Goal: Communication & Community: Share content

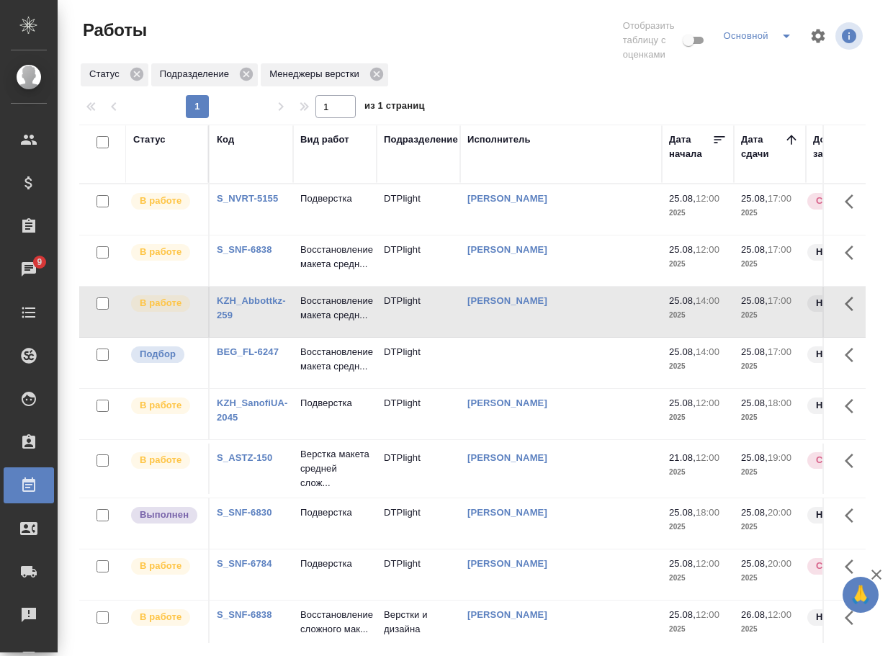
scroll to position [92, 0]
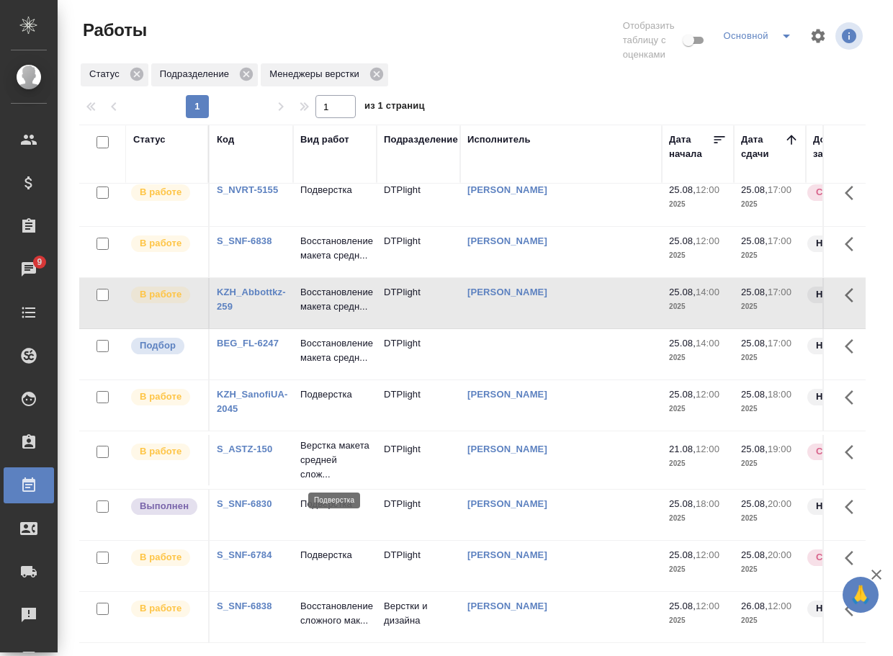
click at [321, 497] on p "Подверстка" at bounding box center [334, 504] width 69 height 14
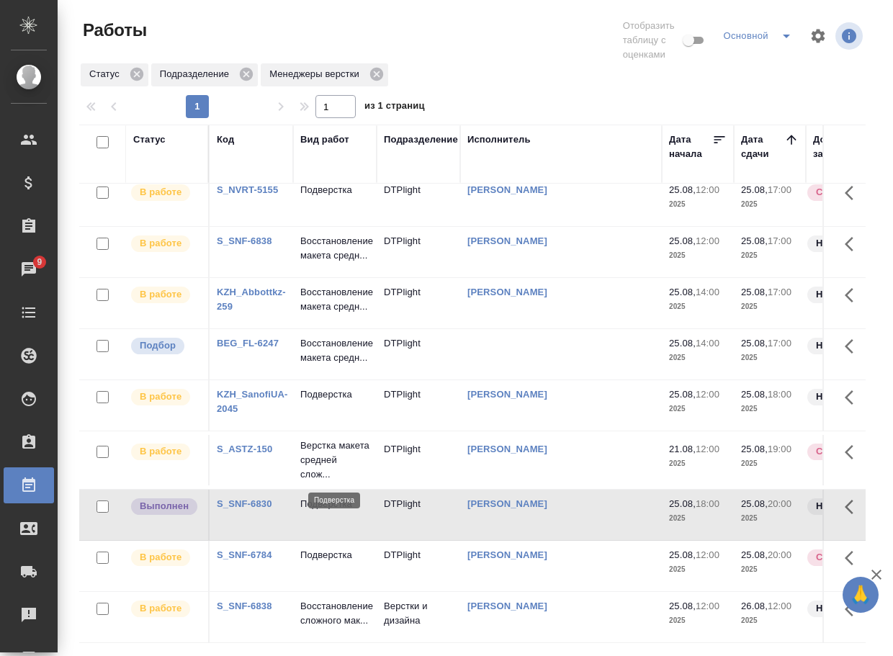
click at [321, 497] on p "Подверстка" at bounding box center [334, 504] width 69 height 14
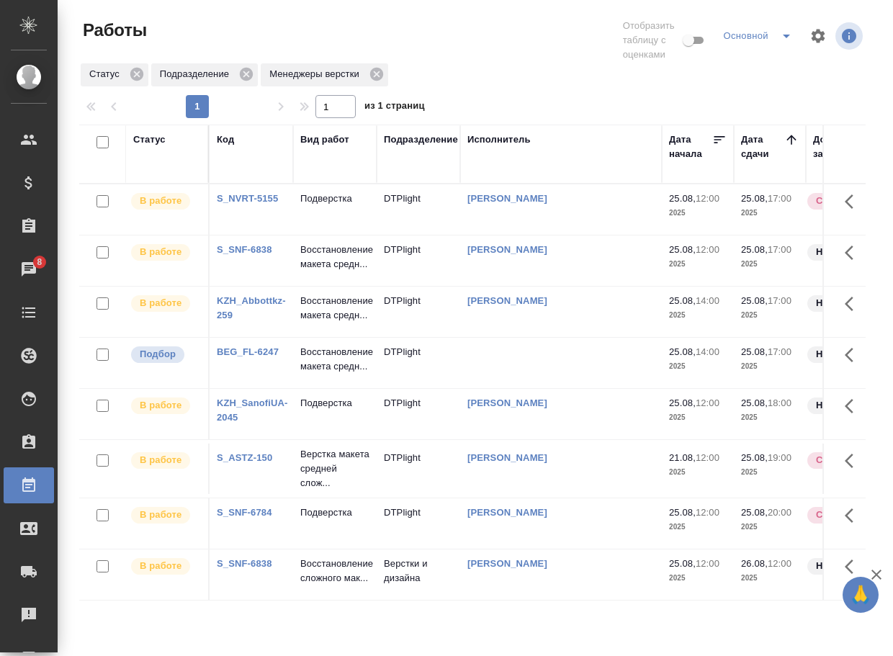
scroll to position [0, 0]
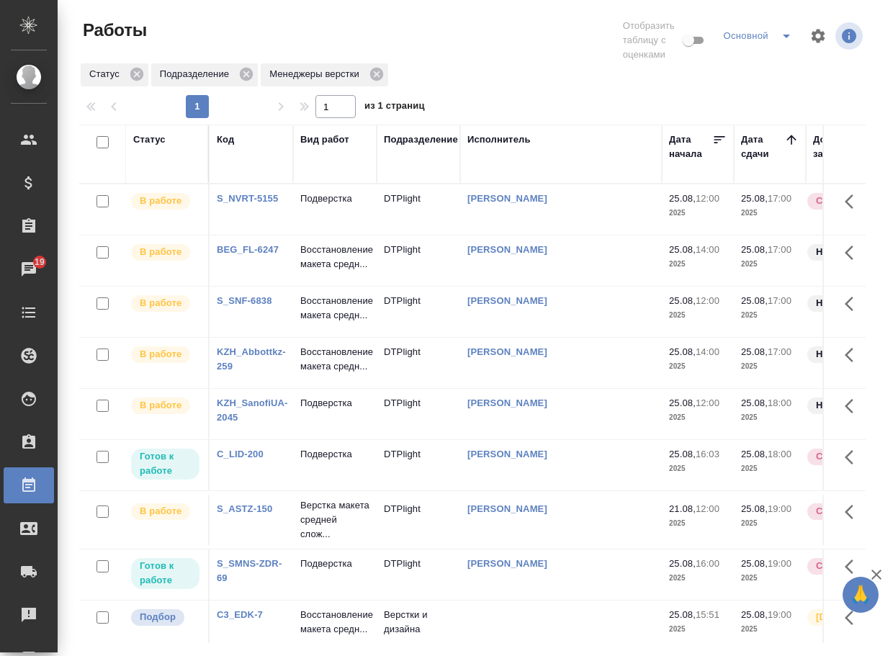
click at [574, 99] on div "1 1 из 1 страниц" at bounding box center [478, 106] width 798 height 23
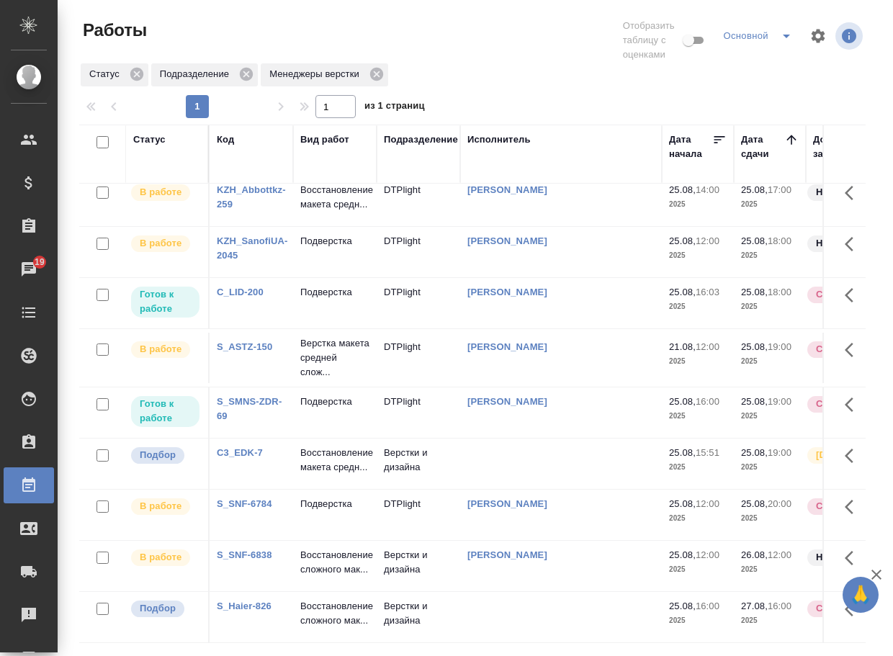
scroll to position [267, 0]
click at [237, 447] on link "C3_EDK-7" at bounding box center [240, 452] width 46 height 11
click at [306, 446] on p "Восстановление макета средн..." at bounding box center [334, 460] width 69 height 29
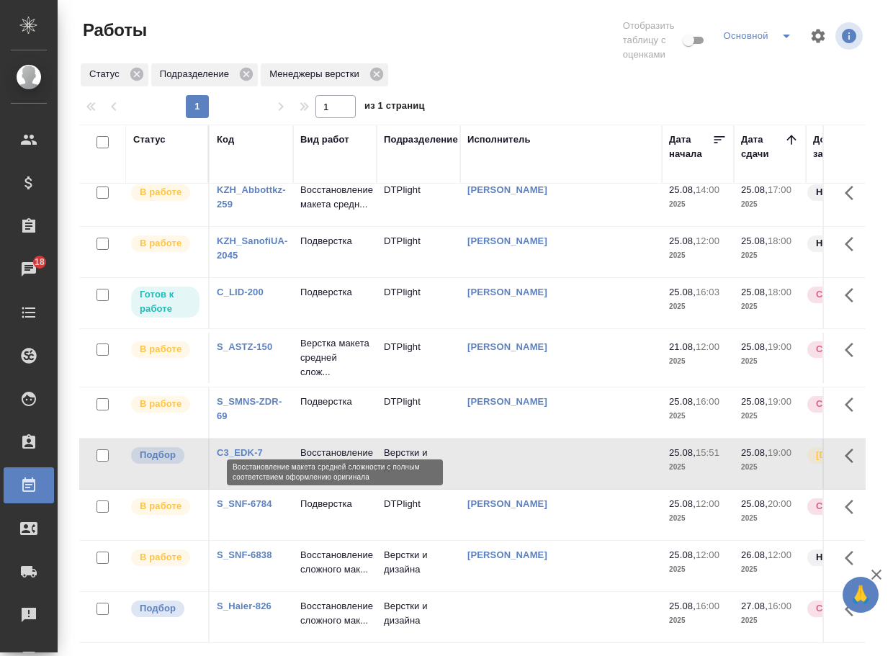
click at [306, 446] on p "Восстановление макета средн..." at bounding box center [334, 460] width 69 height 29
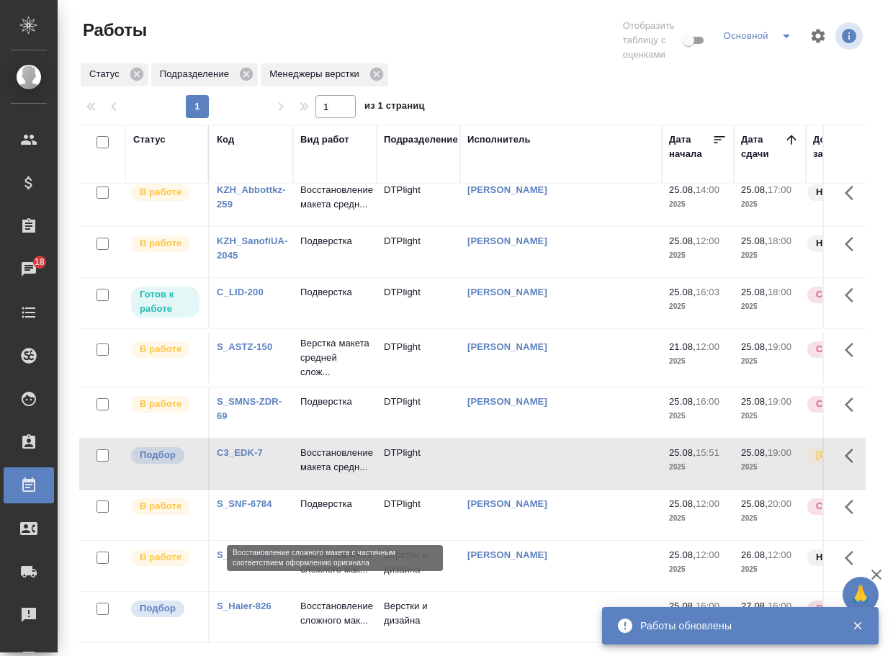
click at [342, 605] on p "Восстановление сложного мак..." at bounding box center [334, 613] width 69 height 29
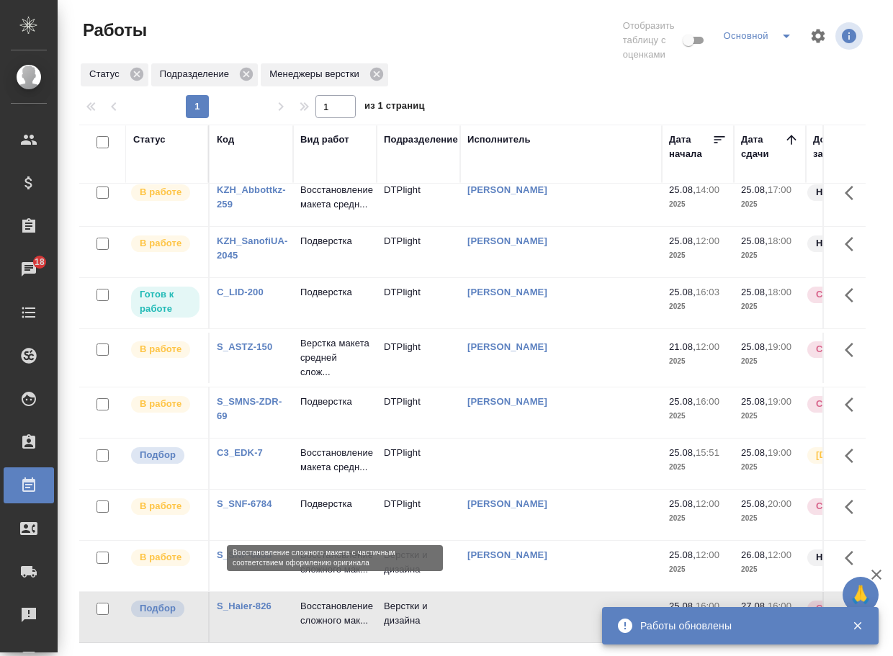
click at [342, 605] on p "Восстановление сложного мак..." at bounding box center [334, 613] width 69 height 29
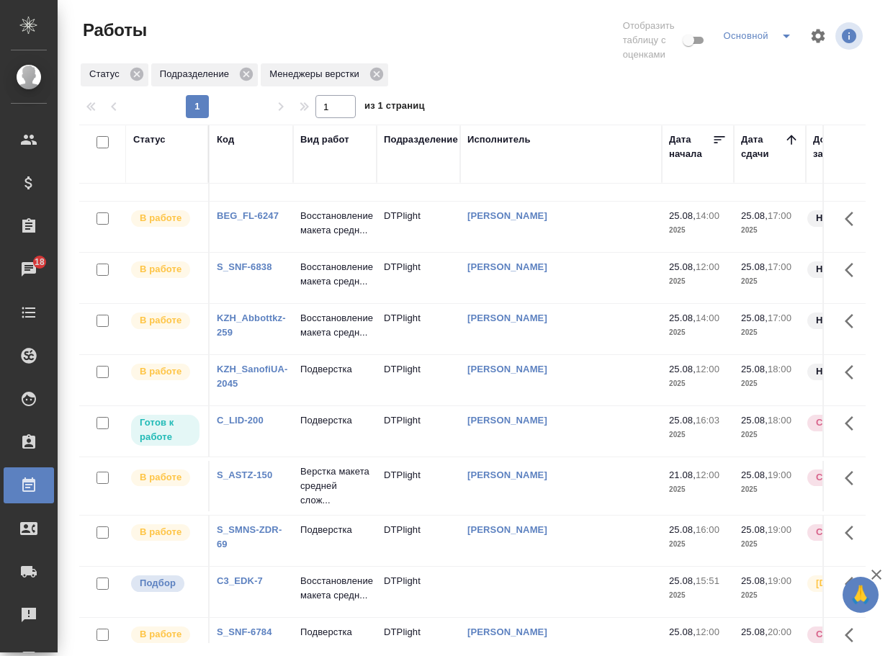
scroll to position [0, 0]
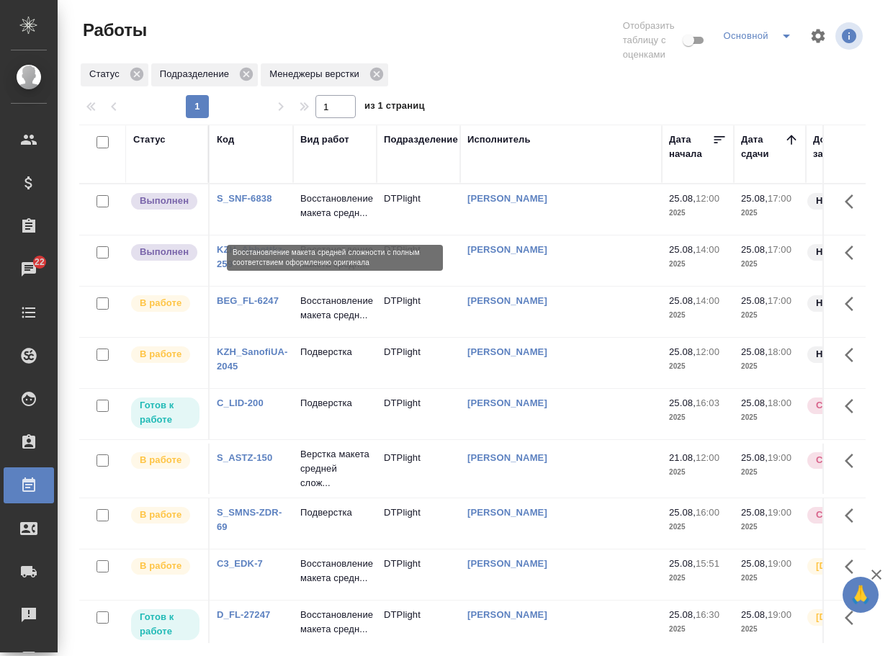
click at [325, 209] on p "Восстановление макета средн..." at bounding box center [334, 206] width 69 height 29
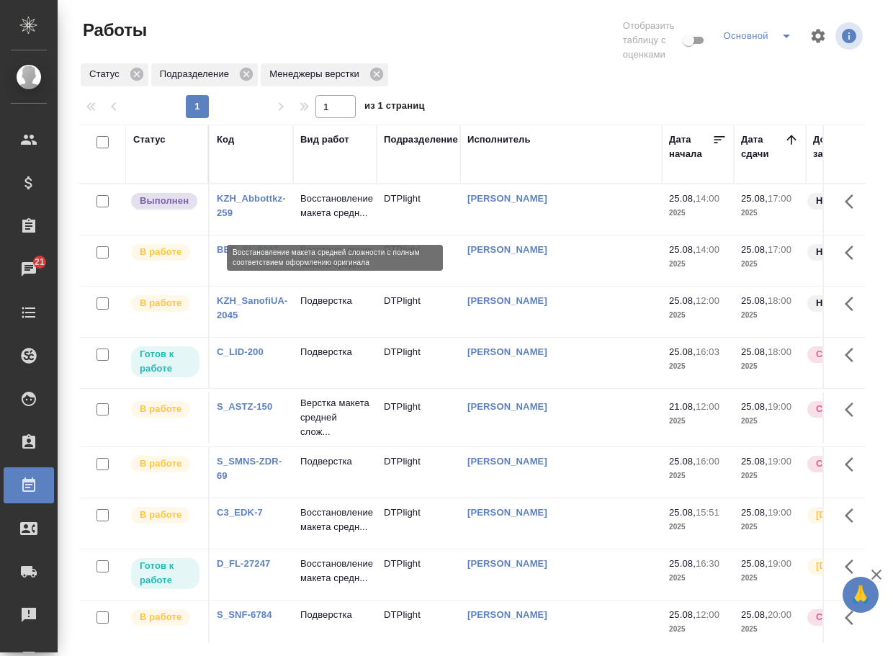
click at [319, 215] on p "Восстановление макета средн..." at bounding box center [334, 206] width 69 height 29
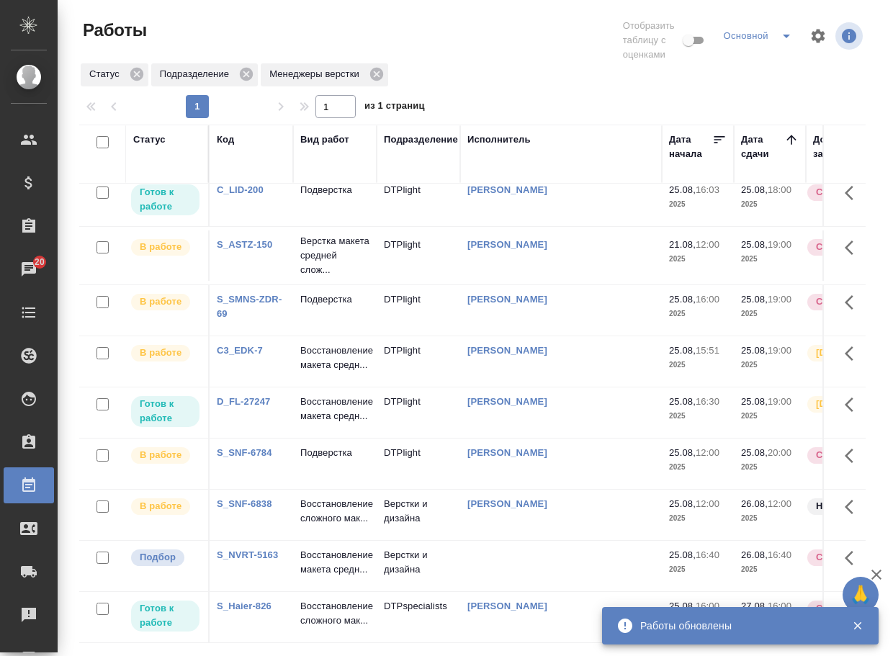
scroll to position [223, 0]
click at [321, 553] on p "Восстановление макета средн..." at bounding box center [334, 562] width 69 height 29
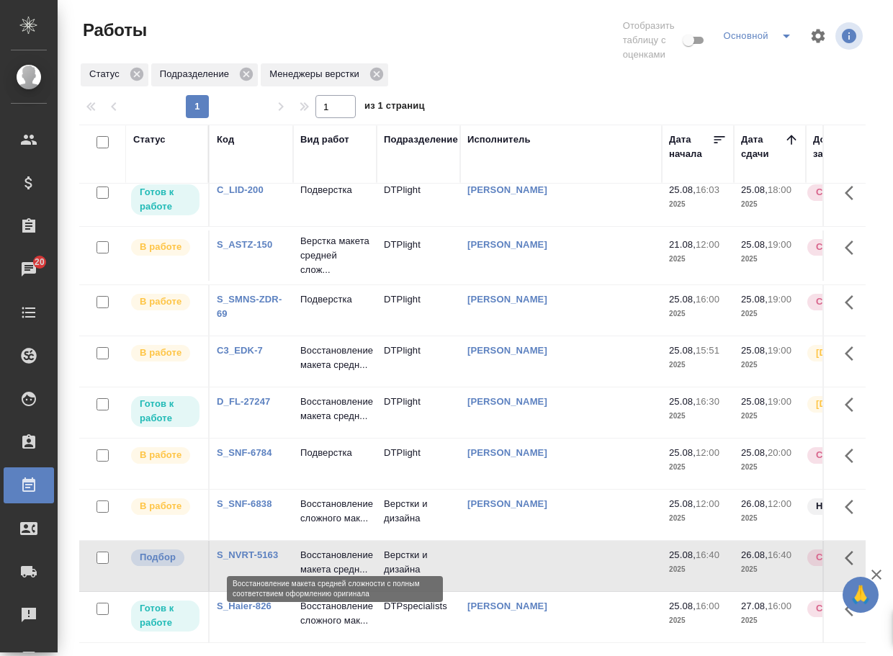
click at [321, 553] on p "Восстановление макета средн..." at bounding box center [334, 562] width 69 height 29
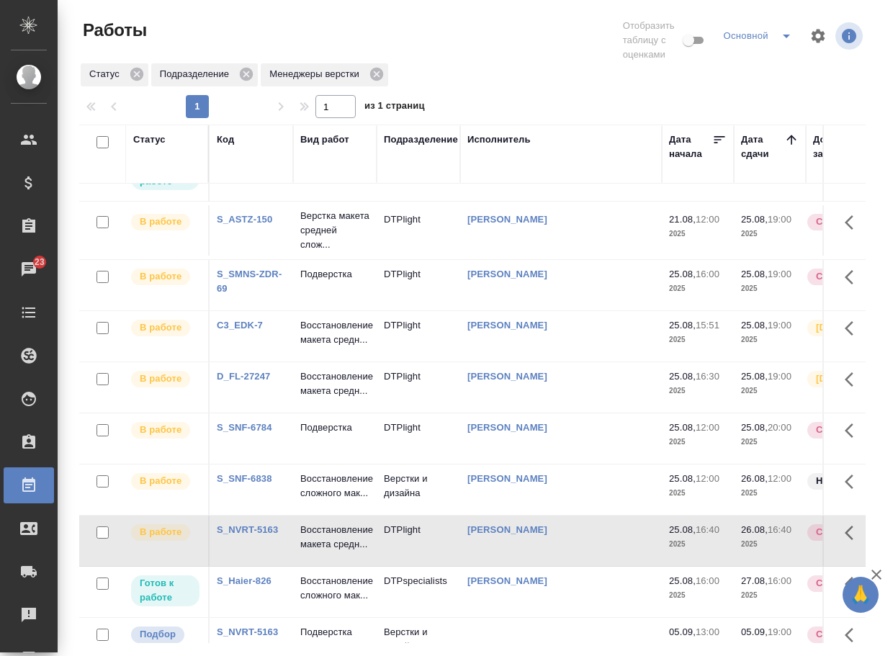
scroll to position [0, 0]
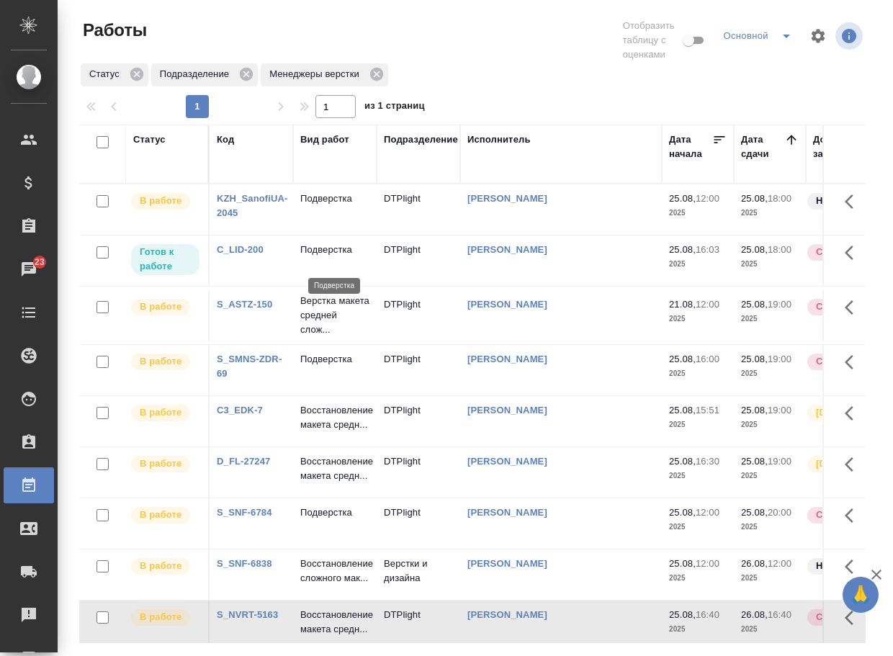
click at [331, 255] on p "Подверстка" at bounding box center [334, 250] width 69 height 14
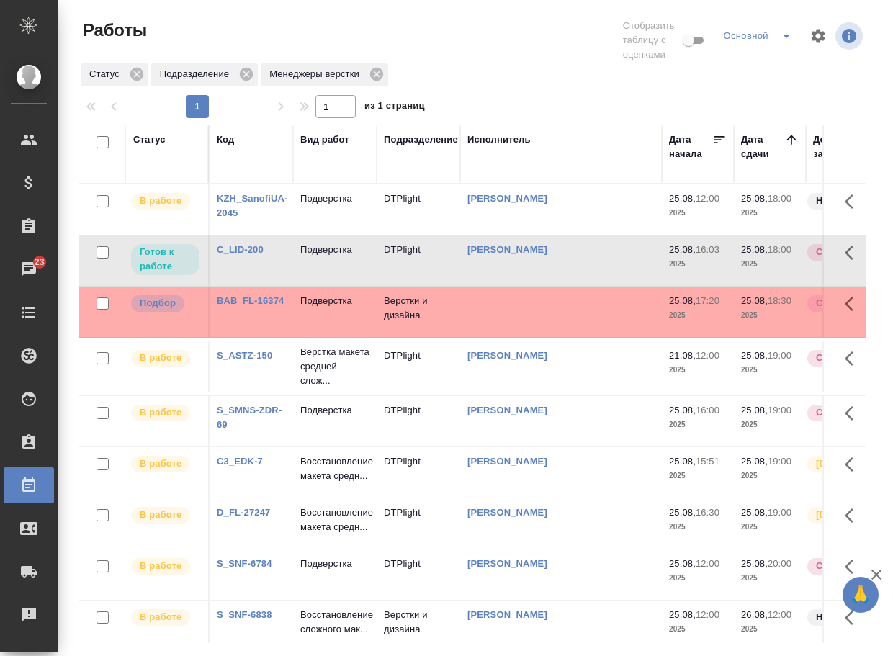
click at [254, 306] on link "BAB_FL-16374" at bounding box center [250, 300] width 67 height 11
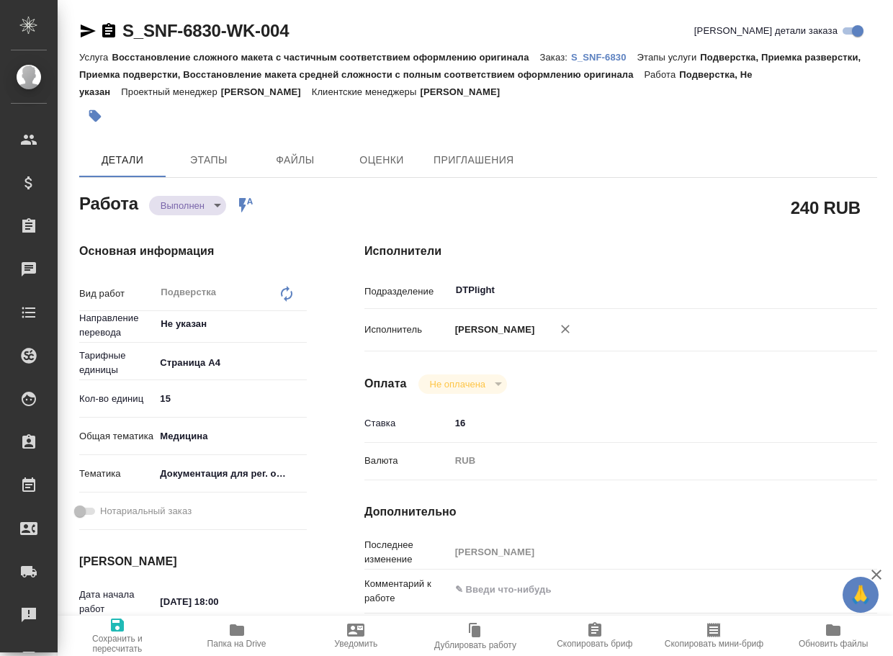
type textarea "x"
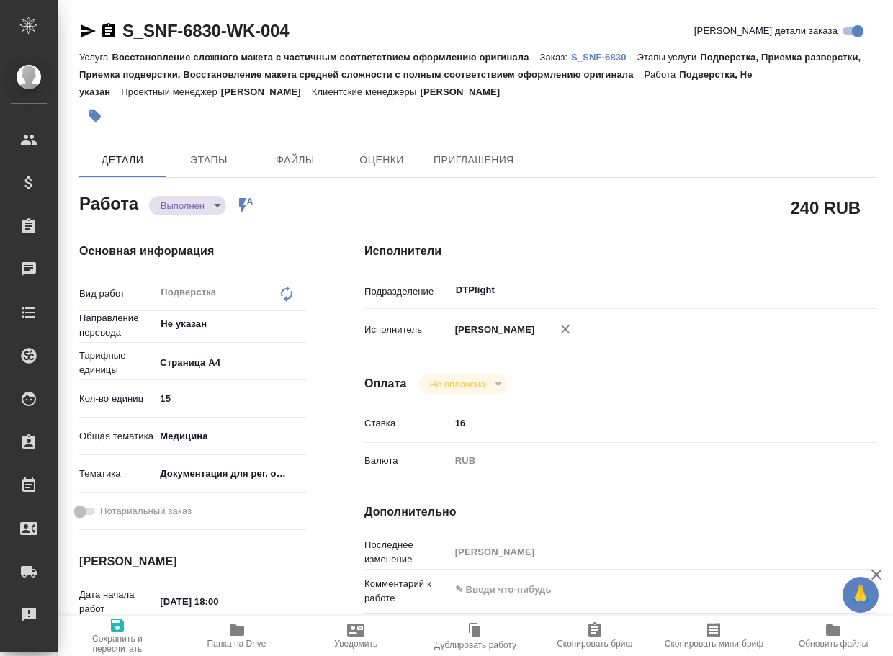
type textarea "x"
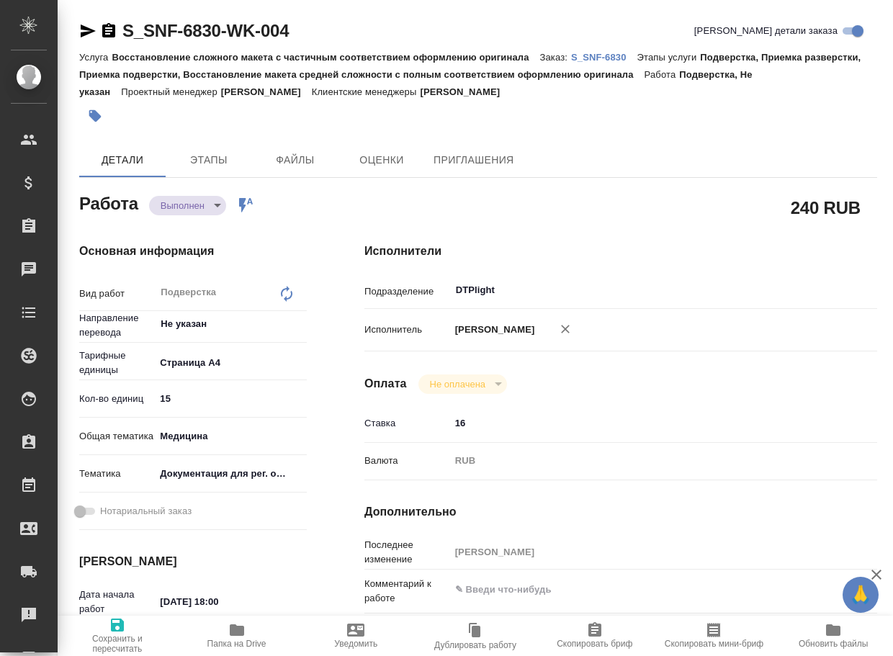
click at [253, 643] on span "Папка на Drive" at bounding box center [237, 644] width 59 height 10
type textarea "x"
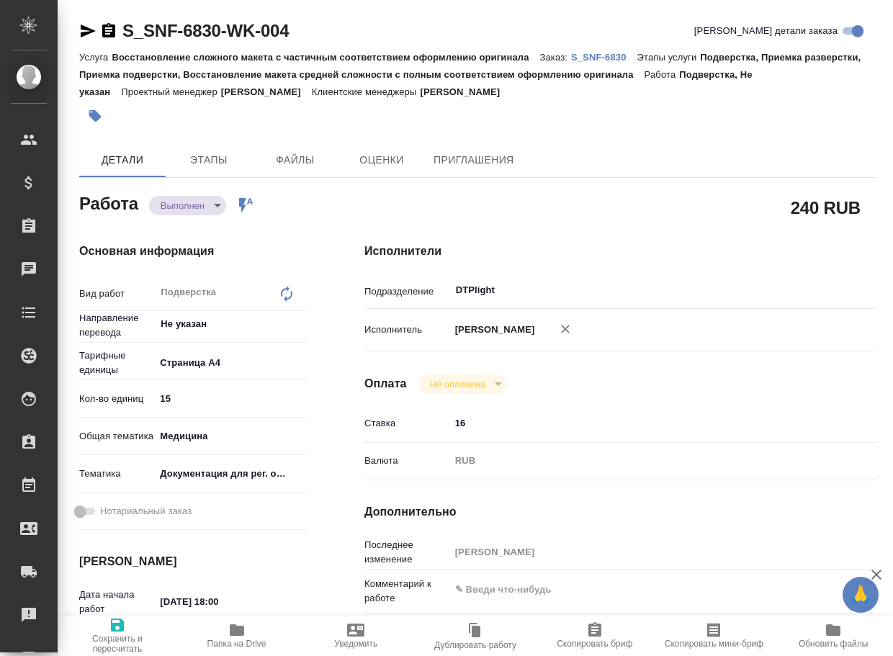
type textarea "x"
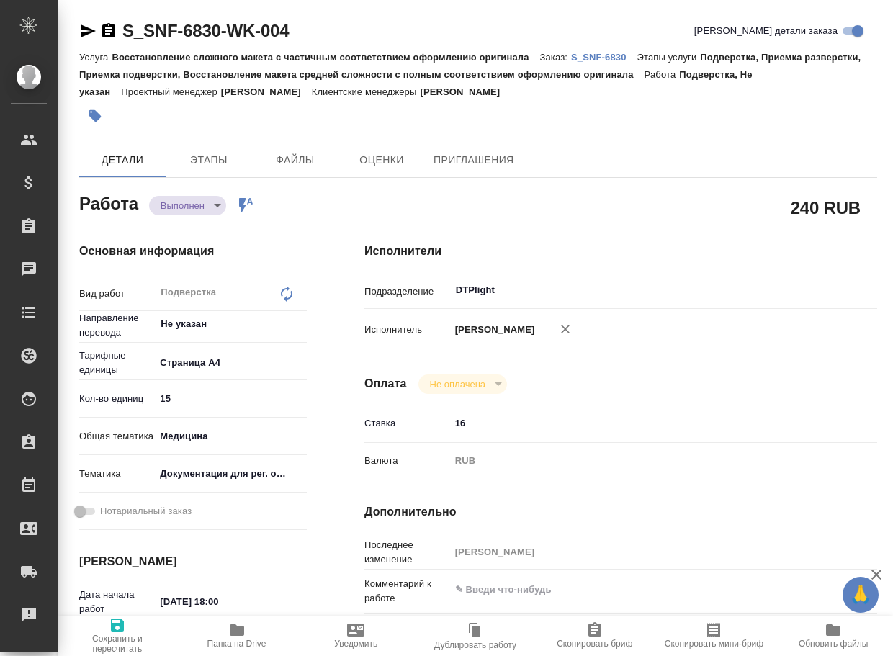
type textarea "x"
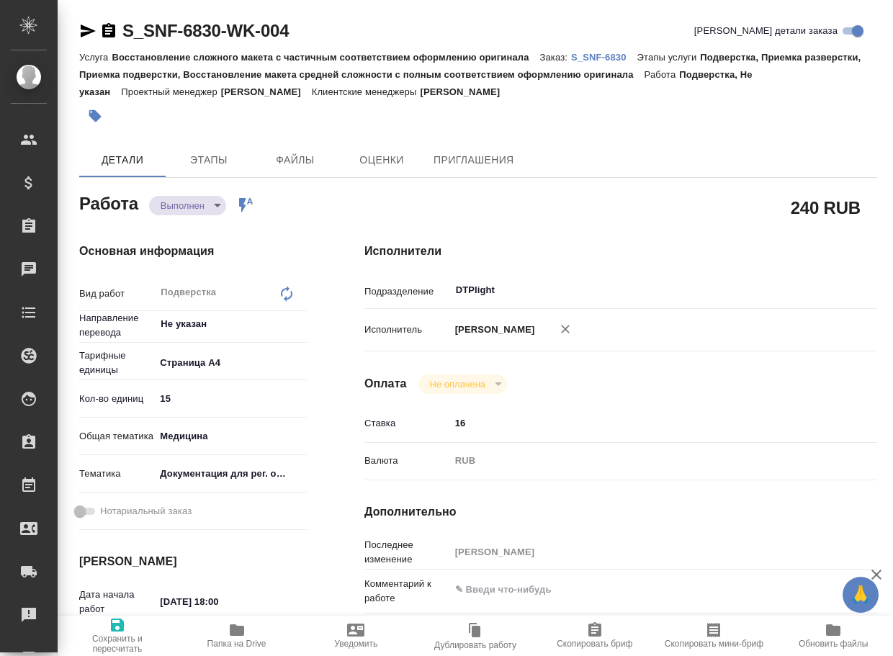
type textarea "x"
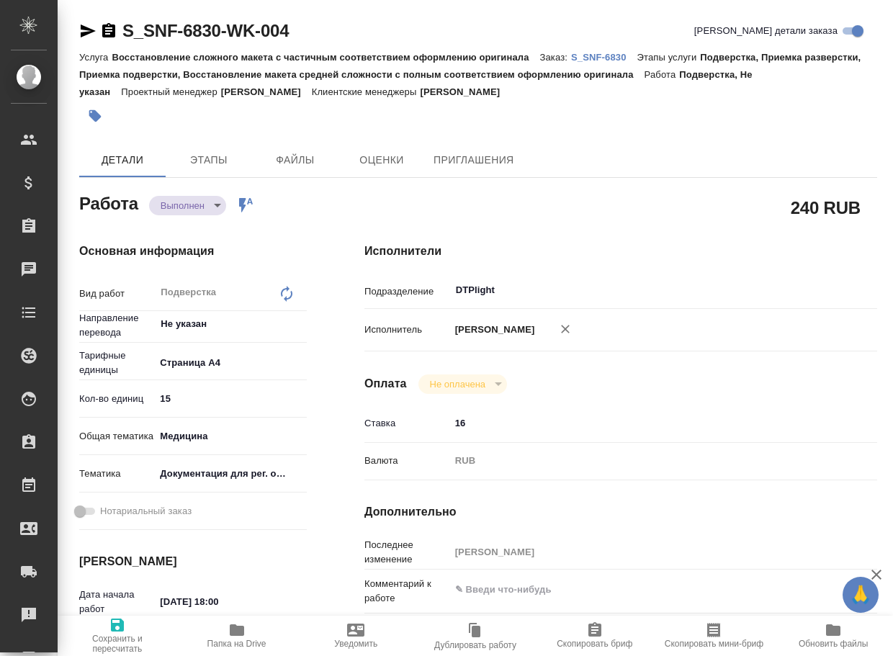
type textarea "x"
click at [187, 204] on body "🙏 .cls-1 fill:#fff; AWATERA Arsenyeva Vera Клиенты Спецификации Заказы 8 Чаты T…" at bounding box center [446, 328] width 893 height 656
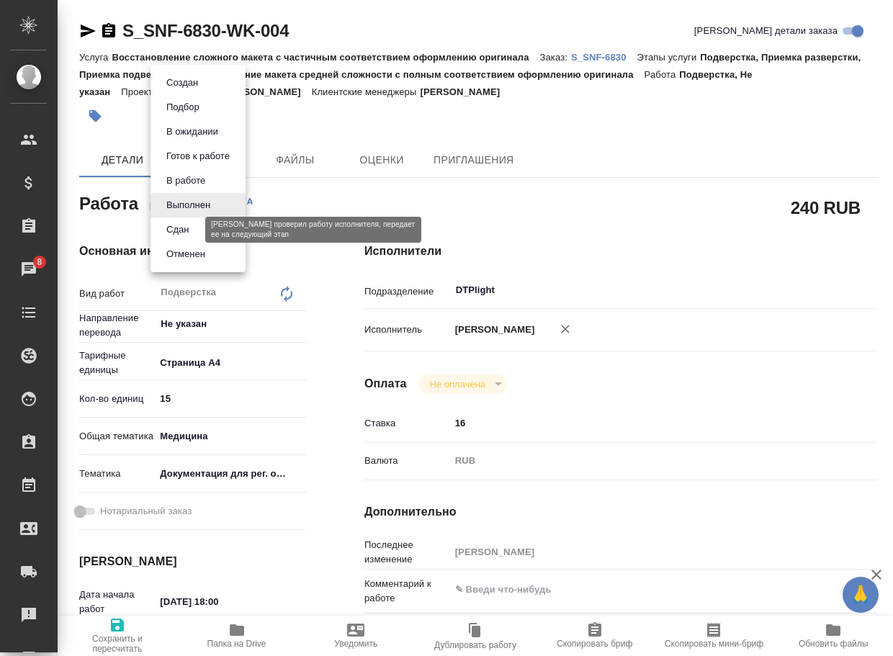
drag, startPoint x: 182, startPoint y: 226, endPoint x: 190, endPoint y: 220, distance: 10.2
click at [182, 227] on button "Сдан" at bounding box center [177, 230] width 31 height 16
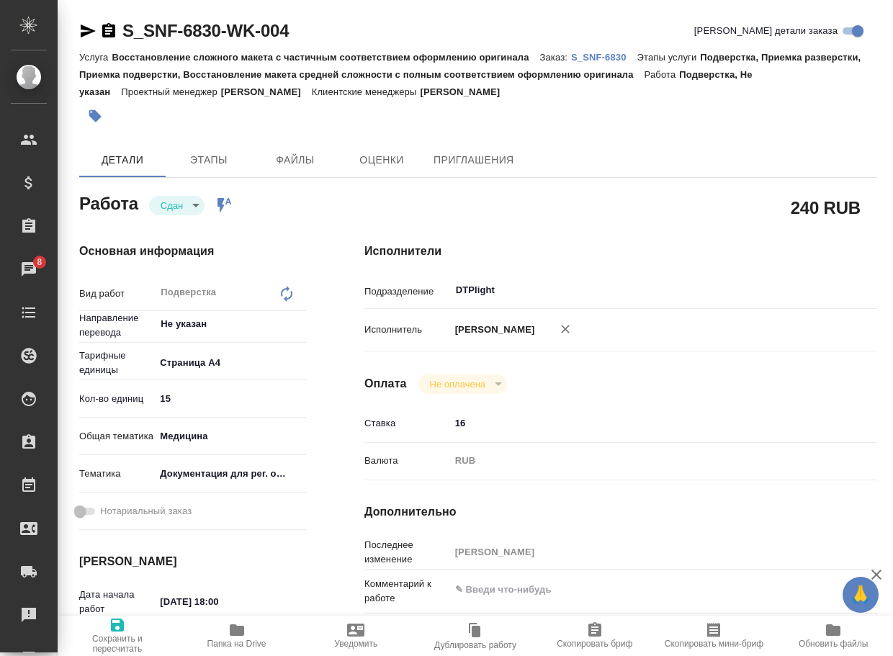
type textarea "x"
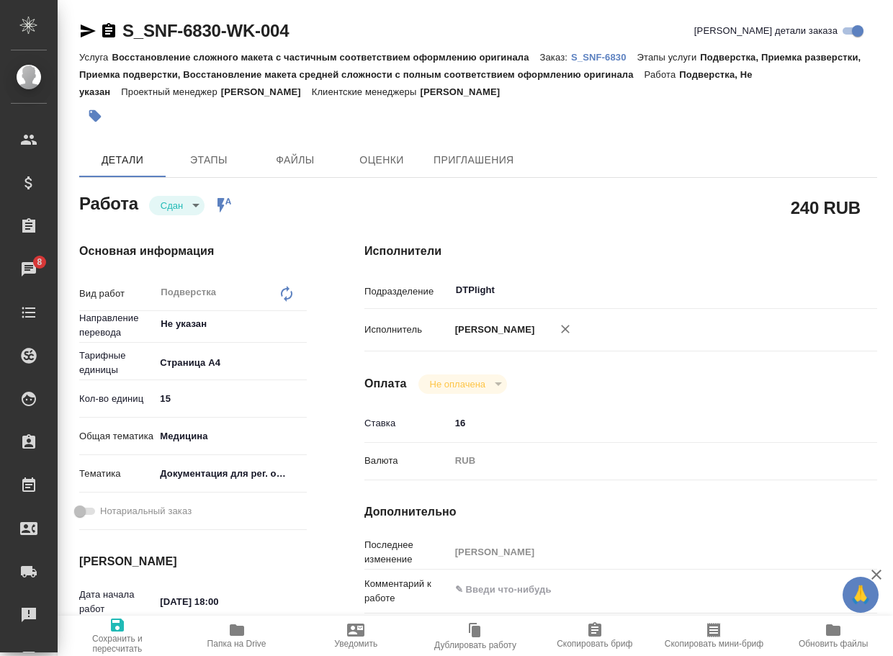
click at [632, 56] on p "S_SNF-6830" at bounding box center [604, 57] width 66 height 11
type textarea "x"
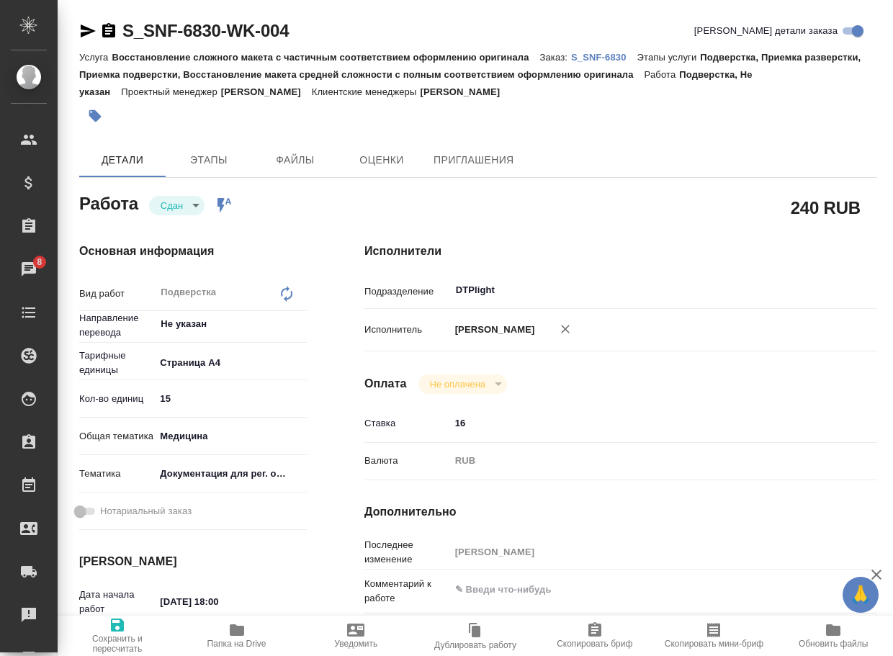
type textarea "x"
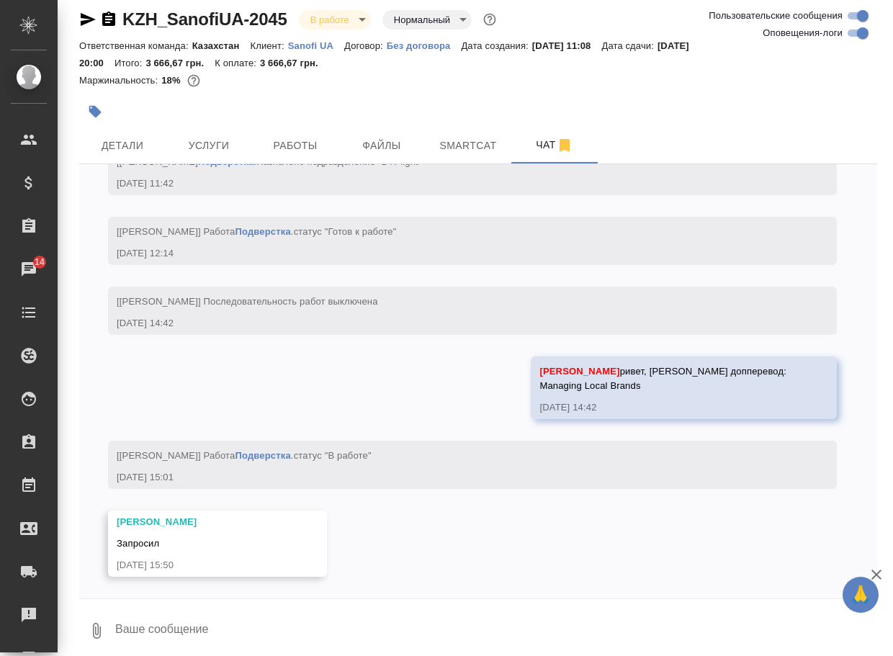
scroll to position [4945, 0]
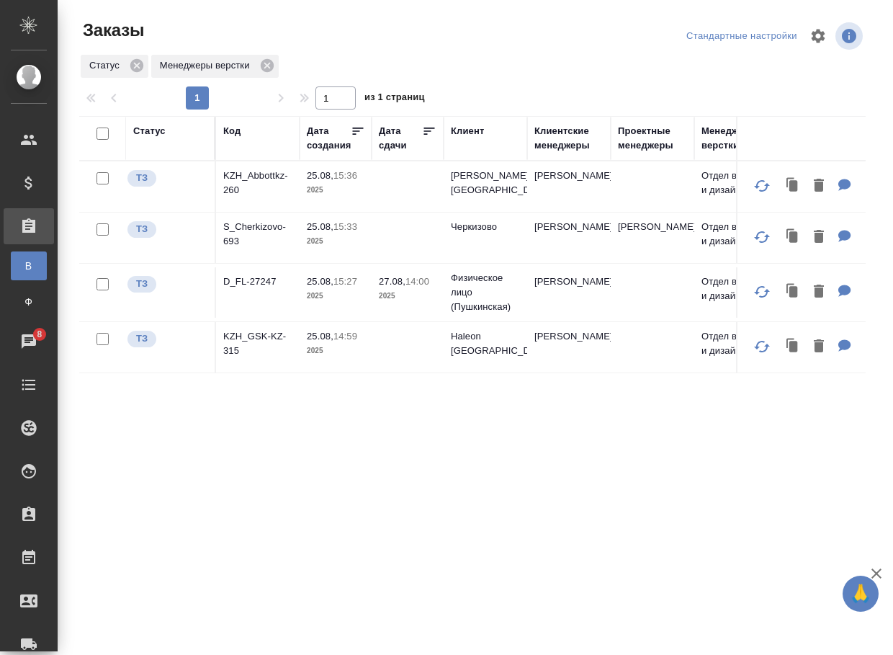
click at [268, 184] on p "KZH_Abbottkz-260" at bounding box center [257, 183] width 69 height 29
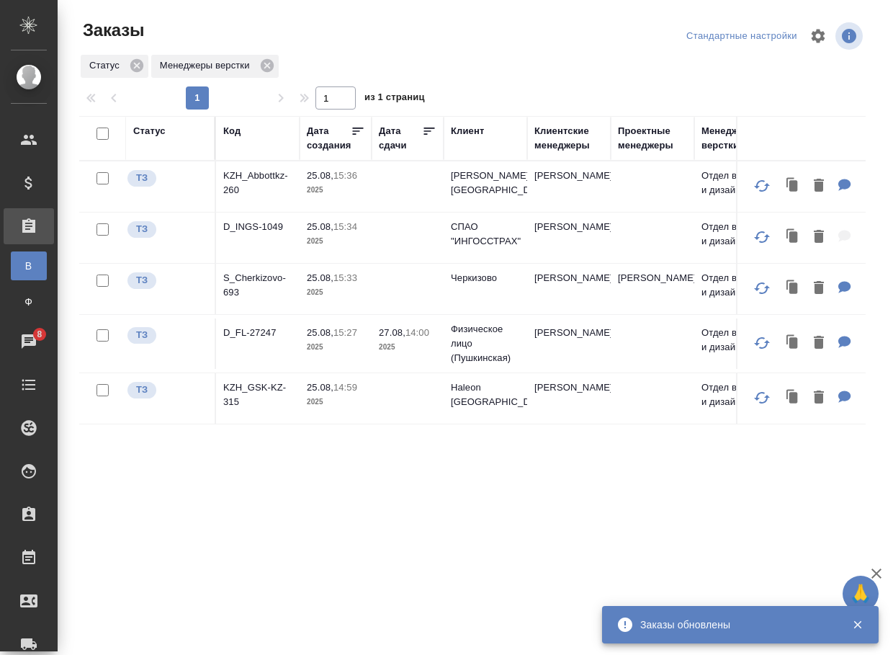
click at [271, 539] on div "Статус Код Дата создания Дата сдачи Клиент Клиентские менеджеры Проектные менед…" at bounding box center [472, 375] width 787 height 519
click at [253, 340] on p "D_FL-27247" at bounding box center [257, 333] width 69 height 14
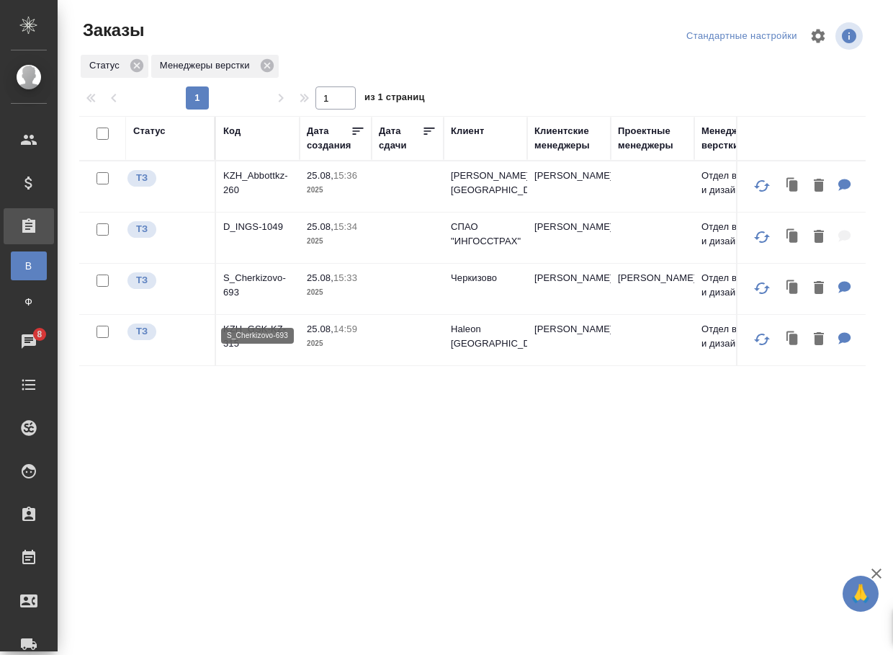
click at [237, 300] on p "S_Cherkizovo-693" at bounding box center [257, 285] width 69 height 29
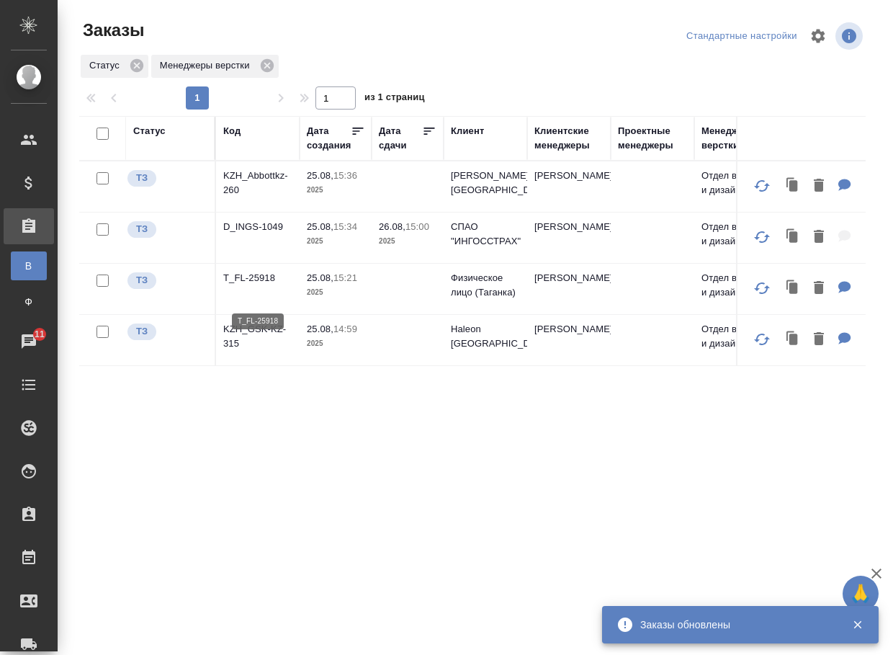
click at [255, 285] on p "T_FL-25918" at bounding box center [257, 278] width 69 height 14
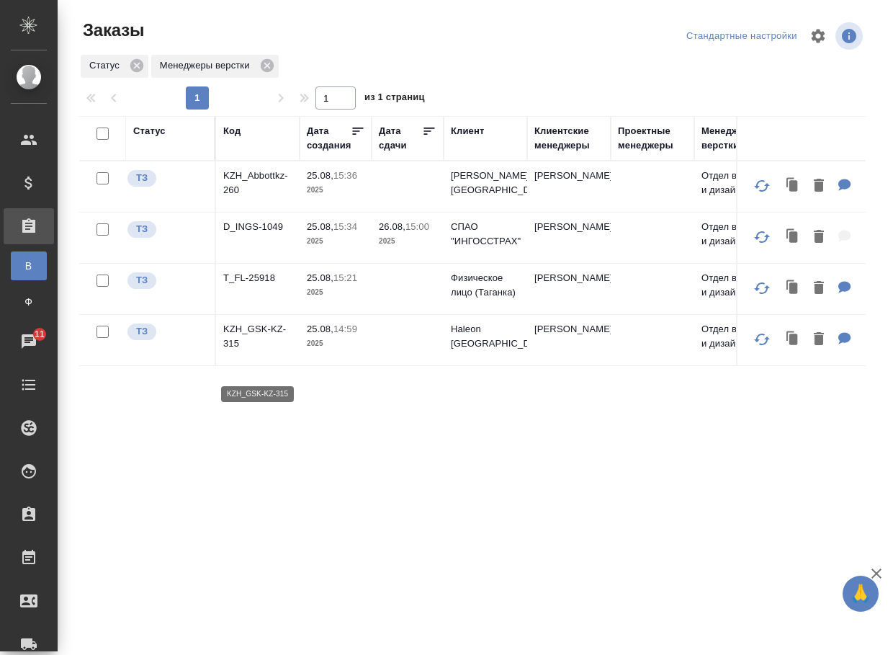
click at [252, 351] on p "KZH_GSK-KZ-315" at bounding box center [257, 336] width 69 height 29
click at [227, 130] on div "Код" at bounding box center [231, 131] width 17 height 14
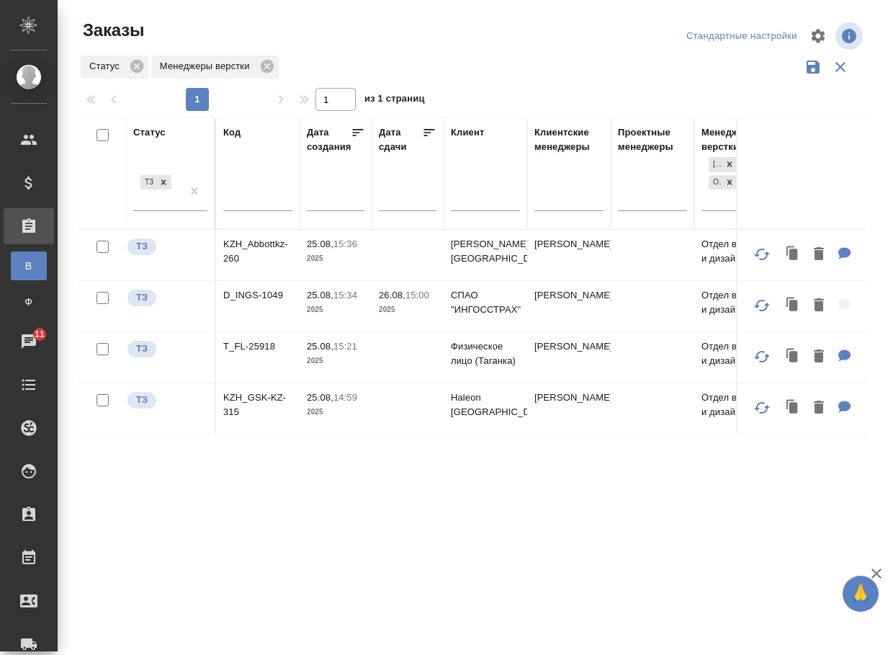
click at [835, 71] on icon "button" at bounding box center [840, 66] width 17 height 17
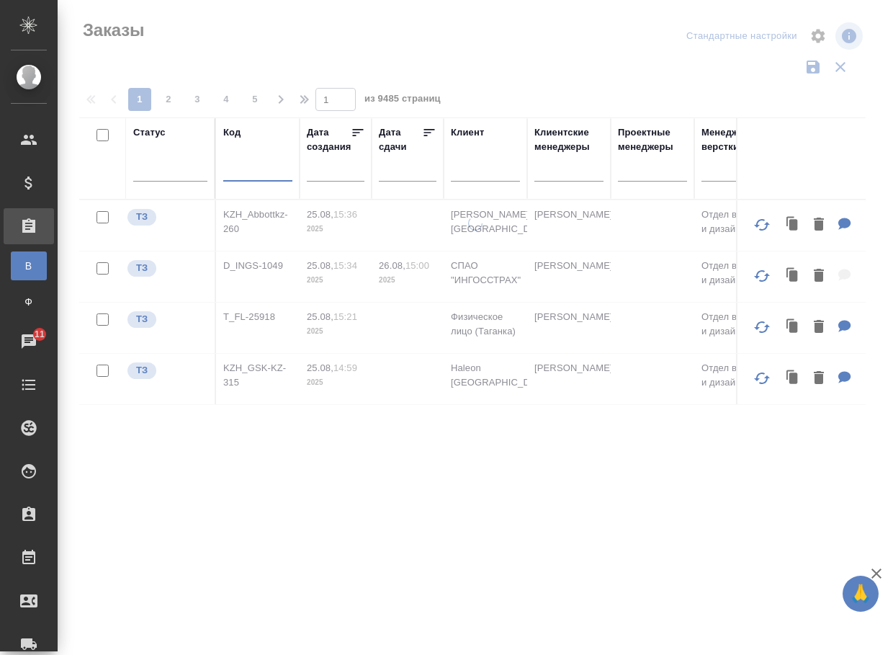
click at [272, 169] on input "text" at bounding box center [257, 173] width 69 height 18
paste input "KZH_GSK-KZ-315"
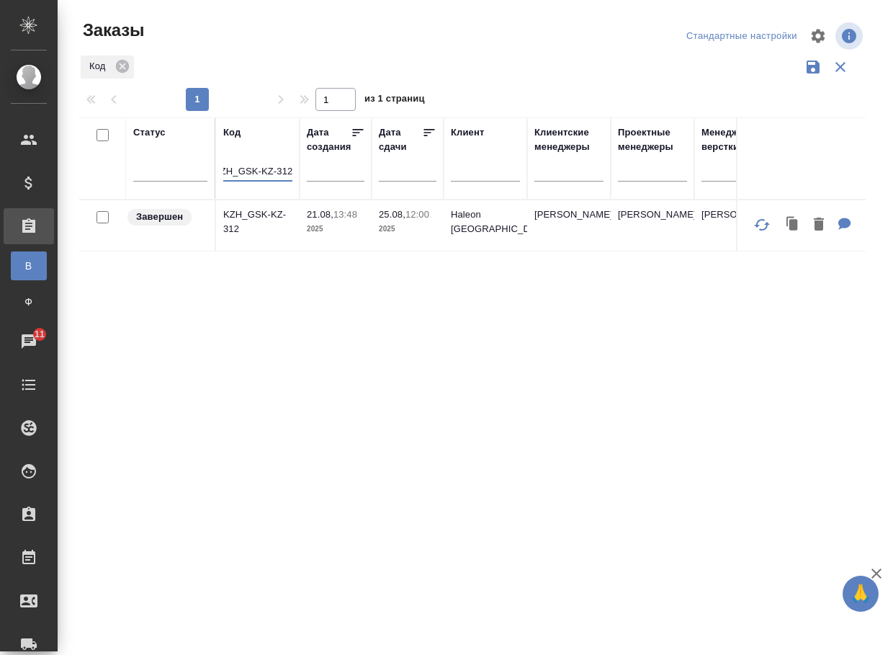
type input "KZH_GSK-KZ-312"
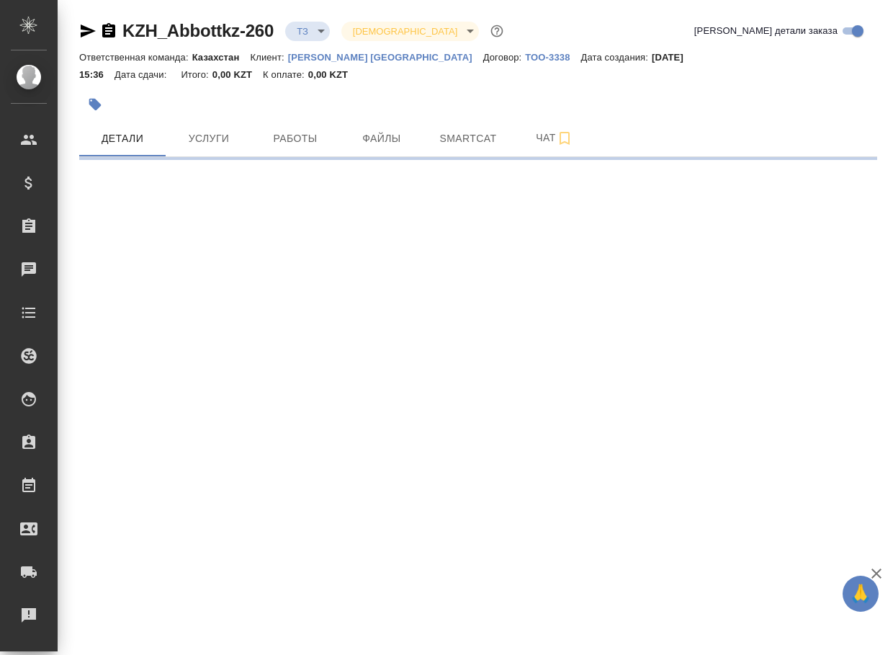
select select "RU"
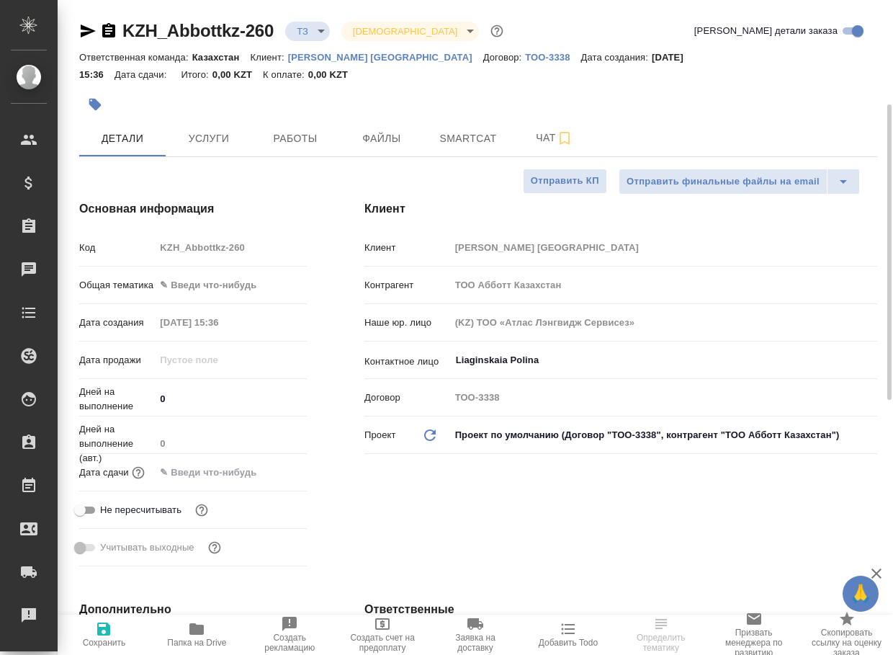
scroll to position [432, 0]
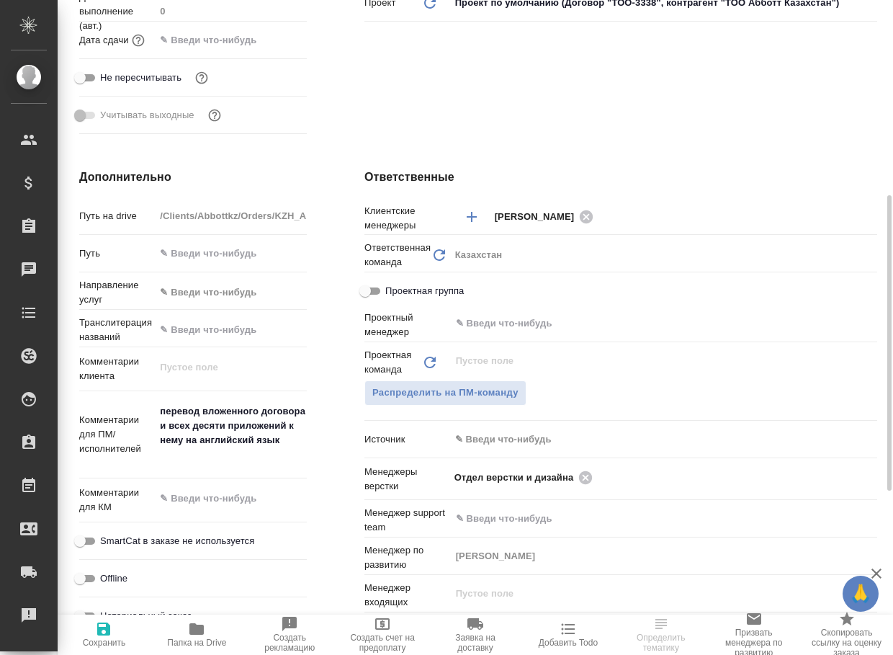
type textarea "x"
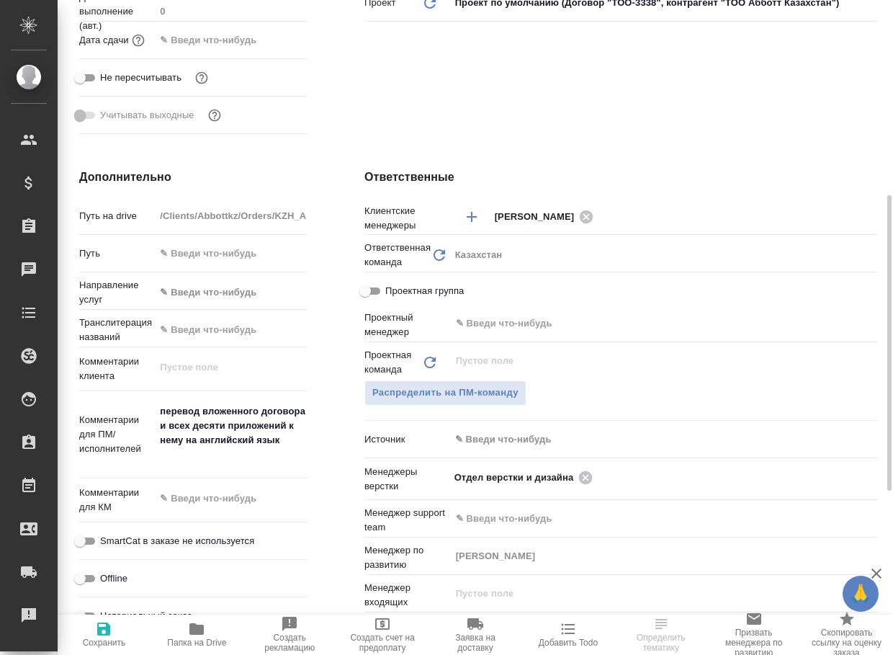
type textarea "x"
click at [189, 638] on span "Папка на Drive" at bounding box center [196, 643] width 59 height 10
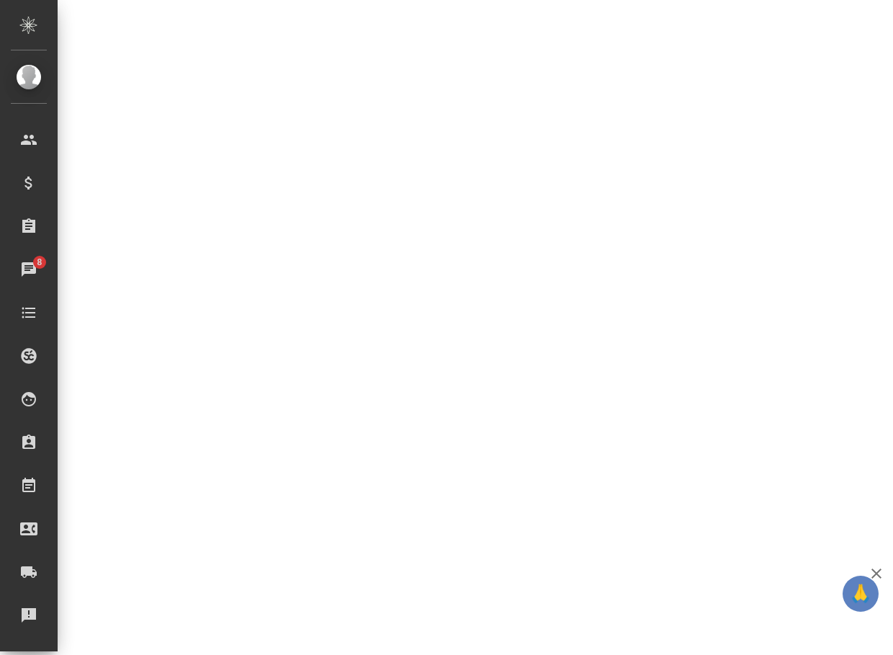
select select "RU"
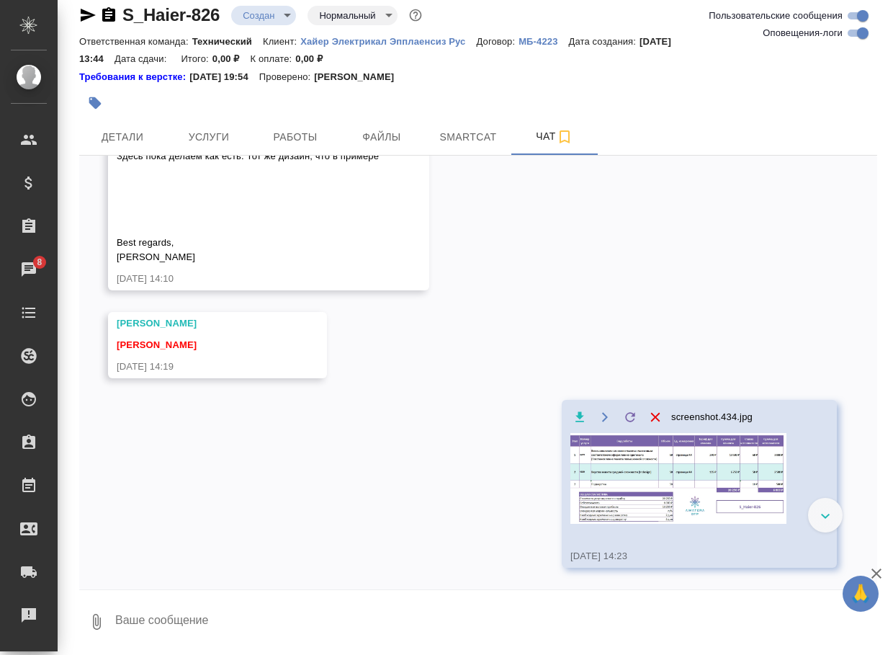
scroll to position [1244, 0]
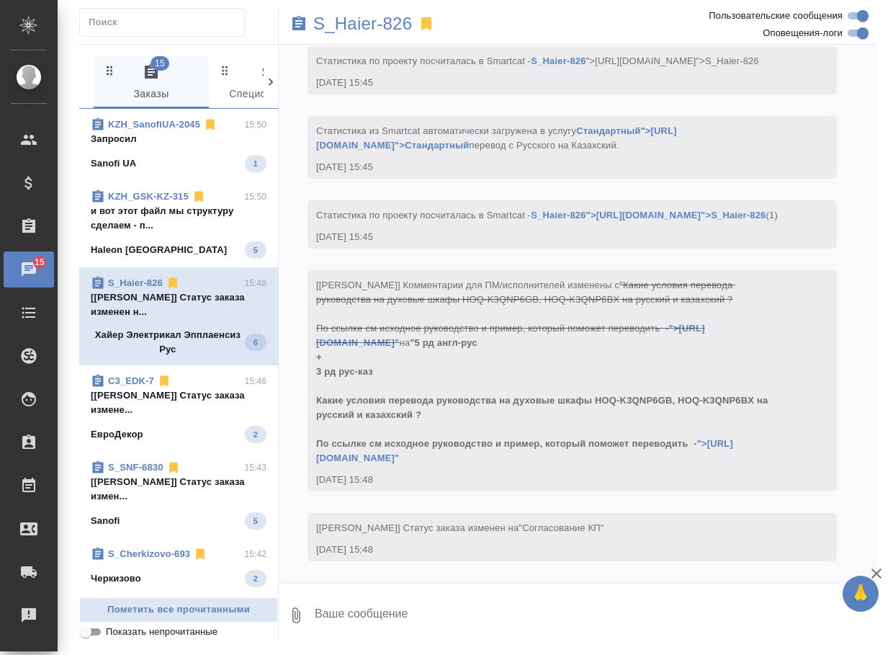
scroll to position [1963, 0]
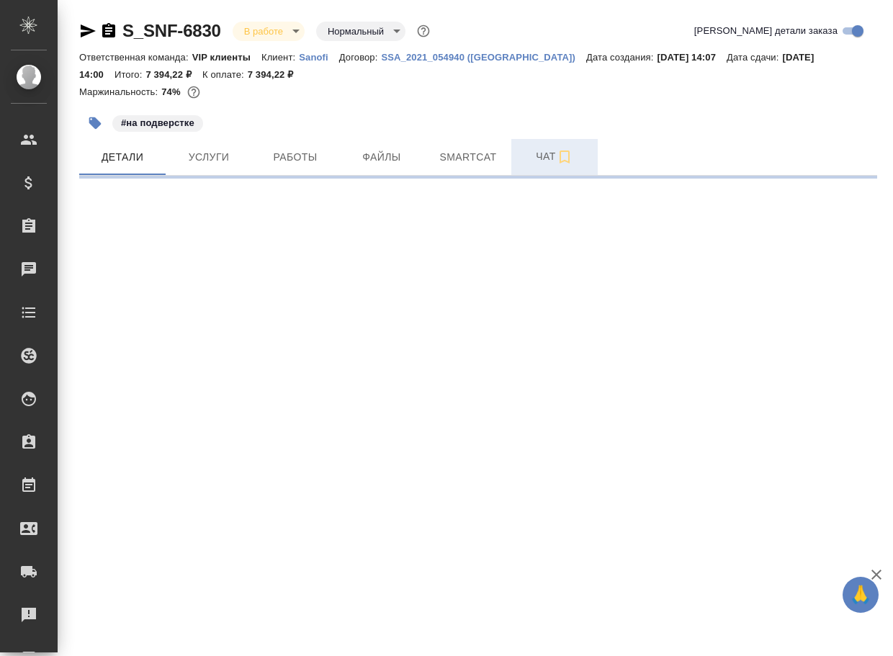
select select "RU"
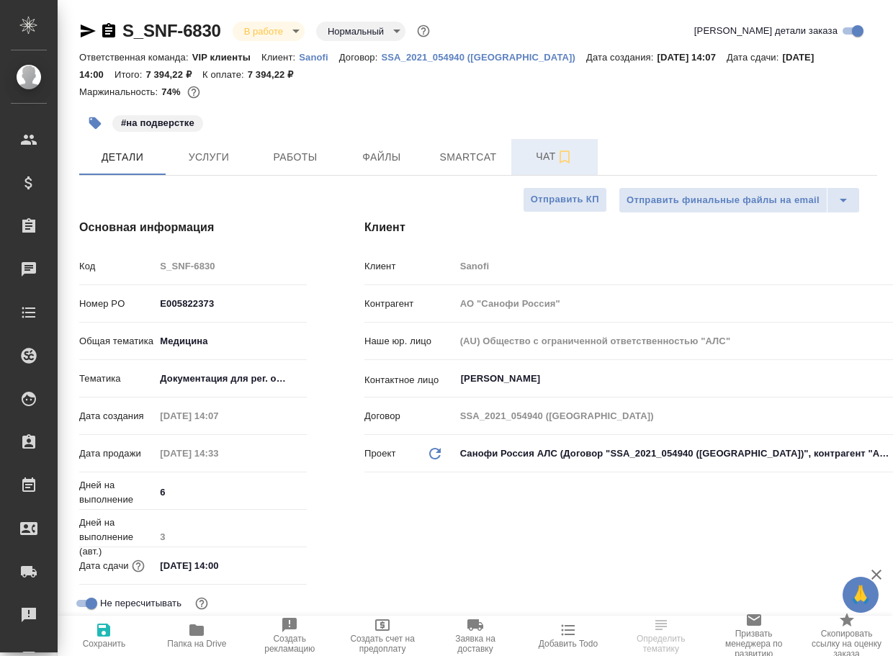
click at [544, 159] on span "Чат" at bounding box center [554, 157] width 69 height 18
type textarea "x"
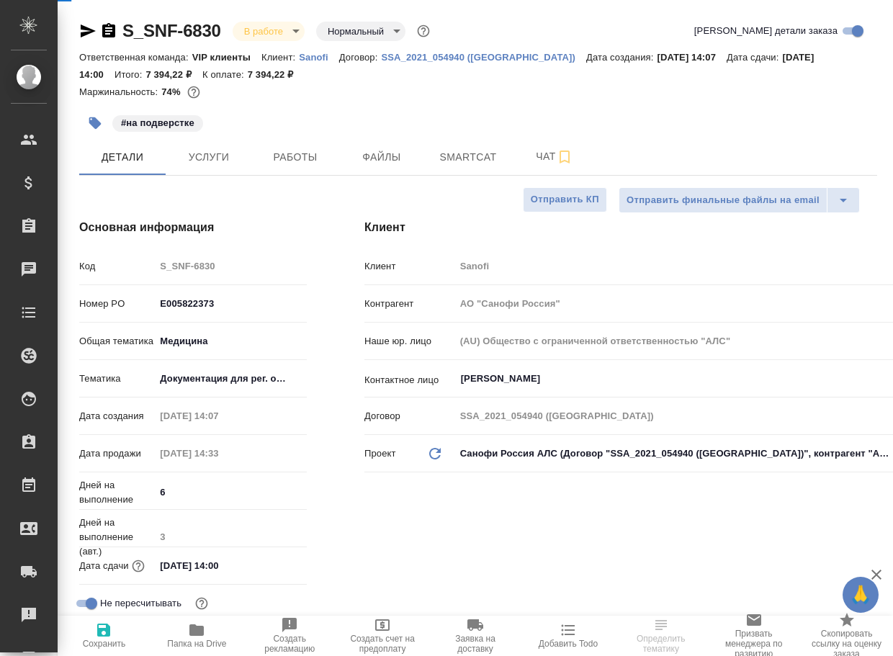
type textarea "x"
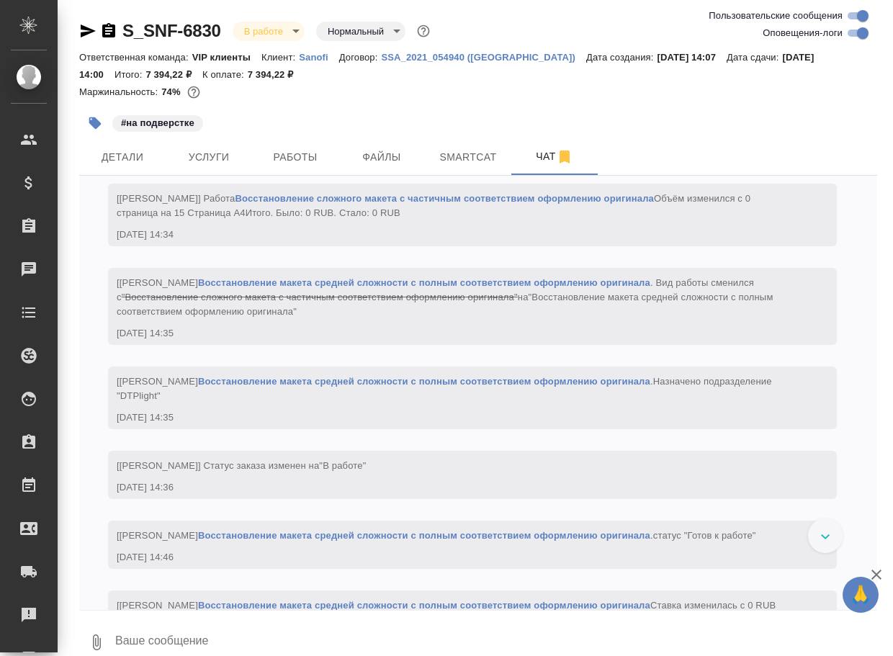
click at [311, 633] on textarea at bounding box center [496, 642] width 764 height 49
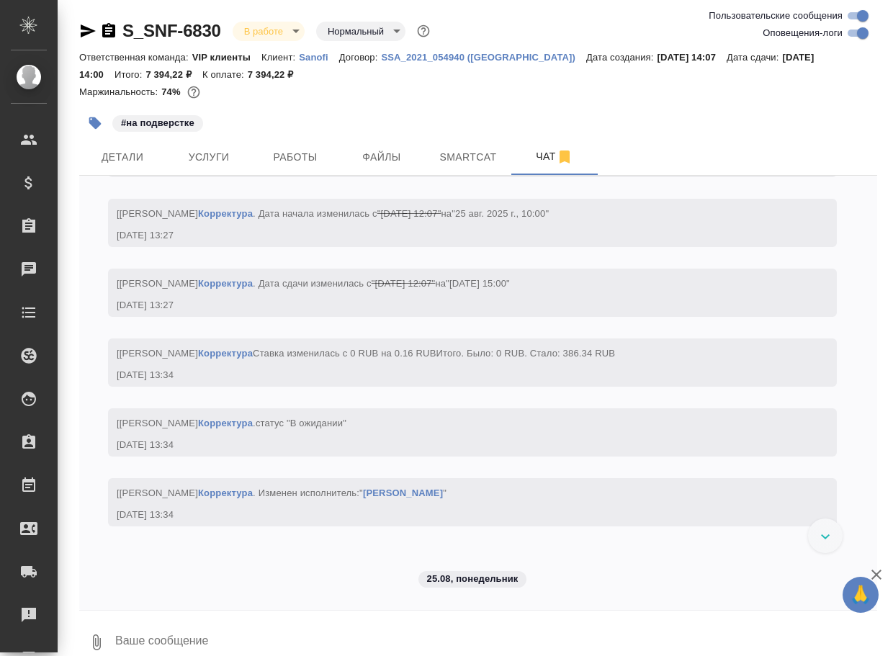
paste textarea "https://drive.awatera.com/apps/files/files/10152498?dir=/Shares/Sanofi/Orders/S…"
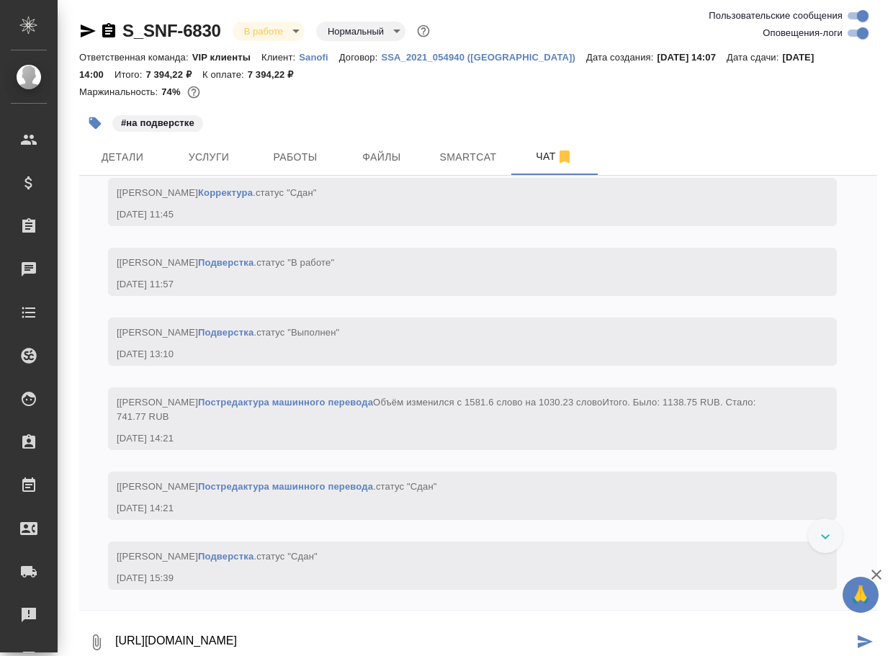
scroll to position [5145, 0]
type textarea "https://drive.awatera.com/apps/files/files/10152498?dir=/Shares/Sanofi/Orders/S…"
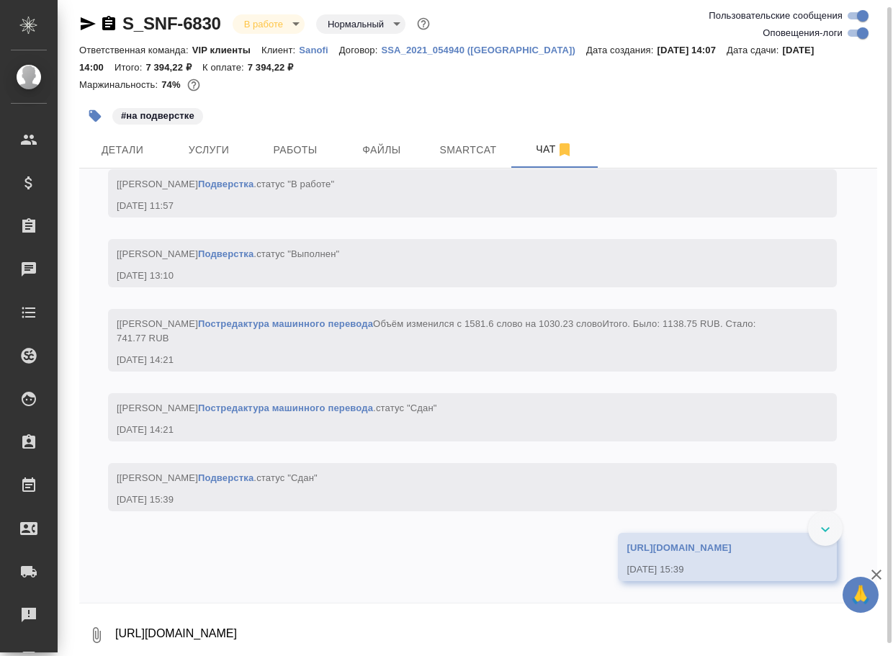
scroll to position [5411, 0]
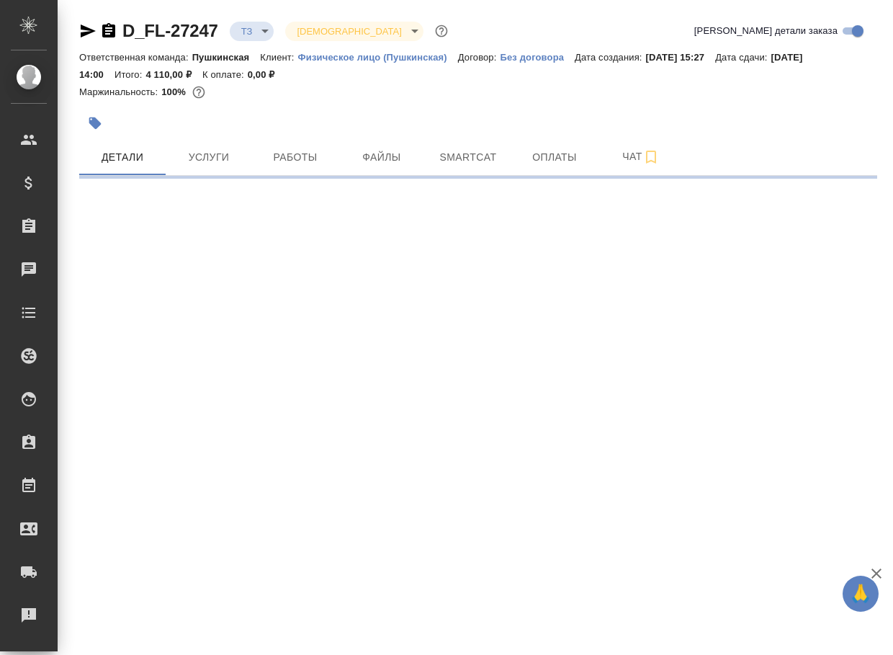
select select "RU"
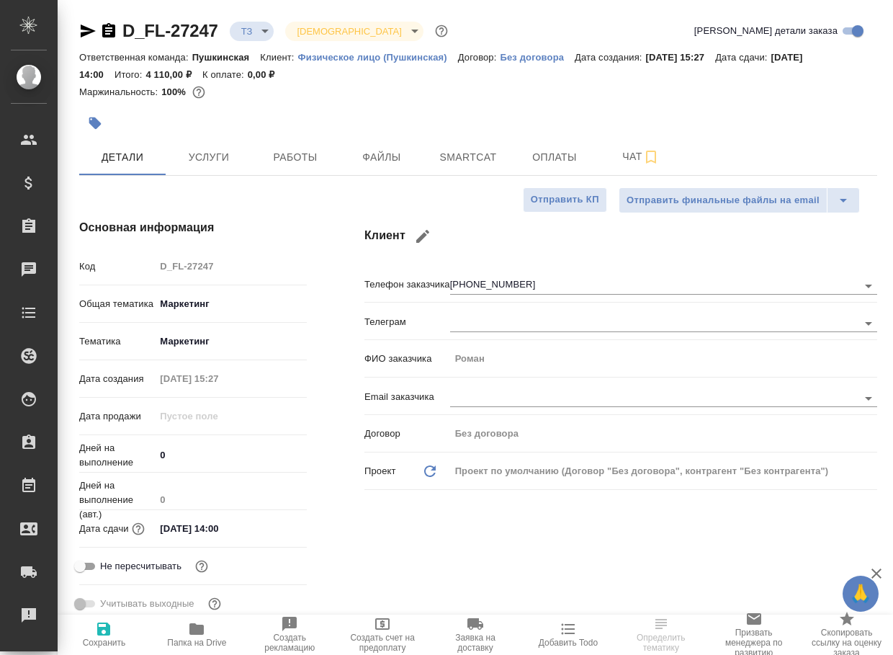
type textarea "x"
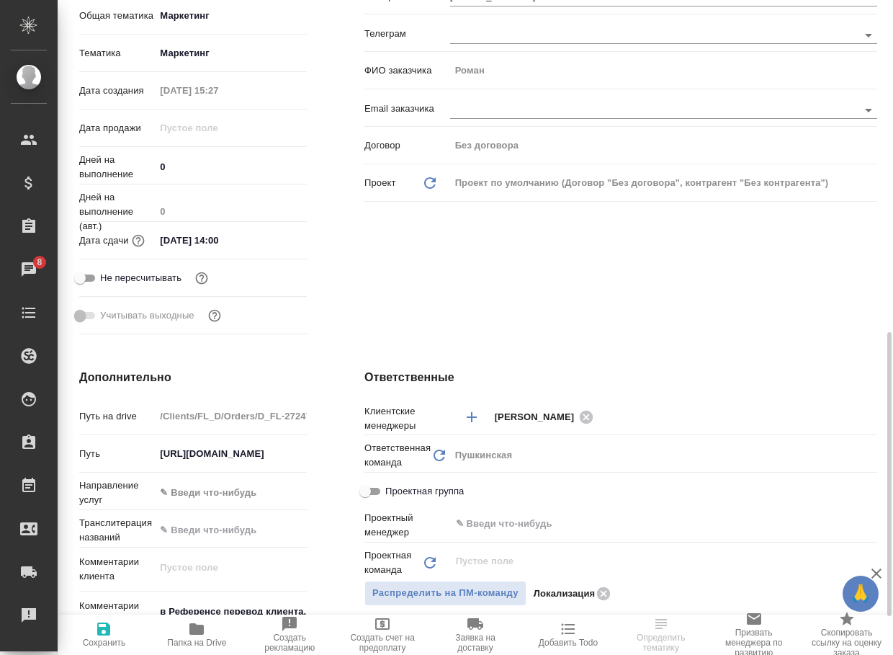
scroll to position [432, 0]
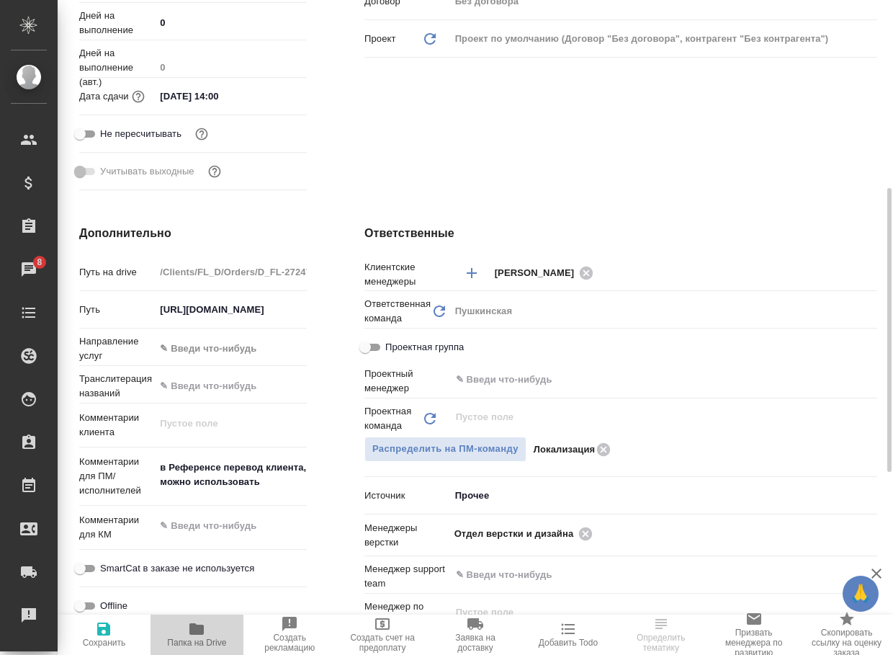
click at [197, 633] on icon "button" at bounding box center [197, 629] width 14 height 12
type textarea "x"
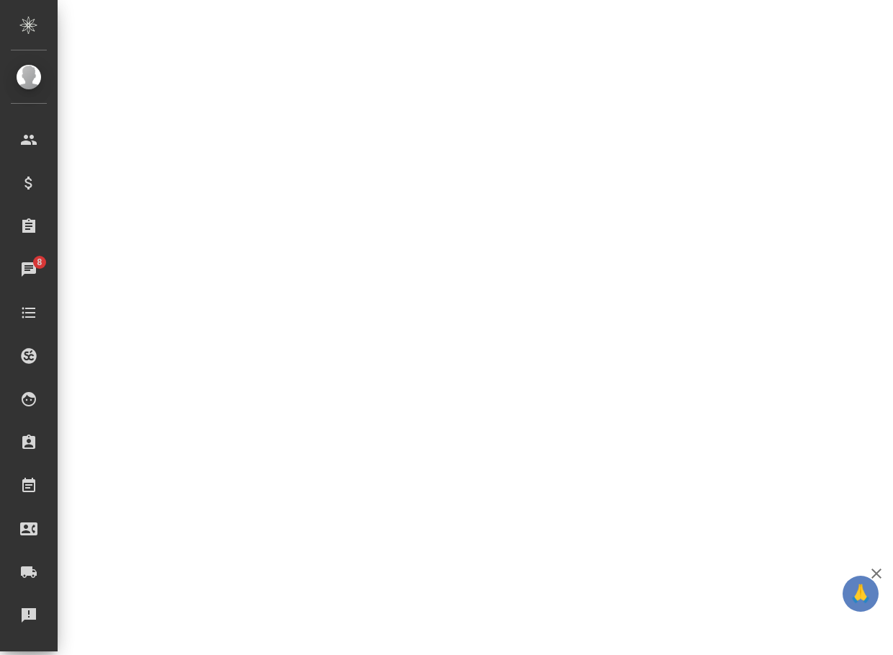
select select "RU"
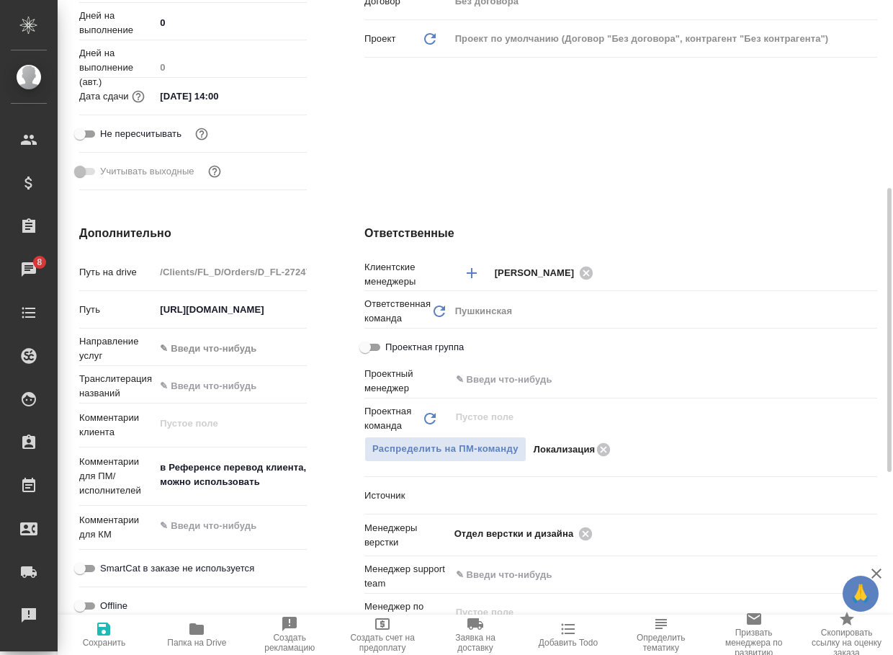
type textarea "x"
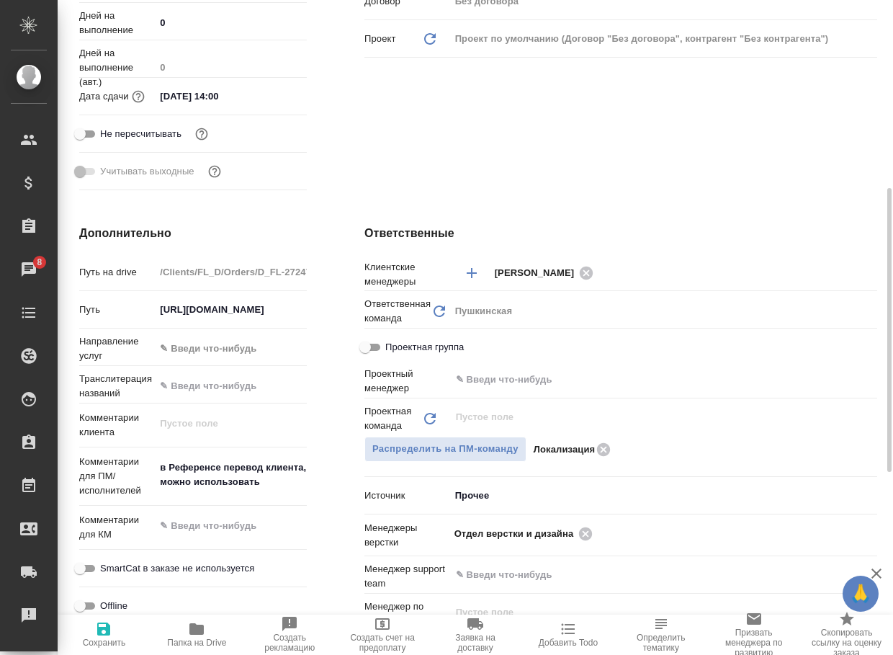
type textarea "x"
click at [587, 535] on icon at bounding box center [585, 533] width 13 height 13
type textarea "x"
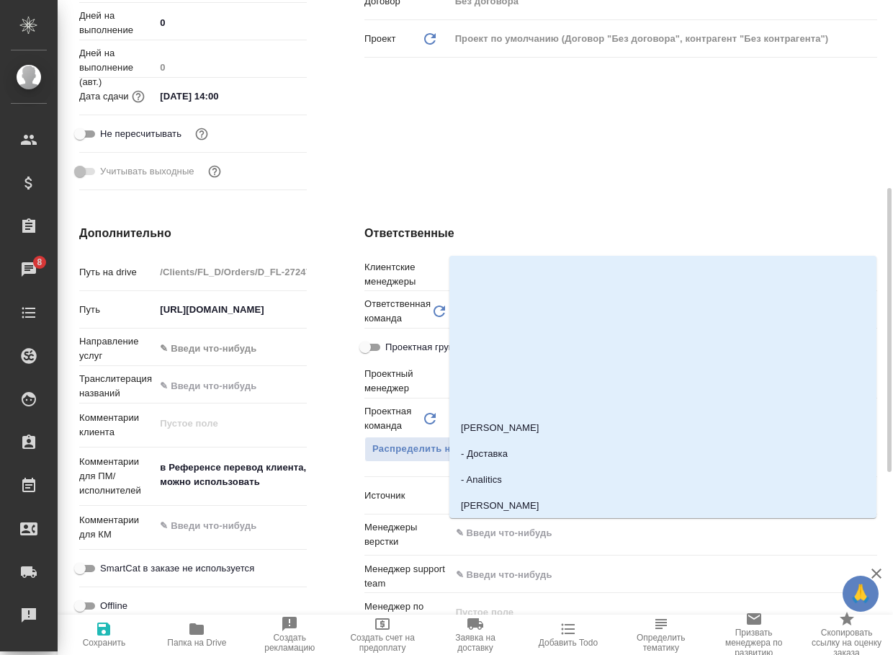
click at [587, 535] on input "text" at bounding box center [640, 533] width 370 height 17
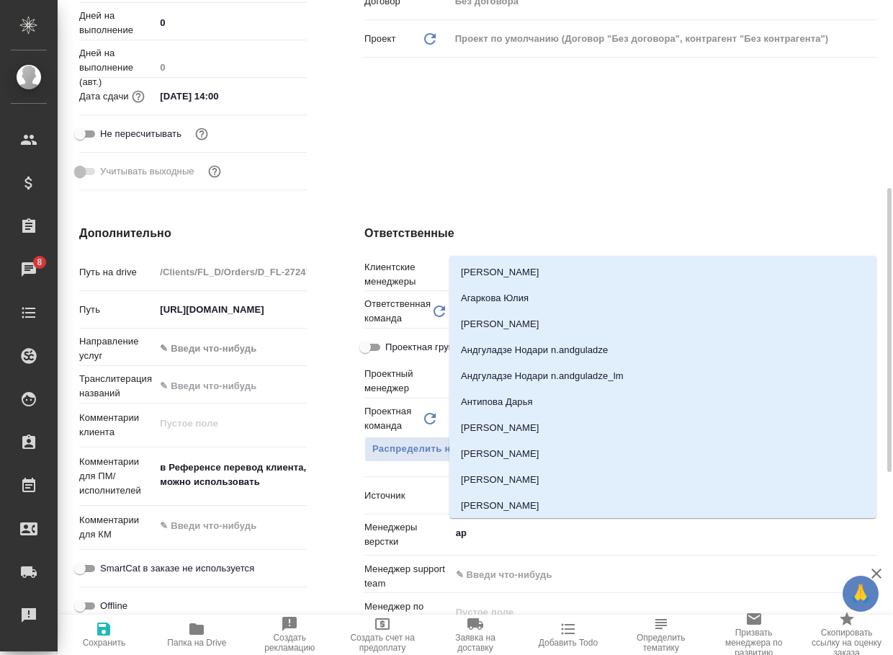
type input "арс"
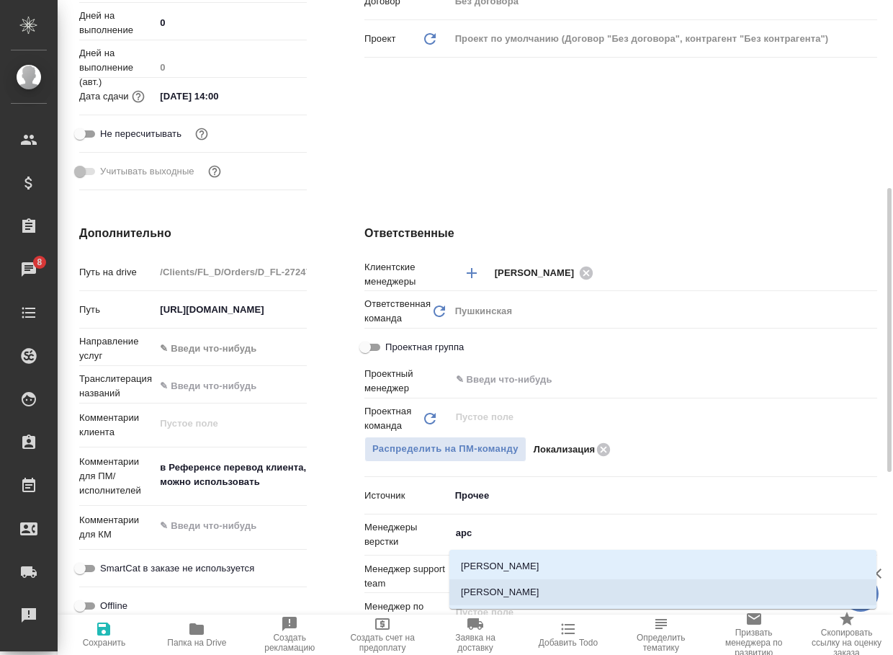
click at [530, 594] on li "[PERSON_NAME]" at bounding box center [663, 592] width 427 height 26
type textarea "x"
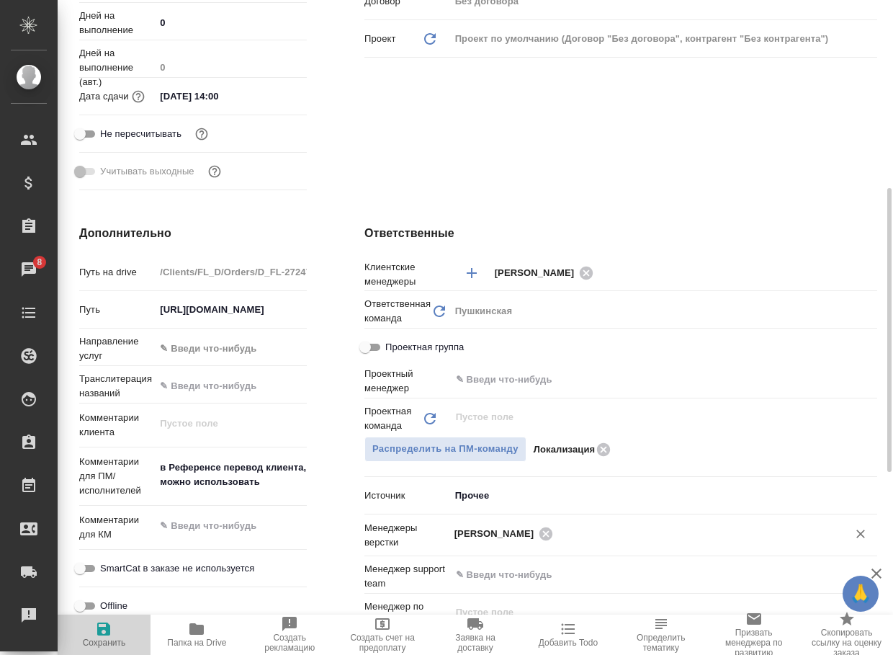
click at [106, 636] on icon "button" at bounding box center [103, 628] width 17 height 17
type textarea "x"
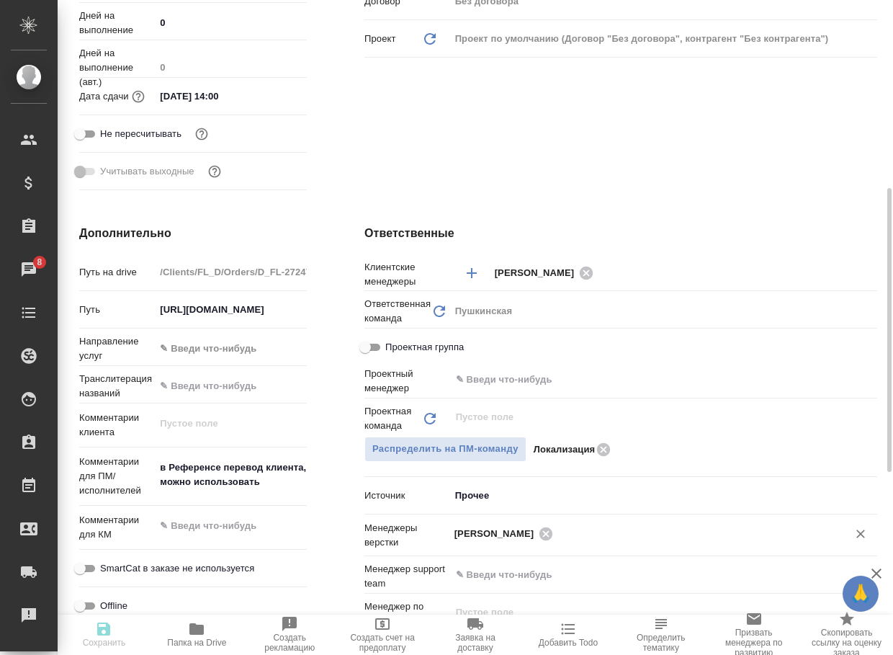
type textarea "x"
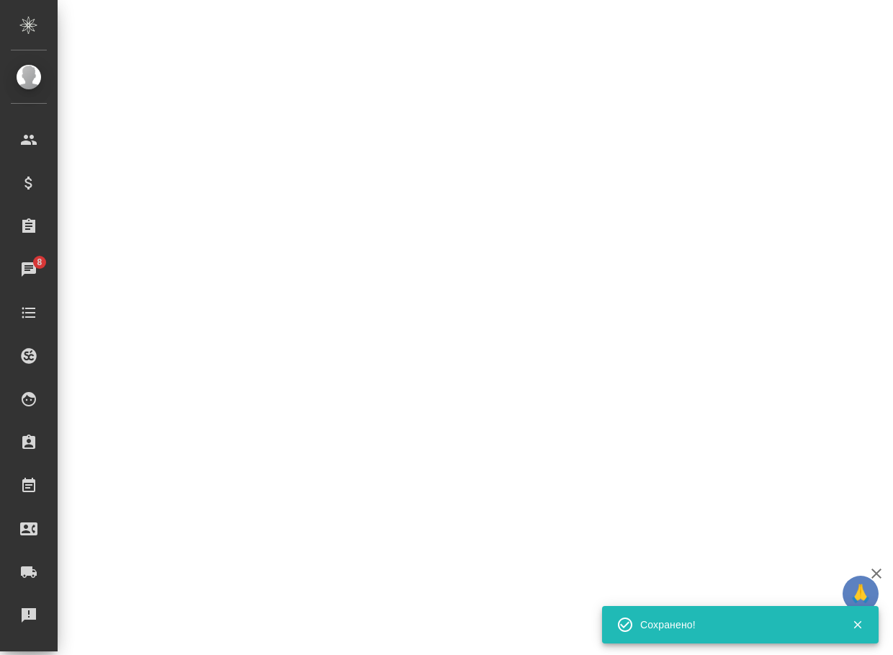
select select "RU"
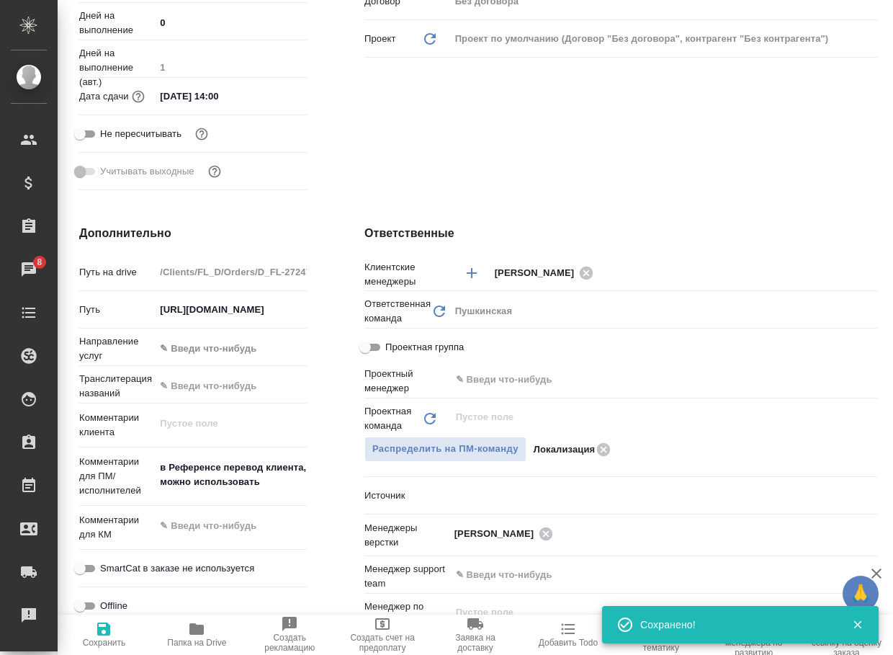
type textarea "x"
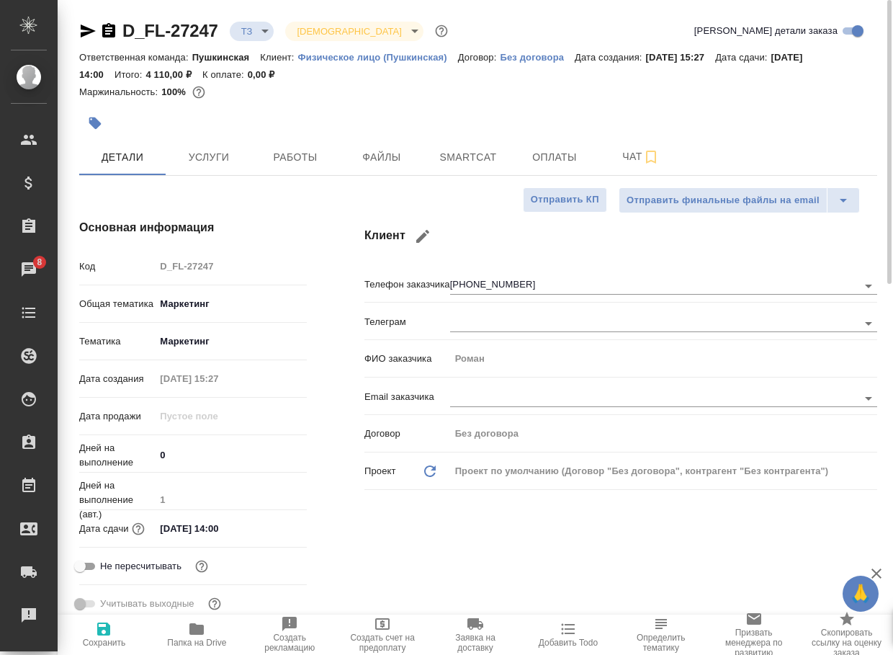
click at [252, 24] on body "🙏 .cls-1 fill:#fff; AWATERA Arsenyeva Vera Клиенты Спецификации Заказы 8 Чаты T…" at bounding box center [446, 327] width 893 height 655
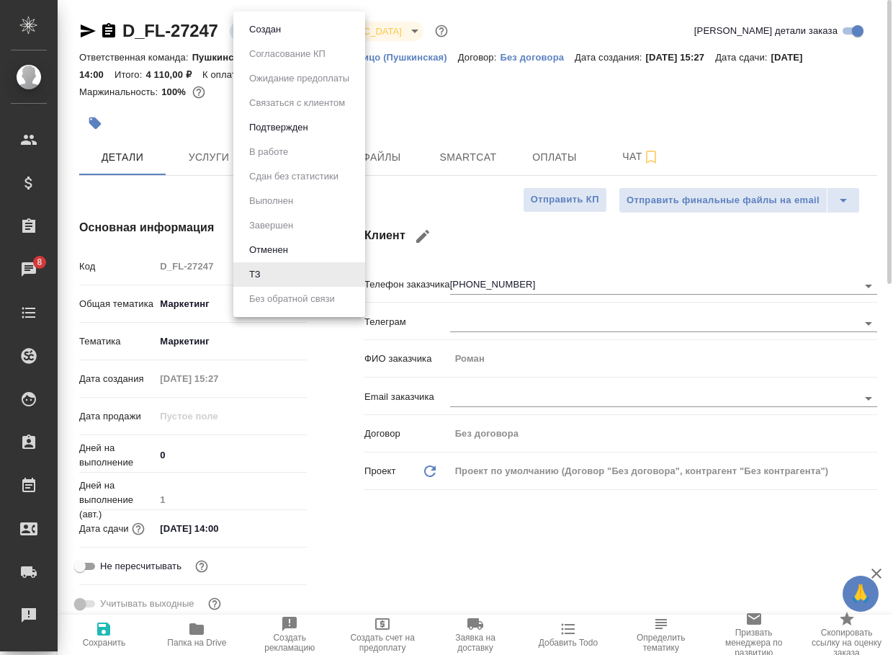
click at [258, 27] on button "Создан" at bounding box center [265, 30] width 40 height 16
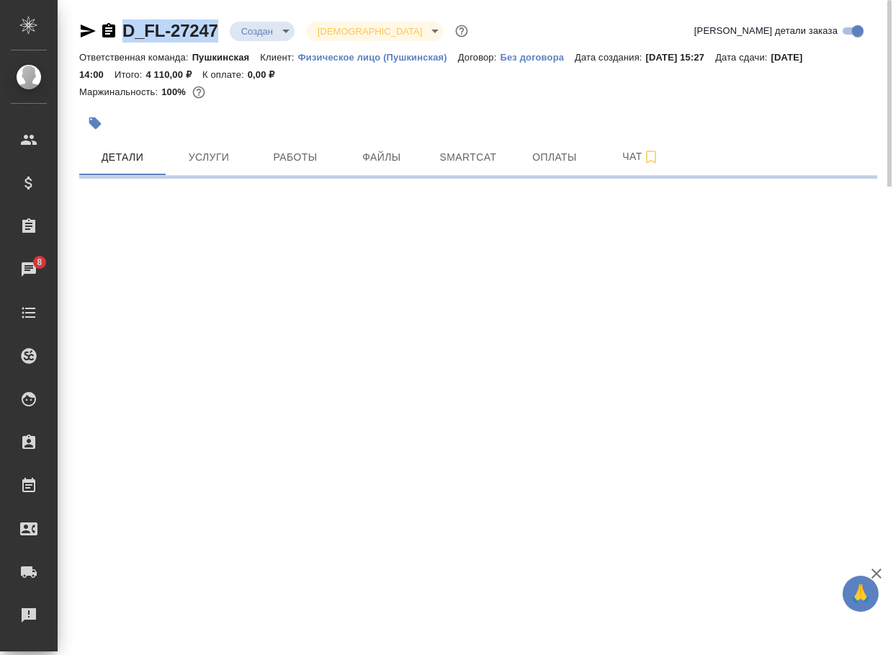
drag, startPoint x: 225, startPoint y: 43, endPoint x: 115, endPoint y: 45, distance: 109.5
click at [115, 45] on div "D_FL-27247 Создан new Святая троица holyTrinity Кратко детали заказа" at bounding box center [478, 33] width 798 height 29
copy link "D_FL-27247"
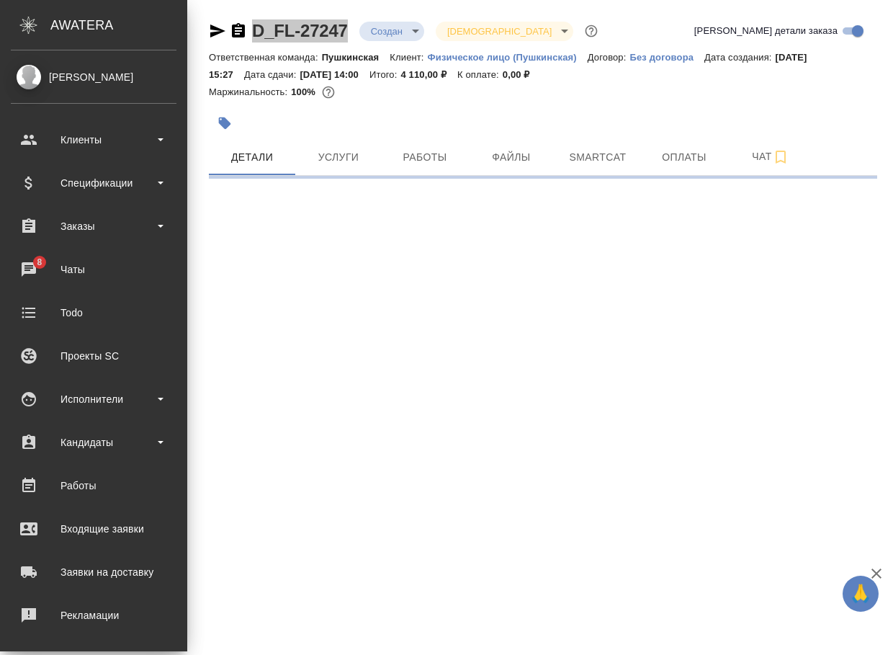
select select "RU"
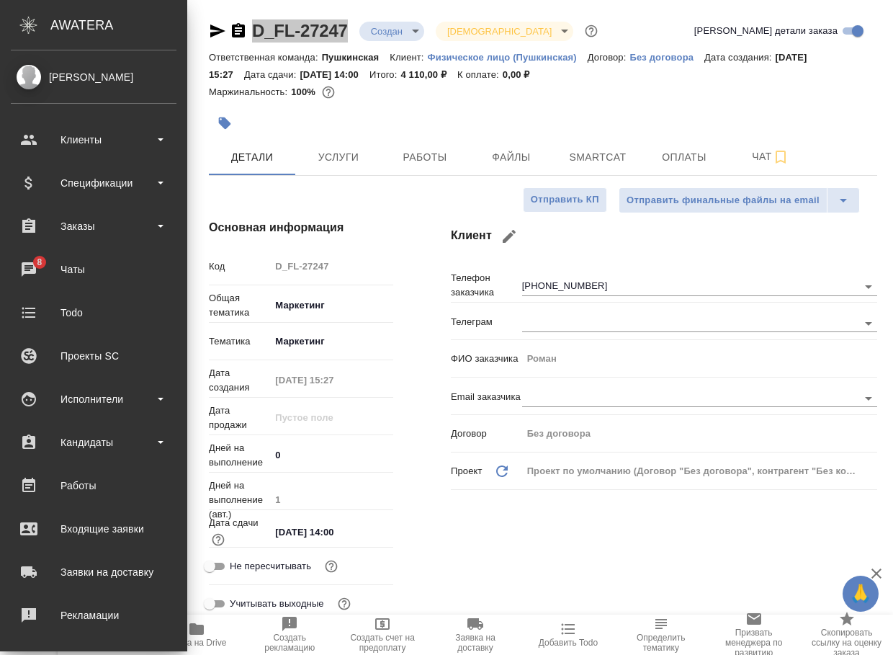
type textarea "x"
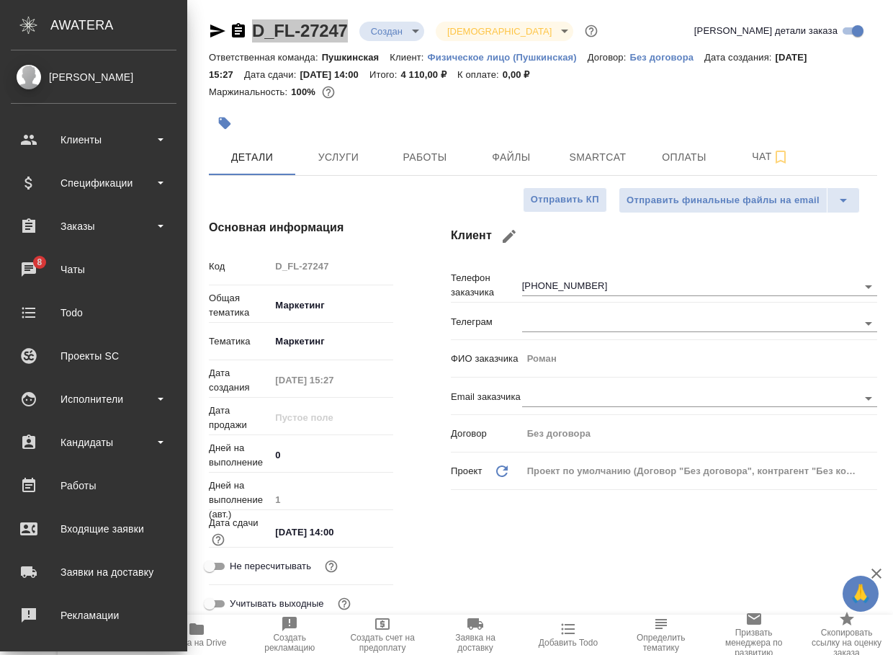
type textarea "x"
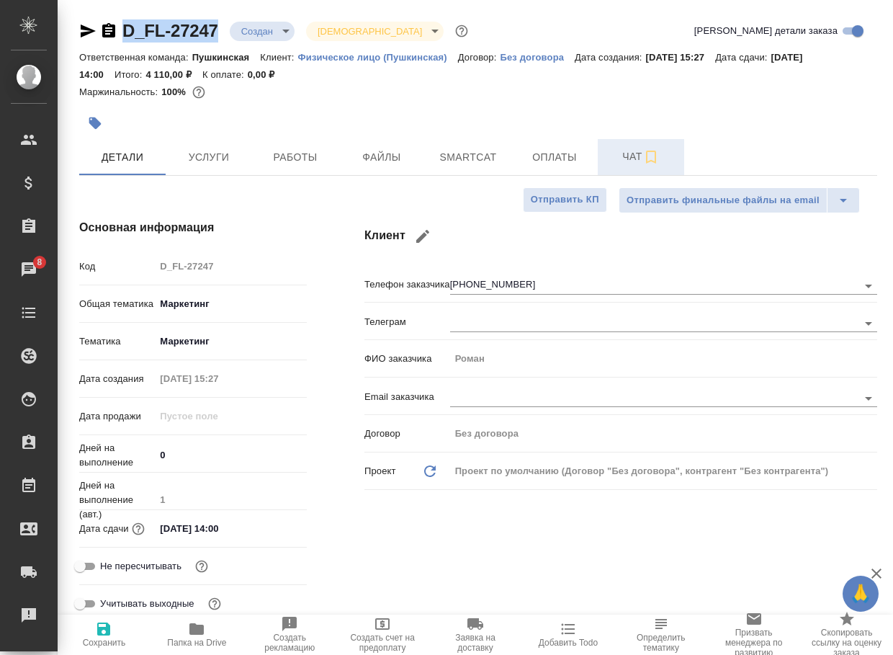
drag, startPoint x: 629, startPoint y: 158, endPoint x: 620, endPoint y: 158, distance: 9.4
click at [629, 157] on span "Чат" at bounding box center [641, 157] width 69 height 18
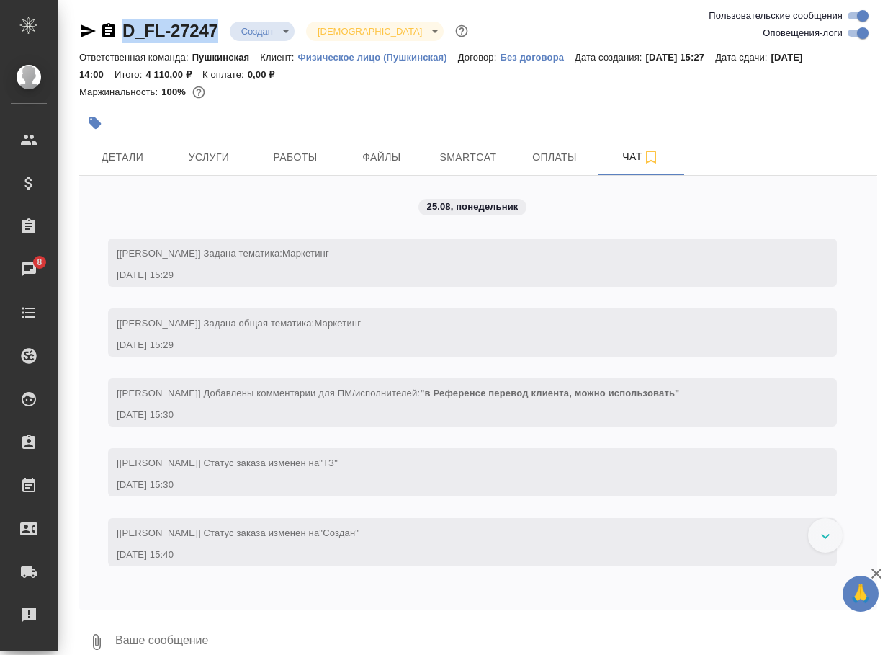
click at [104, 632] on button "0" at bounding box center [96, 642] width 35 height 49
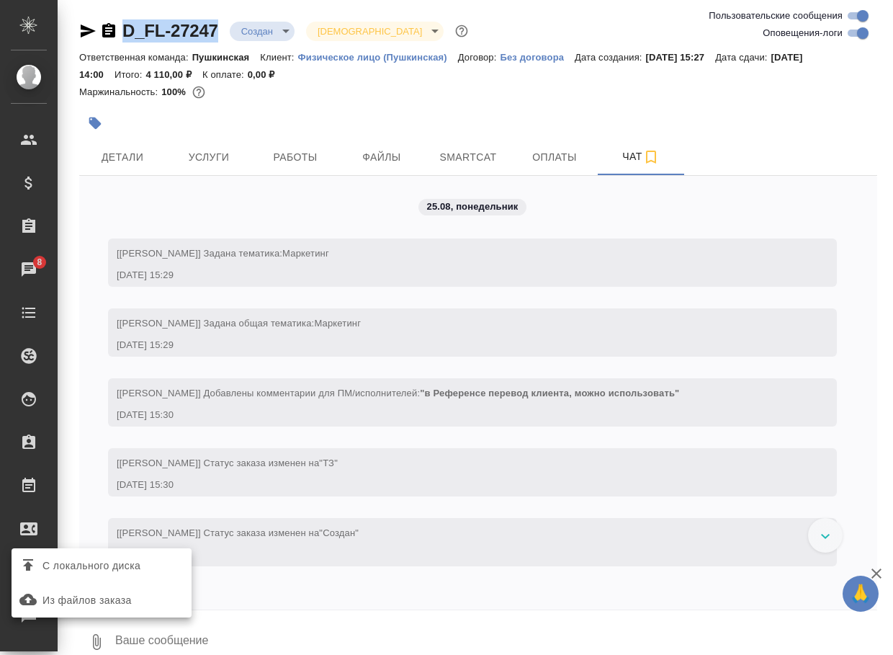
click at [110, 559] on span "С локального диска" at bounding box center [92, 566] width 98 height 18
click at [0, 0] on input "С локального диска" at bounding box center [0, 0] width 0 height 0
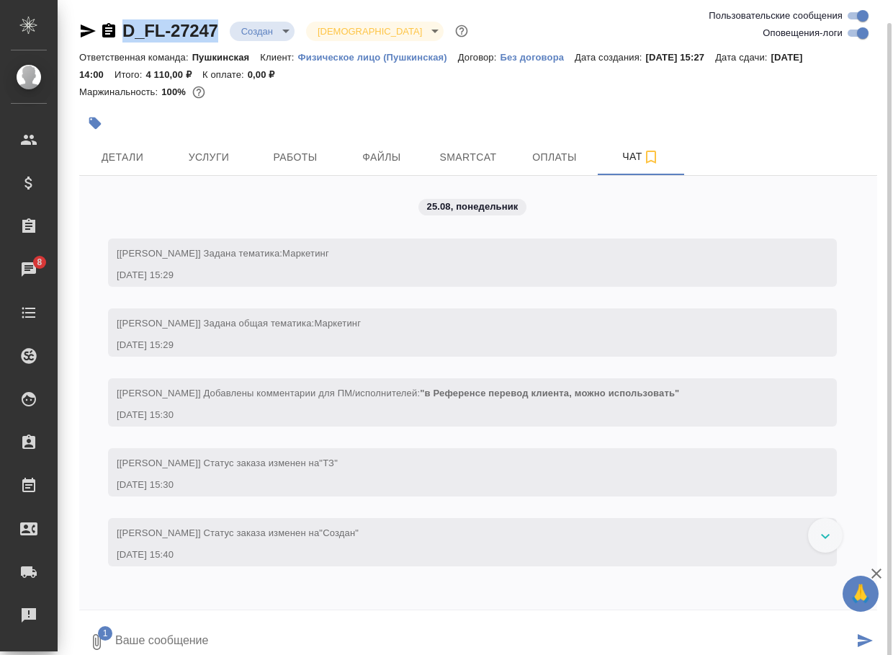
scroll to position [12, 0]
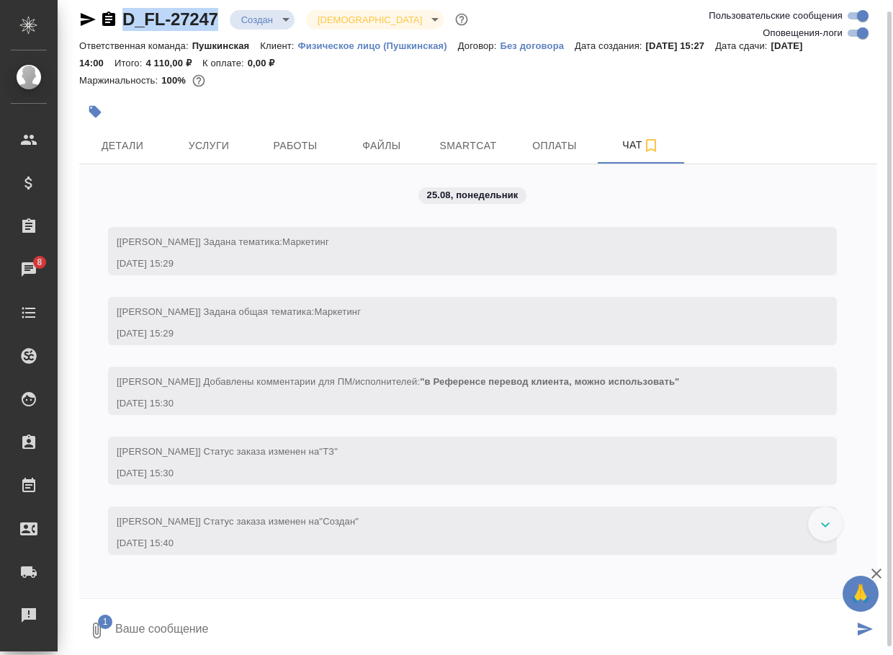
click at [182, 636] on textarea at bounding box center [484, 630] width 740 height 49
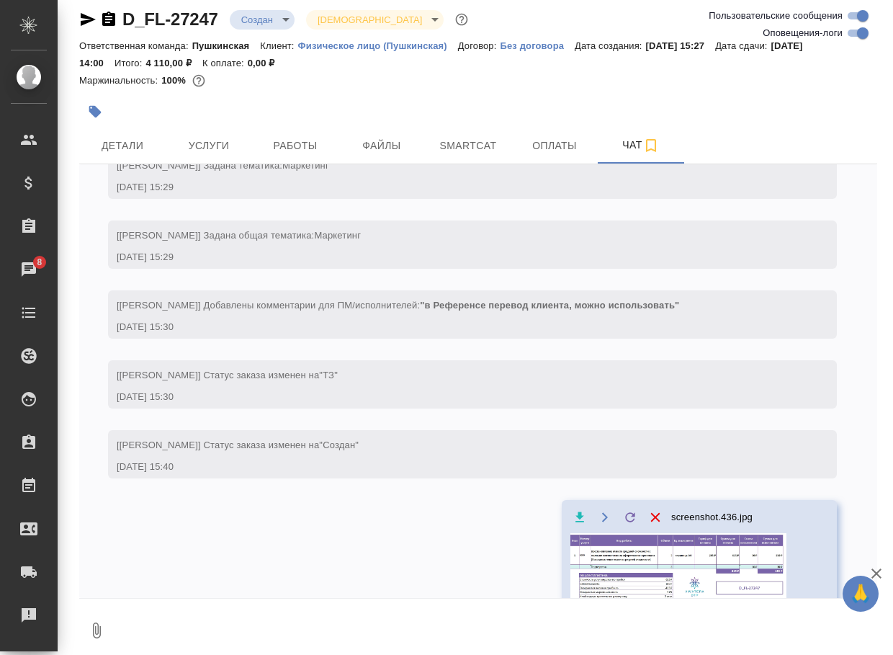
scroll to position [77, 0]
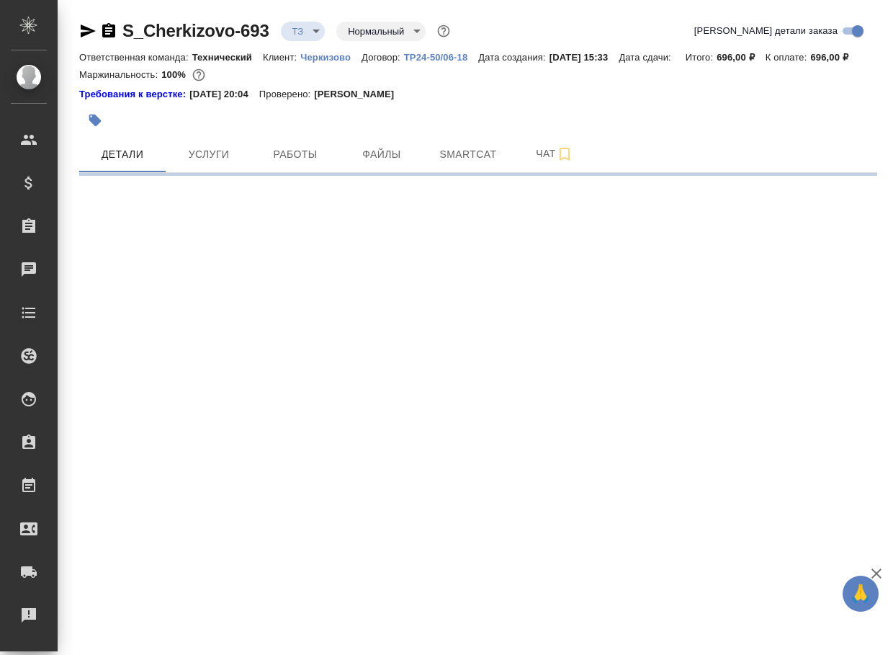
select select "RU"
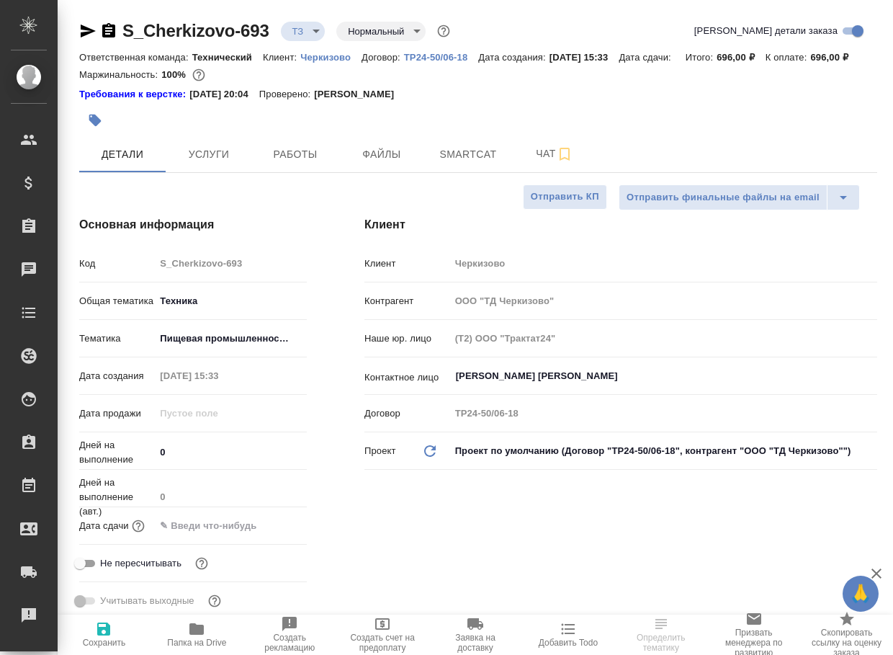
type textarea "x"
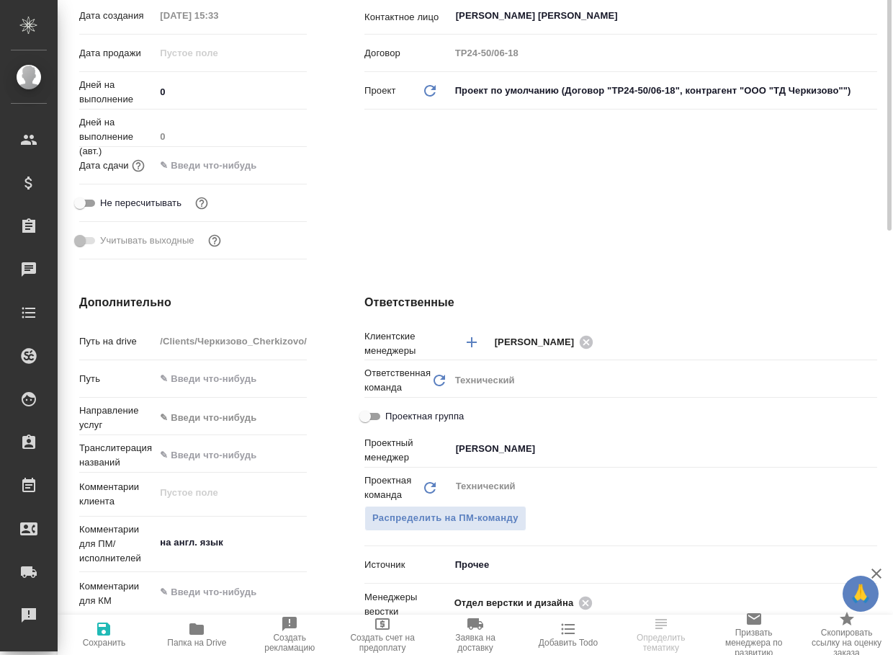
scroll to position [504, 0]
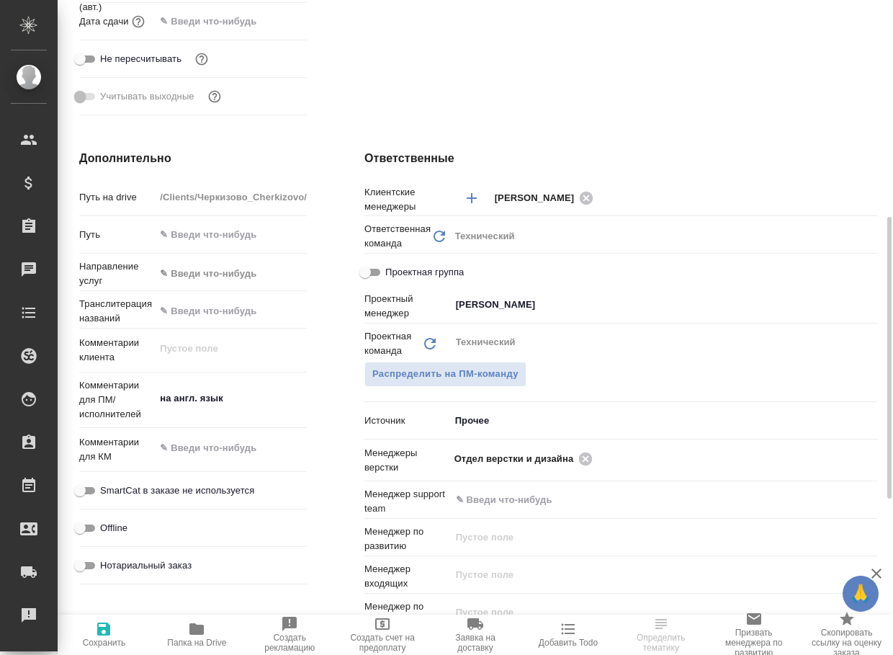
click at [182, 643] on span "Папка на Drive" at bounding box center [196, 643] width 59 height 10
type textarea "x"
select select "RU"
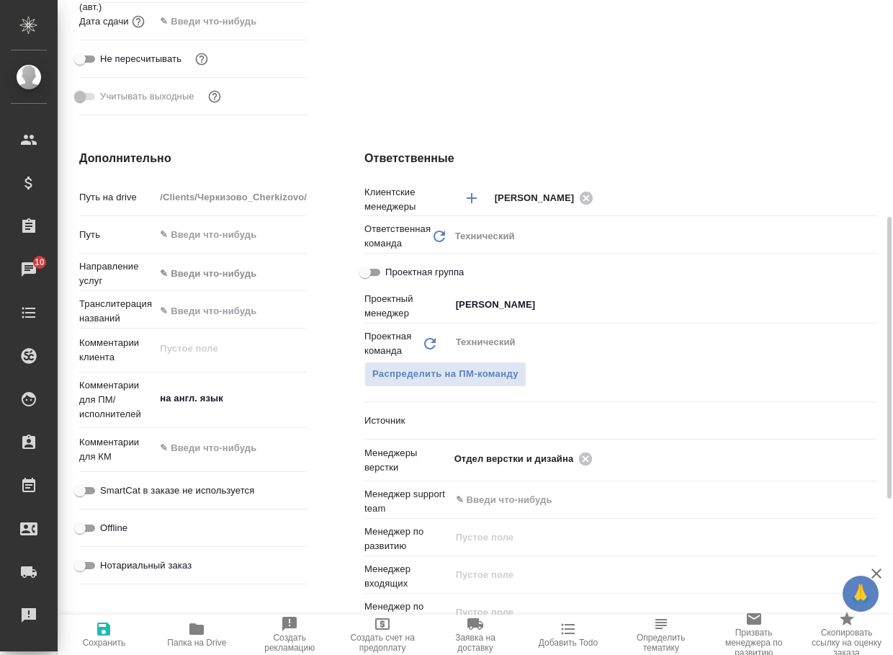
type textarea "x"
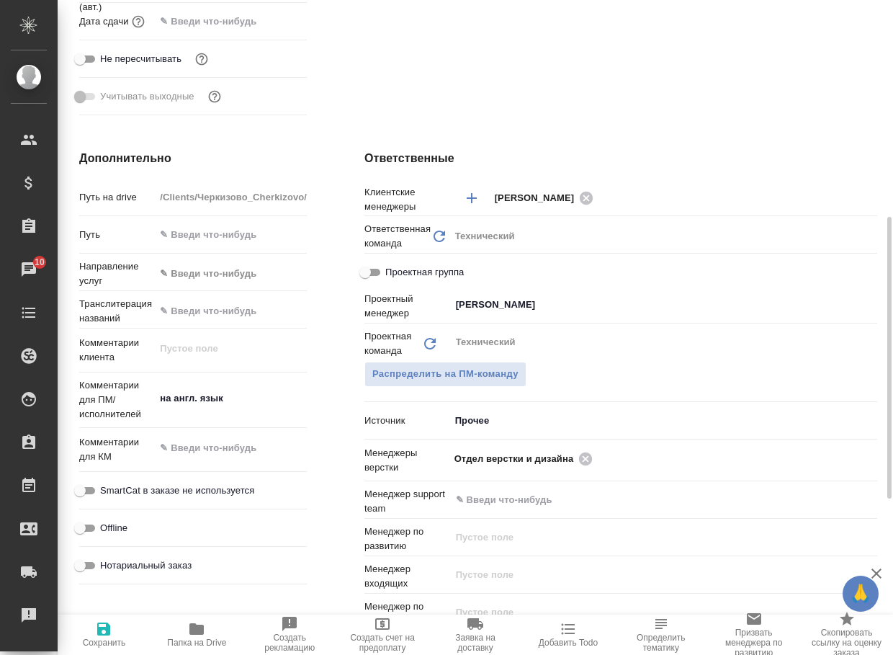
type textarea "x"
click at [584, 465] on icon at bounding box center [585, 458] width 13 height 13
type textarea "x"
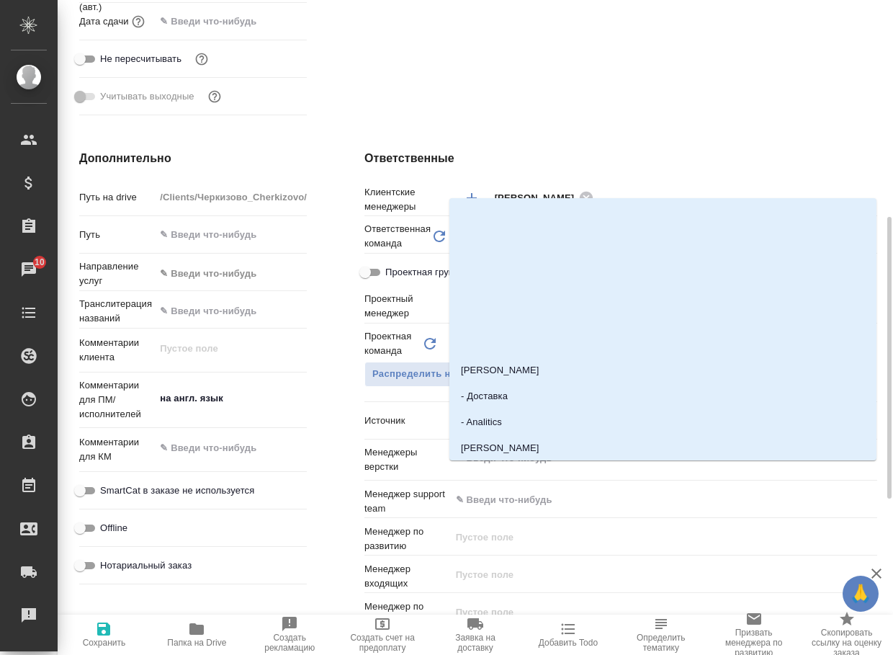
click at [584, 467] on input "text" at bounding box center [640, 458] width 370 height 17
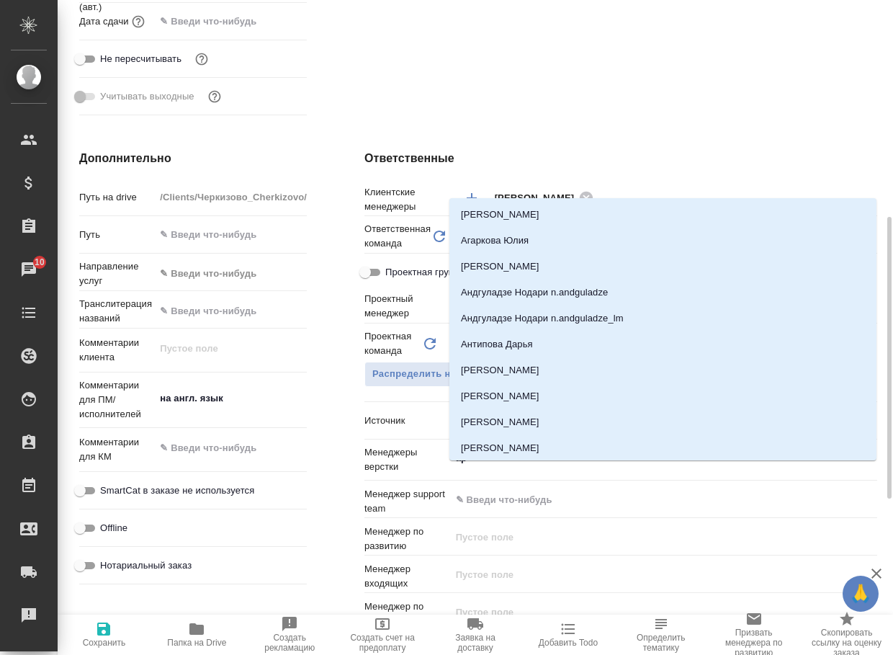
type input "арс"
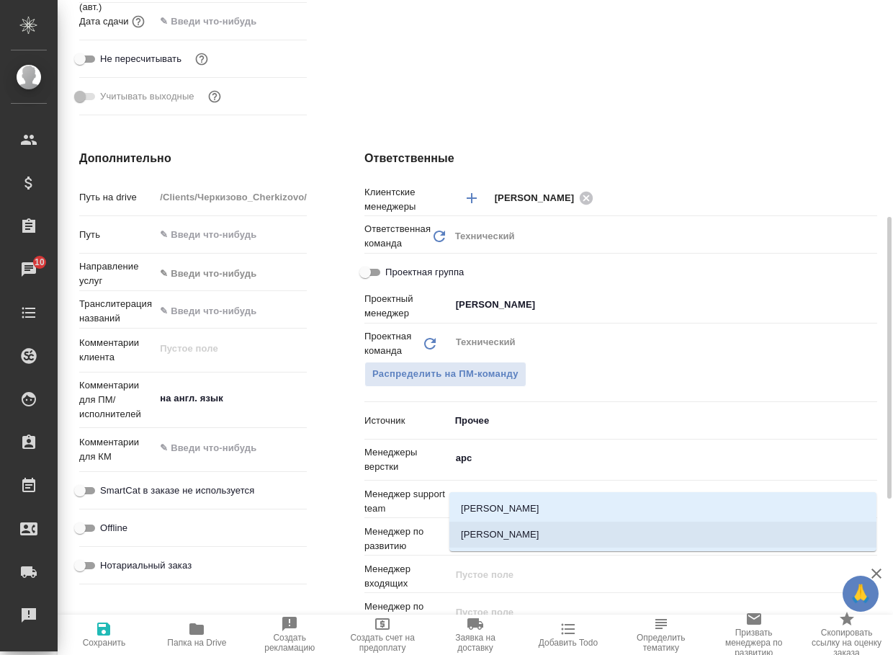
click at [507, 532] on li "[PERSON_NAME]" at bounding box center [663, 535] width 427 height 26
type textarea "x"
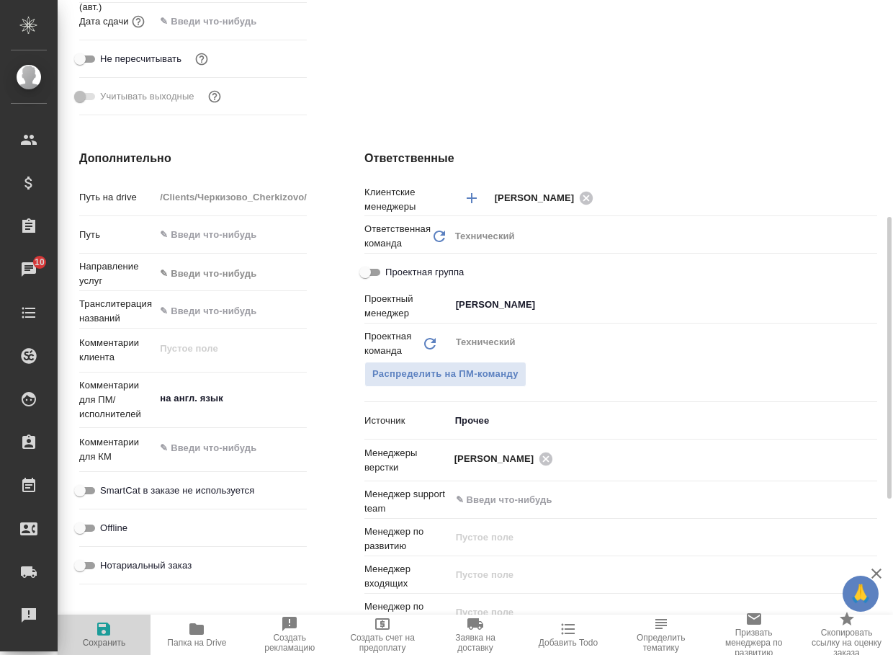
click at [110, 636] on icon "button" at bounding box center [103, 628] width 17 height 17
type textarea "x"
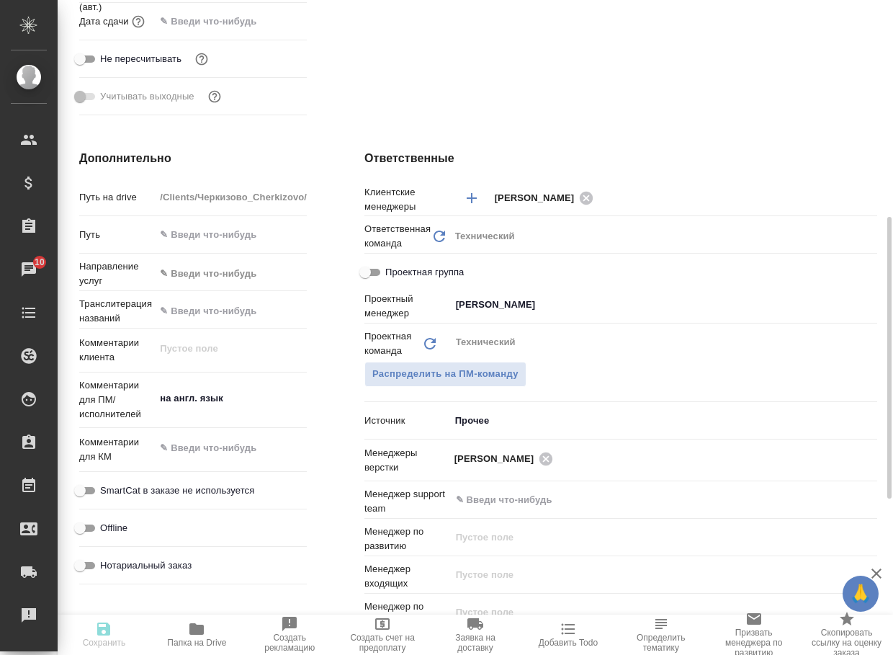
type textarea "x"
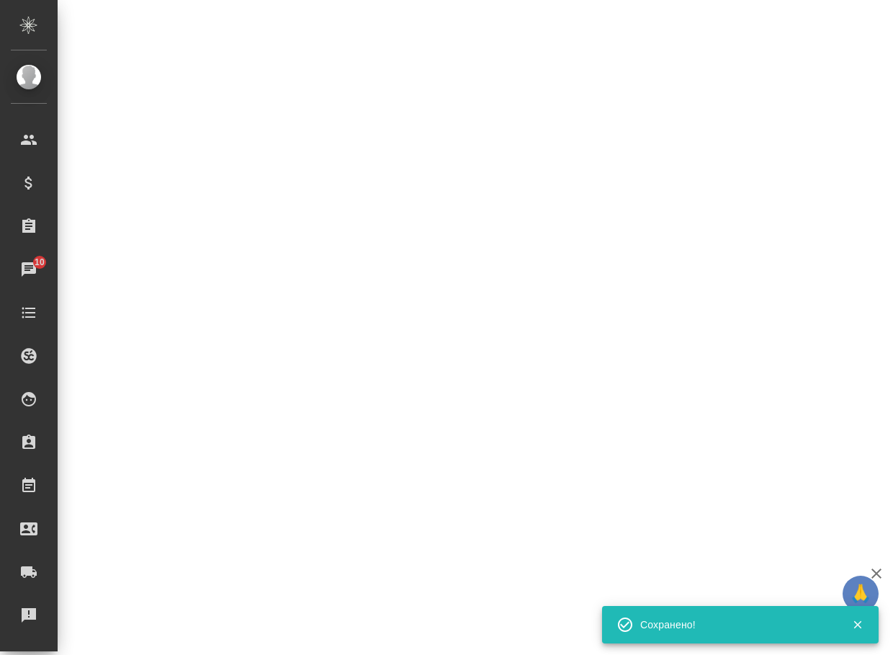
select select "RU"
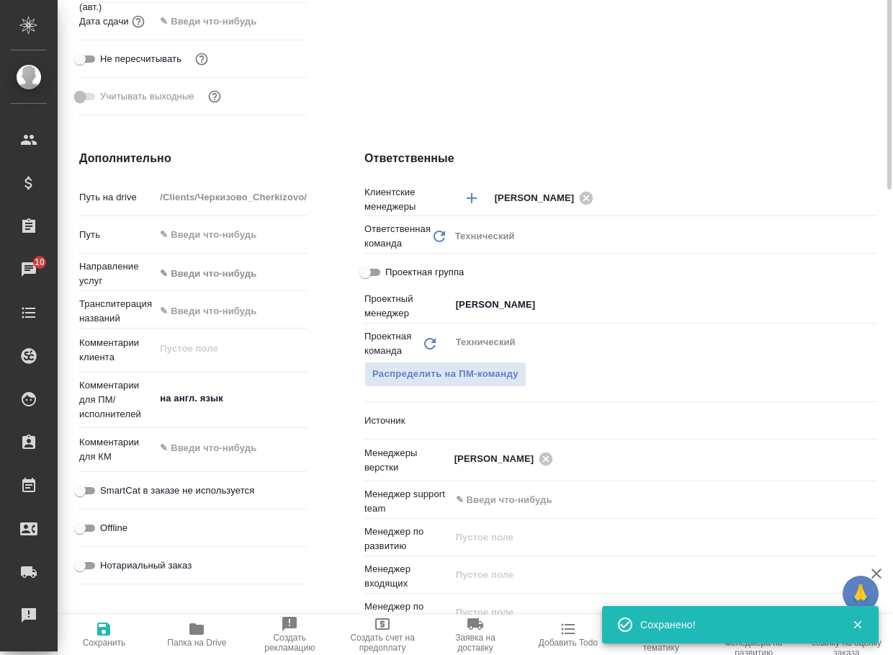
scroll to position [72, 0]
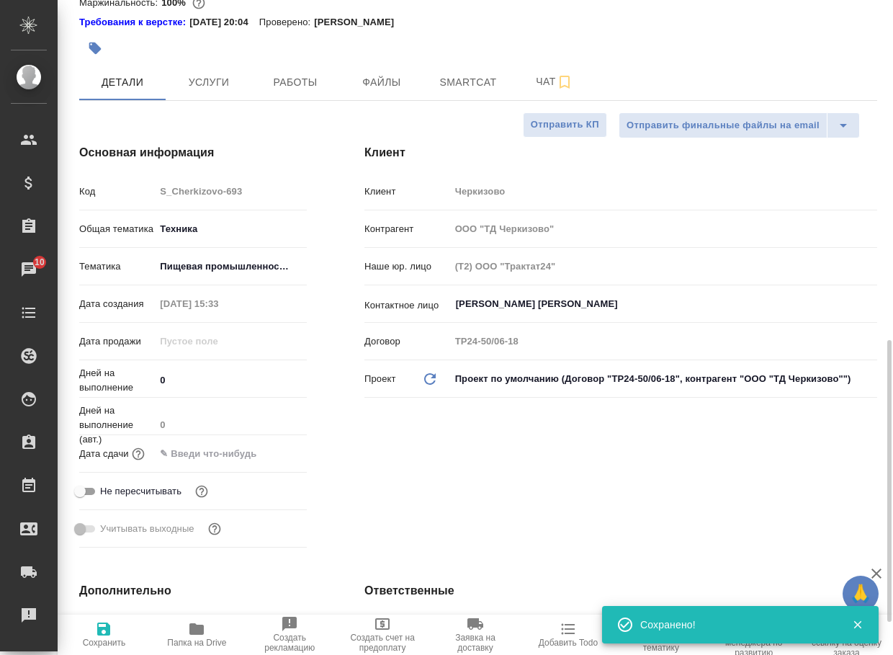
type textarea "x"
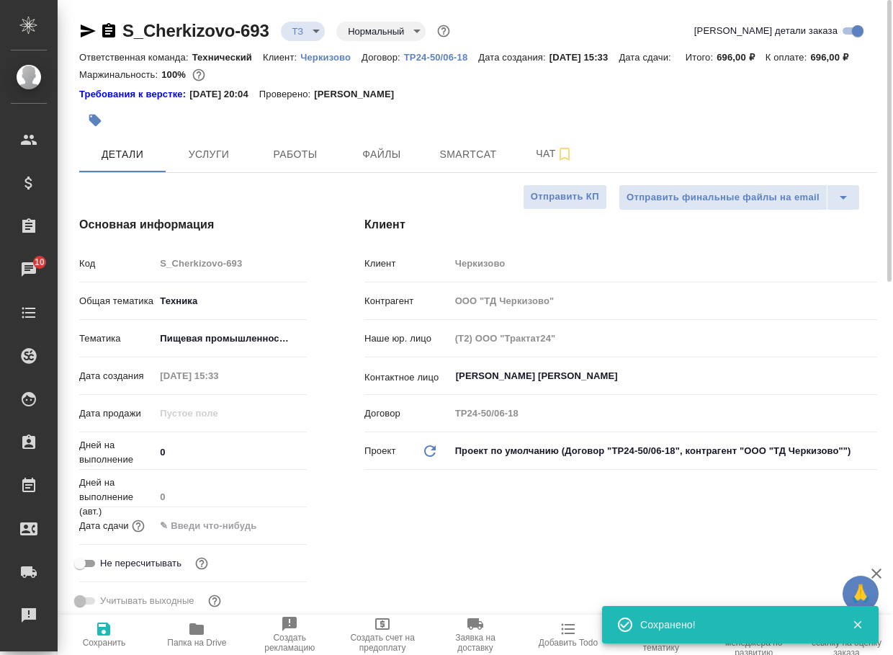
click at [310, 34] on body "🙏 .cls-1 fill:#fff; AWATERA Arsenyeva Vera Клиенты Спецификации Заказы 10 Чаты …" at bounding box center [446, 327] width 893 height 655
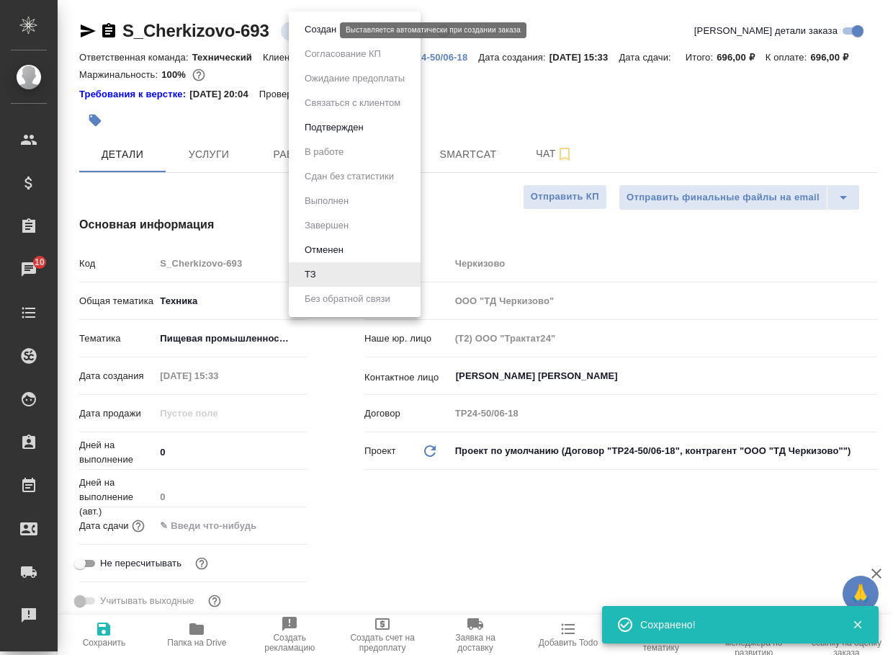
click at [315, 34] on button "Создан" at bounding box center [320, 30] width 40 height 16
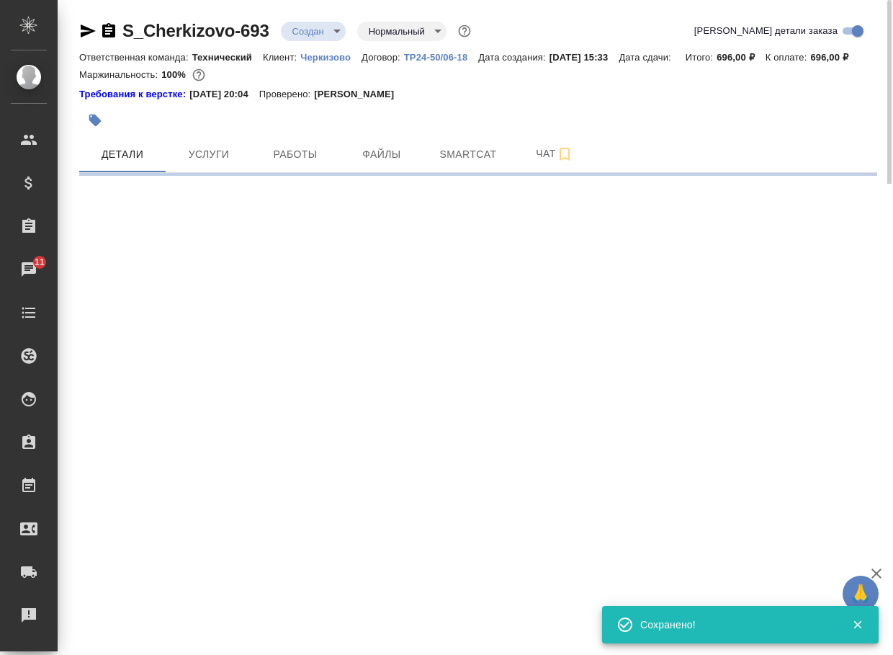
select select "RU"
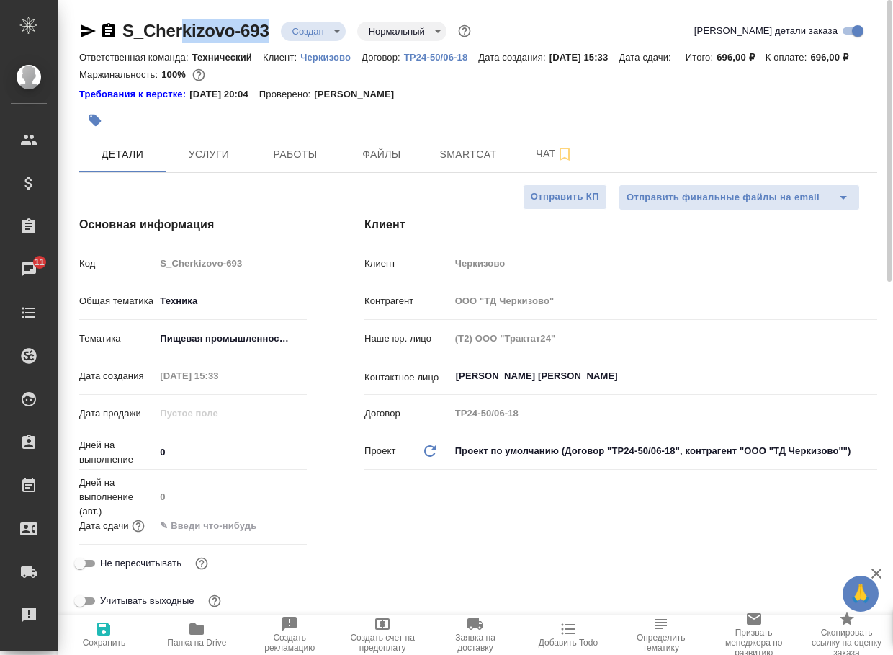
type textarea "x"
drag, startPoint x: 230, startPoint y: 40, endPoint x: 116, endPoint y: 39, distance: 113.9
click at [116, 39] on div "S_Cherkizovo-693 Создан new Нормальный normal Кратко детали заказа" at bounding box center [478, 33] width 798 height 29
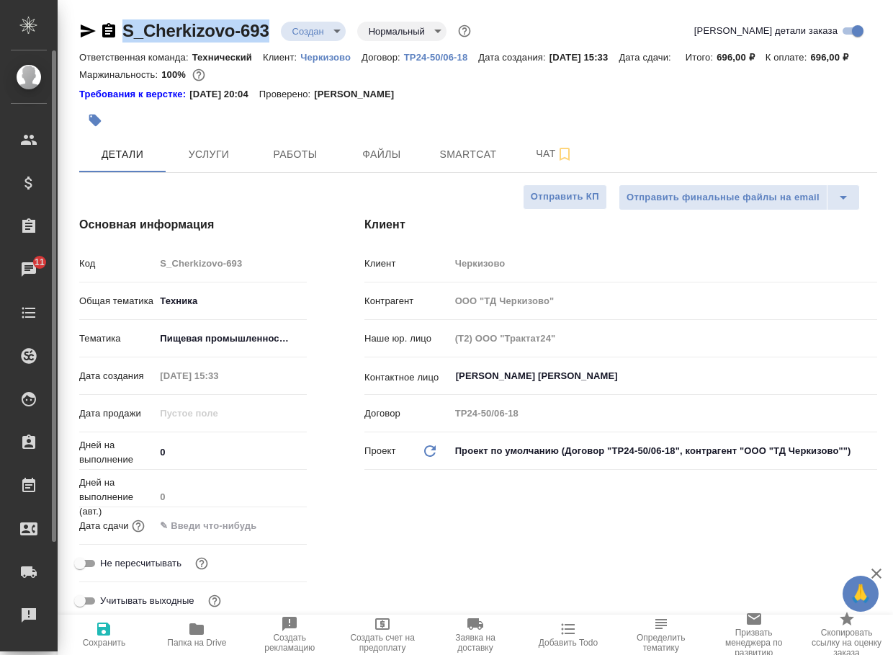
copy link "S_Cherkizovo-693"
type textarea "x"
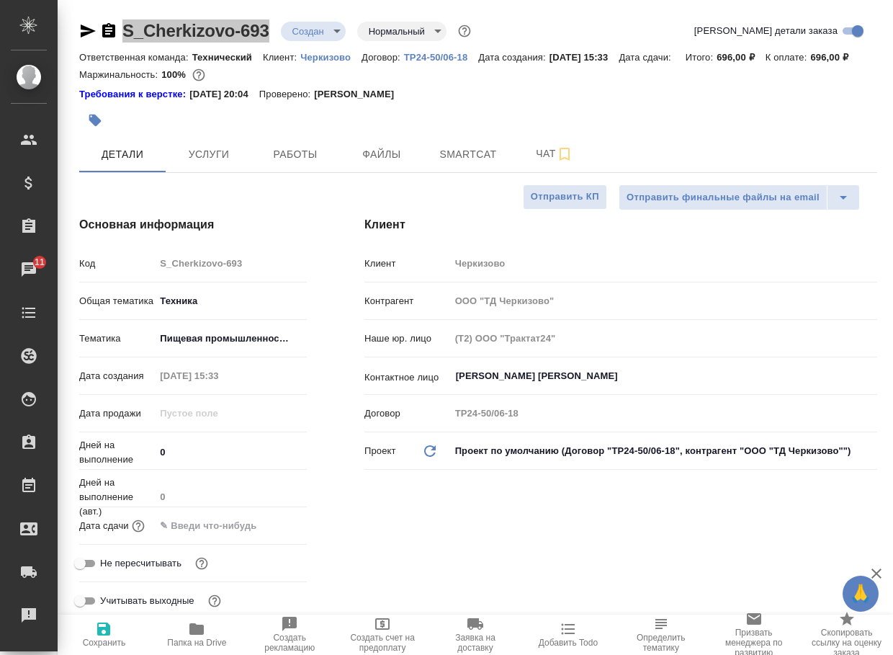
type textarea "x"
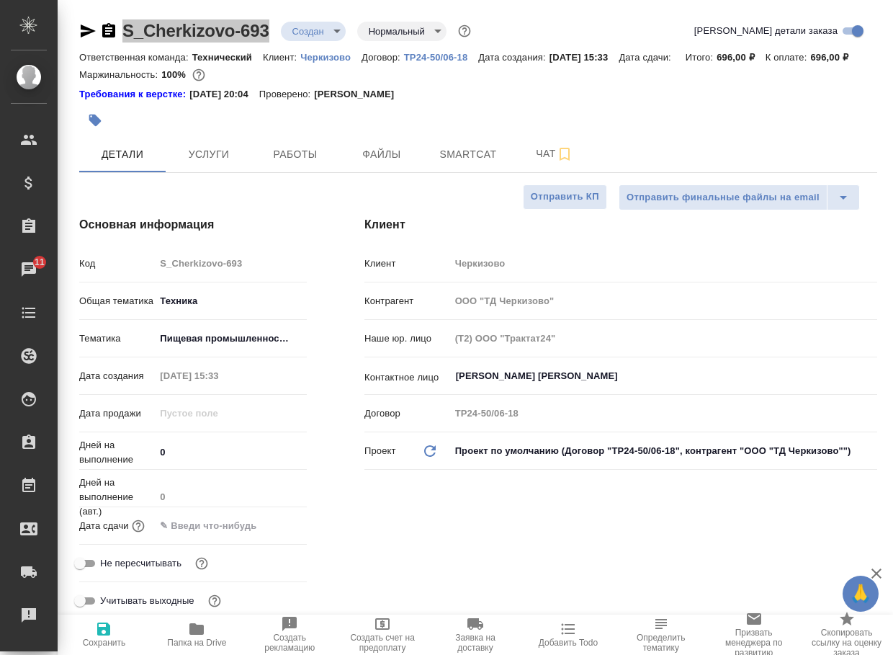
type textarea "x"
click at [550, 163] on span "Чат" at bounding box center [554, 154] width 69 height 18
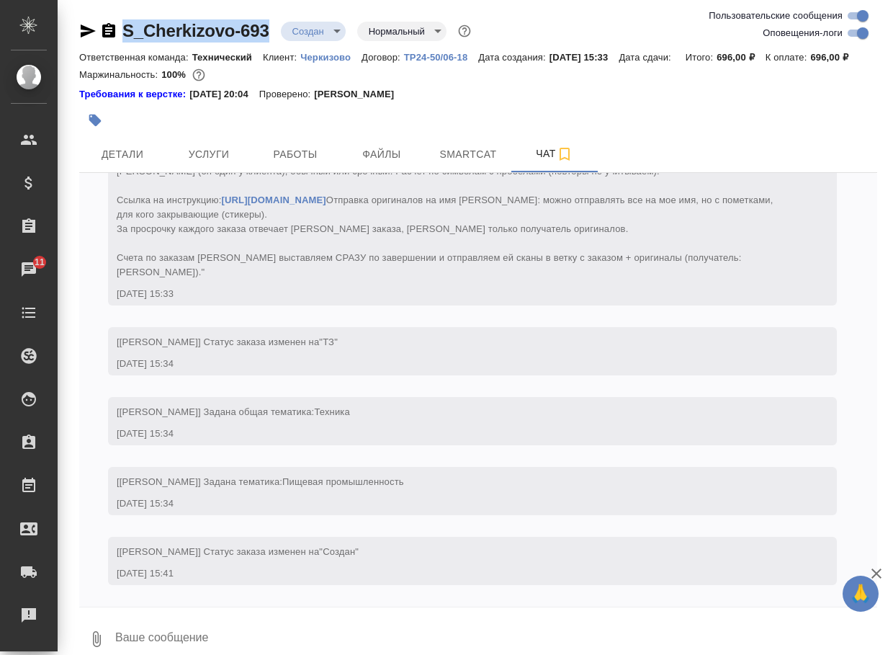
scroll to position [166, 0]
click at [89, 638] on button "0" at bounding box center [96, 639] width 35 height 49
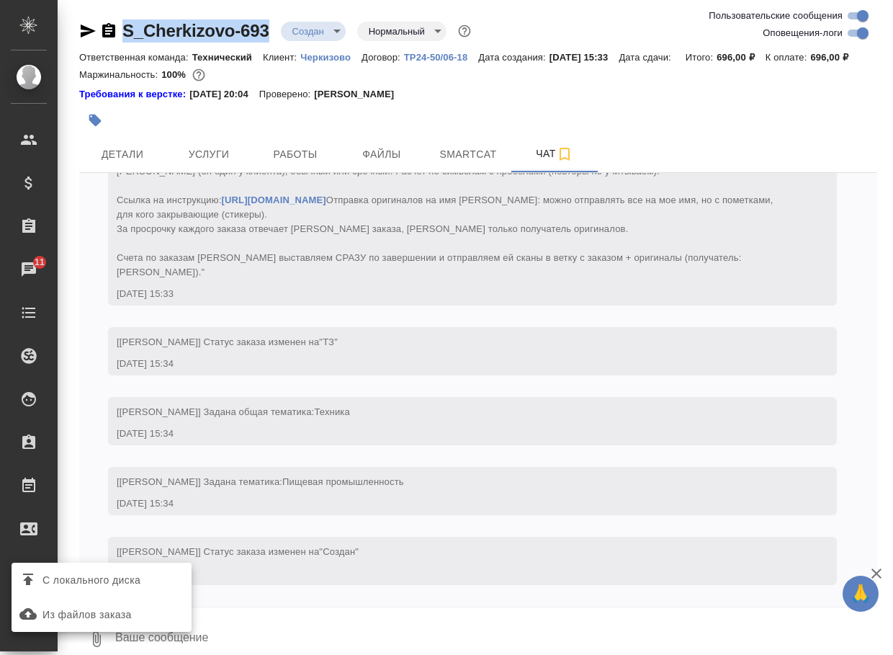
click at [110, 582] on span "С локального диска" at bounding box center [92, 580] width 98 height 18
click at [0, 0] on input "С локального диска" at bounding box center [0, 0] width 0 height 0
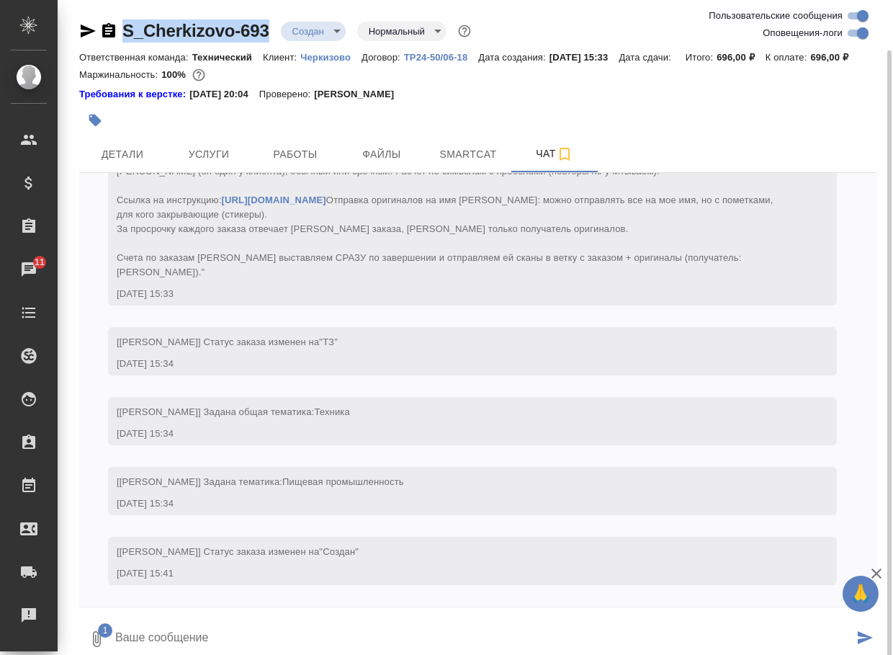
scroll to position [26, 0]
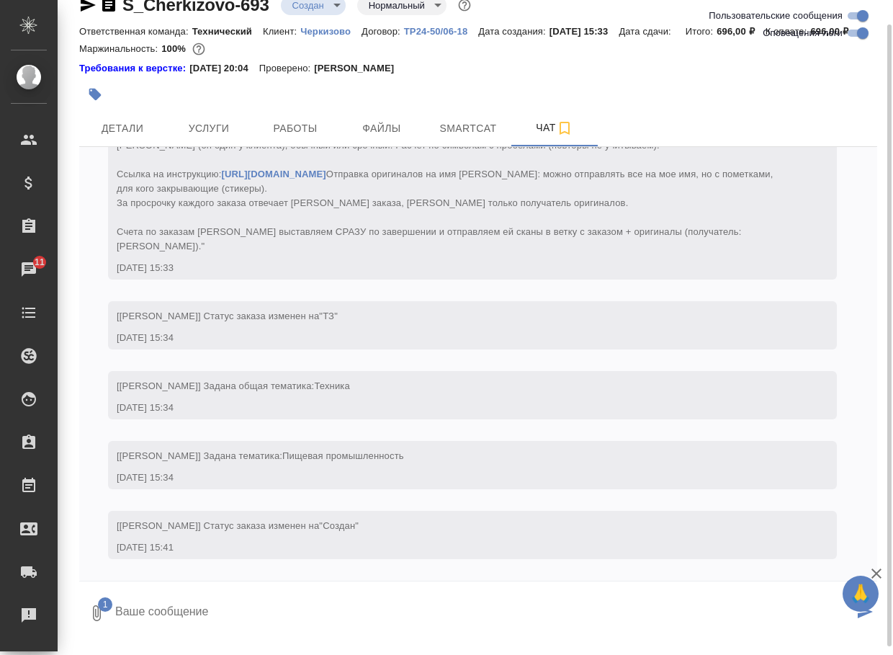
click at [215, 625] on textarea at bounding box center [484, 613] width 740 height 49
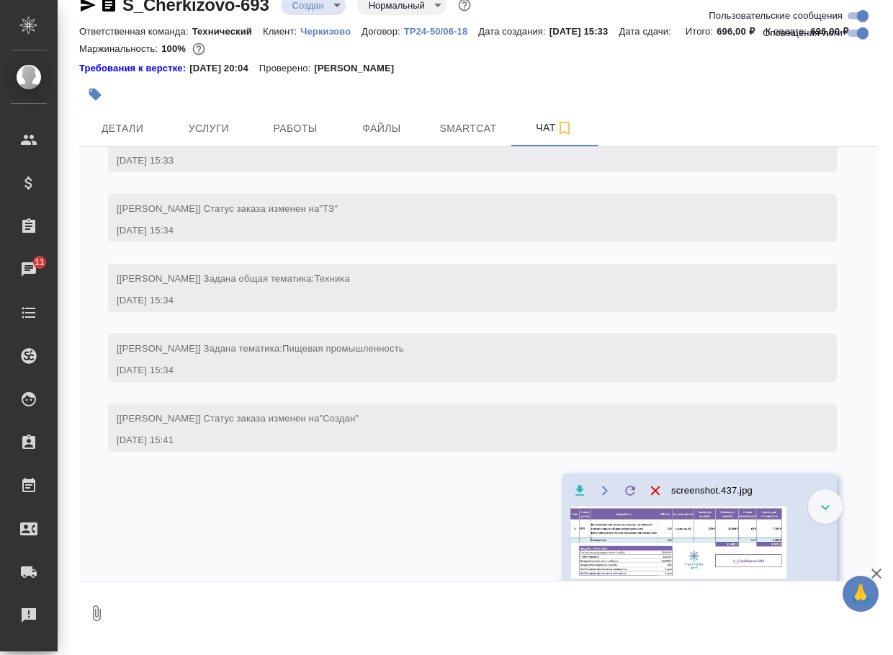
scroll to position [264, 0]
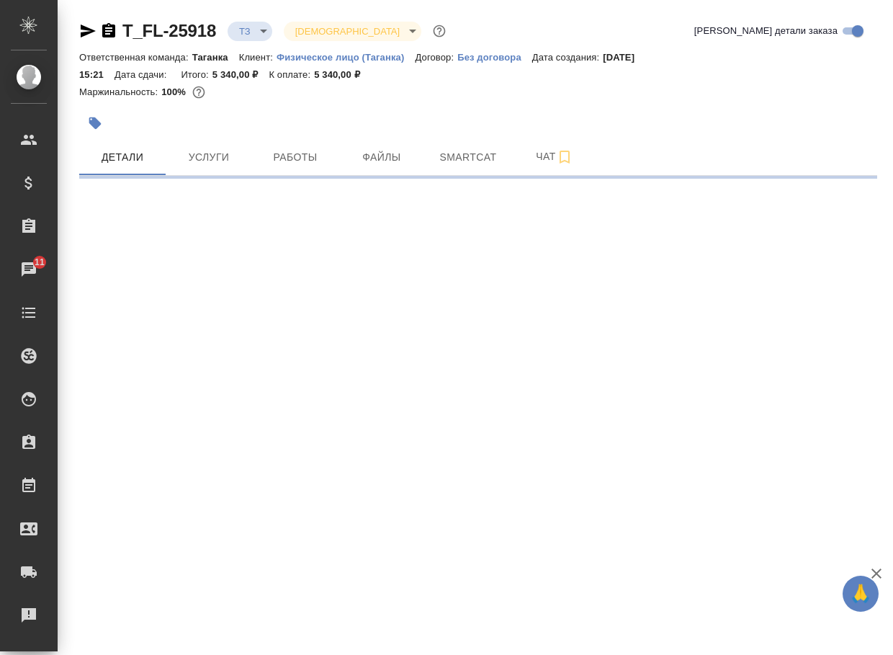
select select "RU"
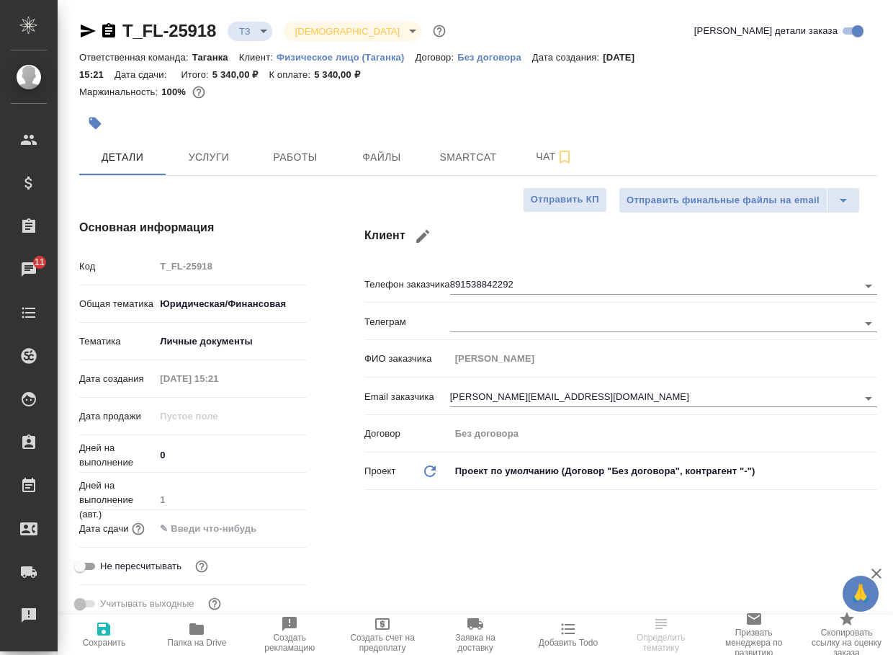
type textarea "x"
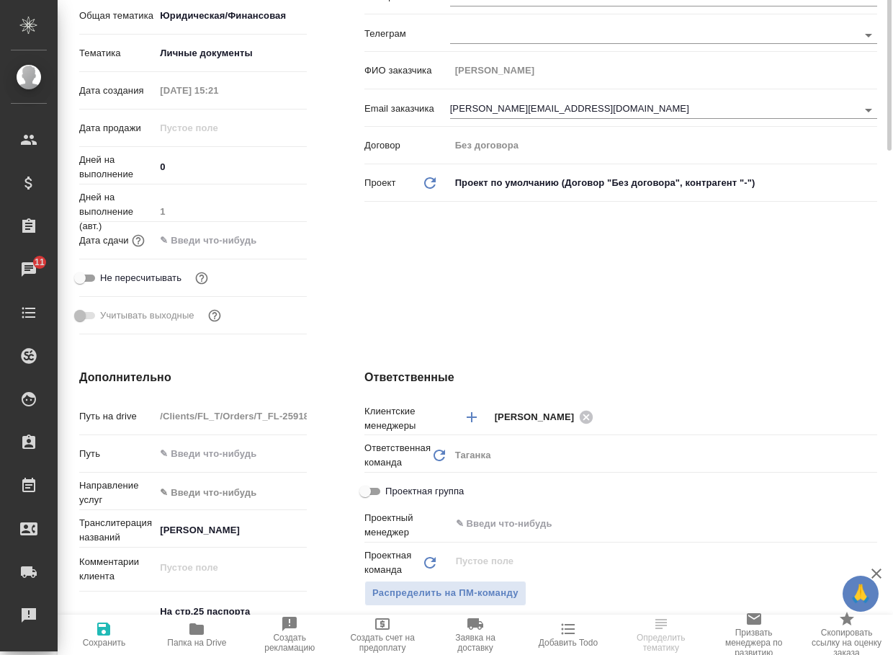
scroll to position [504, 0]
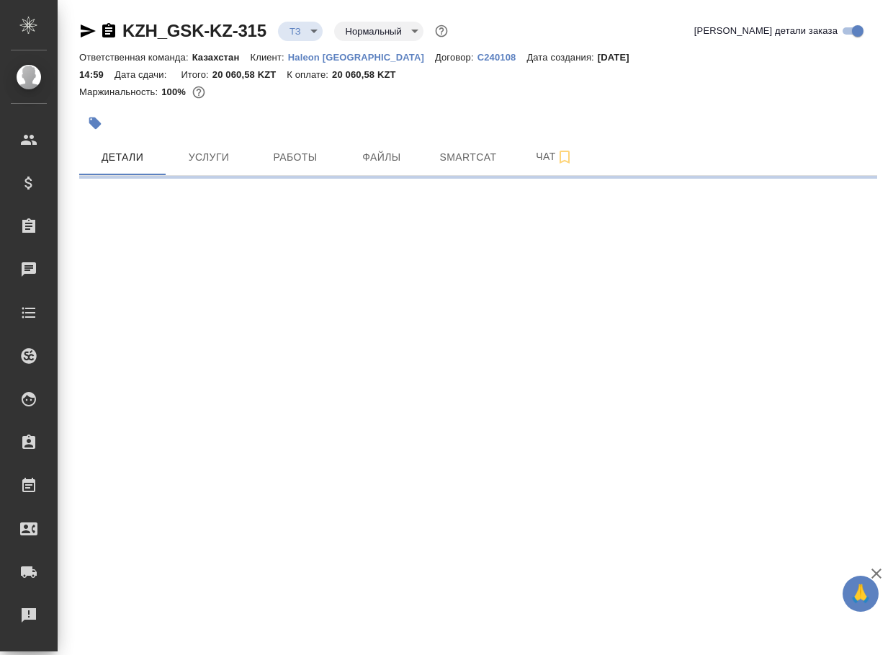
select select "RU"
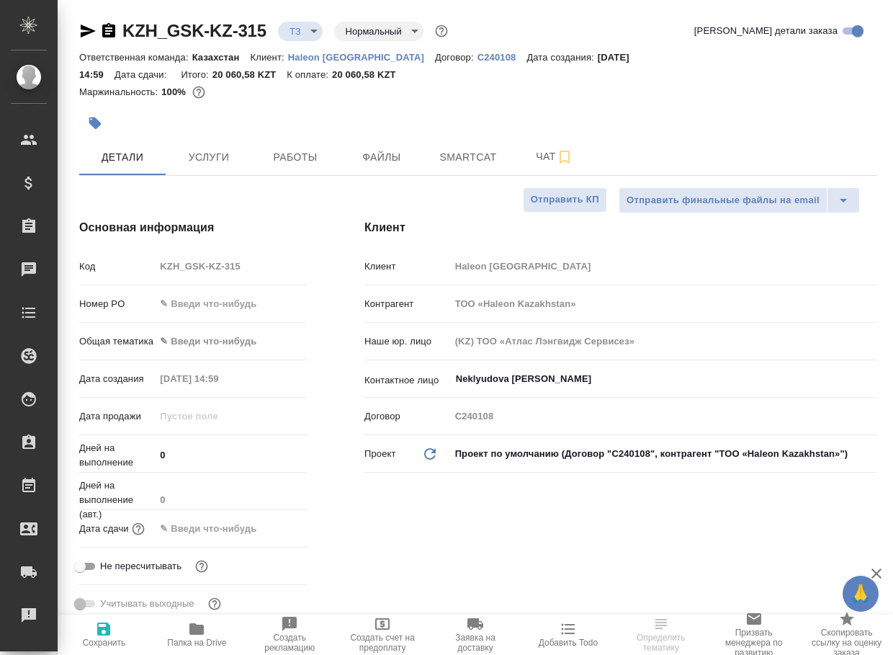
type textarea "x"
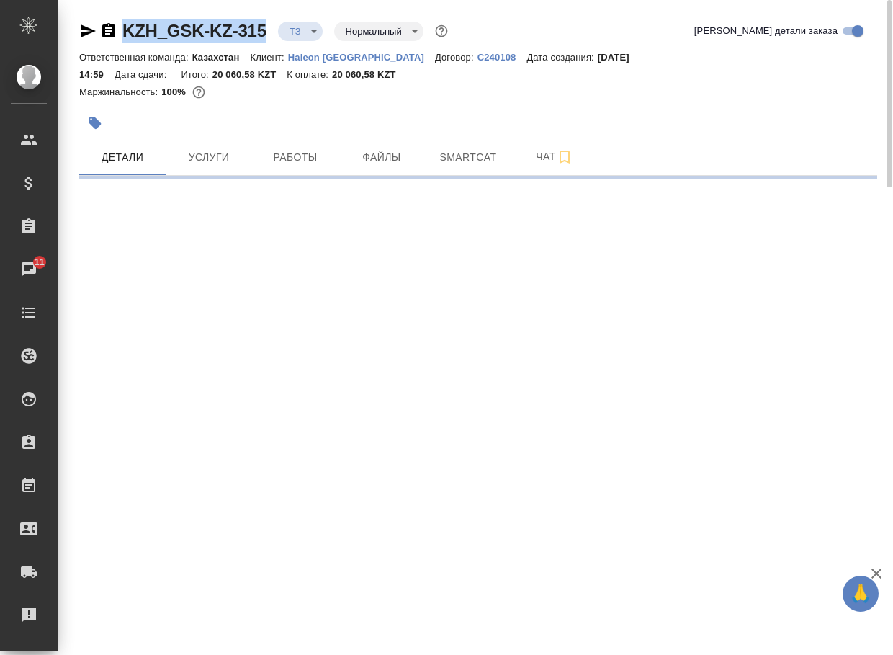
drag, startPoint x: 276, startPoint y: 40, endPoint x: 117, endPoint y: 32, distance: 159.4
click at [117, 32] on div "KZH_GSK-KZ-315 ТЗ tz Нормальный normal" at bounding box center [265, 30] width 372 height 23
select select "RU"
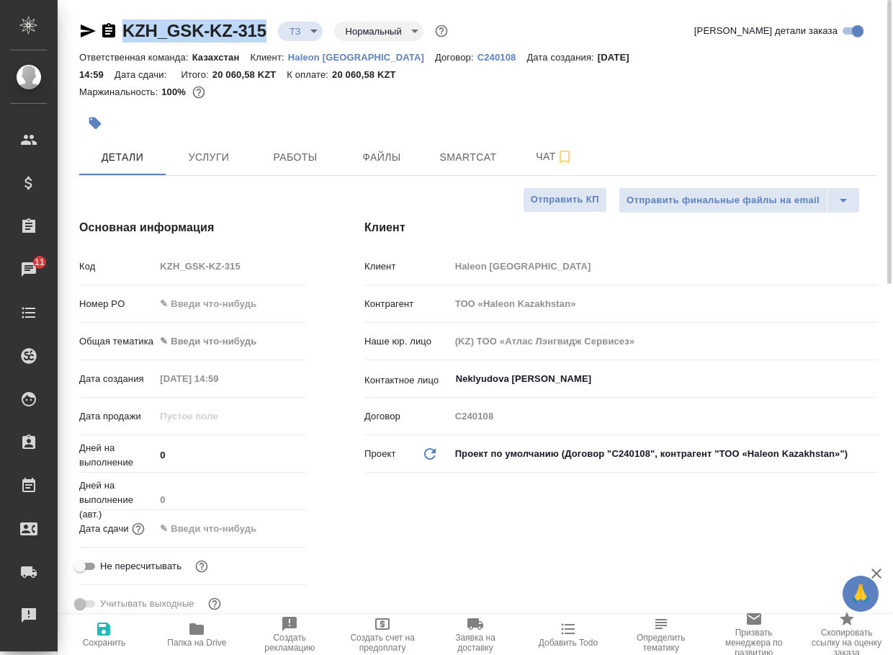
type textarea "x"
copy link "KZH_GSK-KZ-315"
type textarea "x"
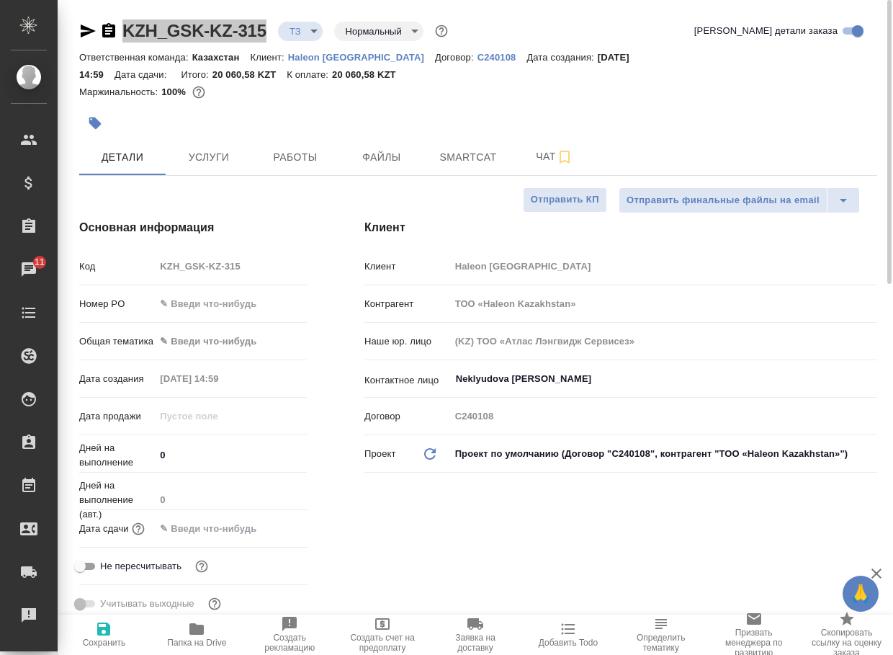
type textarea "x"
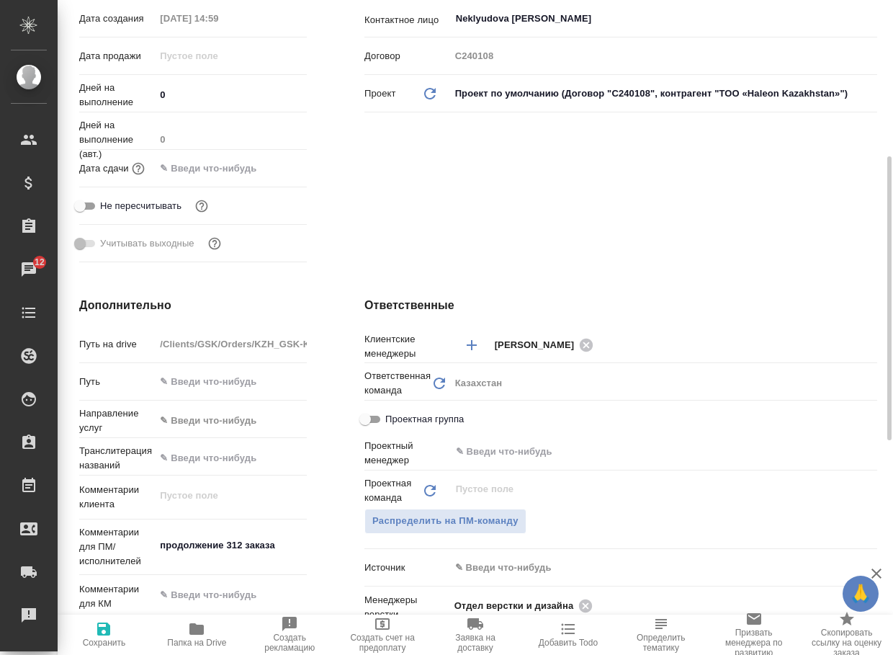
scroll to position [576, 0]
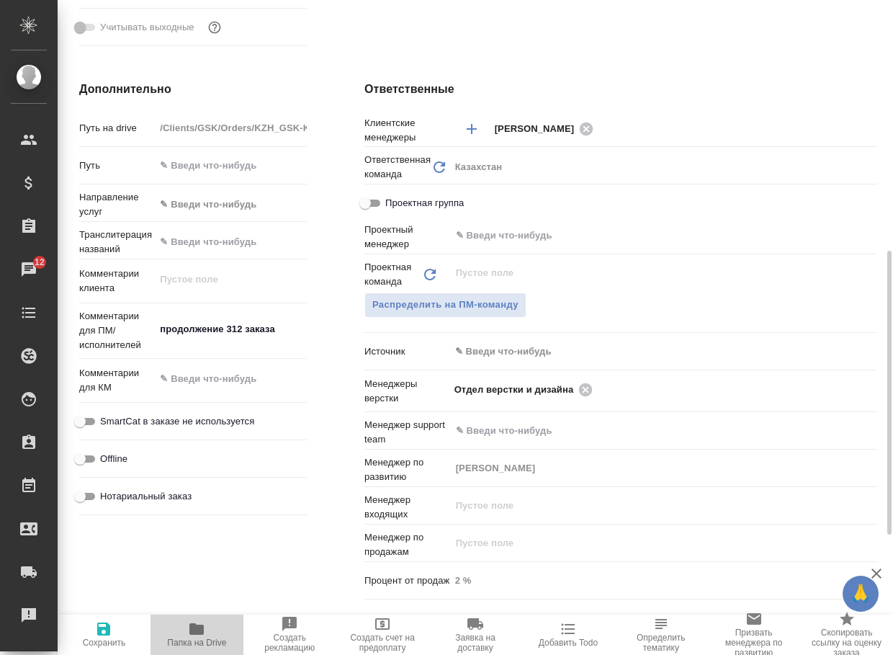
click at [203, 638] on span "Папка на Drive" at bounding box center [196, 643] width 59 height 10
type textarea "x"
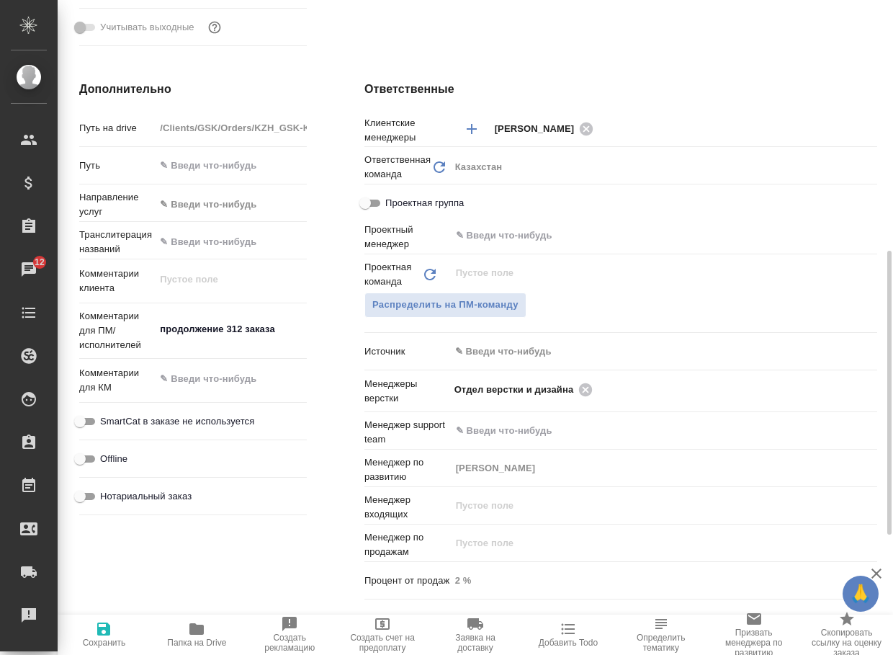
type textarea "x"
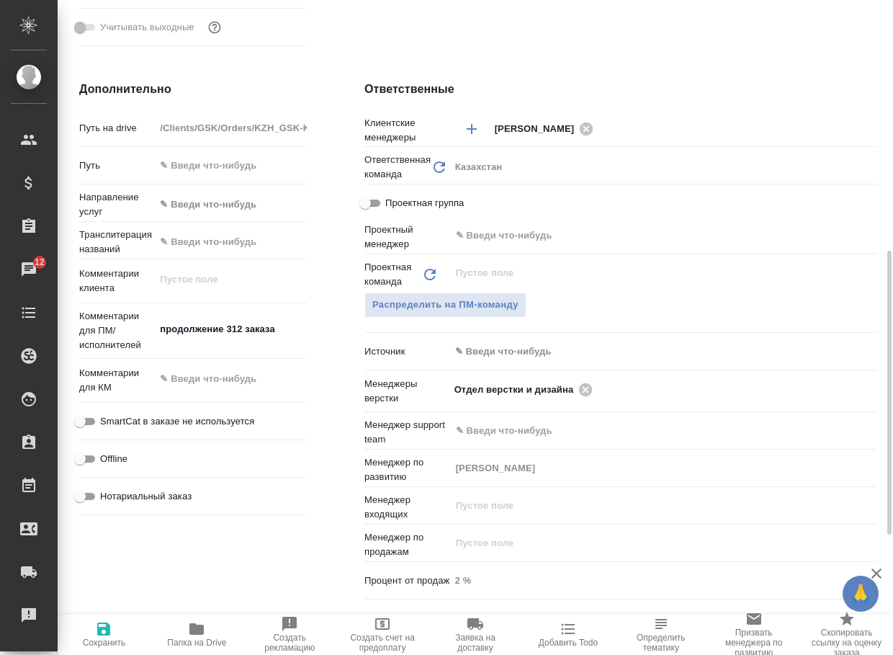
type textarea "x"
click at [583, 388] on icon at bounding box center [585, 389] width 13 height 13
type textarea "x"
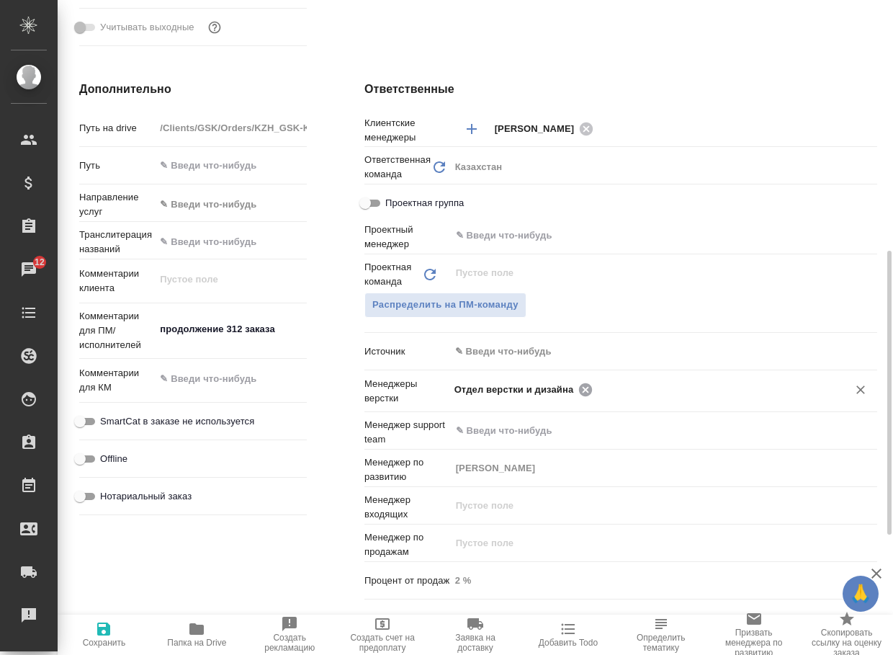
type textarea "x"
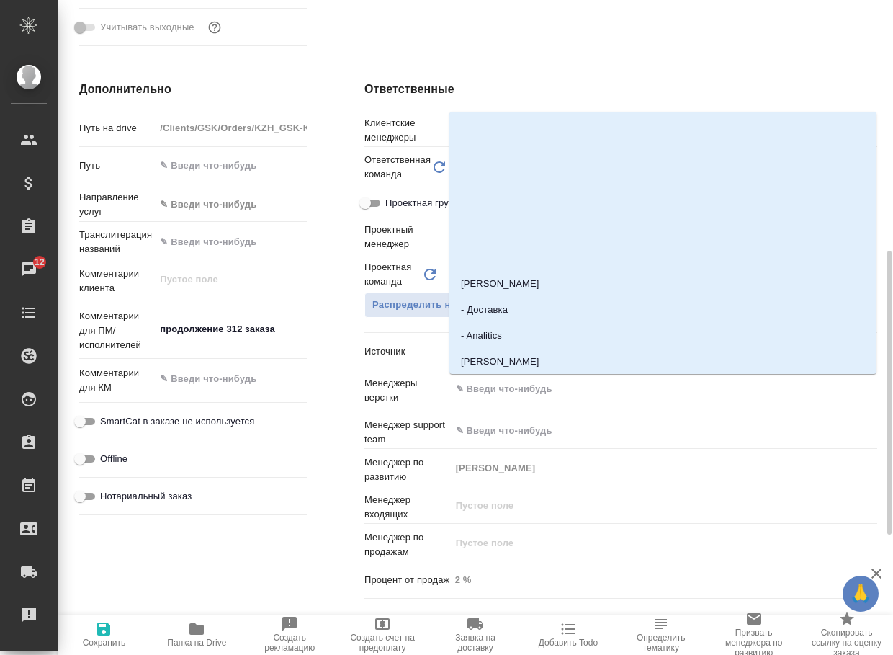
click at [583, 388] on input "text" at bounding box center [640, 388] width 370 height 17
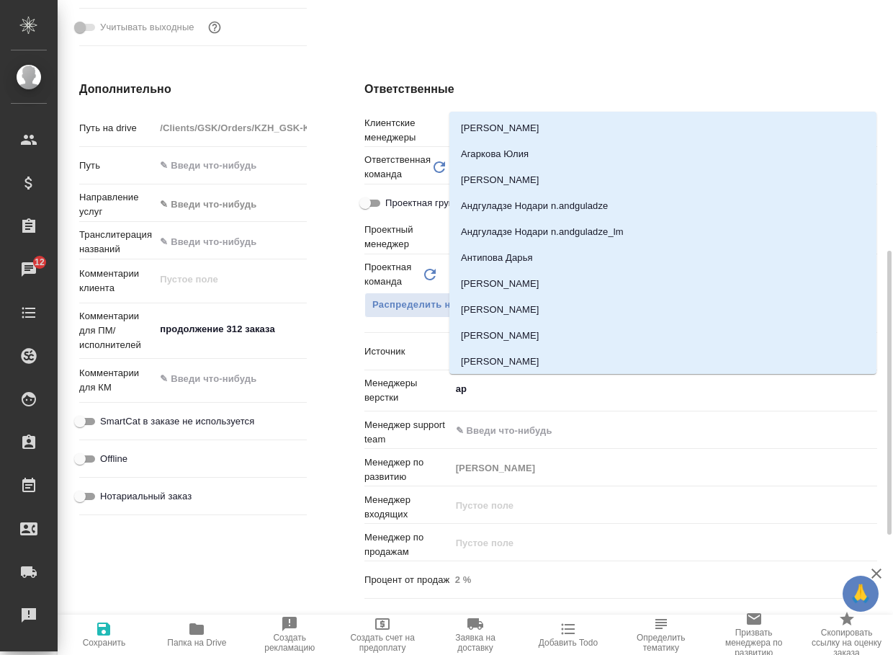
type input "арс"
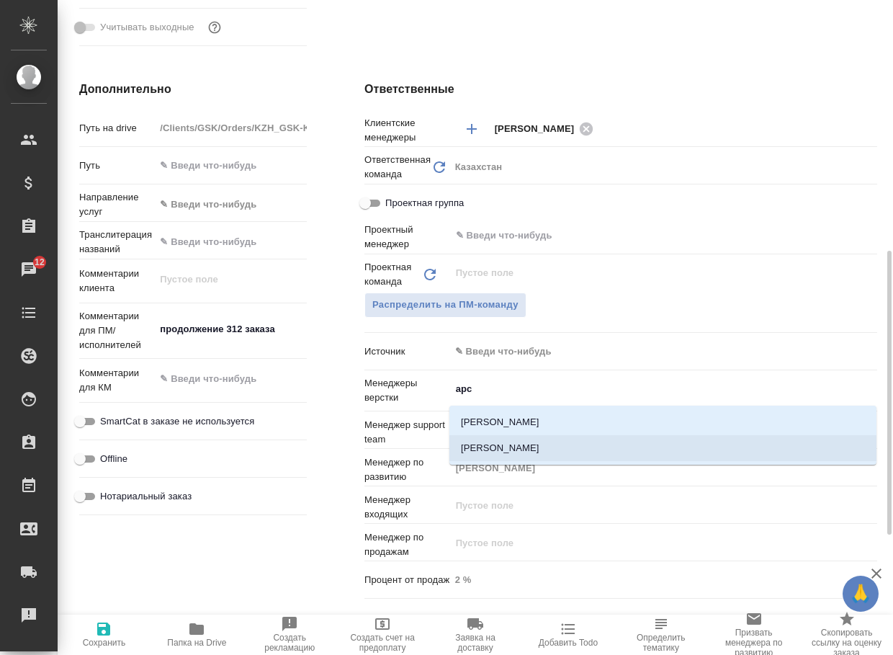
click at [517, 444] on li "Арсеньева Вера" at bounding box center [663, 448] width 427 height 26
type textarea "x"
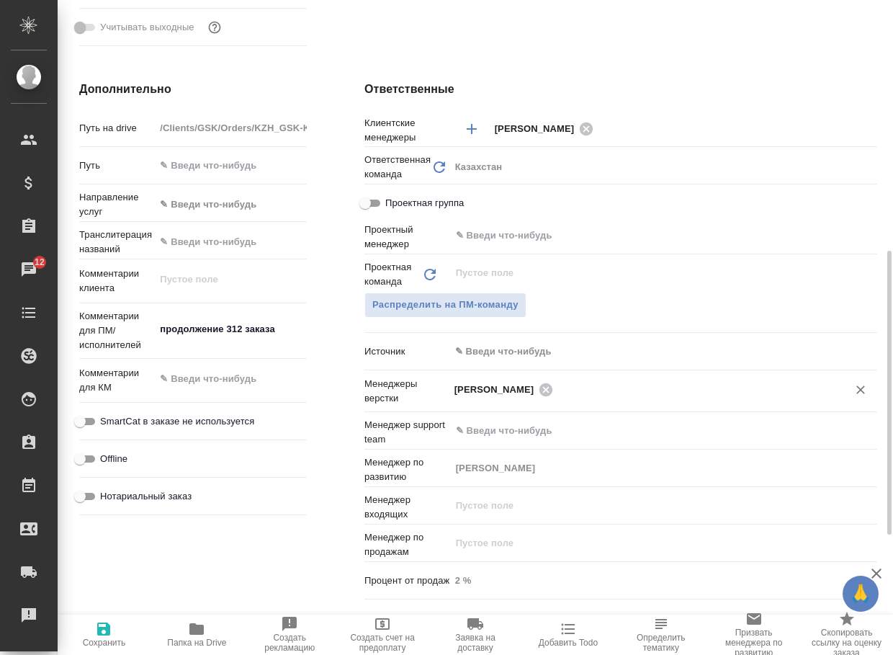
click at [109, 633] on icon "button" at bounding box center [103, 629] width 13 height 13
type textarea "x"
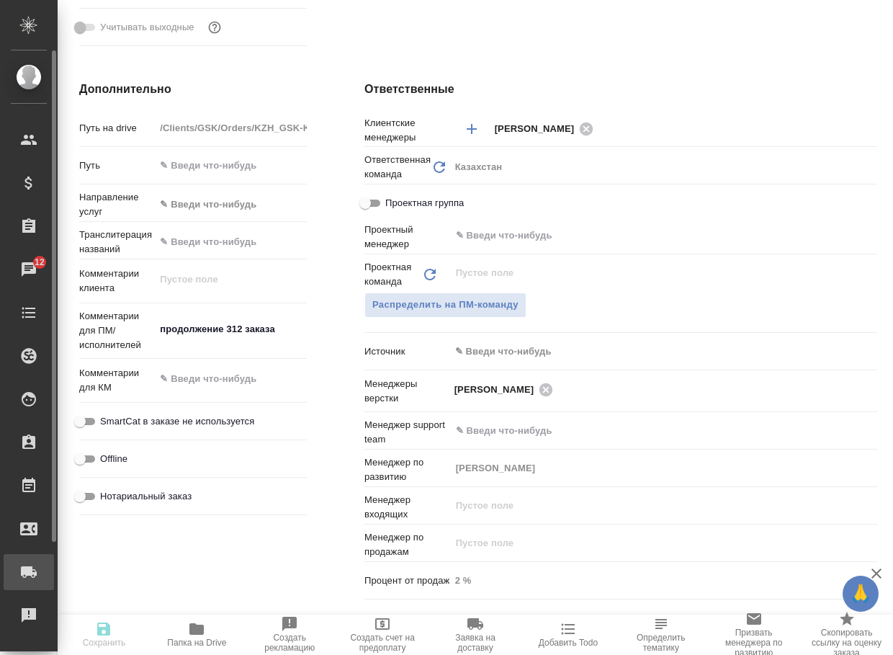
type textarea "x"
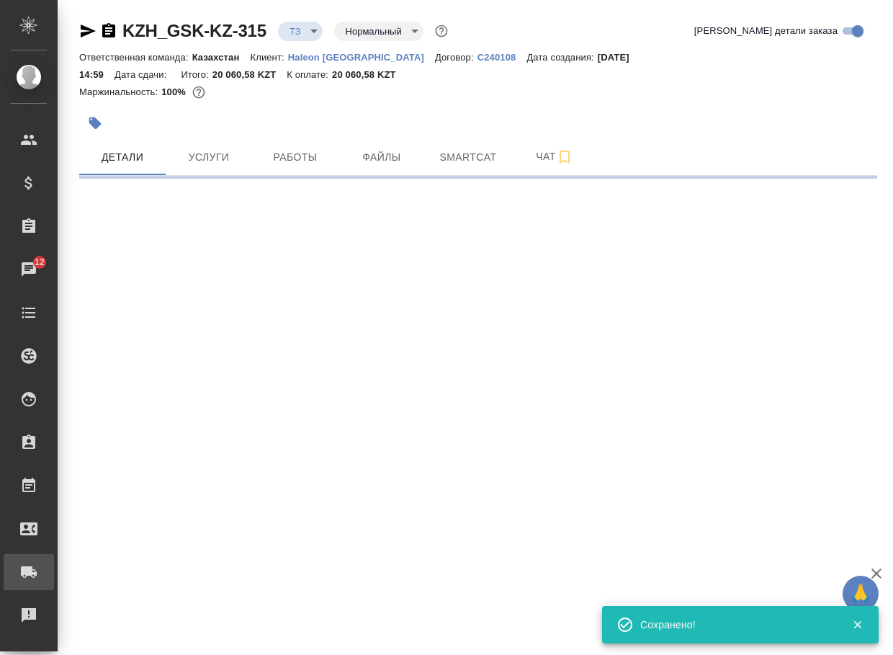
scroll to position [0, 0]
select select "RU"
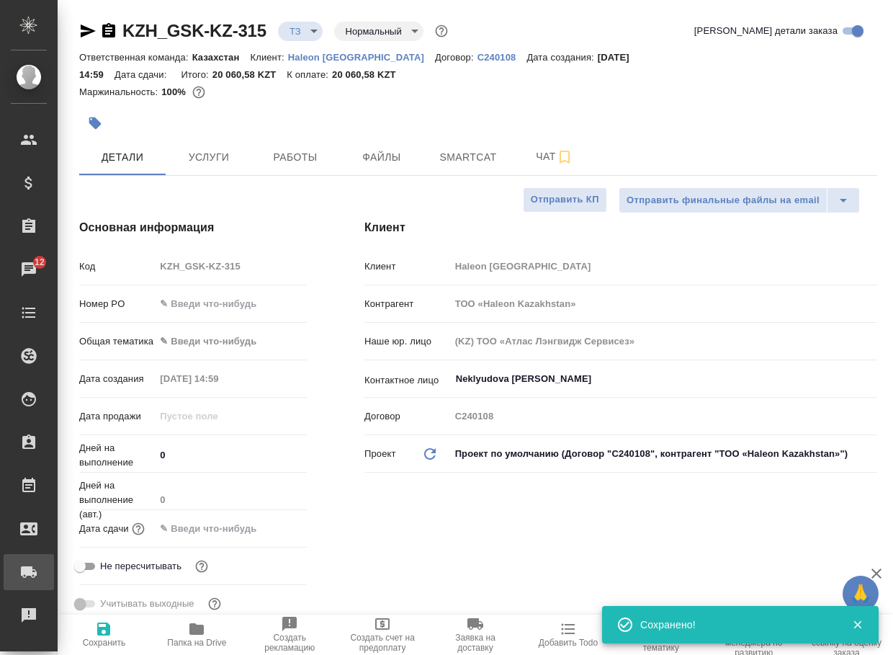
type textarea "x"
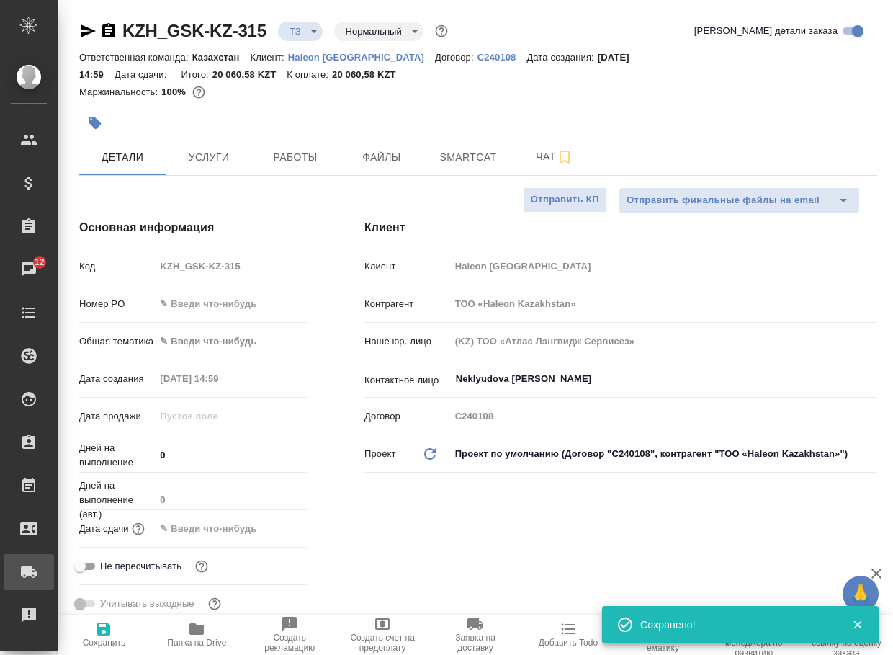
type textarea "x"
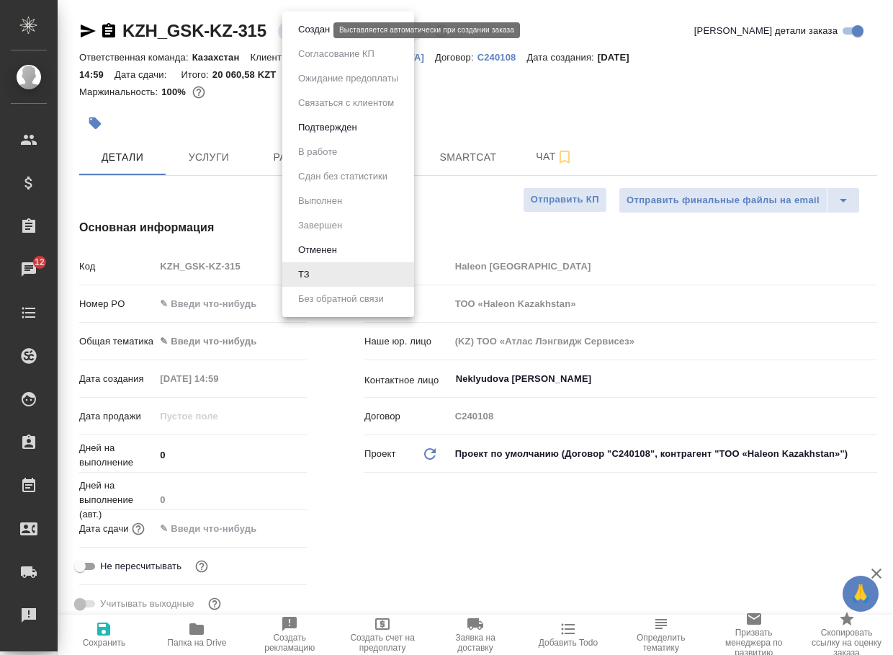
click at [304, 28] on body "🙏 .cls-1 fill:#fff; AWATERA Arsenyeva Vera Клиенты Спецификации Заказы 12 Чаты …" at bounding box center [446, 327] width 893 height 655
click at [308, 30] on button "Создан" at bounding box center [314, 30] width 40 height 16
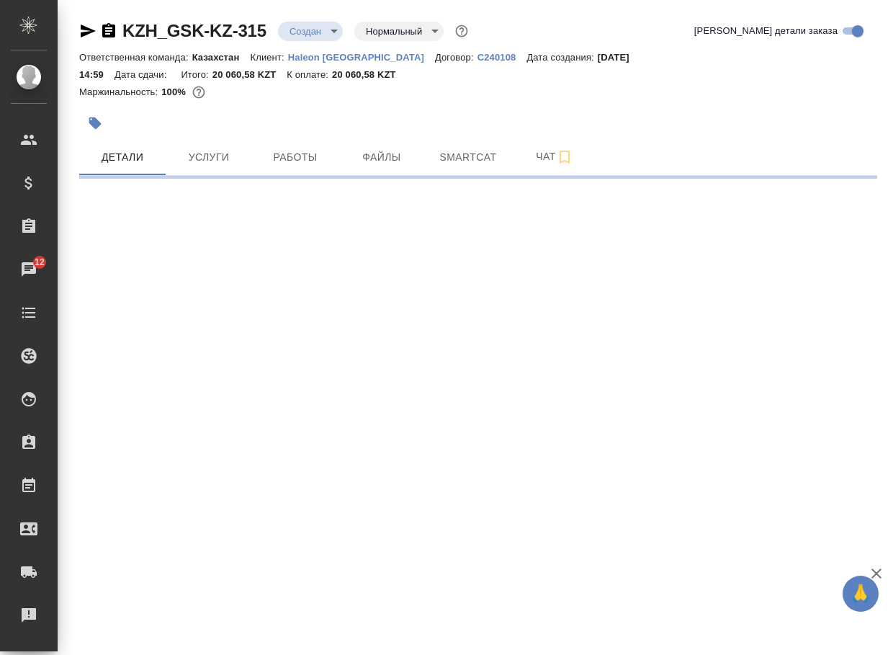
select select "RU"
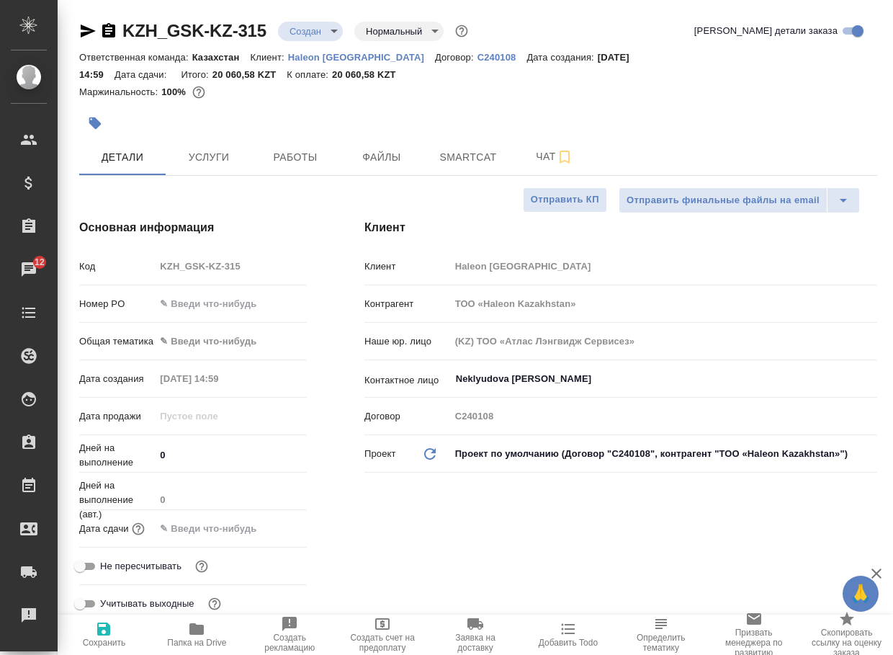
type textarea "x"
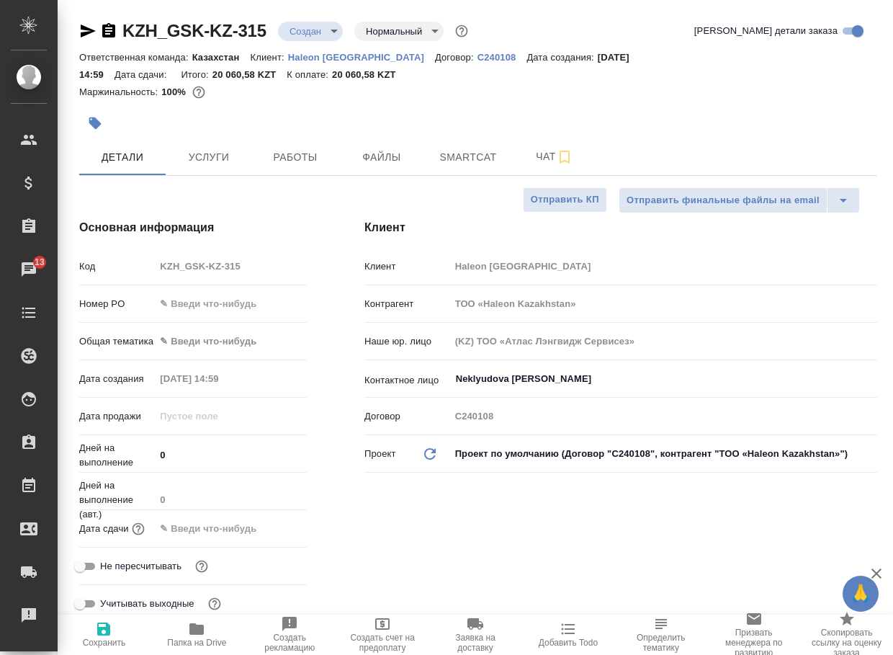
type textarea "x"
click at [223, 161] on span "Услуги" at bounding box center [208, 157] width 69 height 18
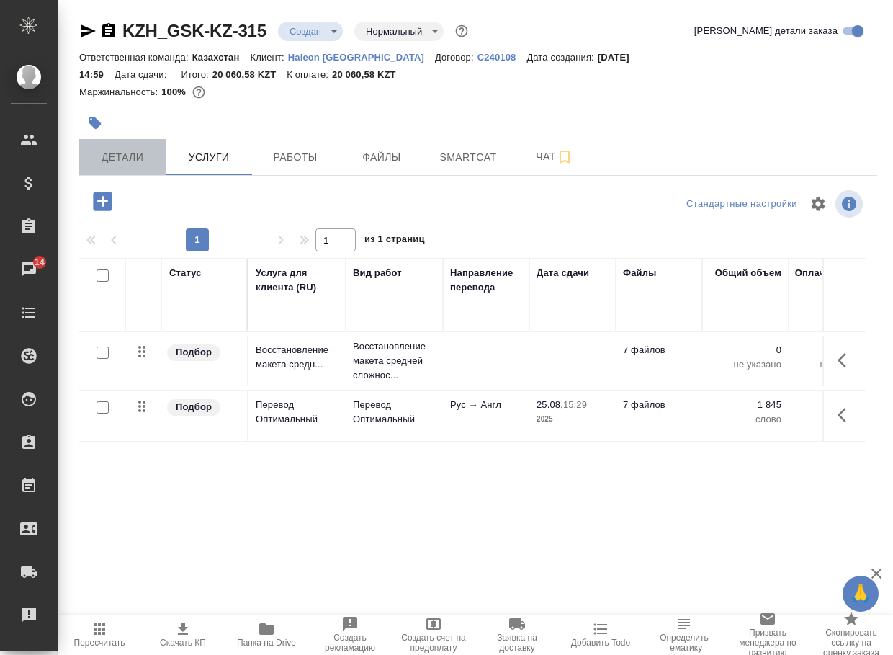
click at [130, 156] on span "Детали" at bounding box center [122, 157] width 69 height 18
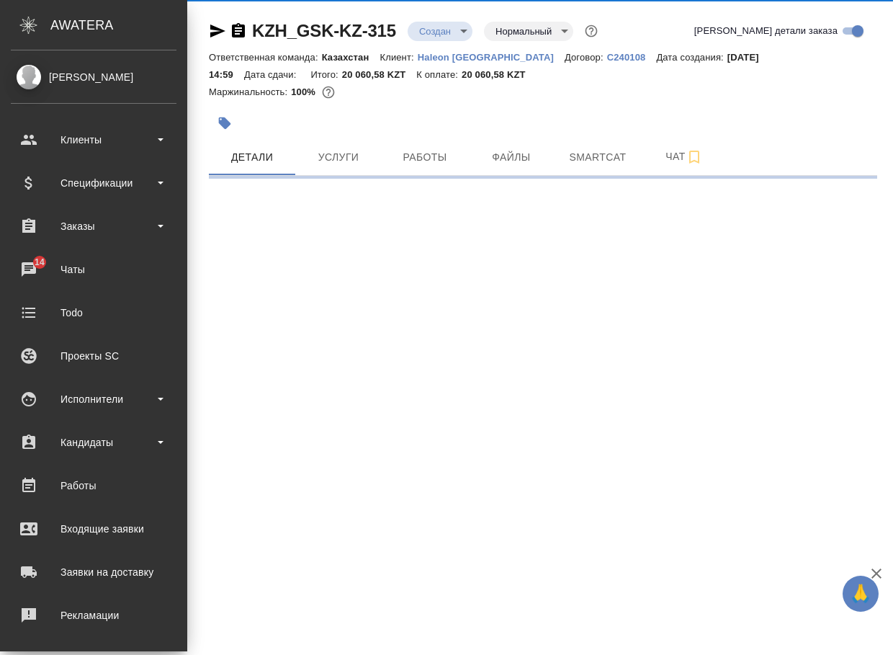
select select "RU"
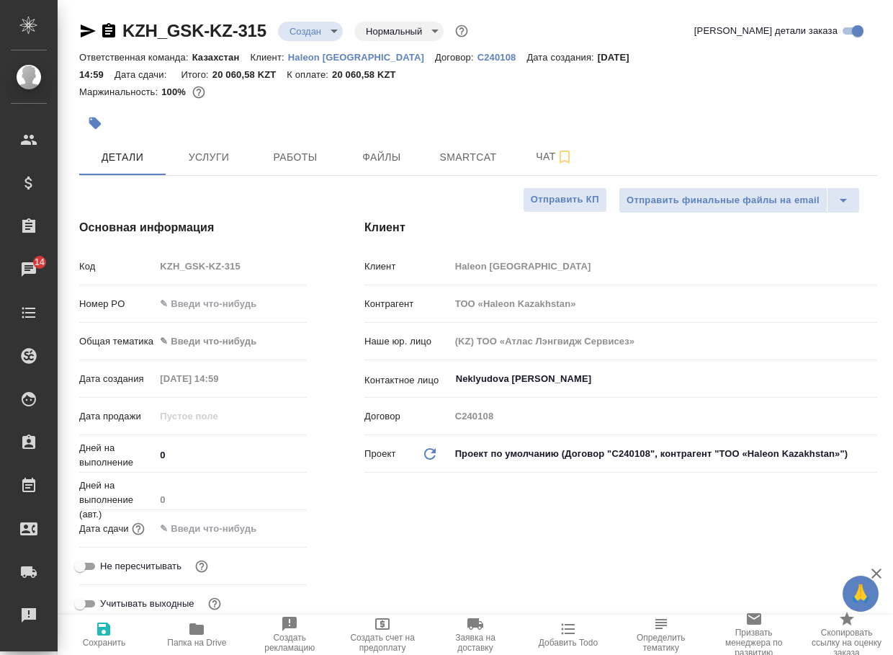
type textarea "x"
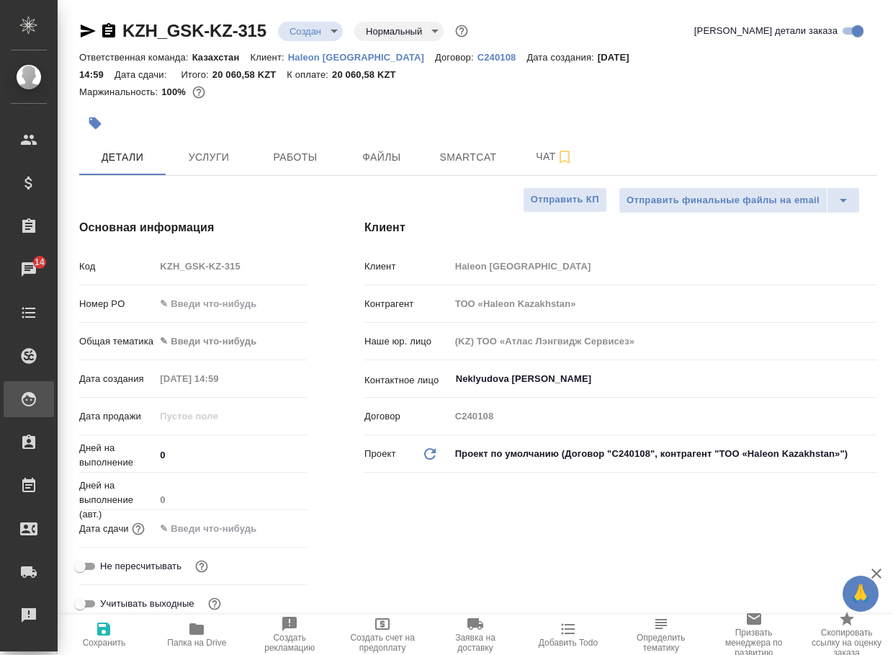
type textarea "x"
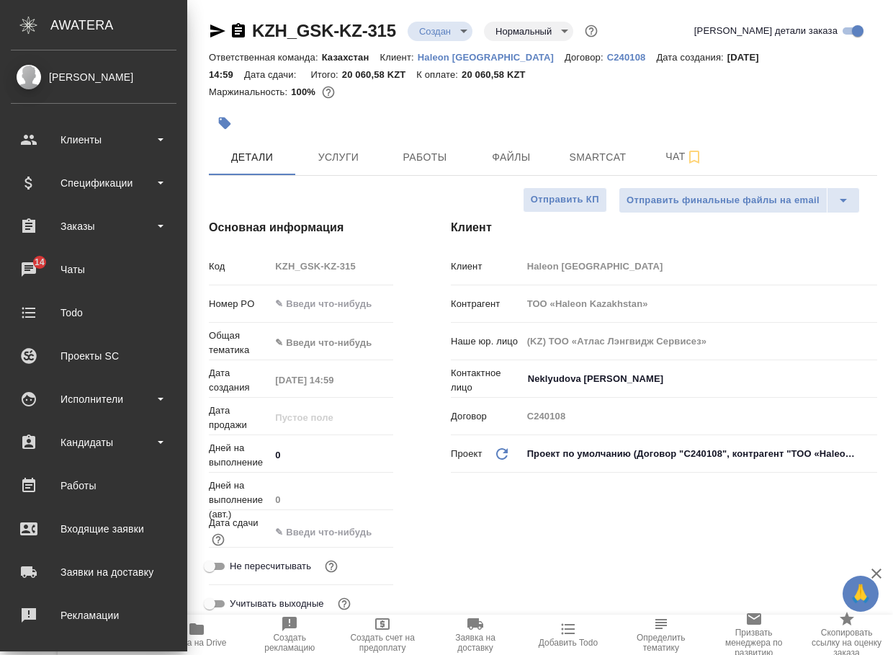
type textarea "x"
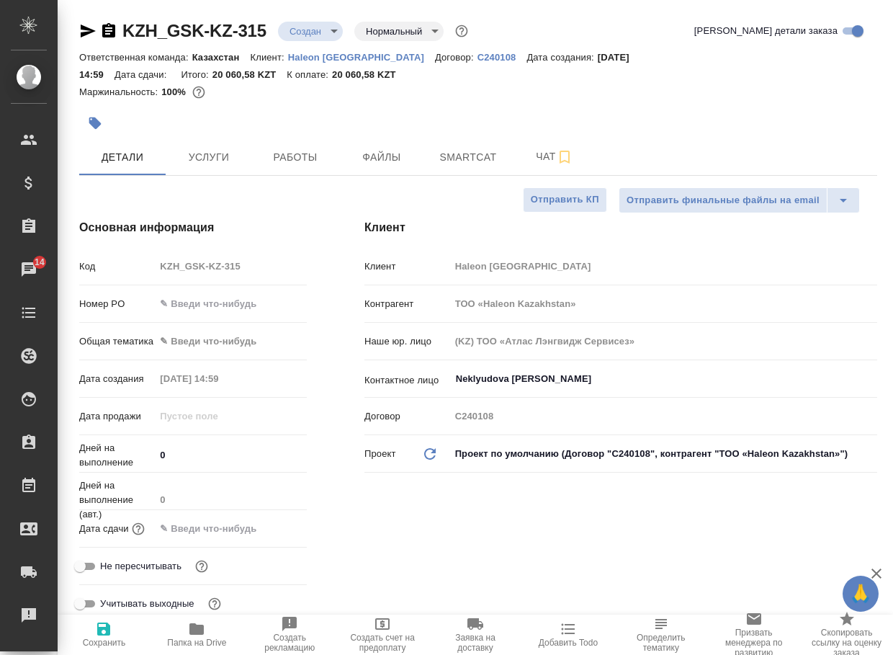
type textarea "x"
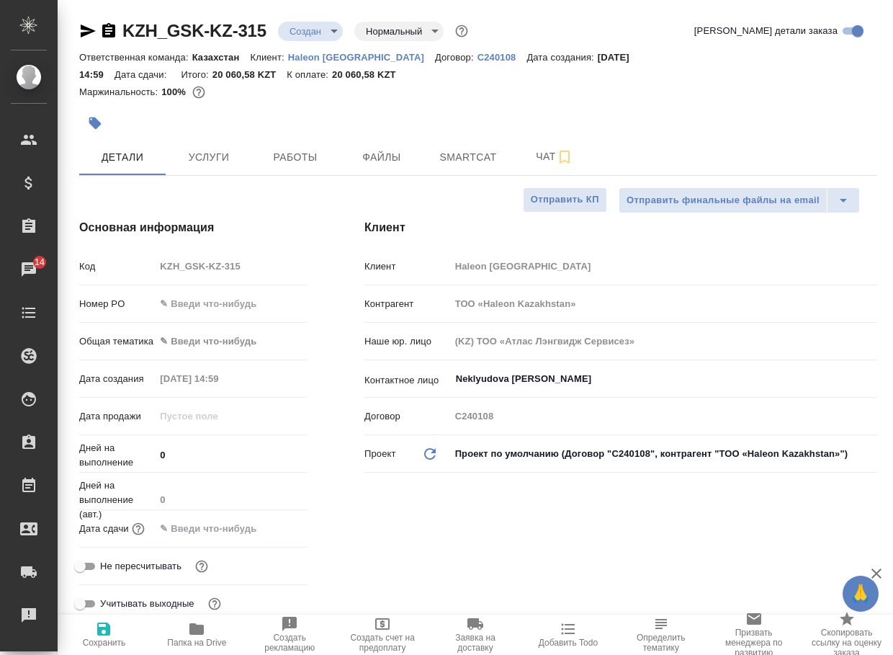
type textarea "x"
click at [537, 163] on span "Чат" at bounding box center [554, 157] width 69 height 18
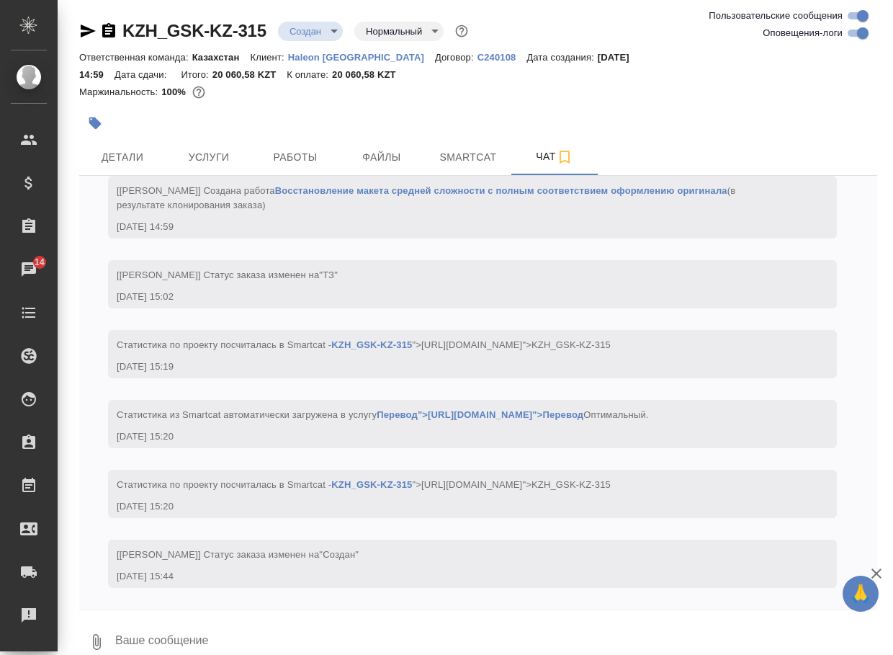
scroll to position [176, 0]
click at [206, 630] on textarea at bounding box center [496, 642] width 764 height 49
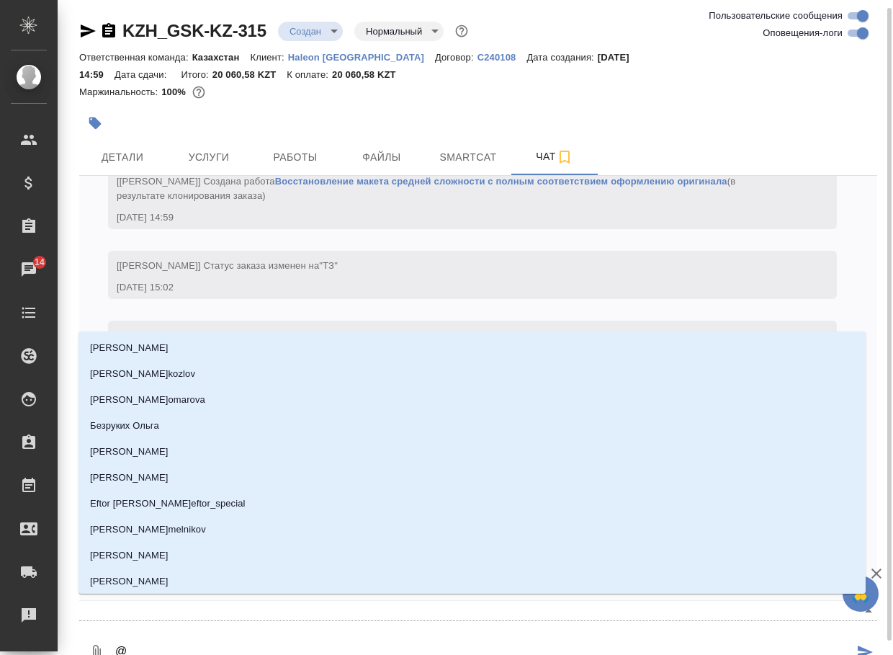
scroll to position [4, 0]
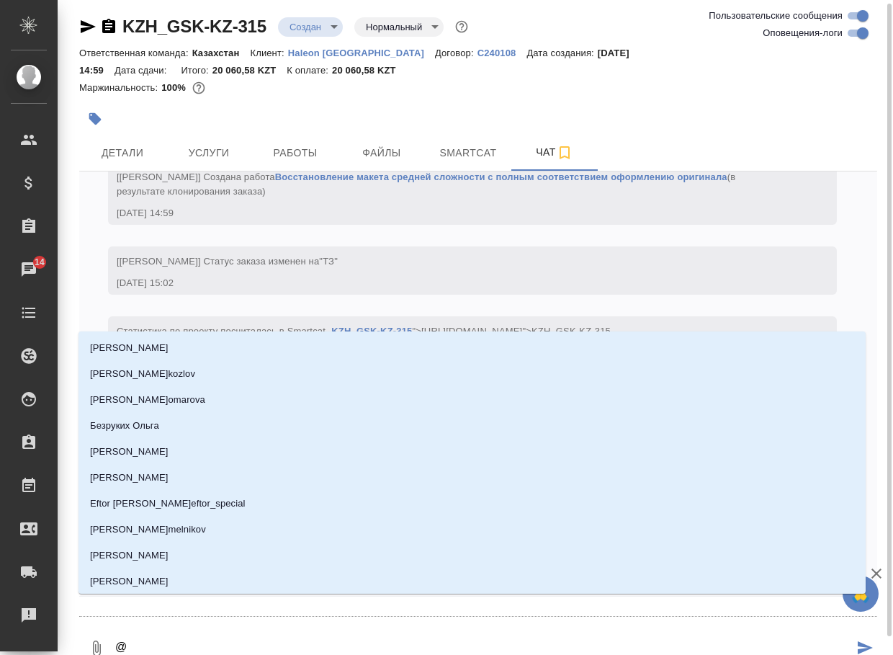
type textarea "@а"
type input "[PERSON_NAME]"
type textarea "@ас"
type input "ас"
type textarea "@асл"
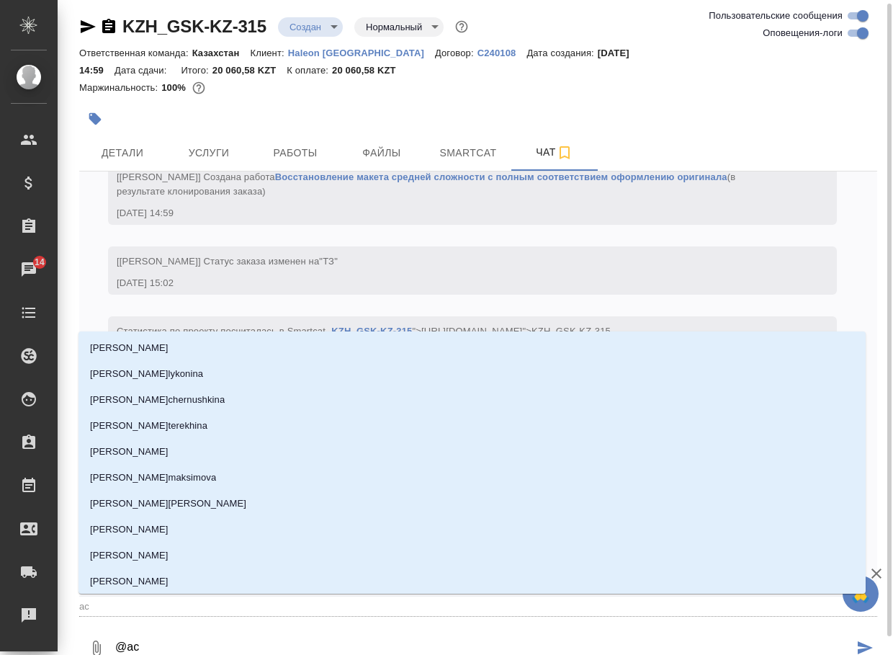
type input "асл"
type textarea "@асла"
type input "асла"
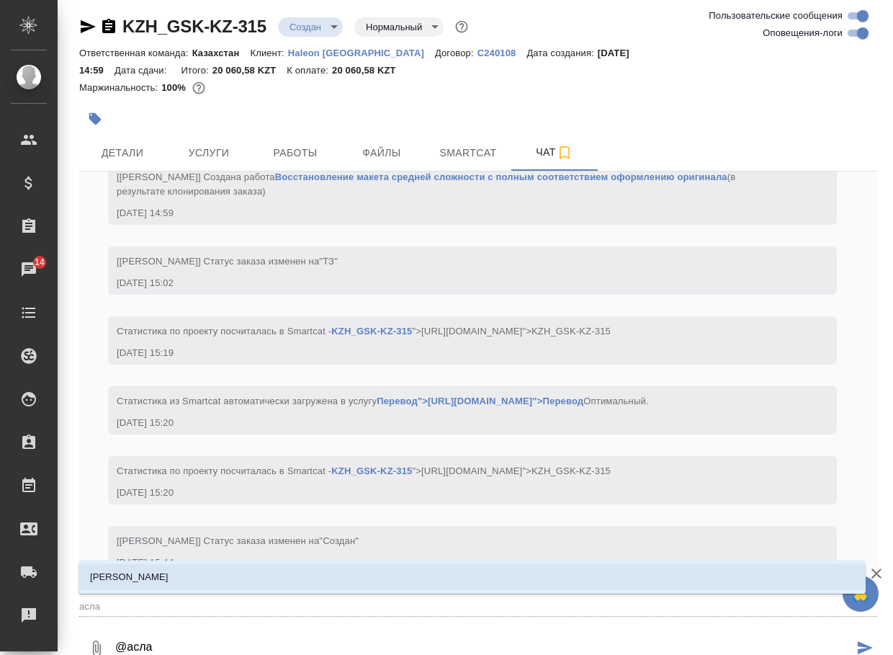
click at [208, 579] on li "Асланукова Сати" at bounding box center [473, 577] width 788 height 26
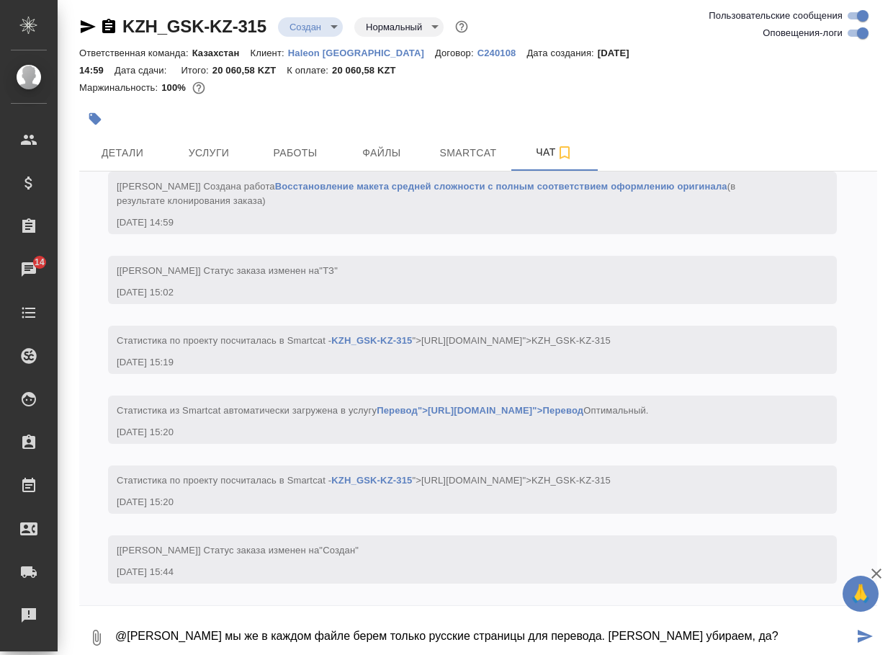
type textarea "@Асланукова Сати мы же в каждом файле берем только русские страницы для перевод…"
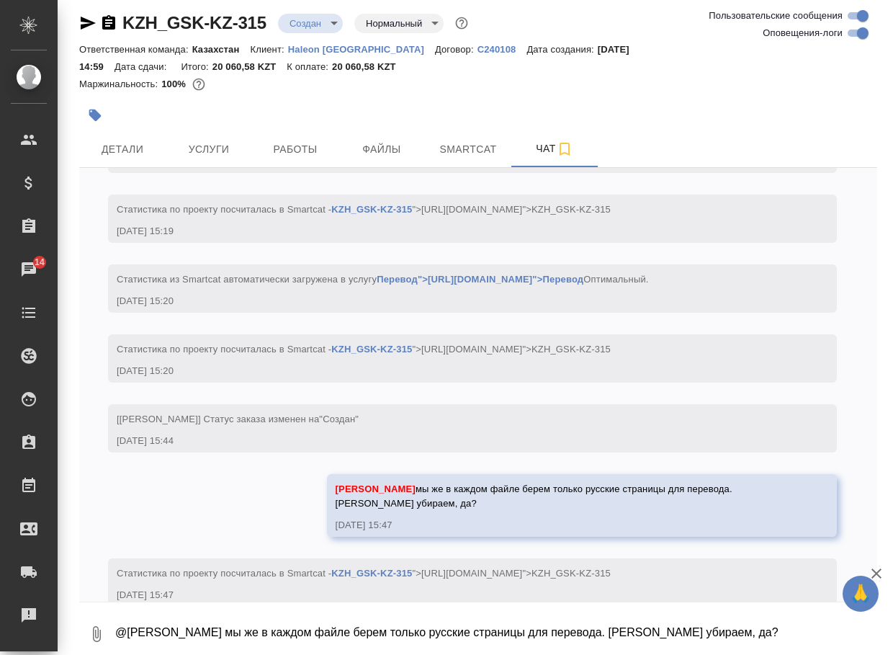
scroll to position [344, 0]
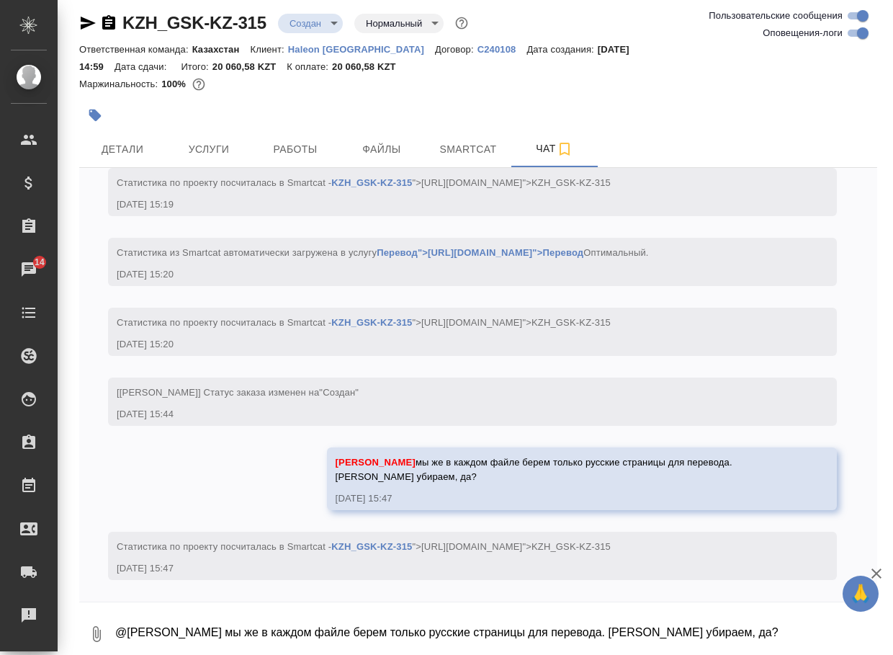
click at [210, 628] on textarea "@Асланукова Сати мы же в каждом файле берем только русские страницы для перевод…" at bounding box center [496, 634] width 764 height 49
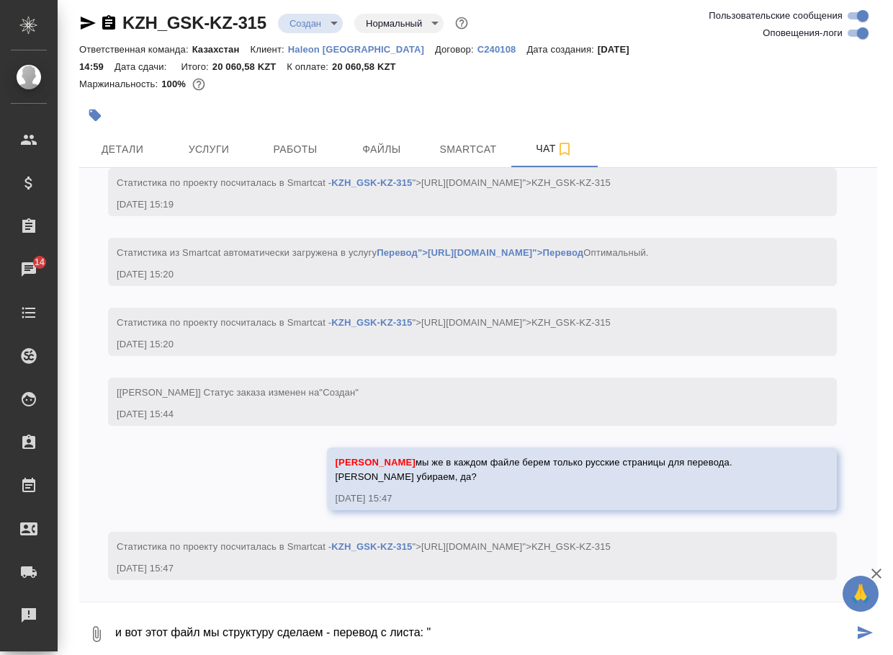
paste textarea "RC_Sinecod drops_N21819_21.12.2023-21.12.2028.pdf"
click at [108, 635] on button "0" at bounding box center [96, 634] width 35 height 49
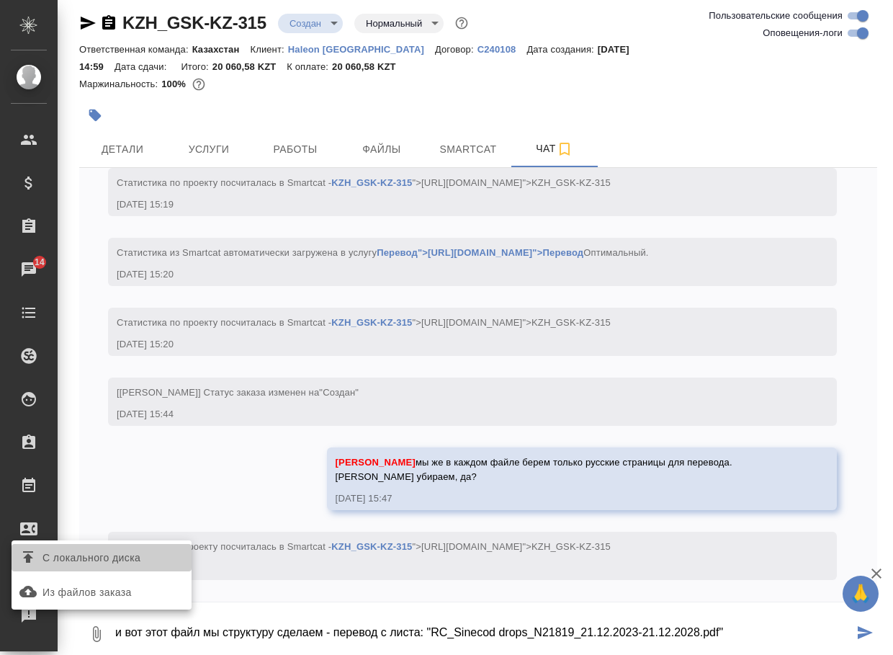
click at [99, 551] on span "С локального диска" at bounding box center [92, 558] width 98 height 18
click at [0, 0] on input "С локального диска" at bounding box center [0, 0] width 0 height 0
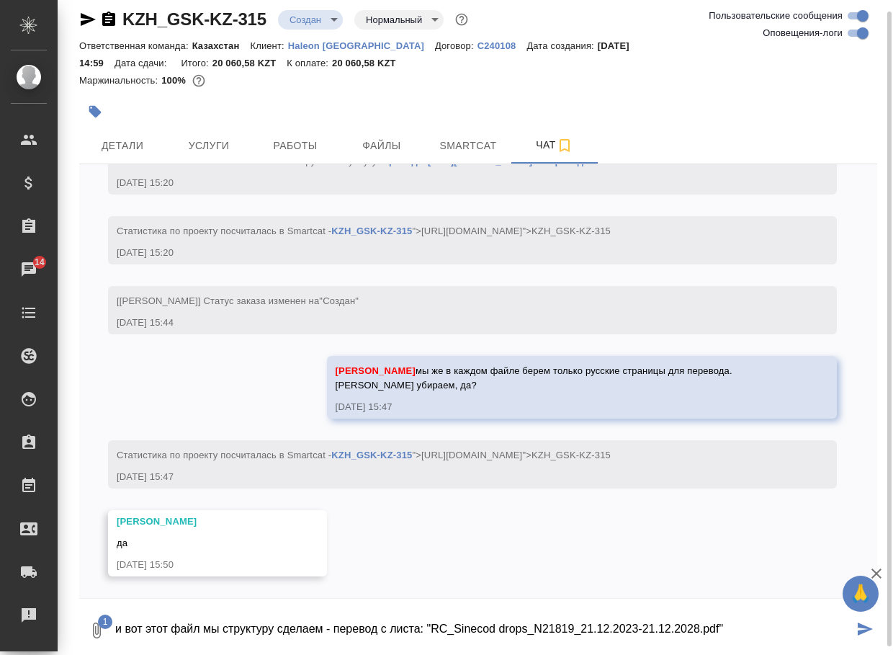
scroll to position [432, 0]
click at [788, 628] on textarea "и вот этот файл мы структуру сделаем - перевод с листа: "RC_Sinecod drops_N2181…" at bounding box center [484, 630] width 740 height 49
type textarea "и вот этот файл мы структуру сделаем - перевод с листа: "RC_Sinecod drops_N2181…"
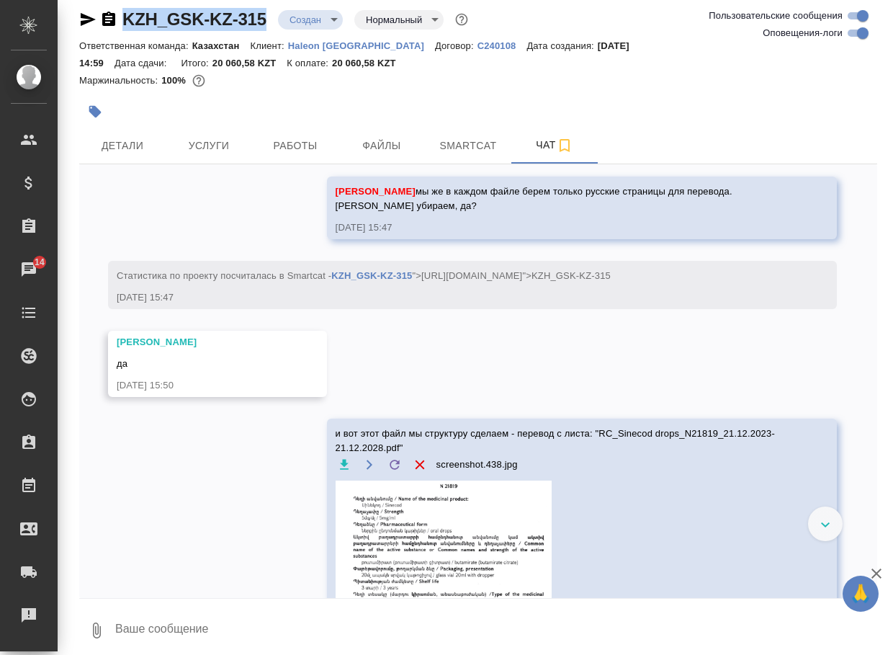
scroll to position [560, 0]
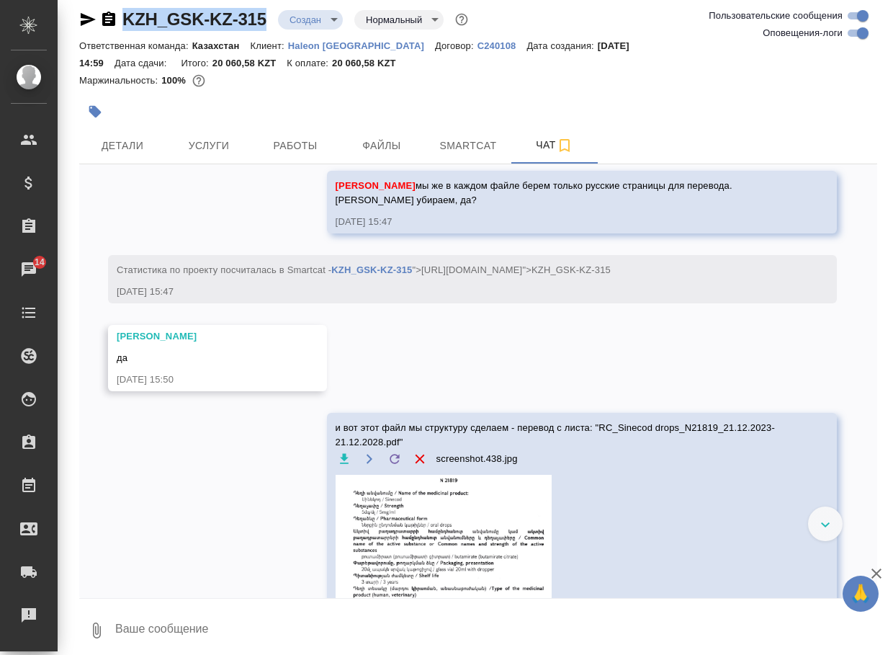
drag, startPoint x: 278, startPoint y: 27, endPoint x: 112, endPoint y: 22, distance: 166.5
click at [112, 22] on div "KZH_GSK-KZ-315 Создан new Нормальный normal" at bounding box center [275, 19] width 392 height 23
copy link "KZH_GSK-KZ-315"
click at [86, 644] on button "0" at bounding box center [96, 630] width 35 height 49
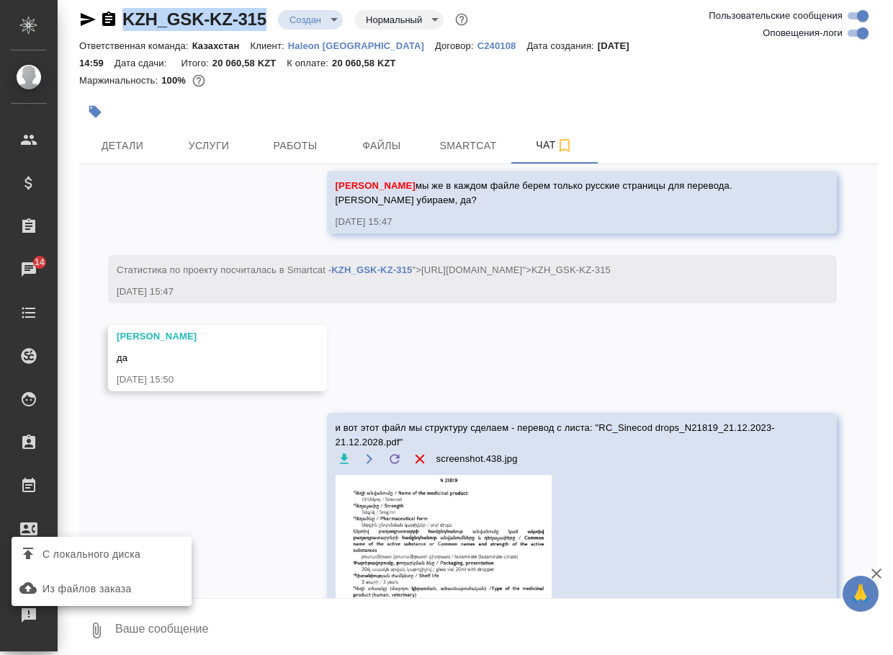
click at [106, 562] on span "С локального диска" at bounding box center [92, 554] width 98 height 18
click at [0, 0] on input "С локального диска" at bounding box center [0, 0] width 0 height 0
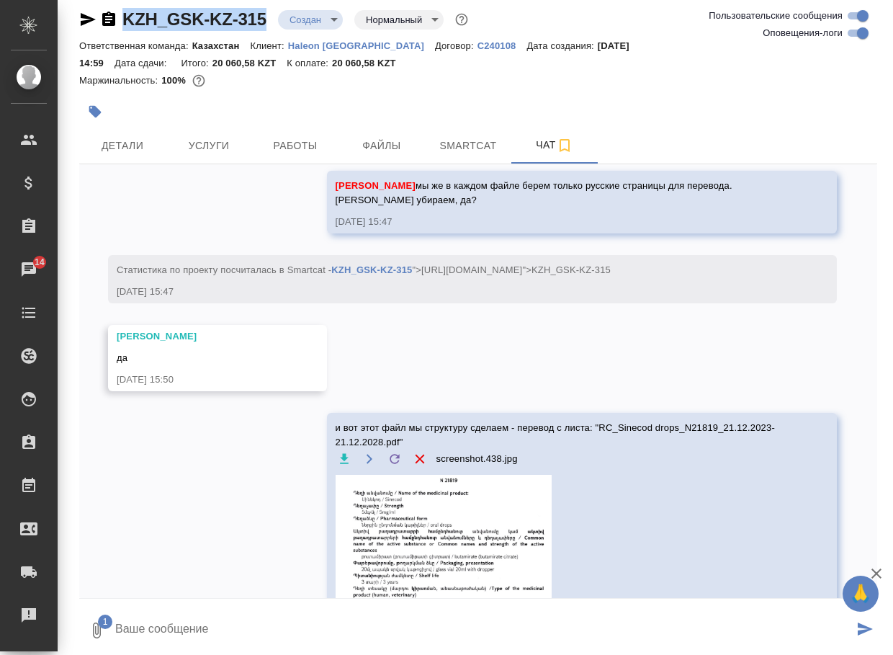
click at [258, 610] on textarea at bounding box center [484, 630] width 740 height 49
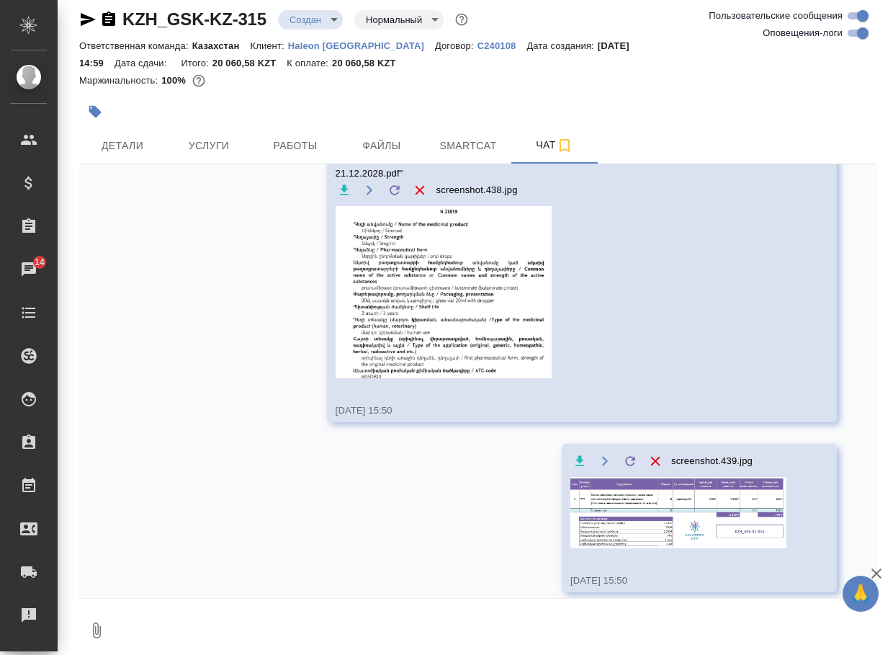
scroll to position [831, 0]
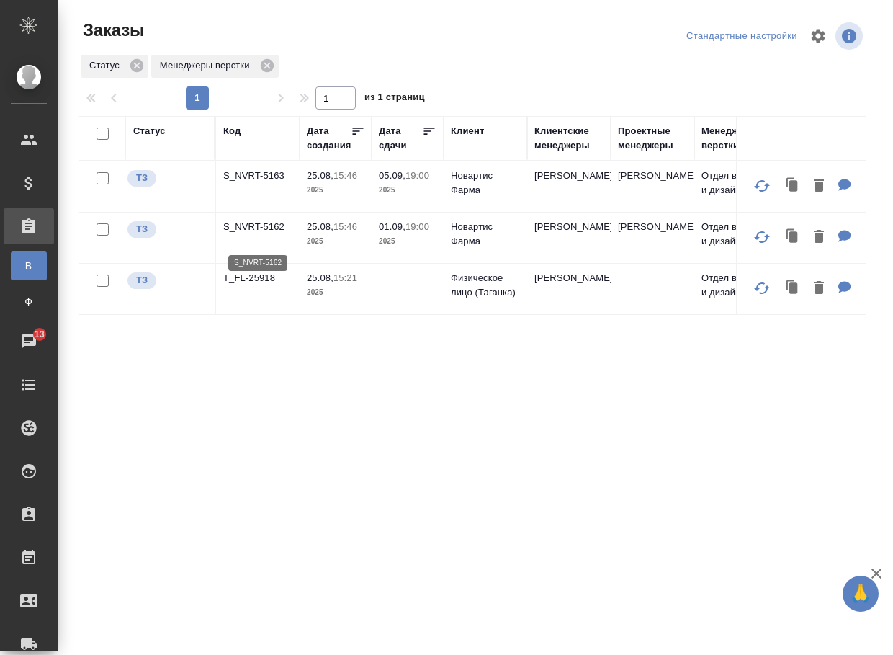
click at [251, 232] on p "S_NVRT-5162" at bounding box center [257, 227] width 69 height 14
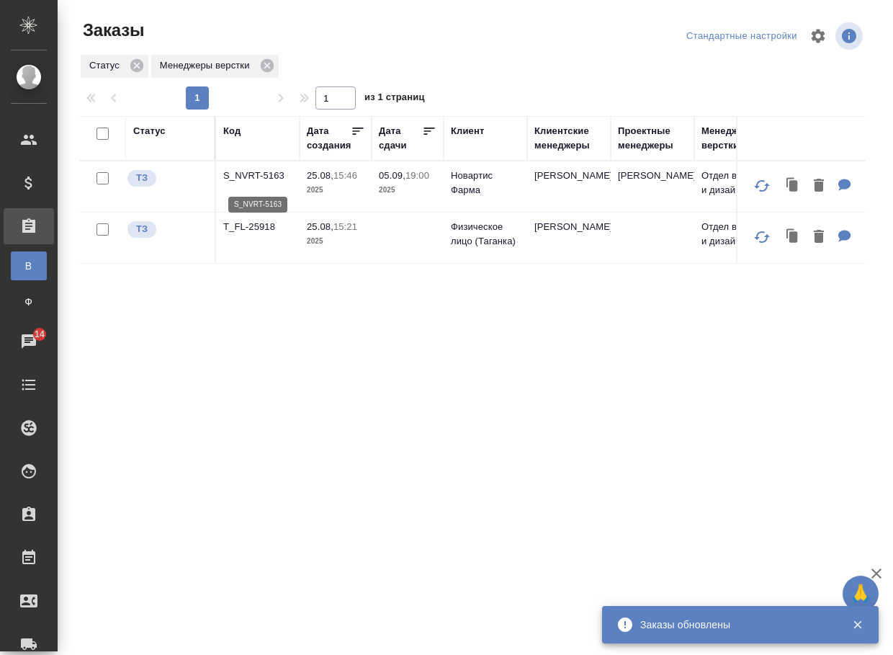
click at [258, 179] on p "S_NVRT-5163" at bounding box center [257, 176] width 69 height 14
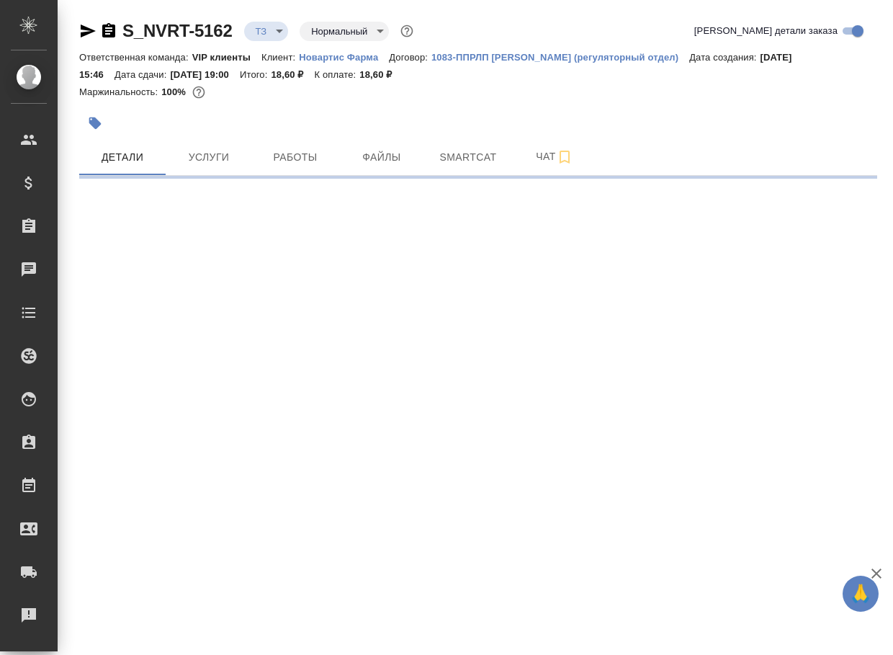
select select "RU"
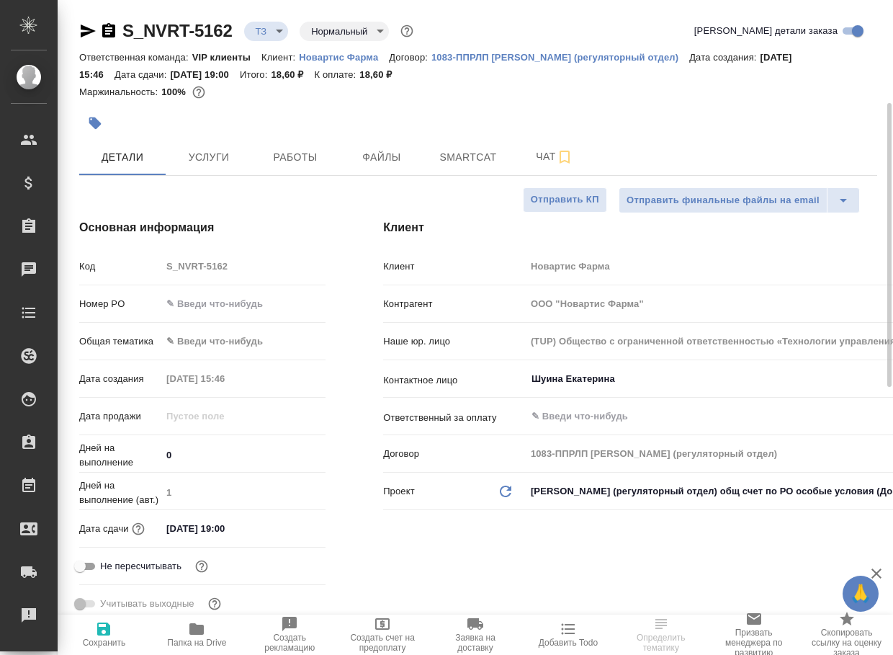
type textarea "x"
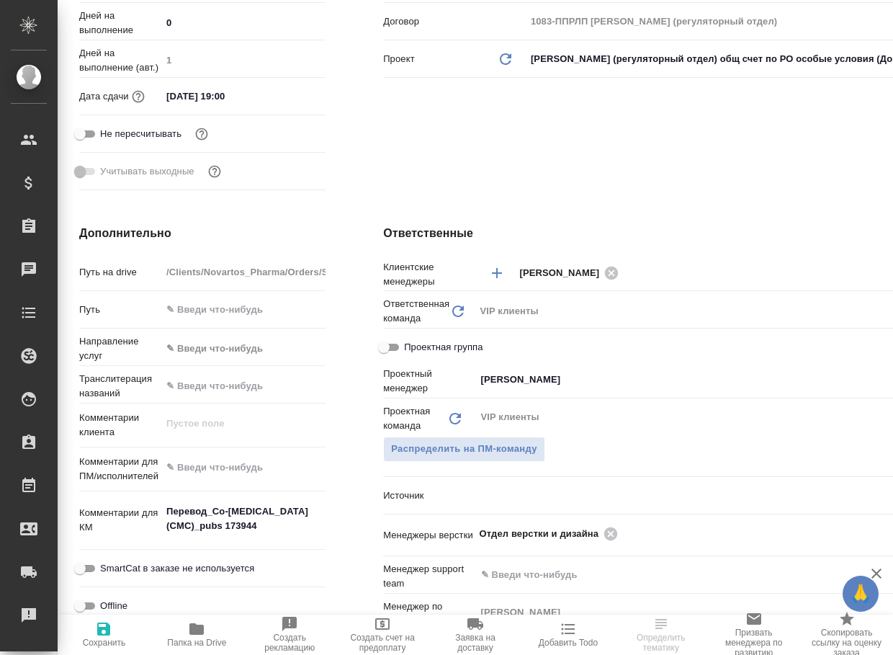
type textarea "x"
click at [184, 637] on span "Папка на Drive" at bounding box center [197, 633] width 76 height 27
type textarea "x"
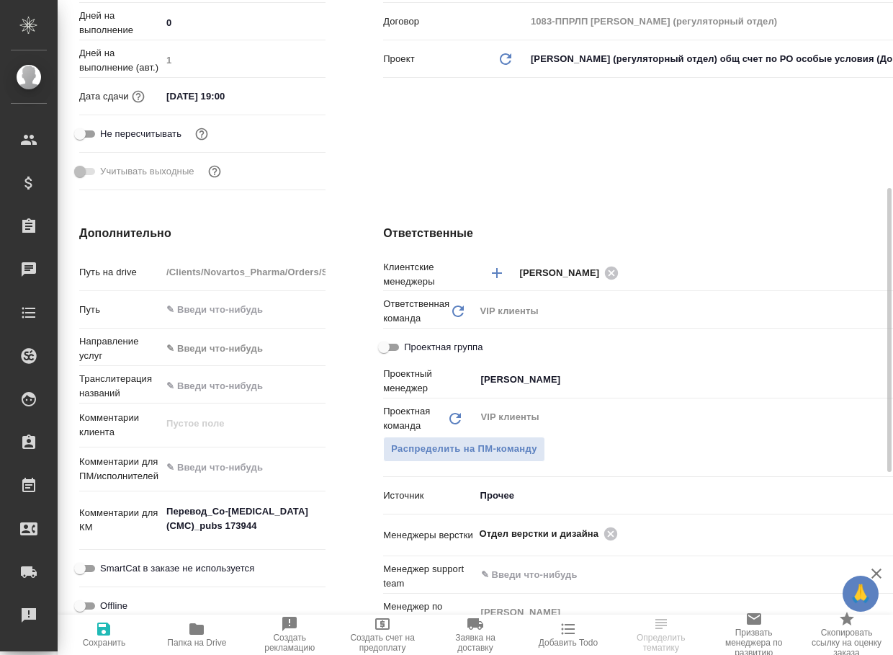
type textarea "x"
select select "RU"
type textarea "x"
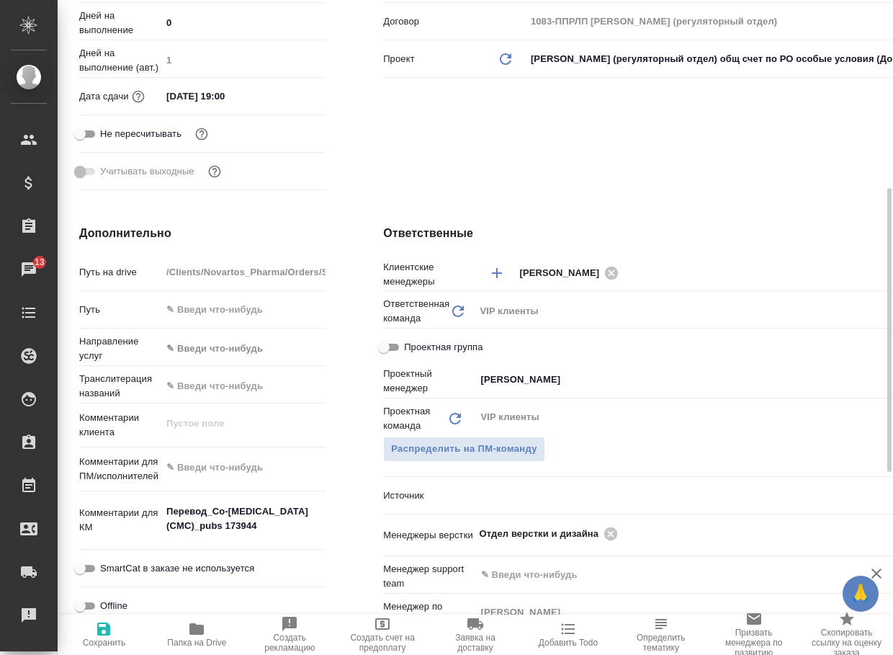
type textarea "x"
click at [605, 532] on icon at bounding box center [611, 533] width 13 height 13
type textarea "x"
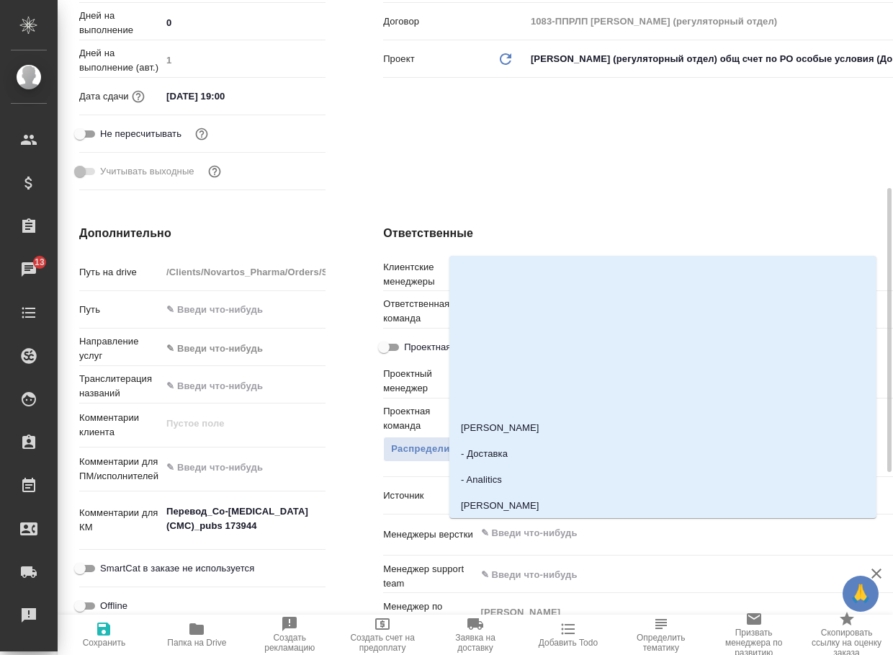
click at [587, 532] on input "text" at bounding box center [681, 533] width 402 height 17
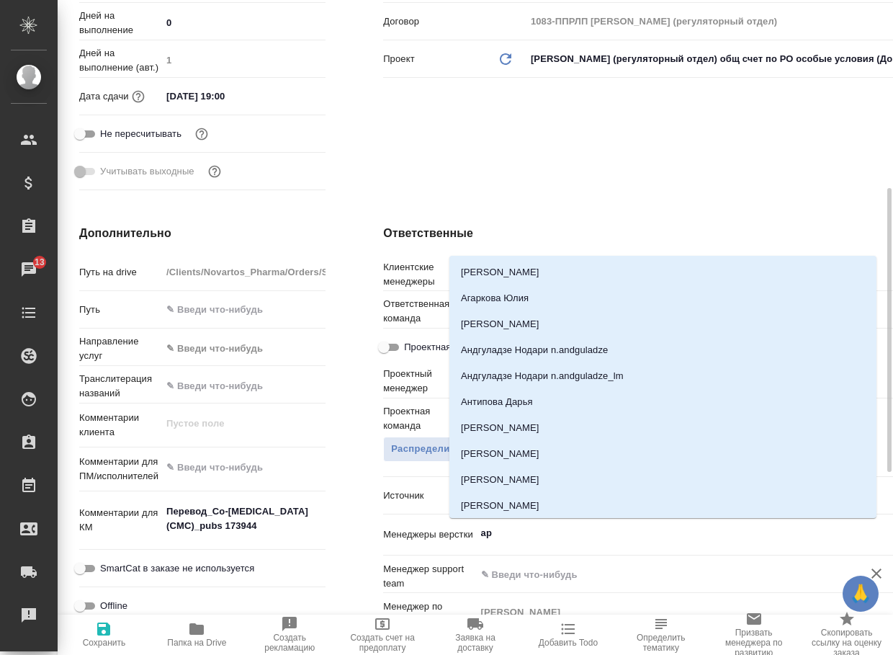
type input "арс"
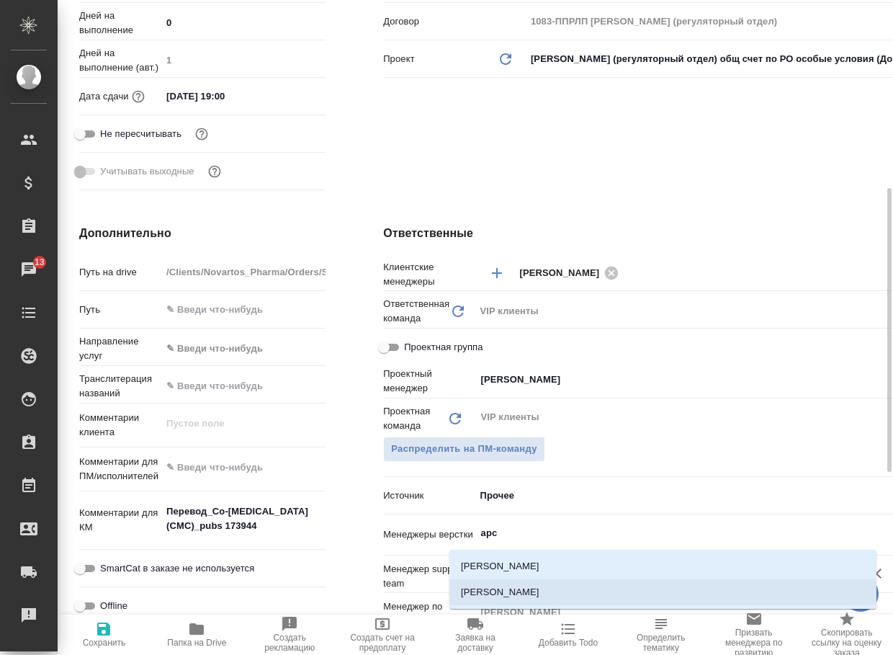
click at [530, 596] on li "[PERSON_NAME]" at bounding box center [663, 592] width 427 height 26
type textarea "x"
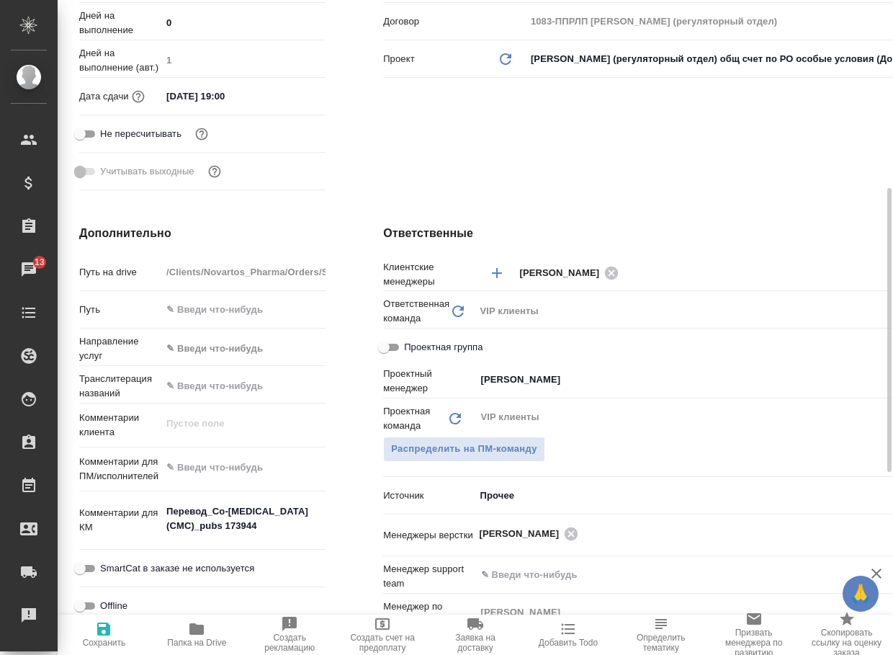
click at [100, 638] on span "Сохранить" at bounding box center [104, 643] width 43 height 10
type textarea "x"
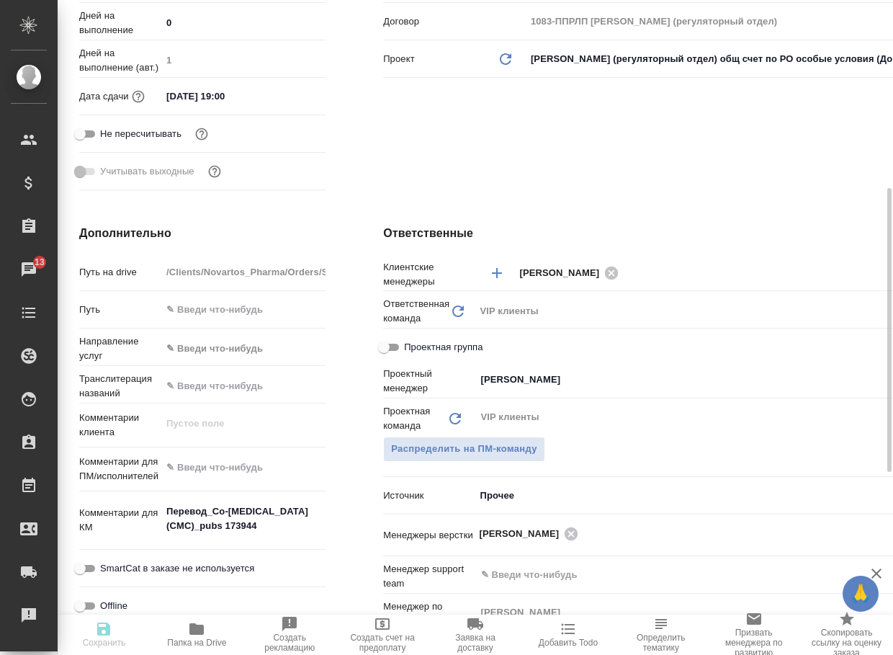
type textarea "x"
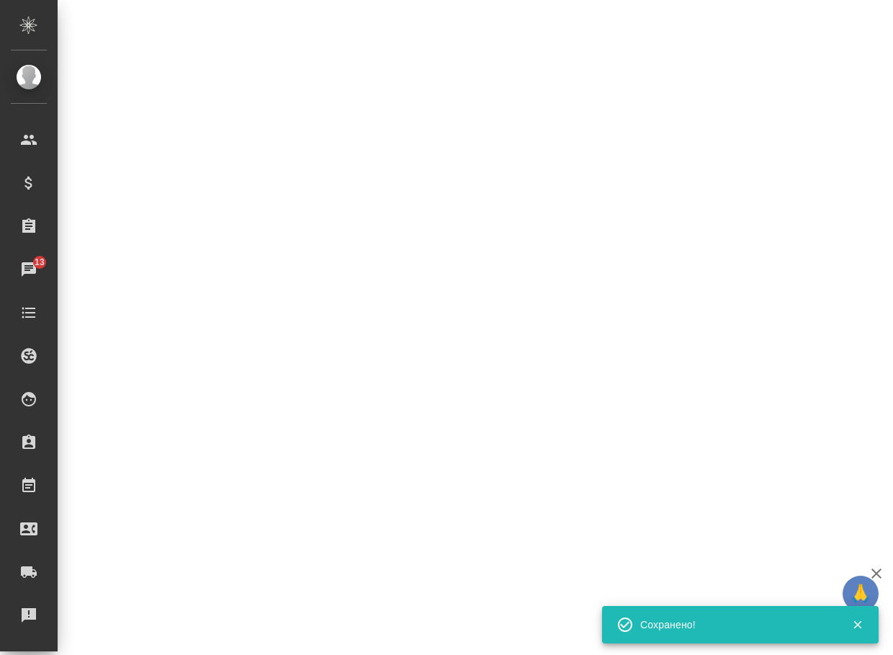
select select "RU"
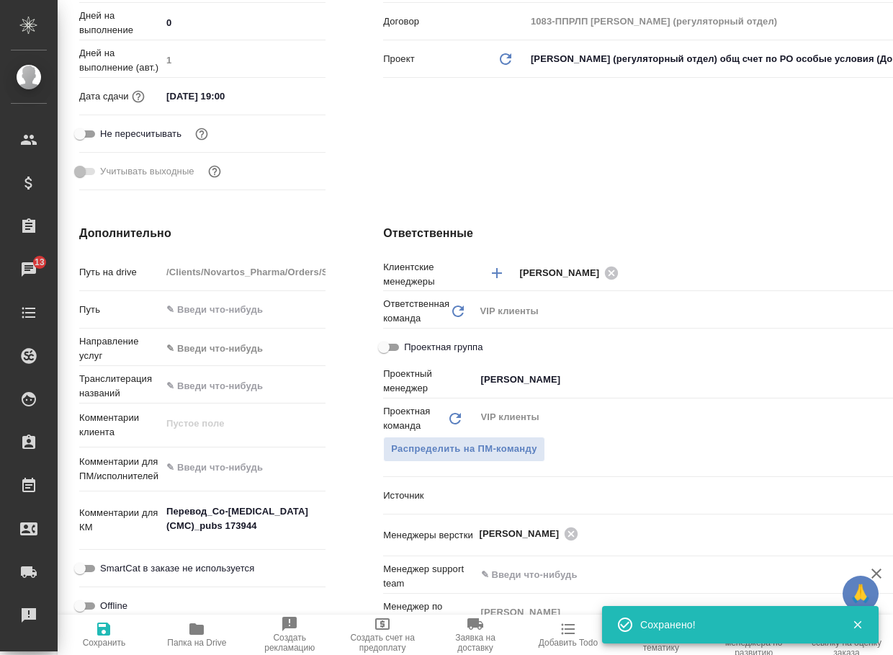
type textarea "x"
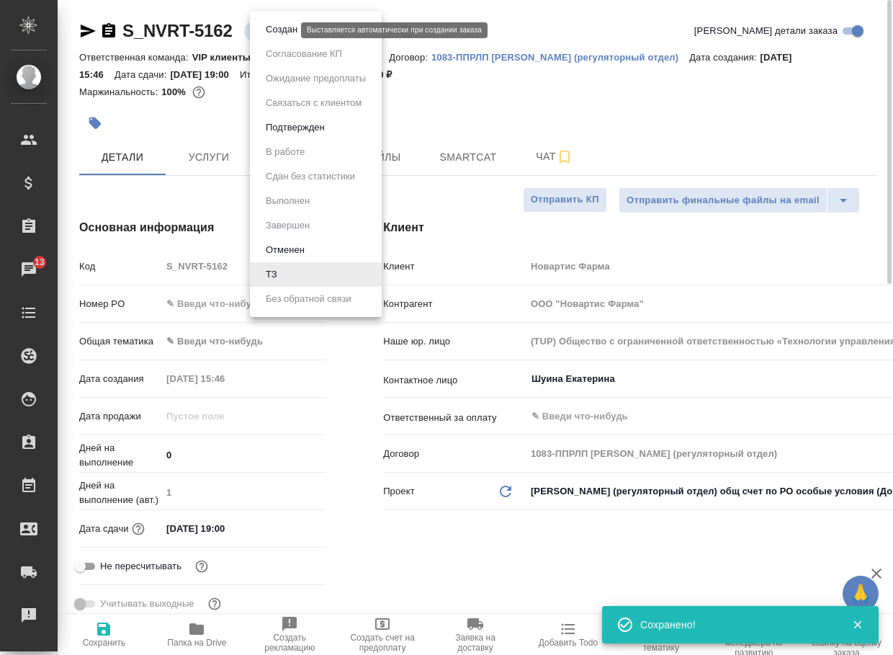
click at [267, 27] on body "🙏 .cls-1 fill:#fff; AWATERA Arsenyeva Vera Клиенты Спецификации Заказы 13 Чаты …" at bounding box center [446, 327] width 893 height 655
click at [275, 32] on button "Создан" at bounding box center [282, 30] width 40 height 16
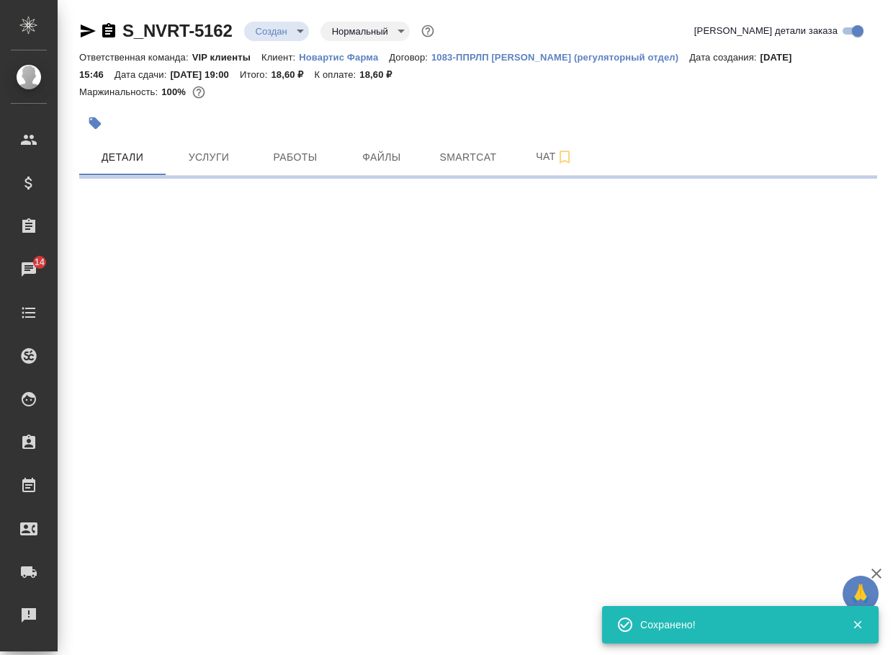
select select "RU"
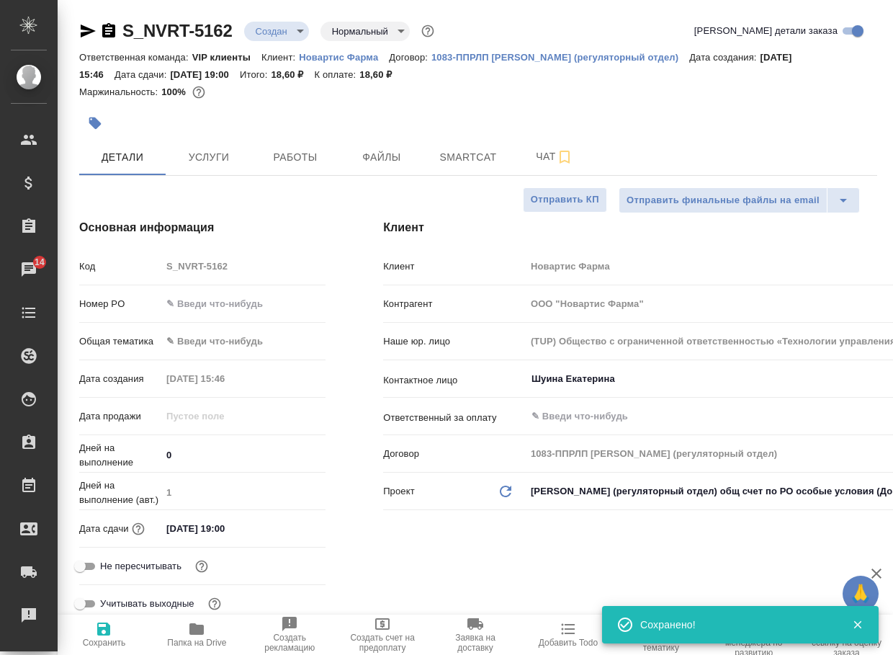
type textarea "x"
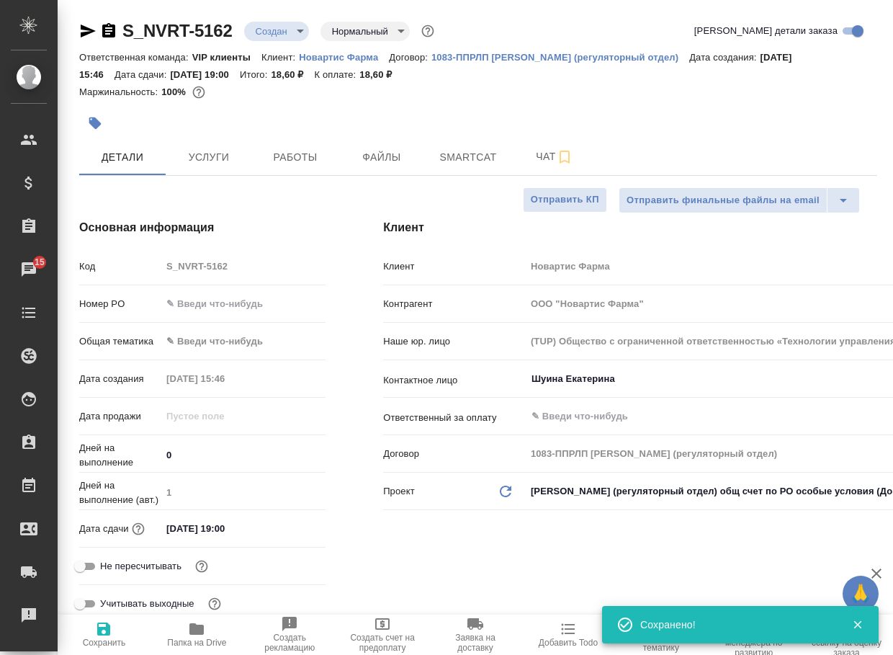
type textarea "x"
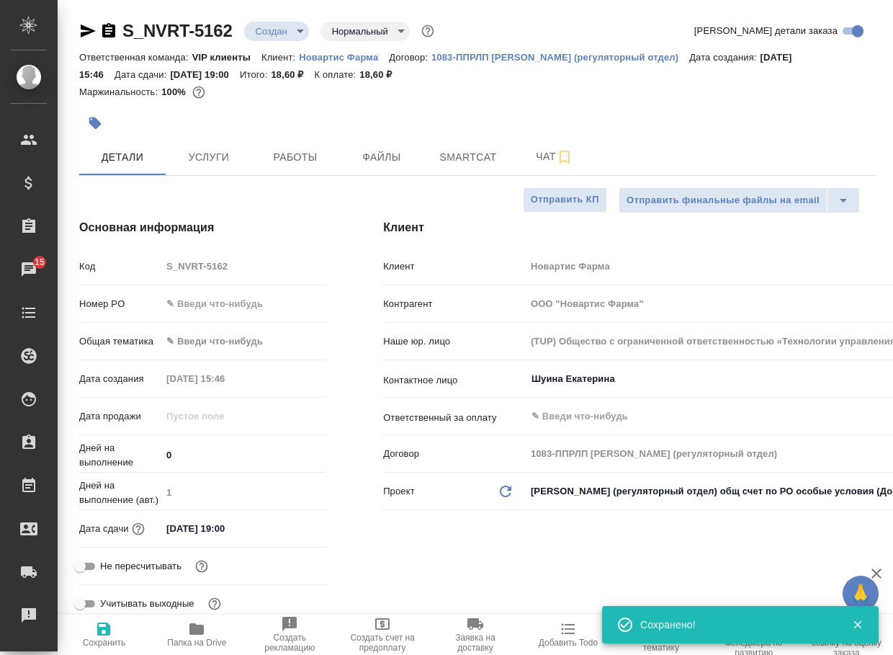
type textarea "x"
drag, startPoint x: 244, startPoint y: 40, endPoint x: 107, endPoint y: 31, distance: 137.2
click at [120, 24] on div "S_NVRT-5162 Создан new Нормальный normal" at bounding box center [258, 30] width 358 height 23
copy link "S_NVRT-5162"
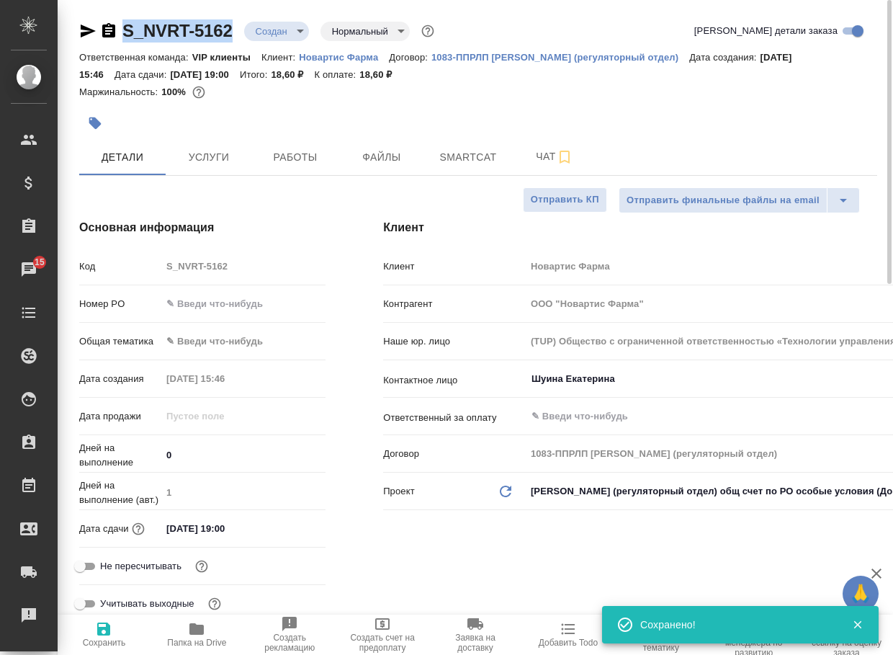
type textarea "x"
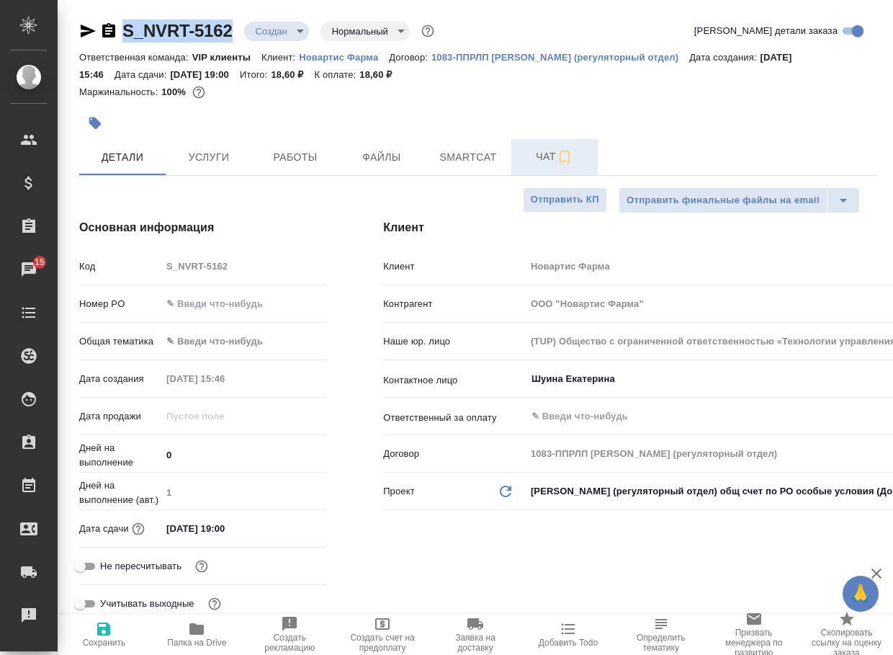
click at [554, 148] on span "Чат" at bounding box center [554, 157] width 69 height 18
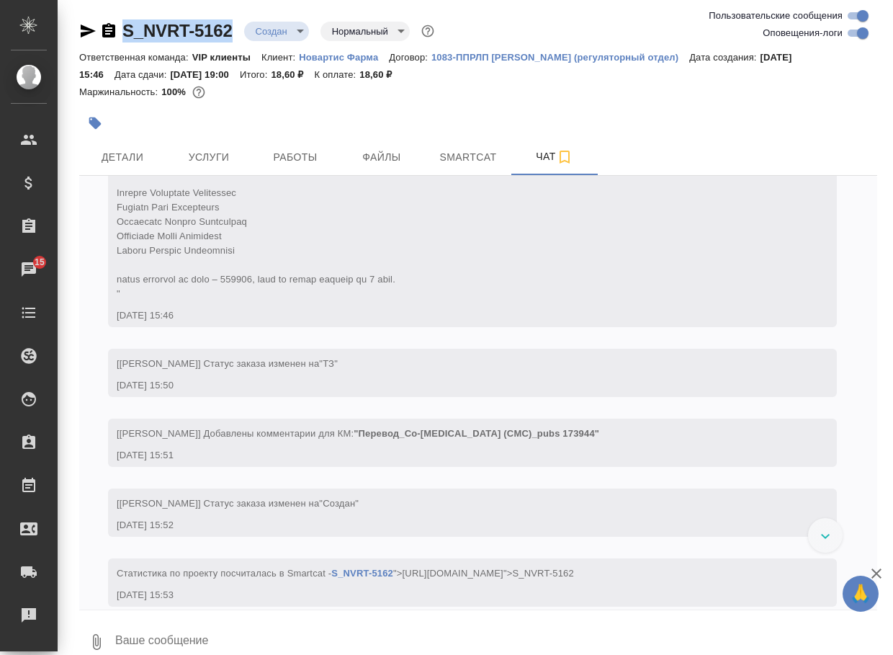
click at [91, 639] on icon "button" at bounding box center [96, 641] width 17 height 17
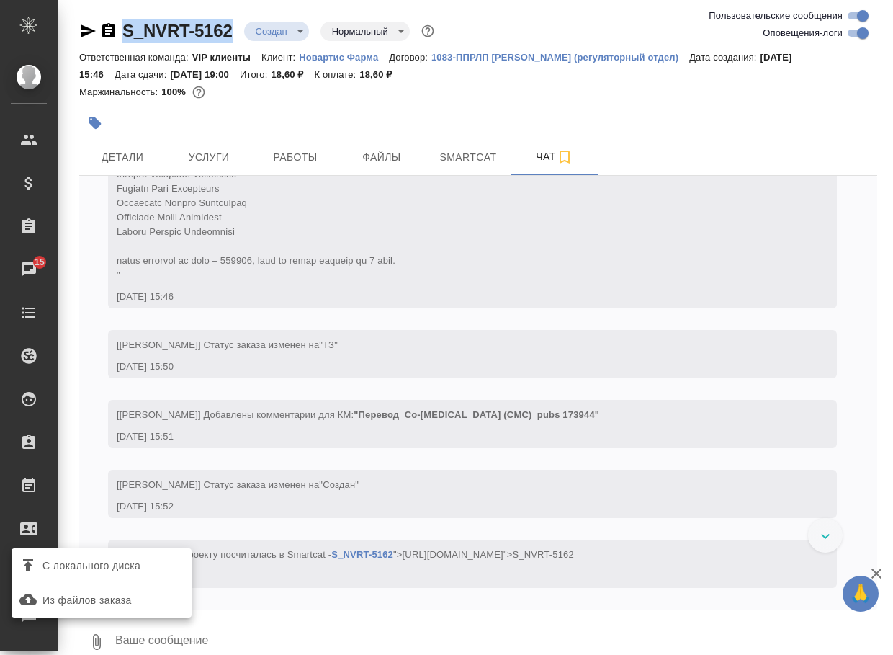
scroll to position [944, 0]
click at [125, 569] on span "С локального диска" at bounding box center [92, 566] width 98 height 18
click at [0, 0] on input "С локального диска" at bounding box center [0, 0] width 0 height 0
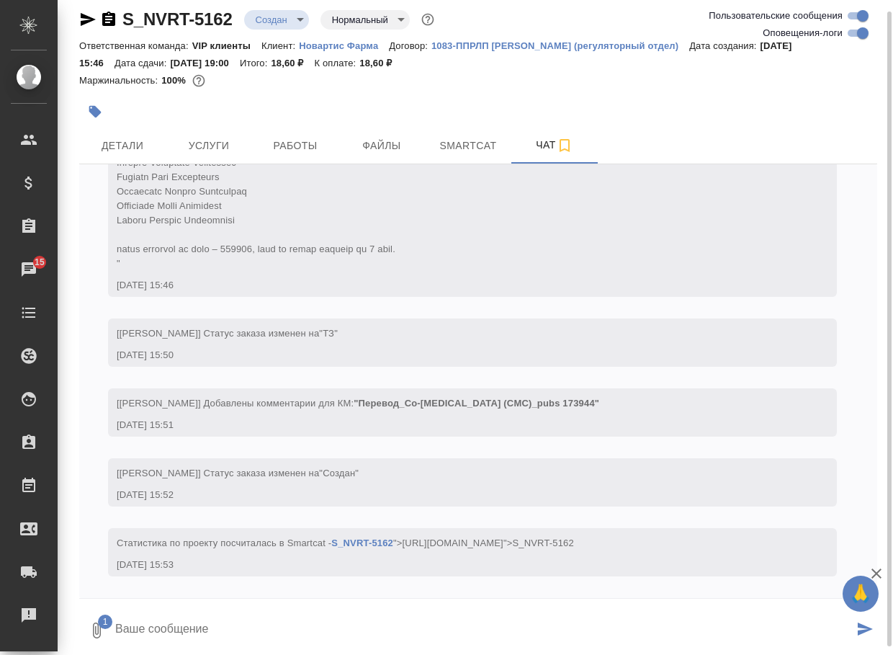
click at [172, 615] on textarea at bounding box center [484, 630] width 740 height 49
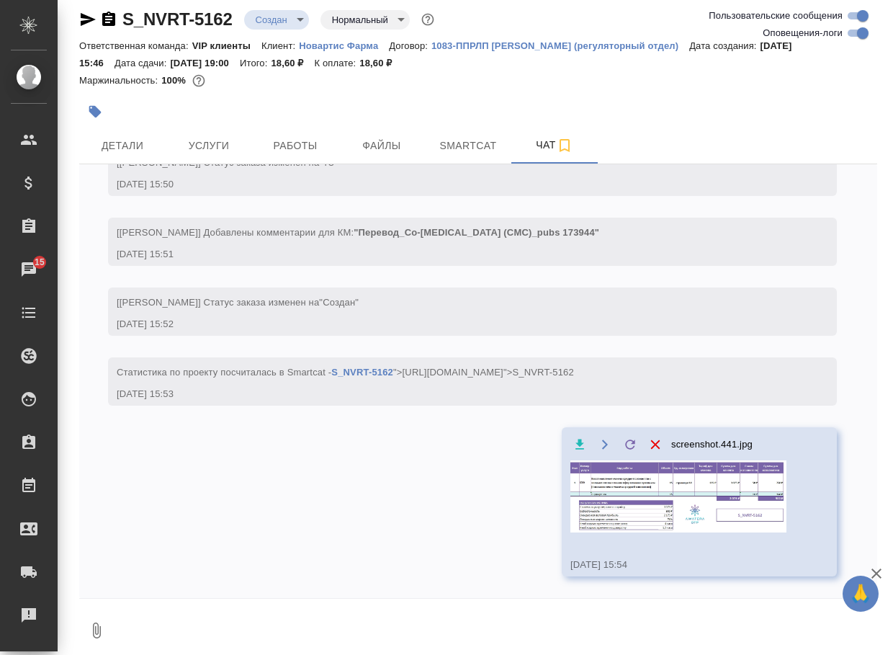
scroll to position [1043, 0]
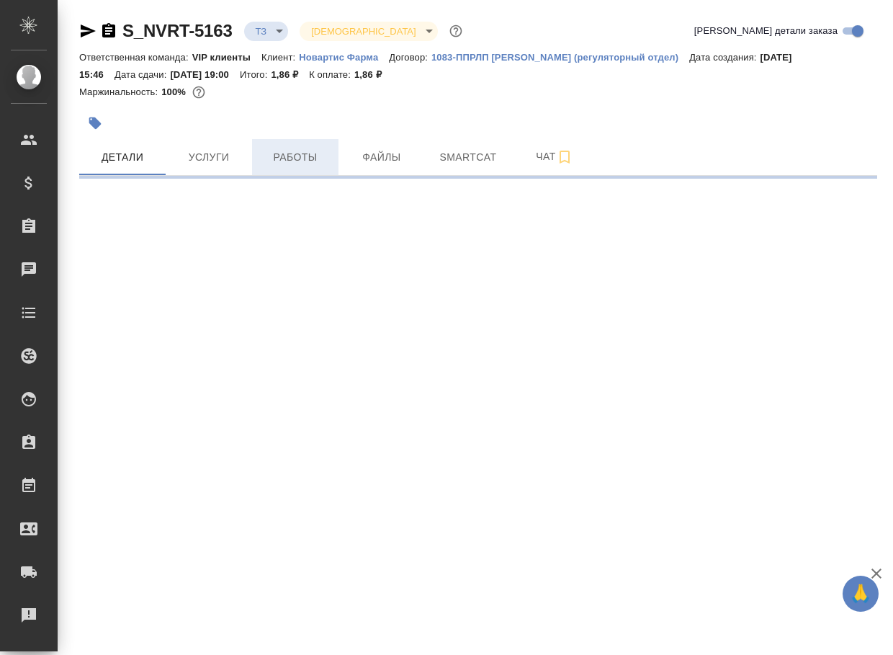
select select "RU"
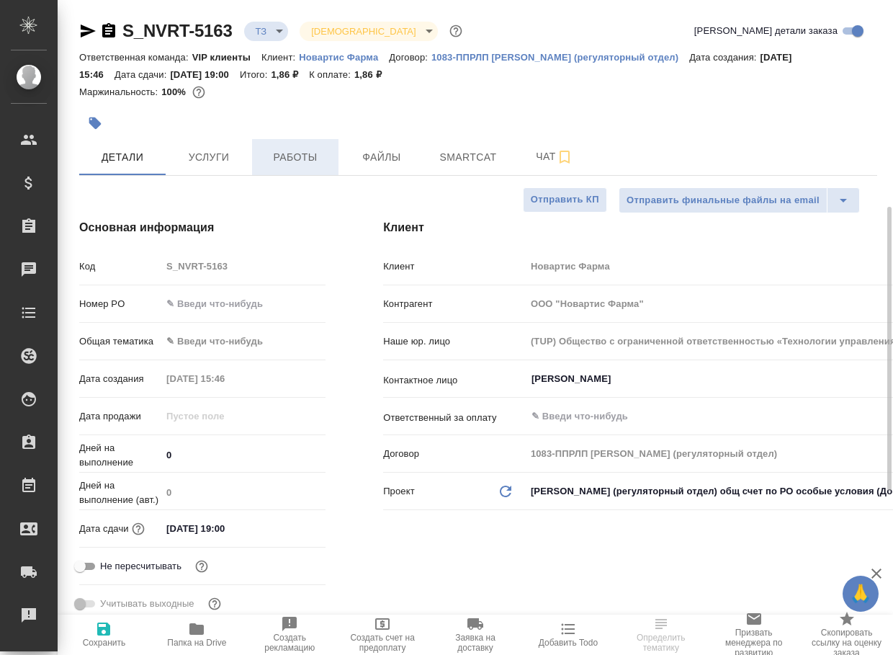
type textarea "x"
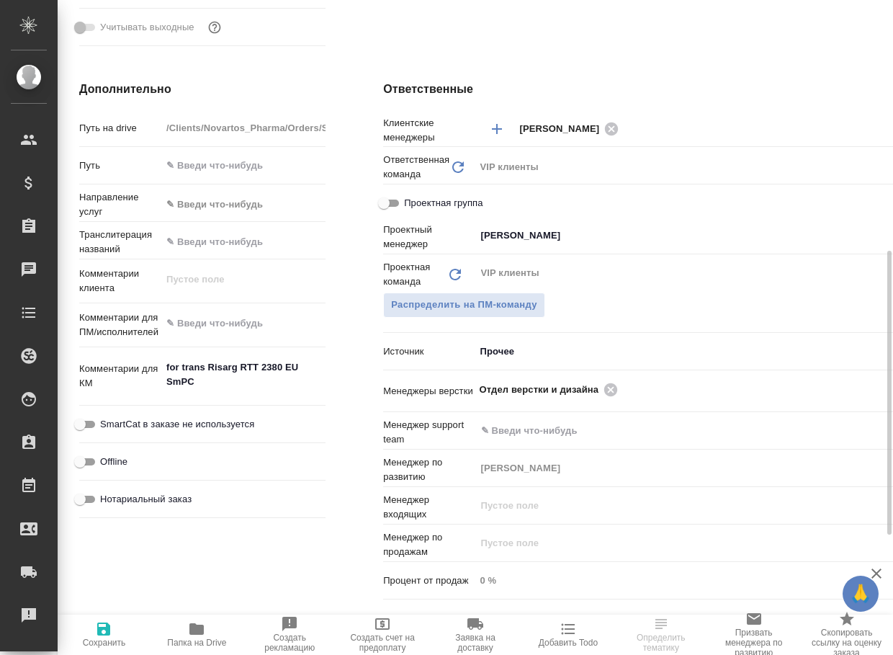
click at [192, 646] on span "Папка на Drive" at bounding box center [196, 643] width 59 height 10
type textarea "x"
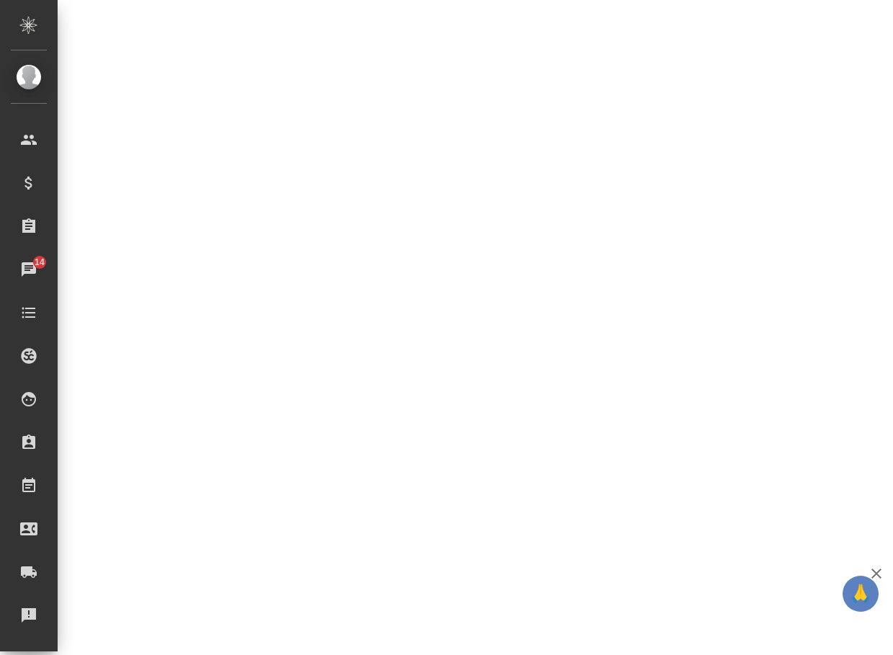
select select "RU"
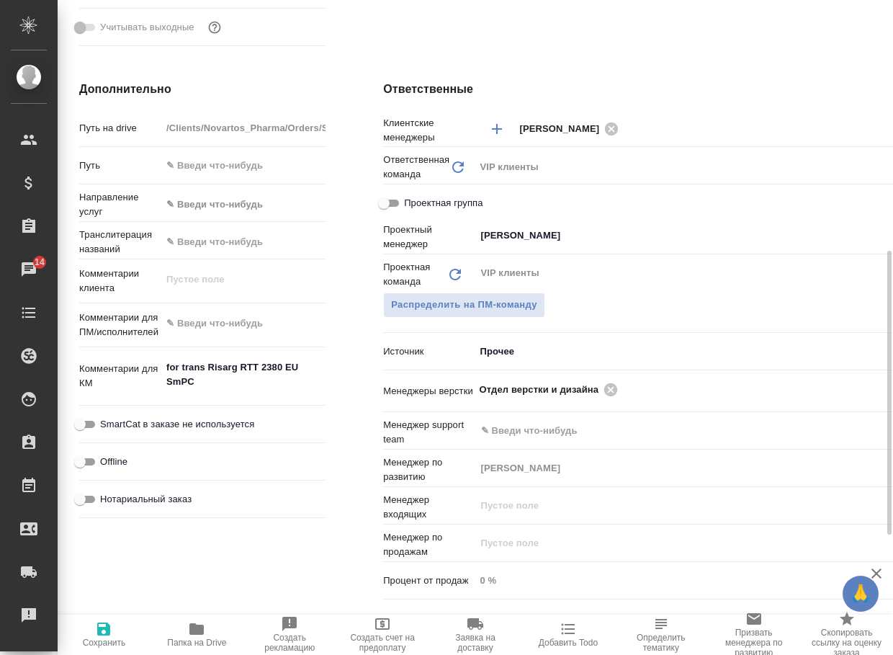
type textarea "x"
click at [603, 384] on icon at bounding box center [611, 390] width 16 height 16
type textarea "x"
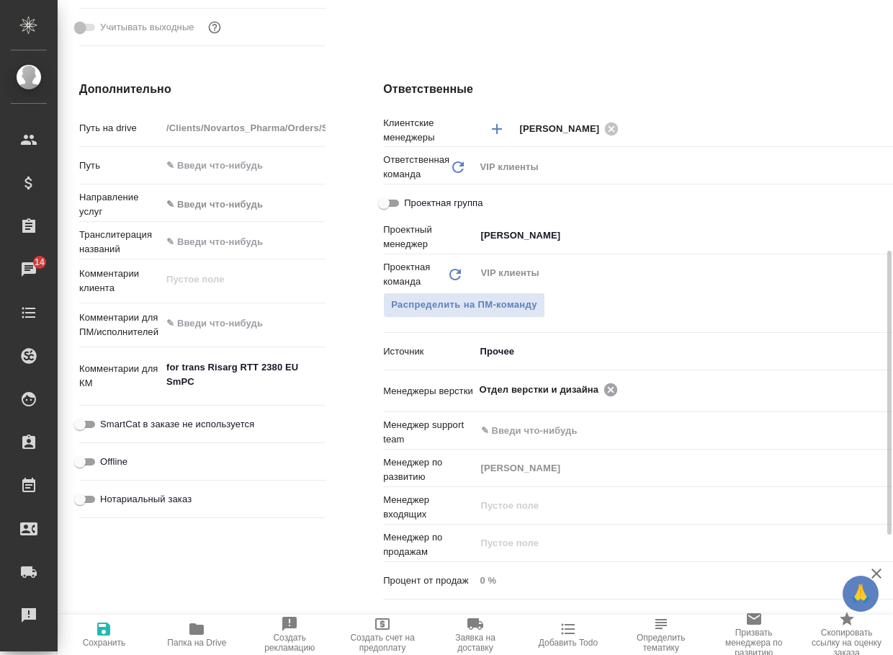
type textarea "x"
click at [591, 384] on input "text" at bounding box center [681, 388] width 402 height 17
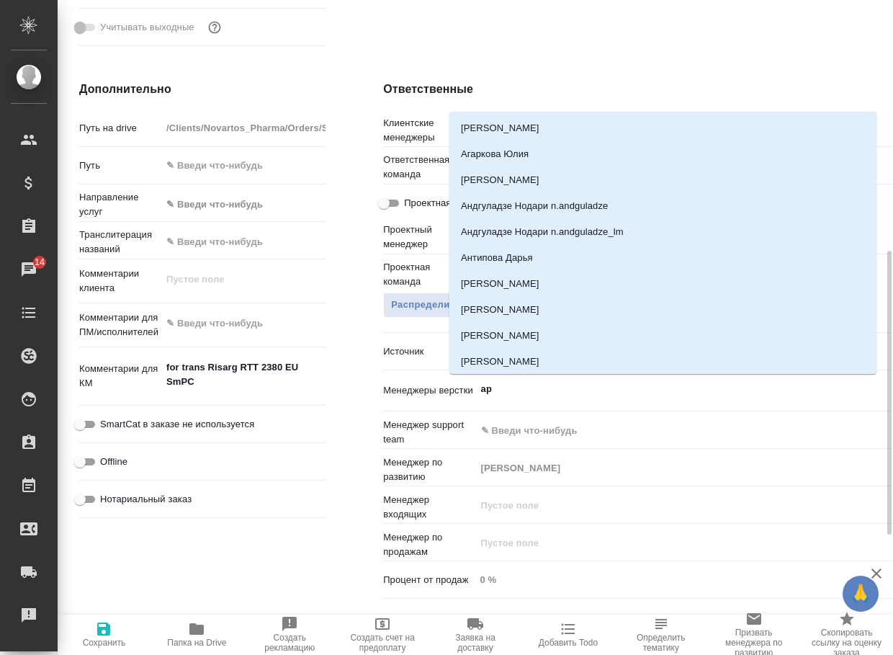
type input "арс"
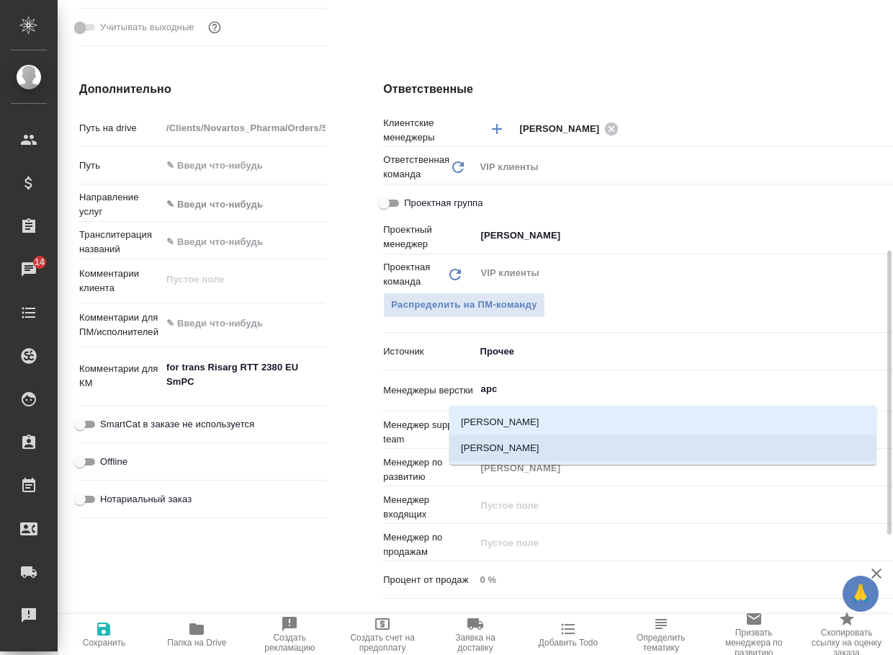
click at [563, 453] on li "[PERSON_NAME]" at bounding box center [663, 448] width 427 height 26
type textarea "x"
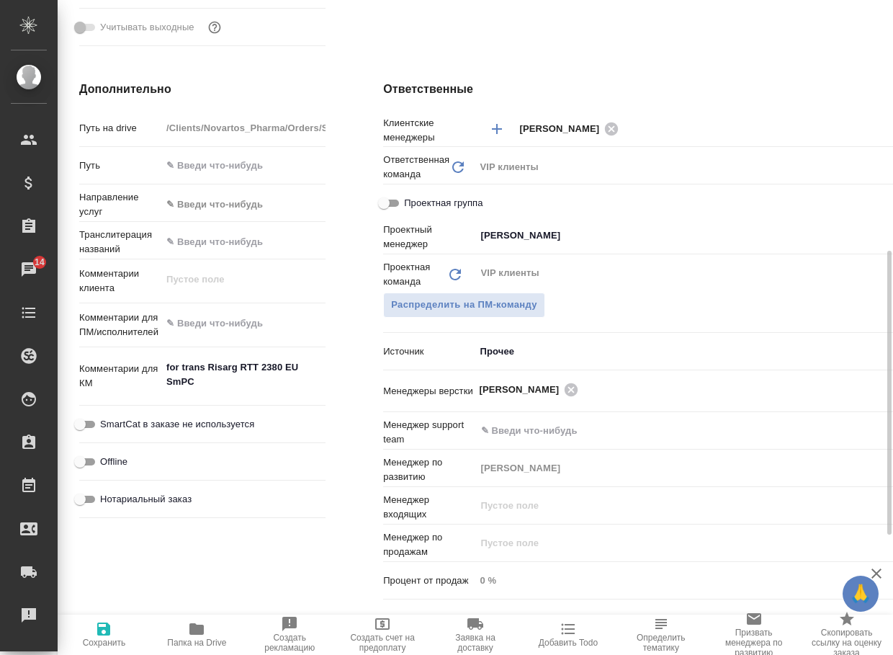
drag, startPoint x: 99, startPoint y: 633, endPoint x: 112, endPoint y: 616, distance: 20.6
click at [99, 631] on icon "button" at bounding box center [103, 629] width 13 height 13
type textarea "x"
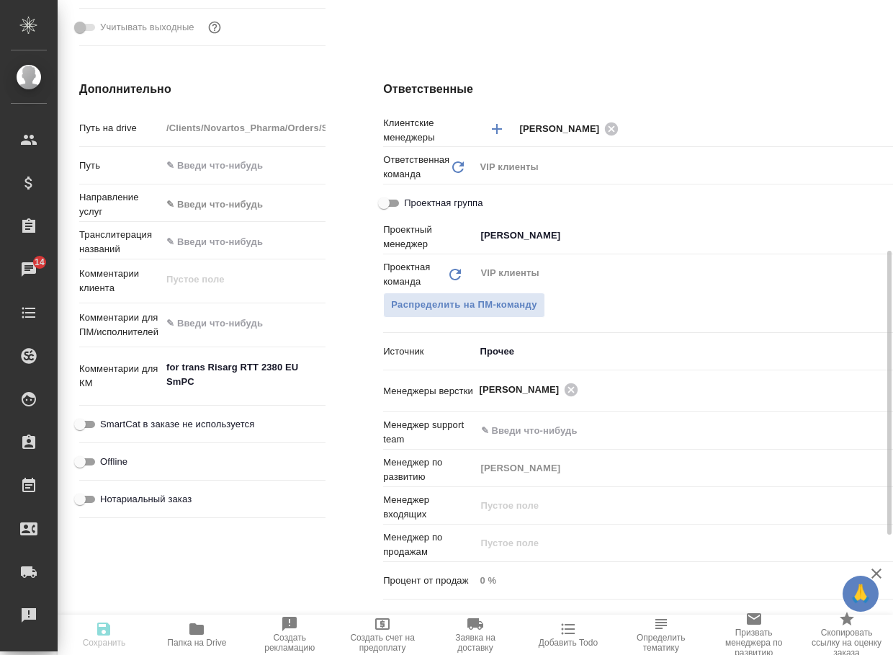
type textarea "x"
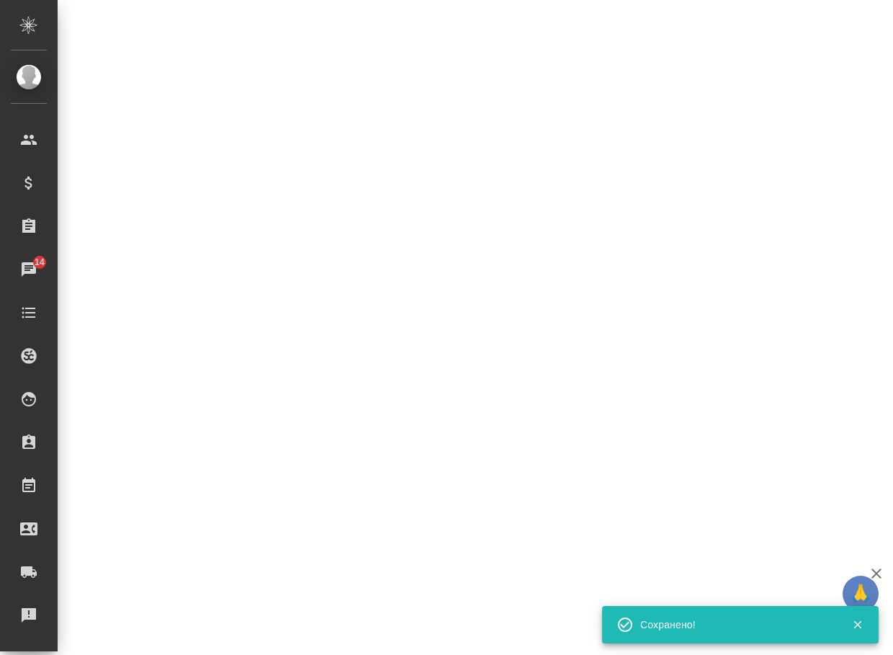
select select "RU"
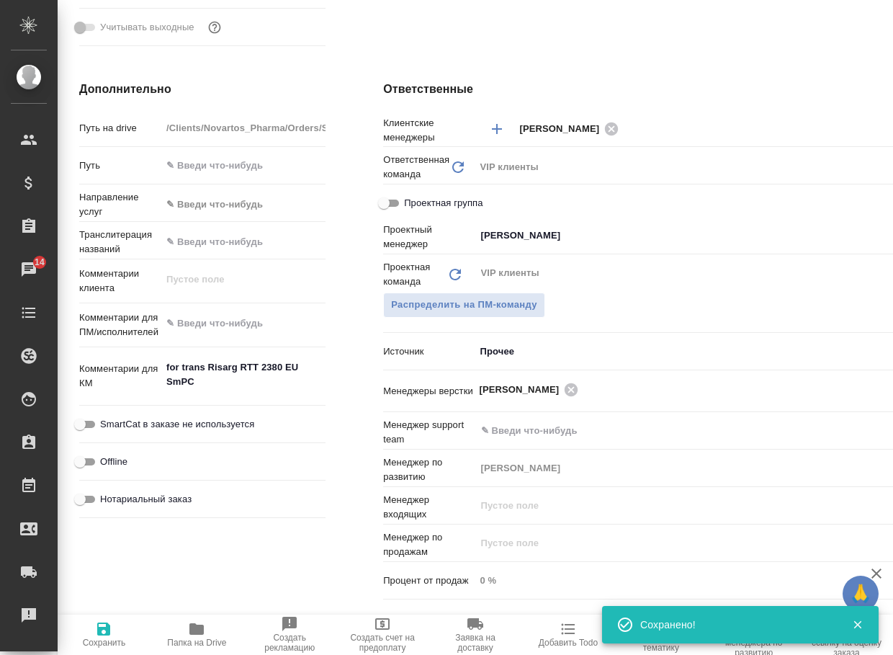
type textarea "x"
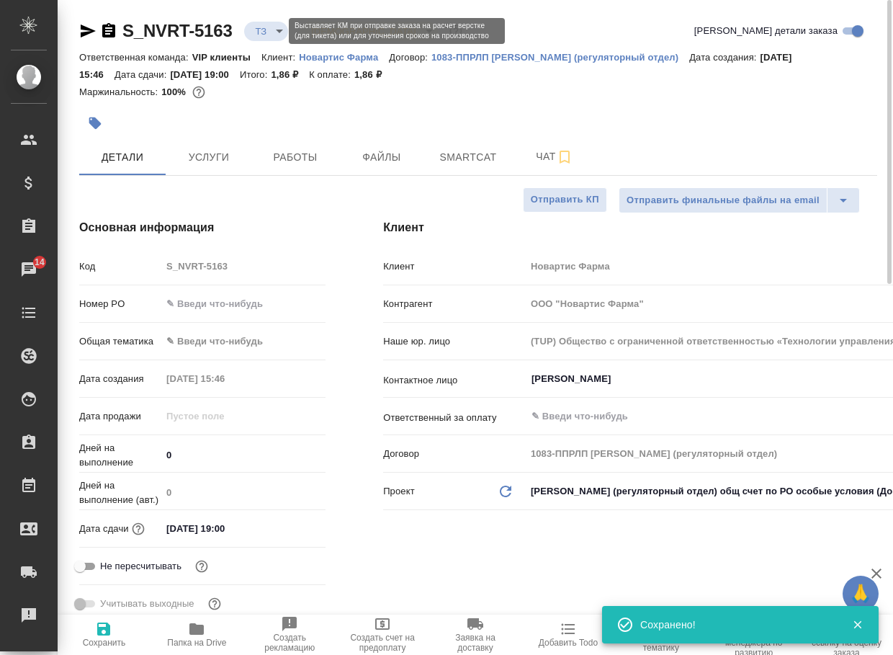
click at [272, 33] on body "🙏 .cls-1 fill:#fff; AWATERA Arsenyeva Vera Клиенты Спецификации Заказы 14 Чаты …" at bounding box center [446, 327] width 893 height 655
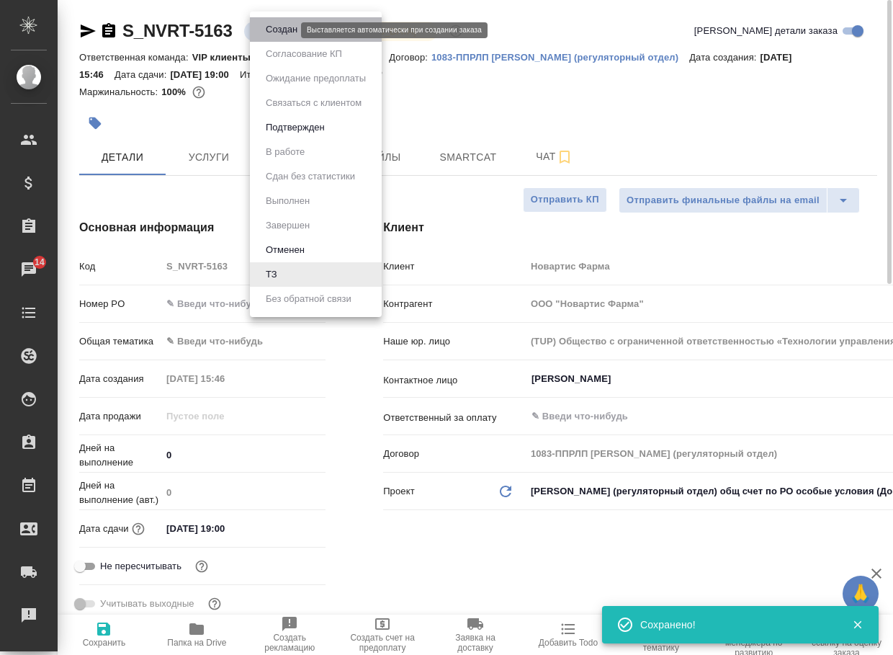
click at [280, 35] on button "Создан" at bounding box center [282, 30] width 40 height 16
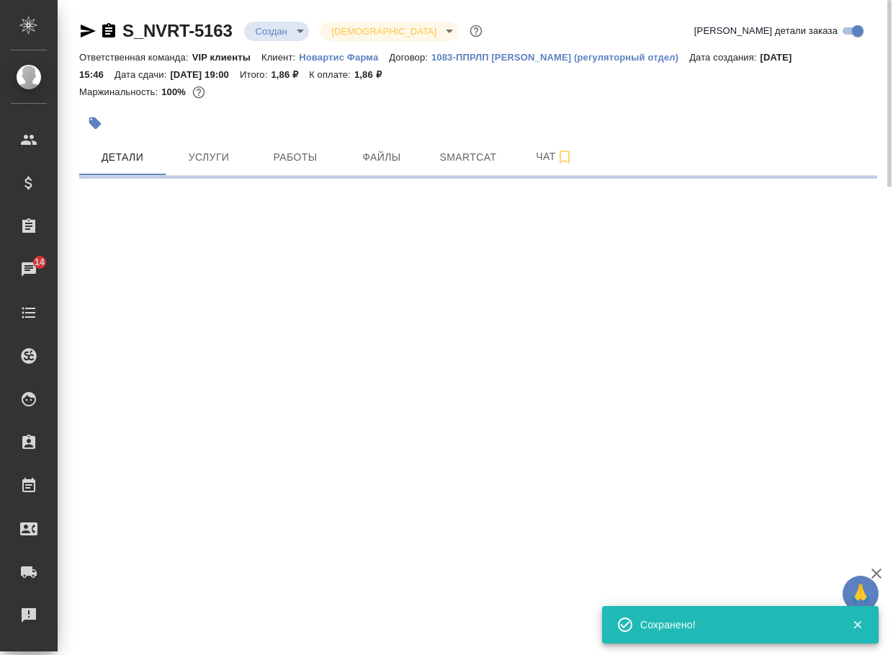
select select "RU"
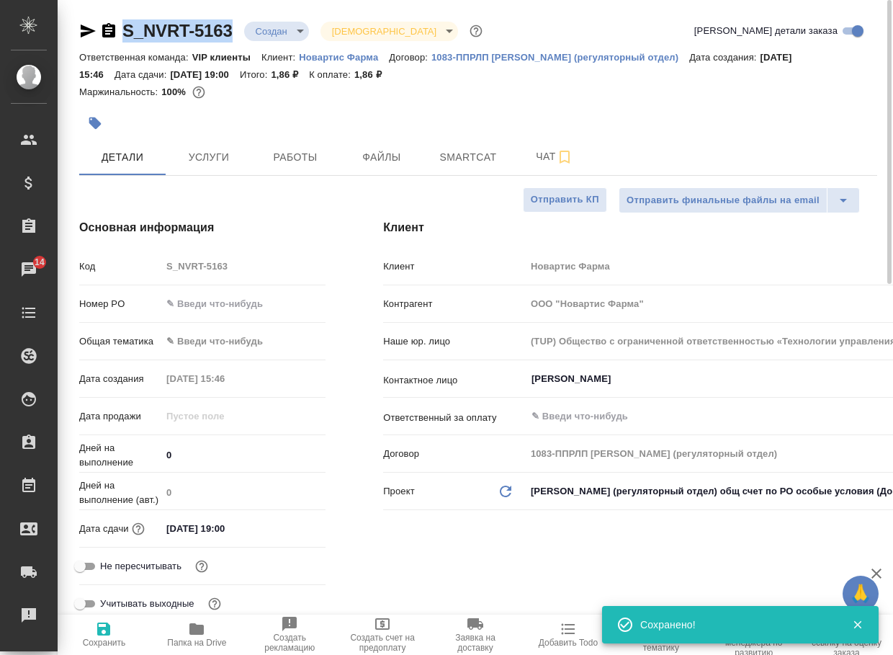
type textarea "x"
drag, startPoint x: 223, startPoint y: 39, endPoint x: 97, endPoint y: 40, distance: 126.8
click at [97, 40] on div "S_NVRT-5163 Создан new Святая троица holyTrinity Кратко детали заказа" at bounding box center [478, 33] width 798 height 29
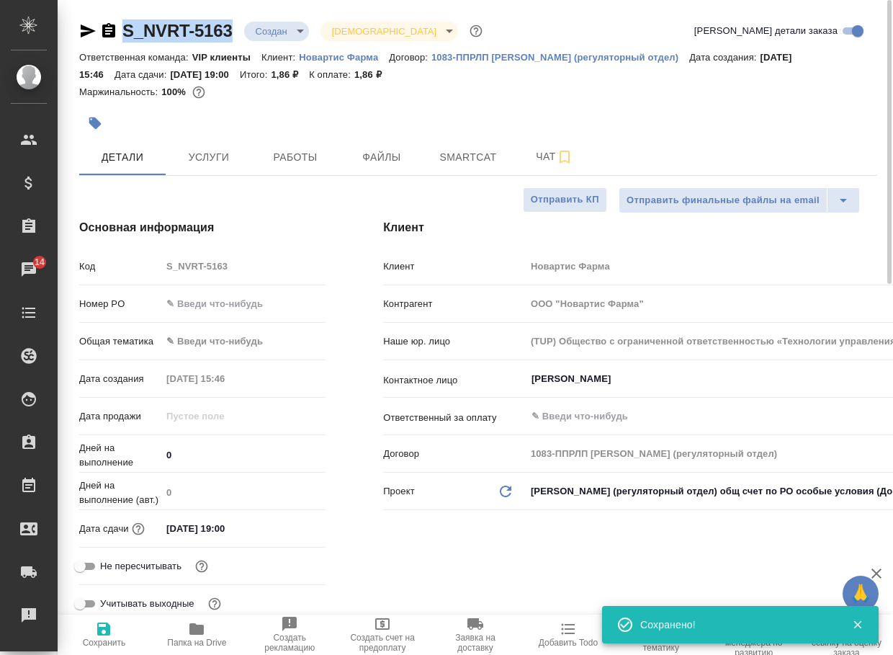
type textarea "x"
copy link "S_NVRT-5163"
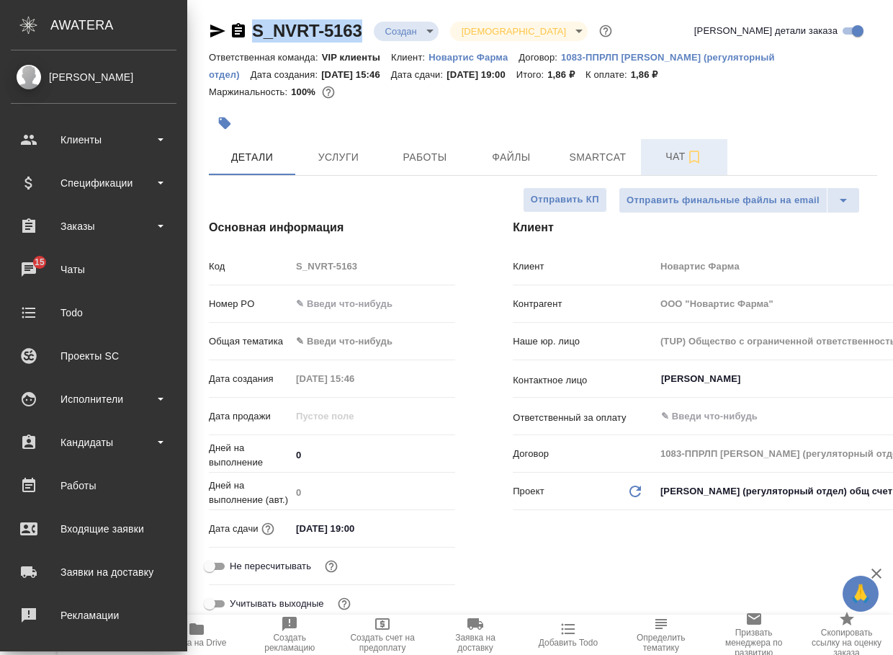
click at [677, 164] on span "Чат" at bounding box center [684, 157] width 69 height 18
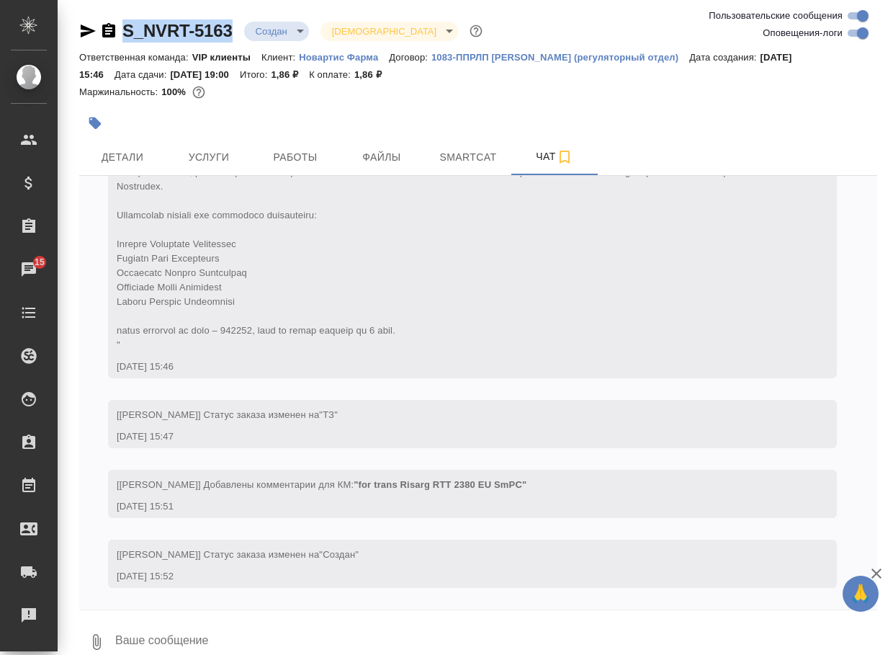
scroll to position [860, 0]
click at [92, 651] on button "0" at bounding box center [96, 642] width 35 height 49
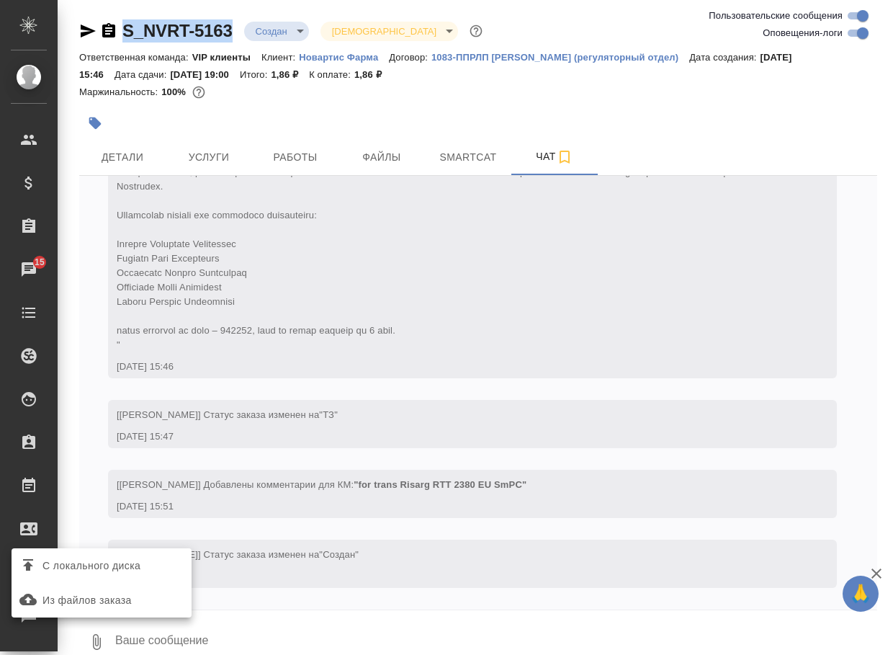
click at [120, 573] on span "С локального диска" at bounding box center [92, 566] width 98 height 18
click at [0, 0] on input "С локального диска" at bounding box center [0, 0] width 0 height 0
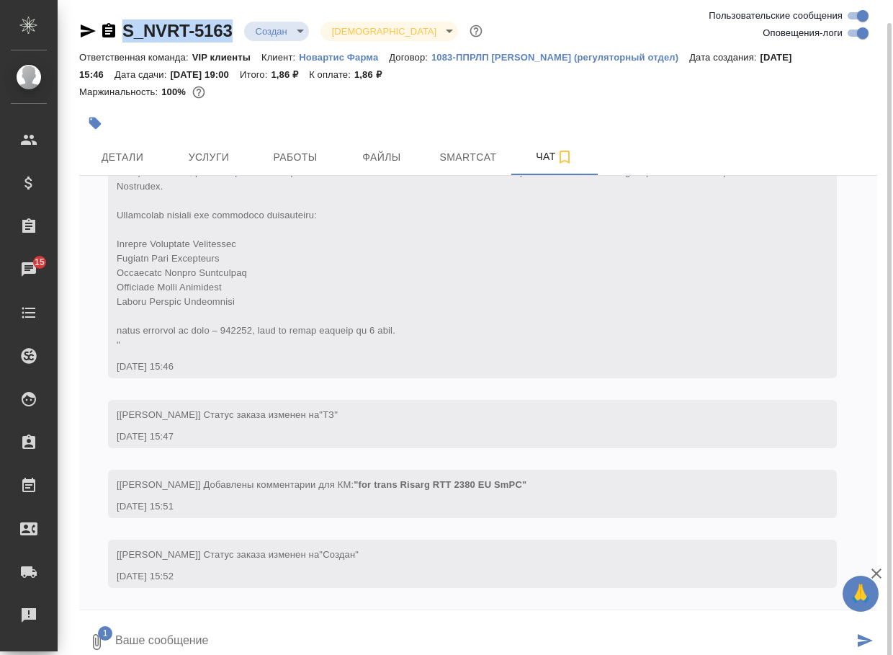
scroll to position [12, 0]
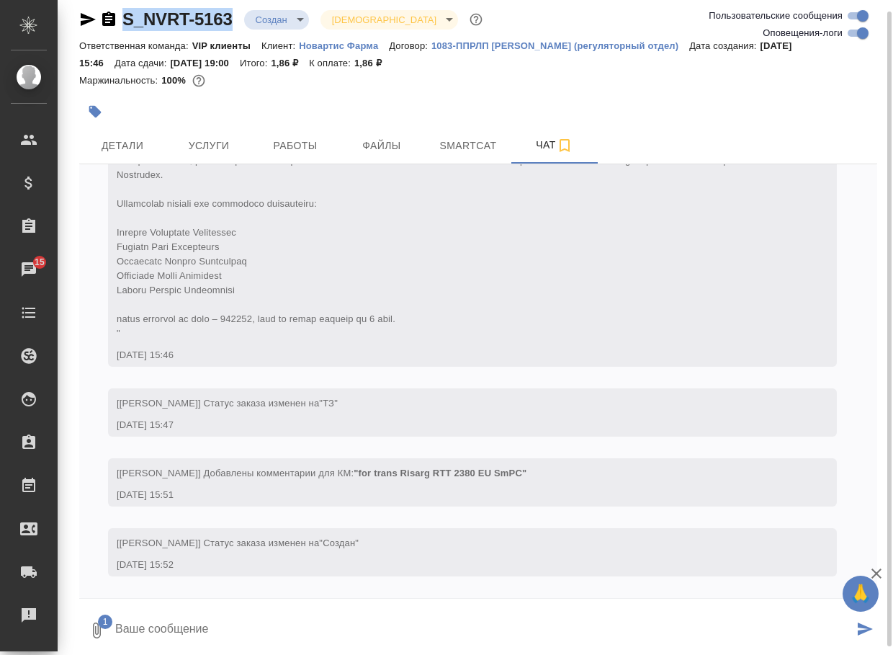
click at [223, 625] on textarea at bounding box center [484, 630] width 740 height 49
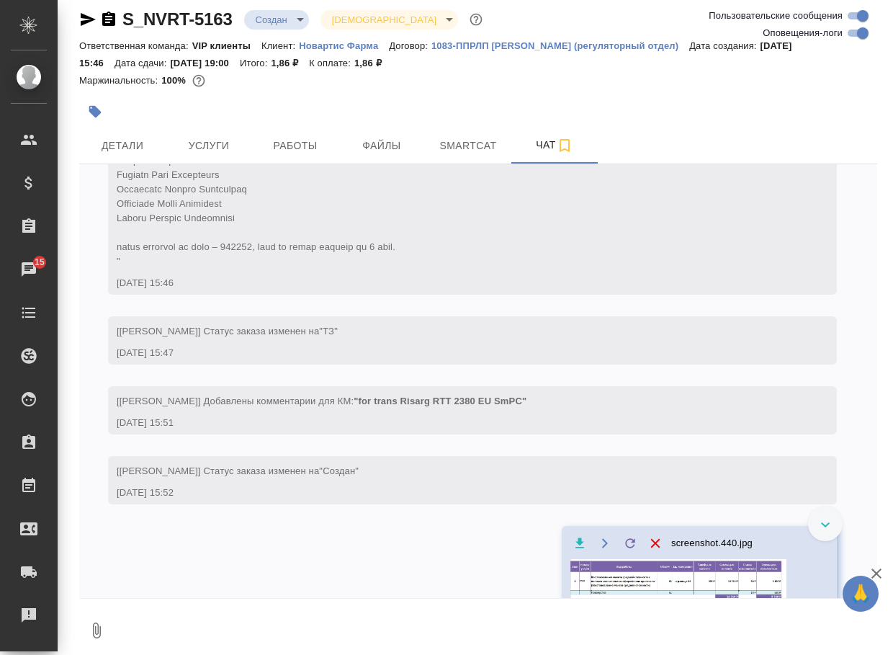
scroll to position [958, 0]
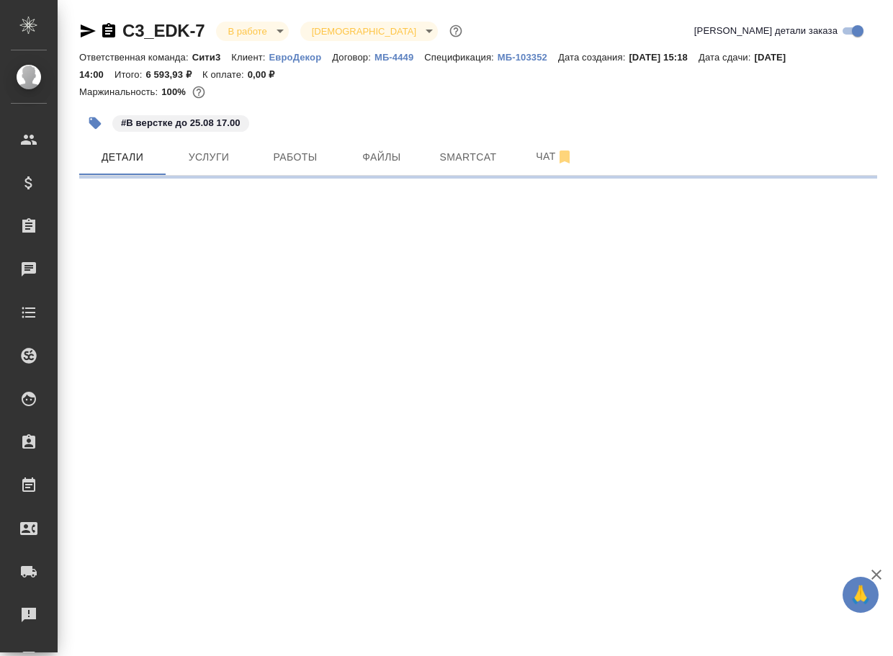
select select "RU"
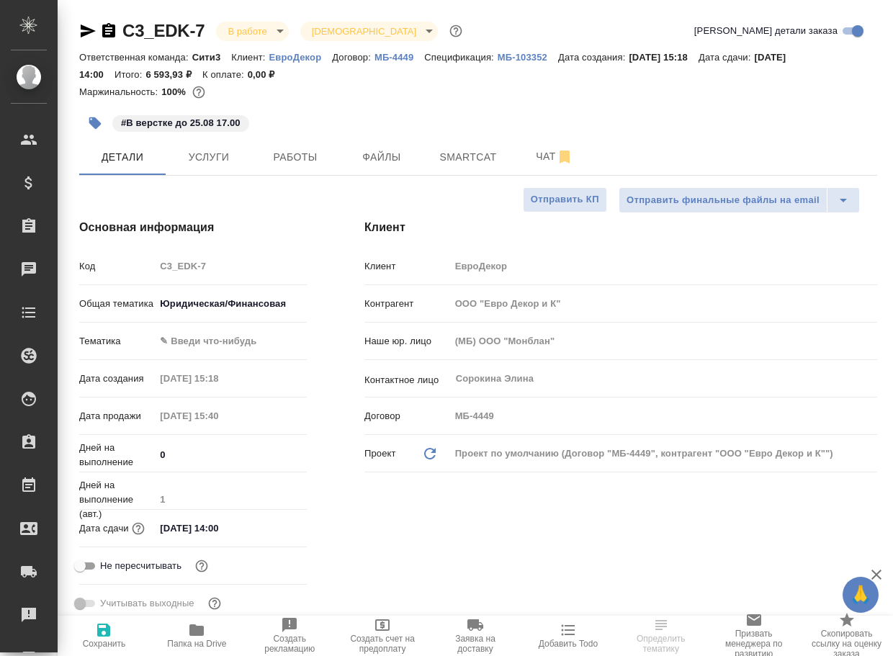
type textarea "x"
click at [543, 156] on span "Чат" at bounding box center [554, 157] width 69 height 18
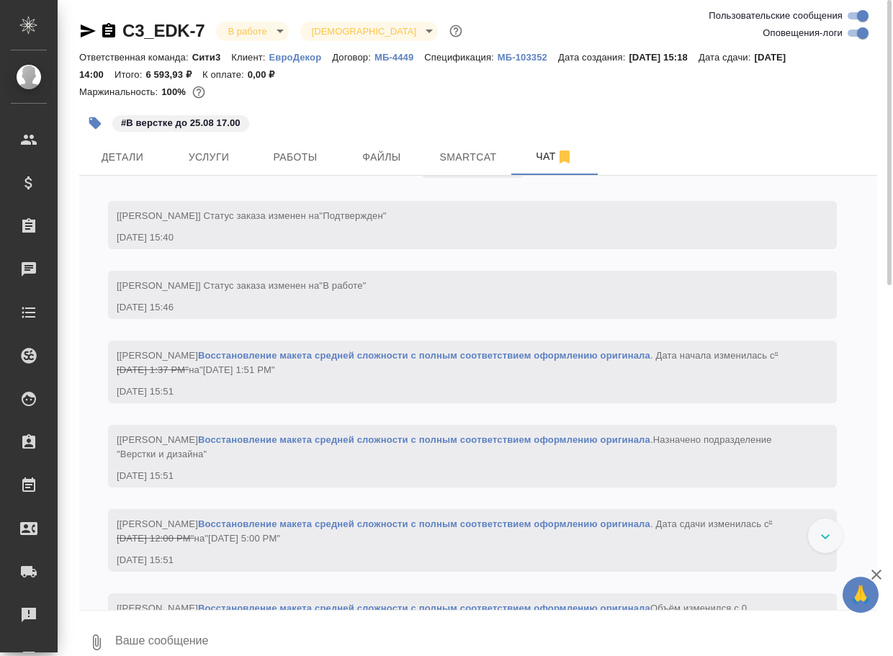
click at [850, 35] on input "Оповещения-логи" at bounding box center [863, 32] width 52 height 17
checkbox input "false"
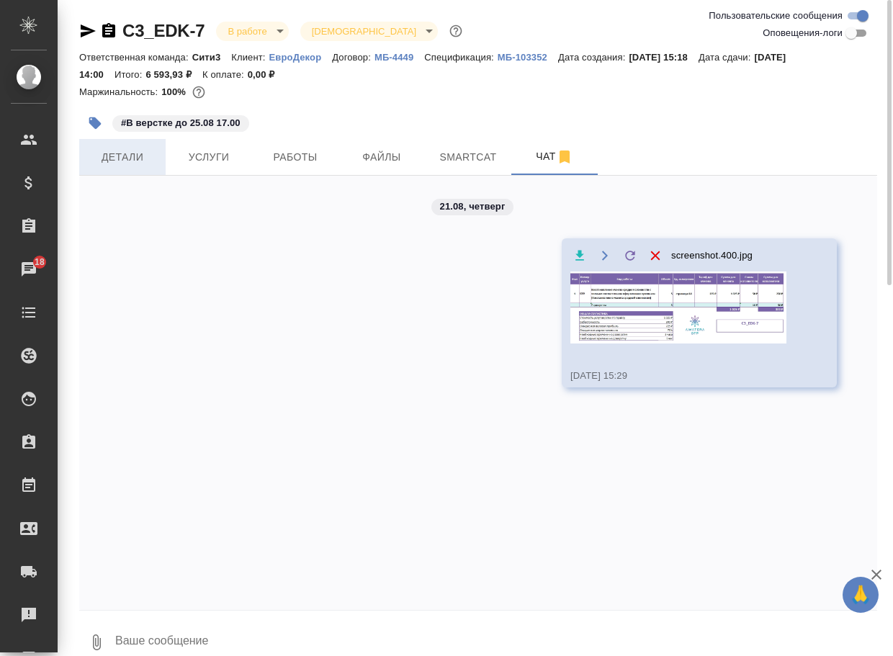
click at [113, 166] on button "Детали" at bounding box center [122, 157] width 86 height 36
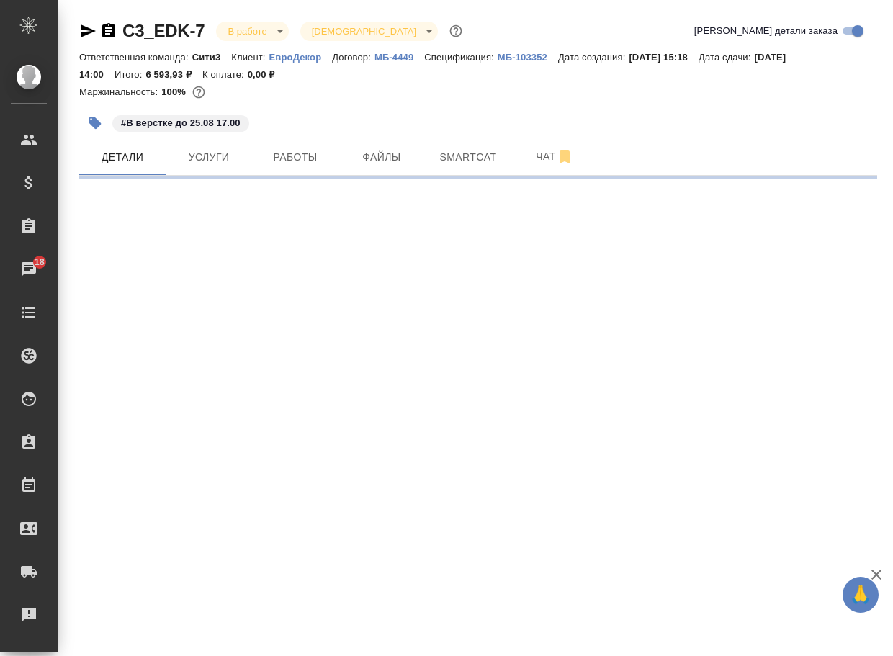
select select "RU"
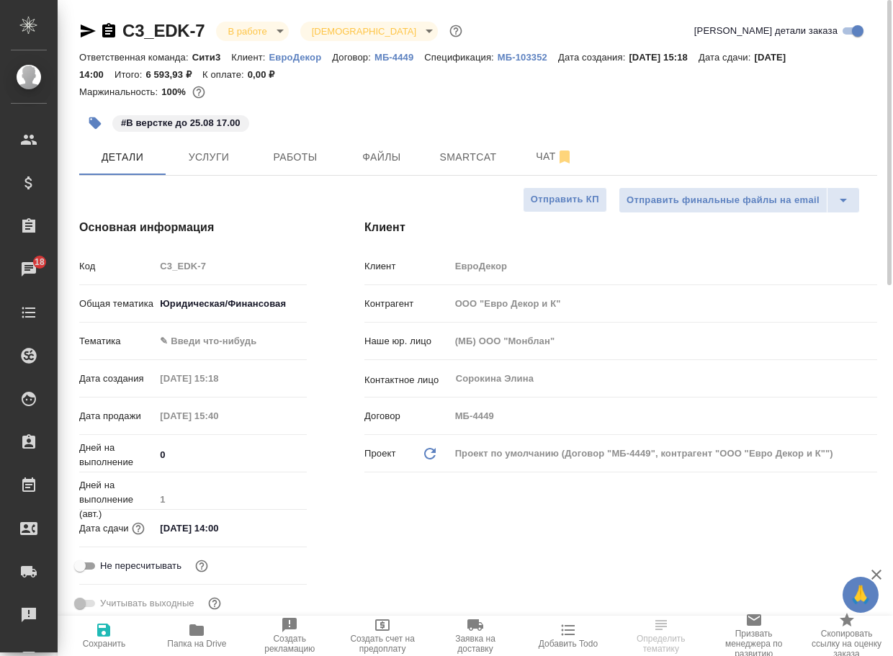
type textarea "x"
click at [210, 633] on span "Папка на Drive" at bounding box center [197, 635] width 76 height 27
type textarea "x"
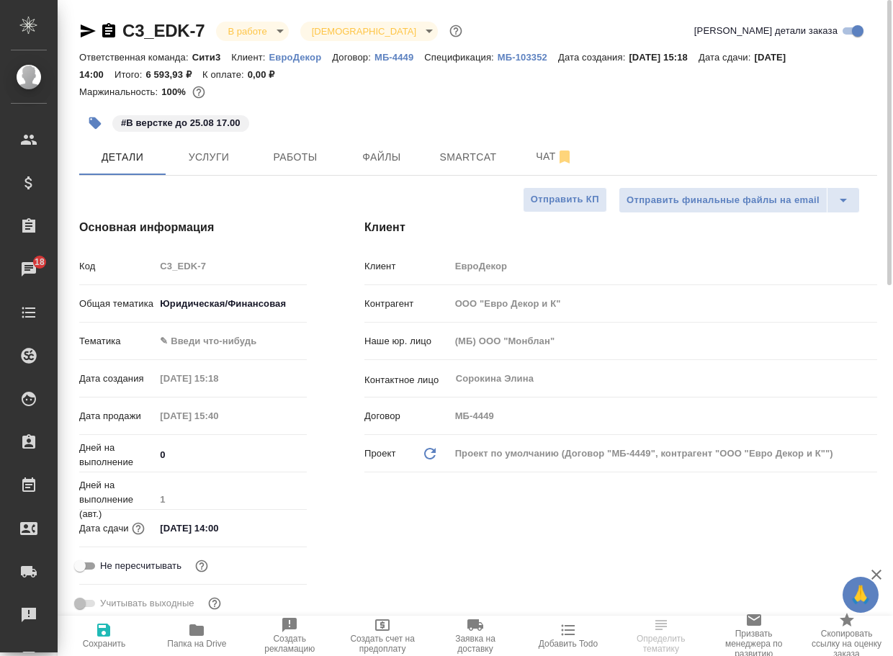
type textarea "x"
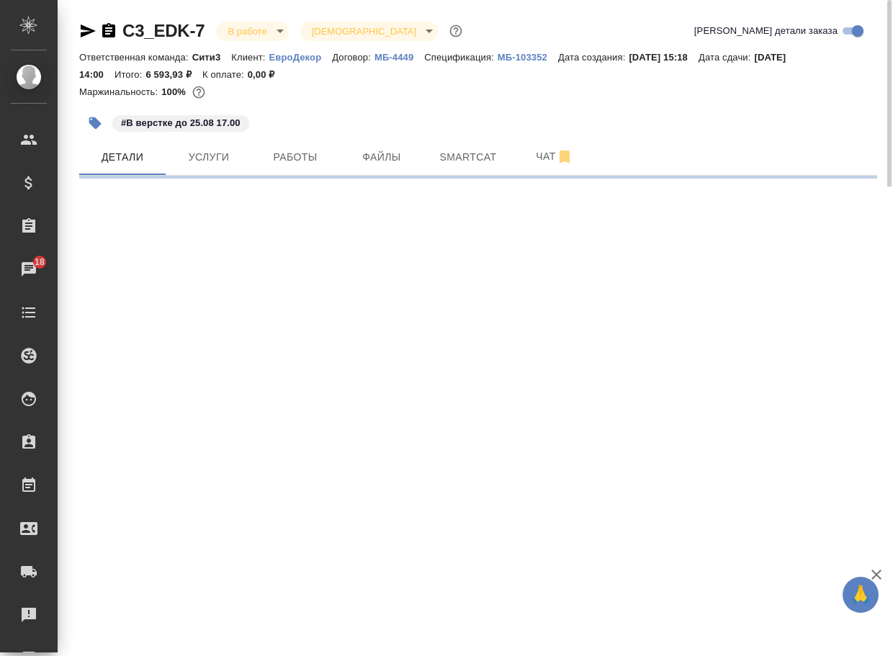
select select "RU"
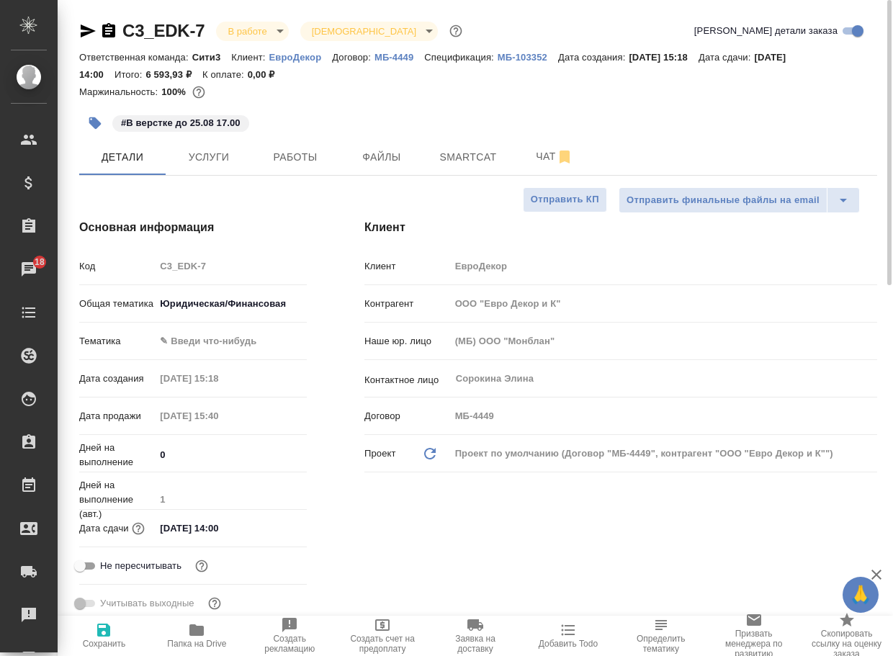
type textarea "x"
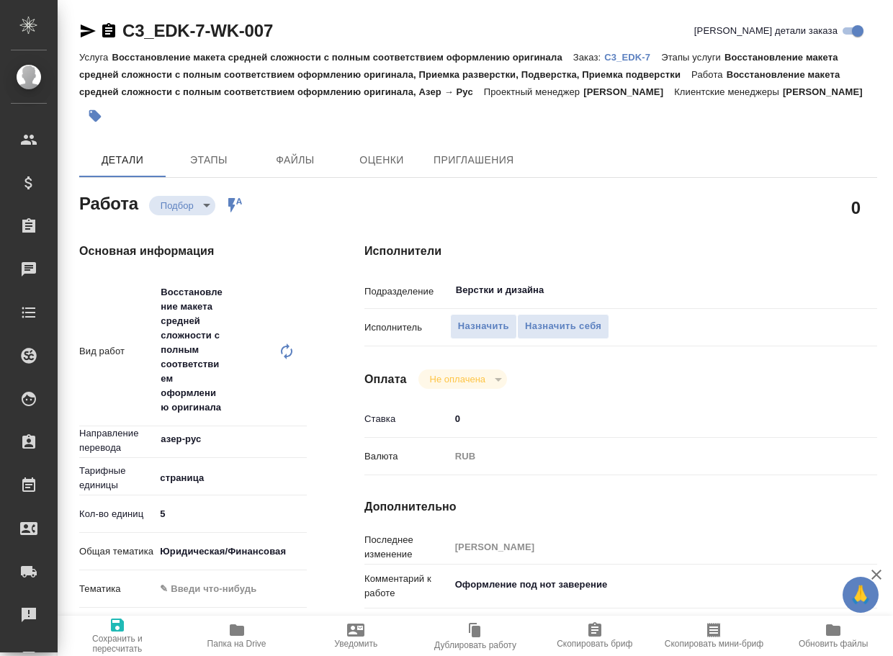
type textarea "x"
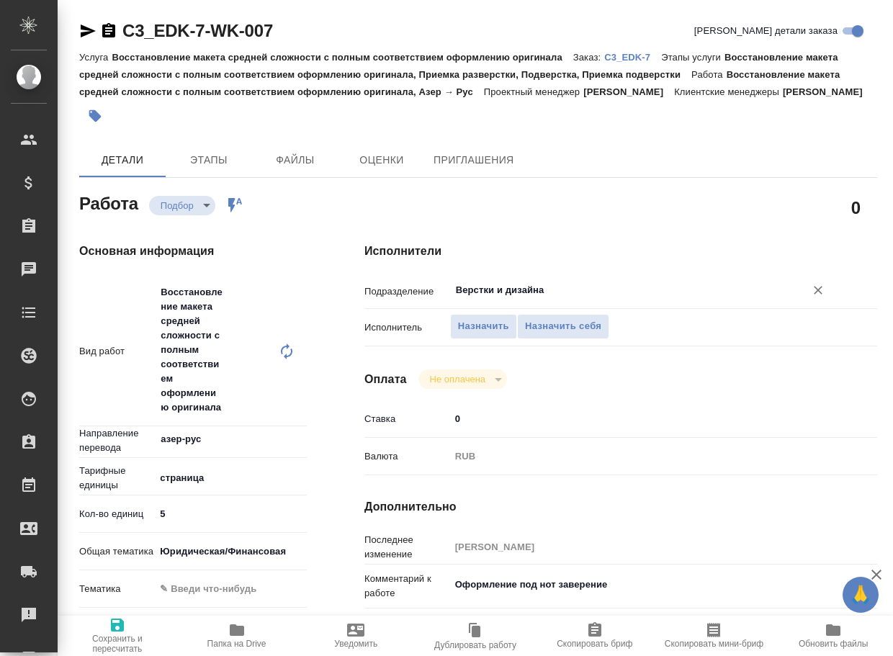
type textarea "x"
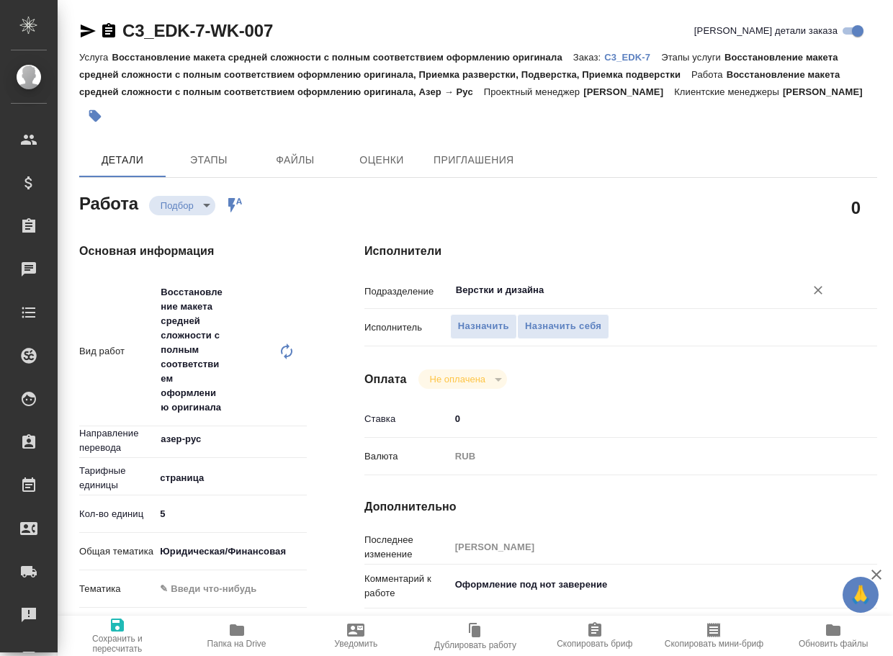
type textarea "x"
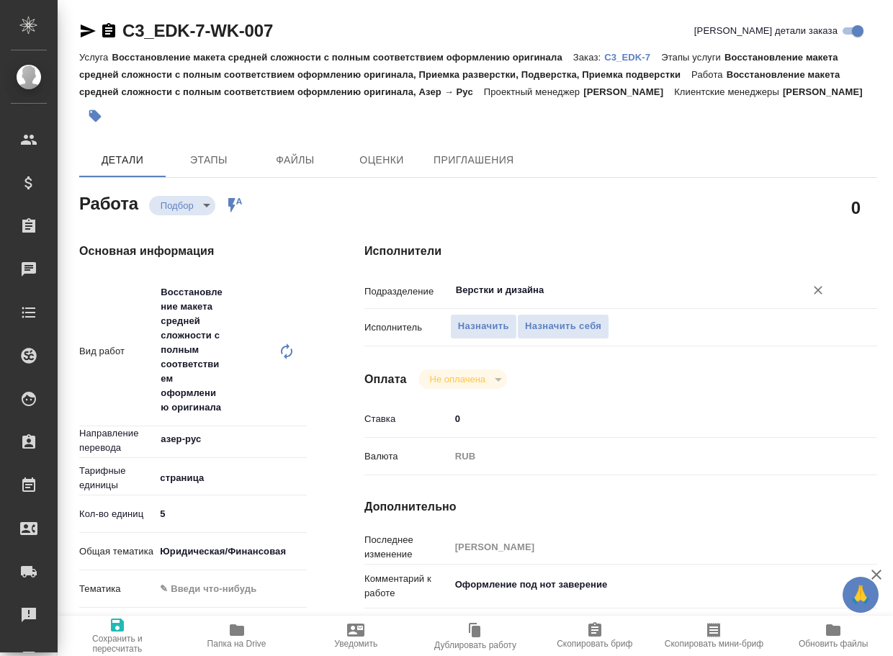
click at [545, 299] on input "Верстки и дизайна" at bounding box center [619, 290] width 328 height 17
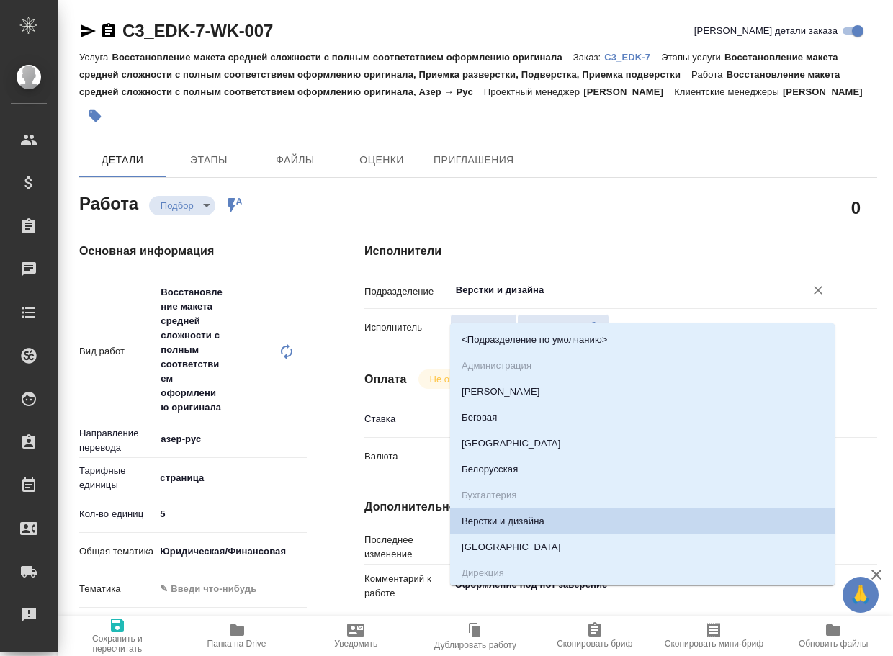
type input "d"
type textarea "x"
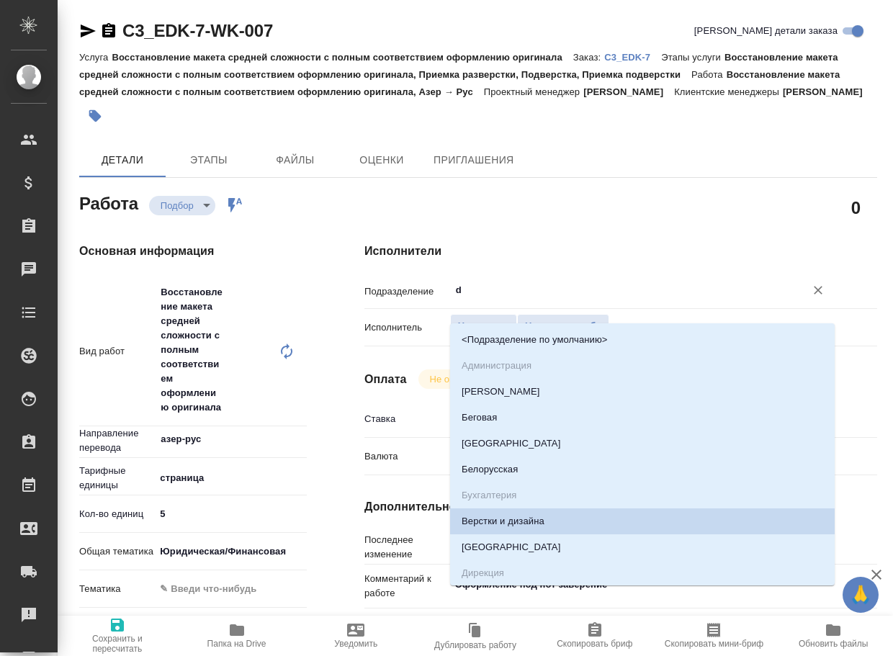
type textarea "x"
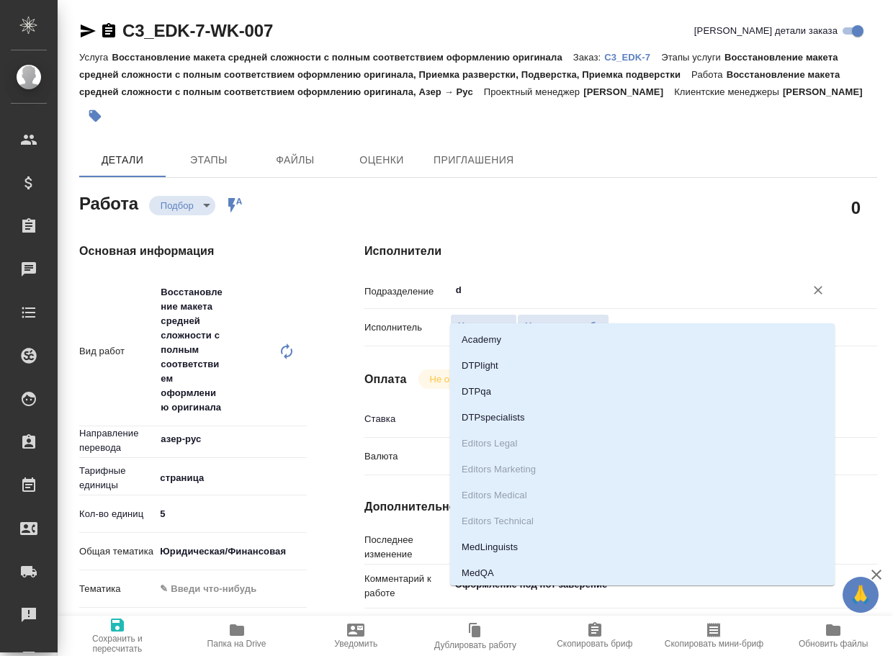
type input "dt"
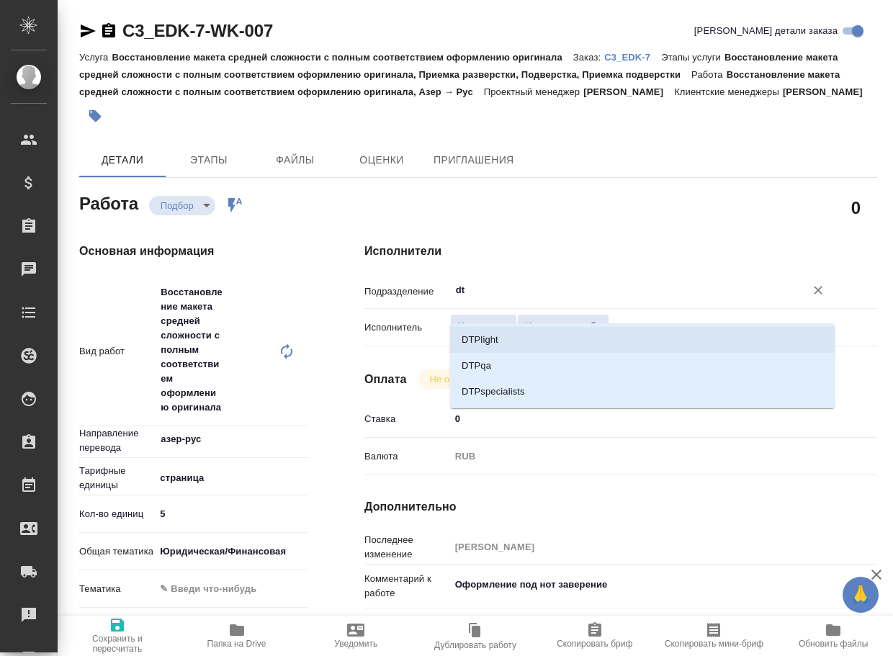
click at [513, 342] on li "DTPlight" at bounding box center [642, 340] width 385 height 26
type textarea "x"
type input "DTPlight"
type textarea "x"
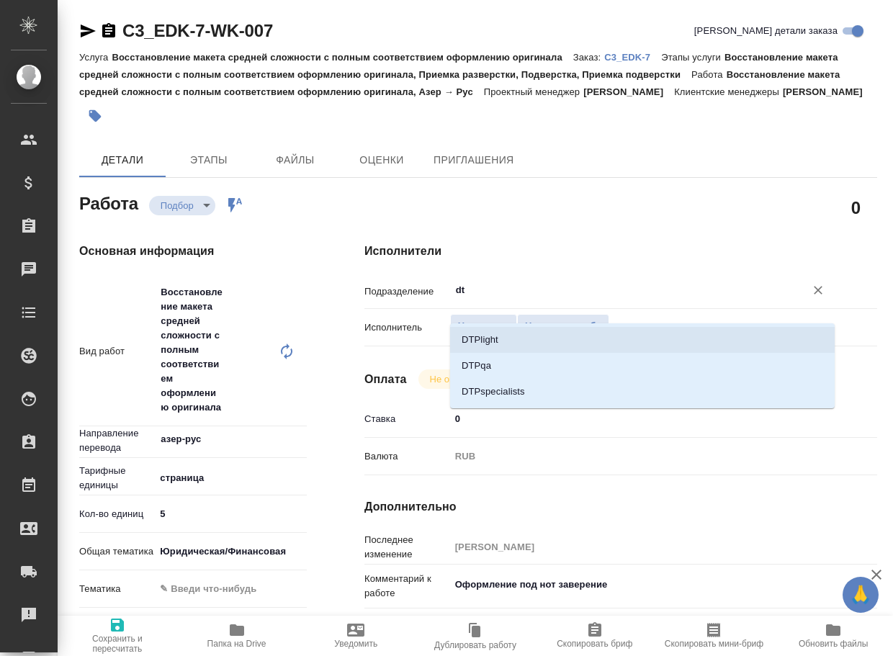
type textarea "x"
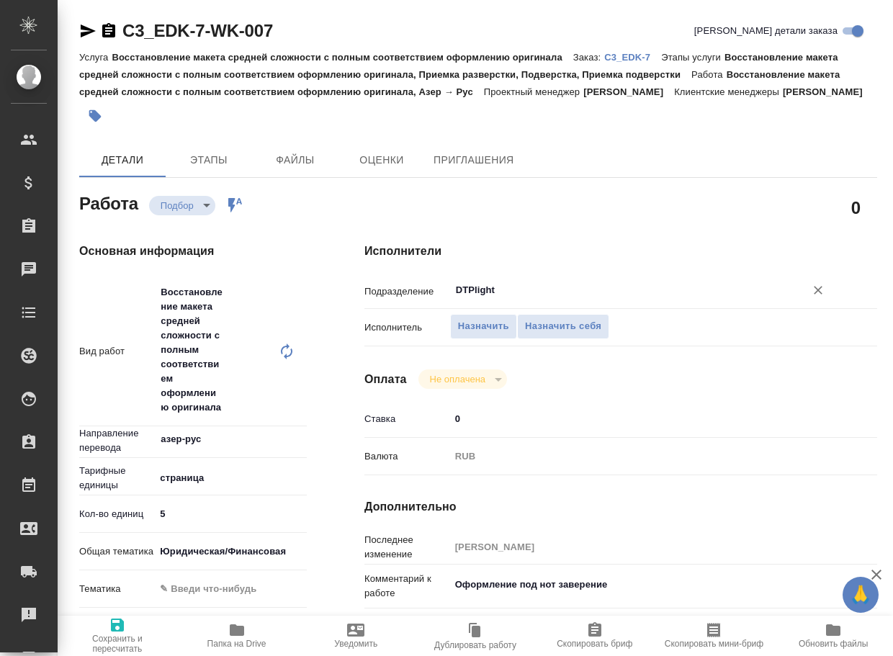
type textarea "x"
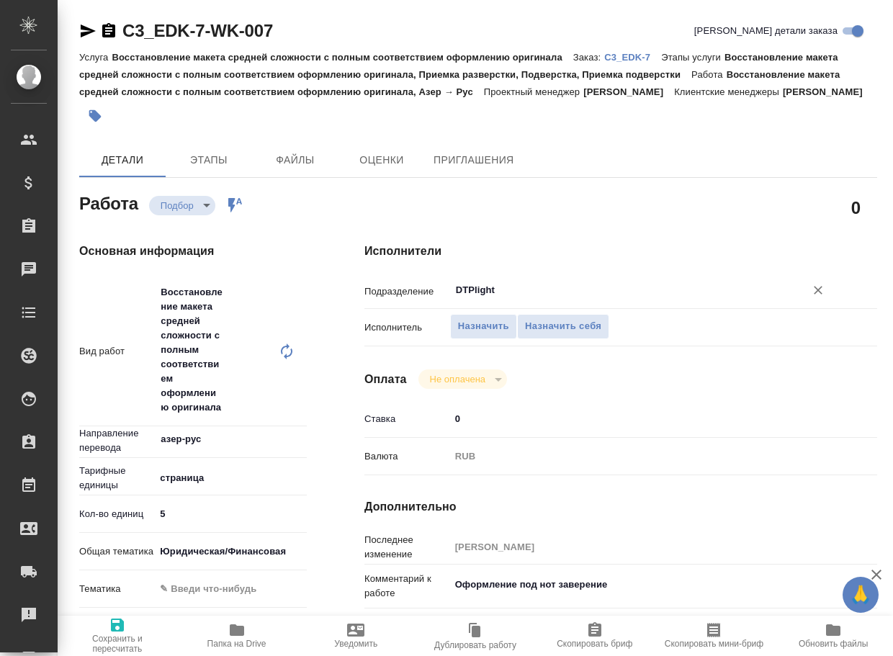
type input "DTPlight"
drag, startPoint x: 111, startPoint y: 637, endPoint x: 120, endPoint y: 629, distance: 11.7
click at [112, 636] on span "Сохранить и пересчитать" at bounding box center [117, 644] width 102 height 20
type textarea "x"
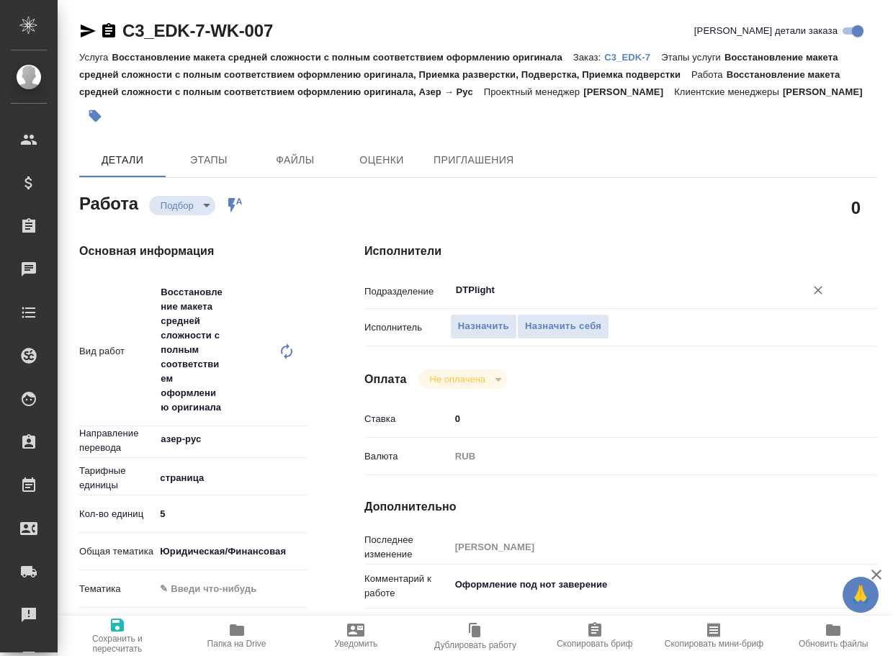
type textarea "x"
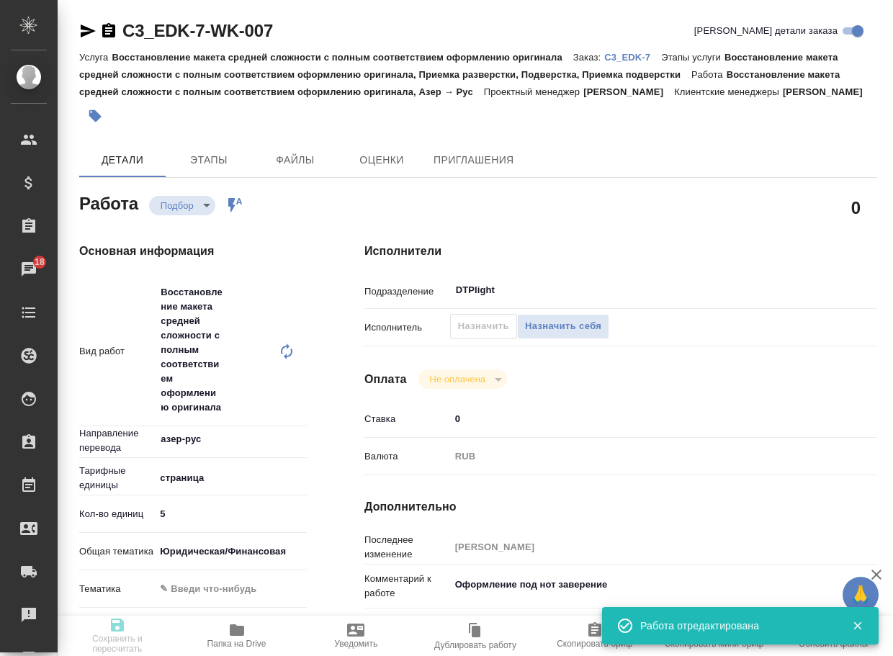
type textarea "x"
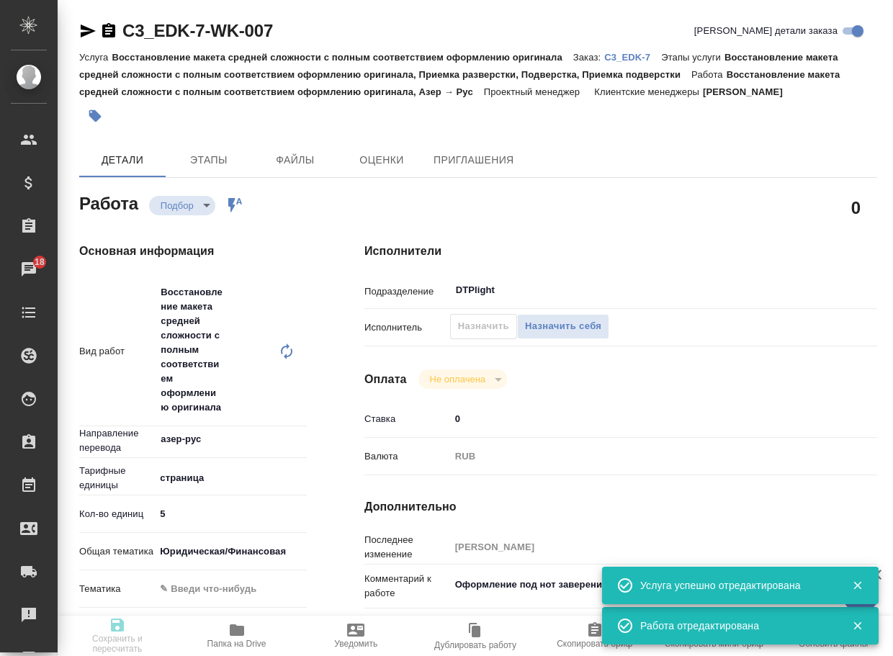
type textarea "x"
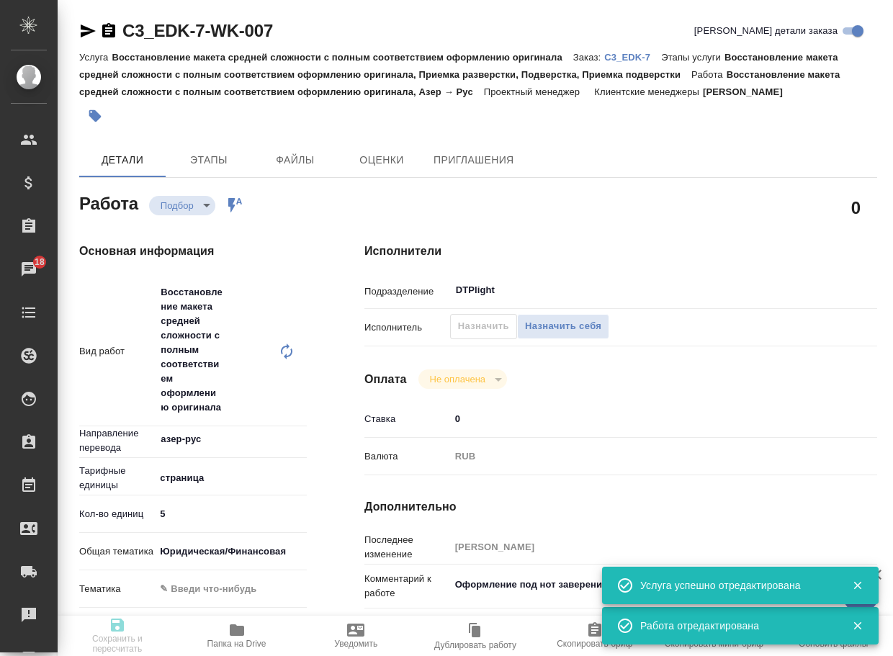
type input "recruiting"
type textarea "Восстановление макета средней сложности с полным соответствием оформлению ориги…"
type textarea "x"
type input "азер-рус"
type input "5a8b1489cc6b4906c91bfdb2"
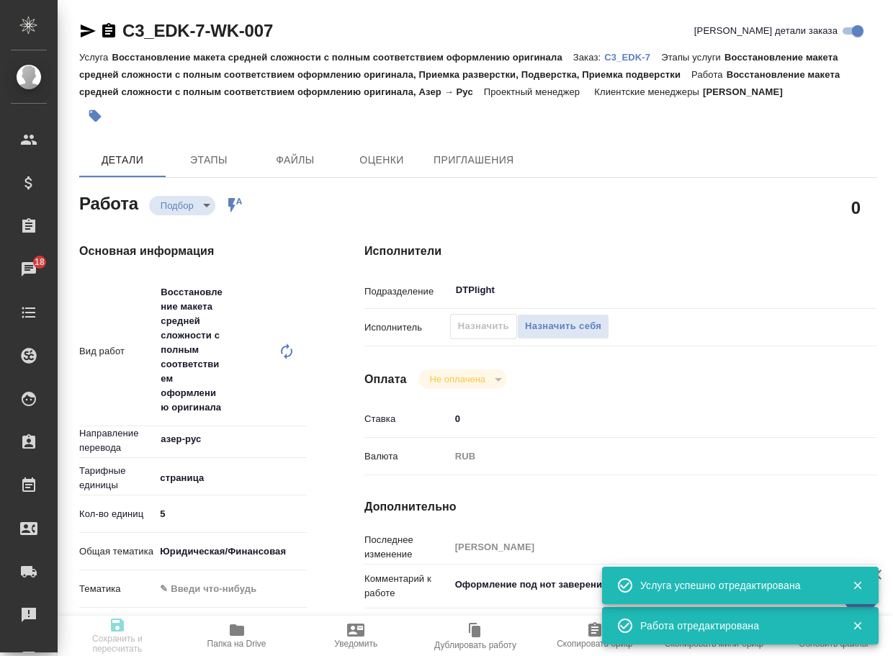
type input "5"
type input "yr-fn"
checkbox input "true"
type input "25.08.2025 15:51"
type input "[DATE] 19:00"
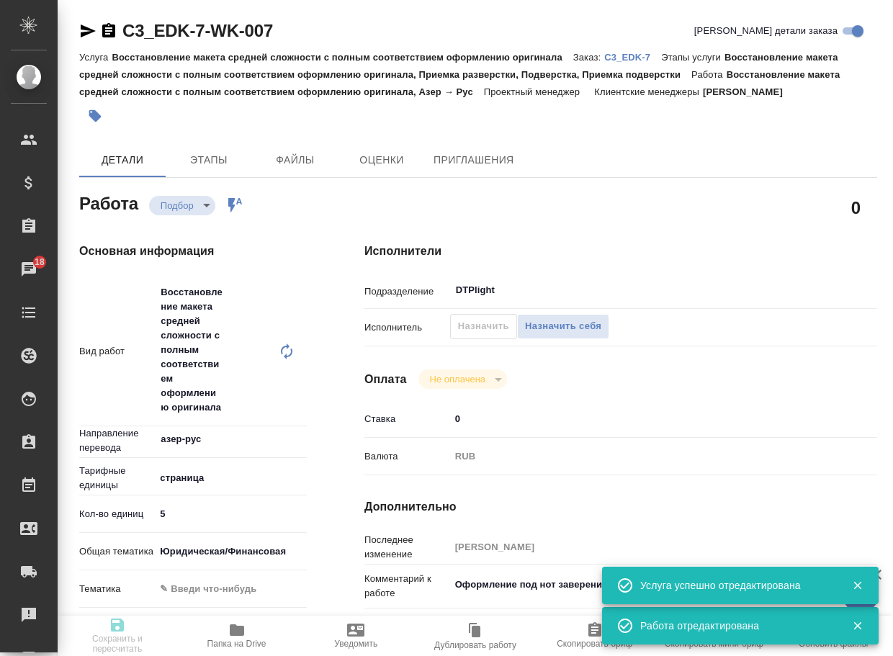
type input "27.08.2025 14:00"
type input "DTPlight"
type input "notPayed"
type input "0"
type input "RUB"
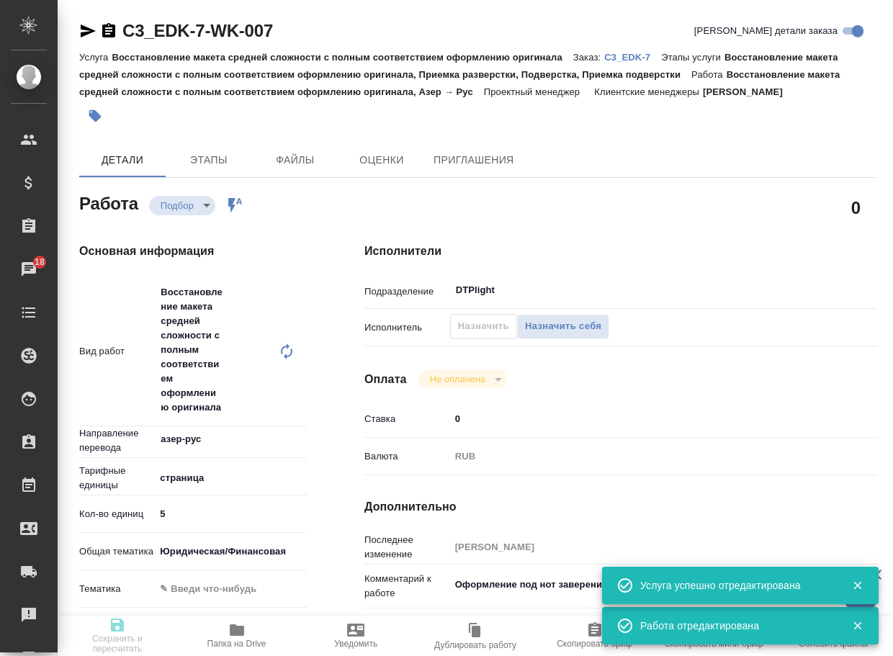
type input "Бабкина Анастасия"
type textarea "Оформление под нот заверение"
type textarea "x"
type textarea "/Clients/ЕвроДекор/Orders/C3_EDK-7/DTP/C3_EDK-7-WK-007"
type textarea "x"
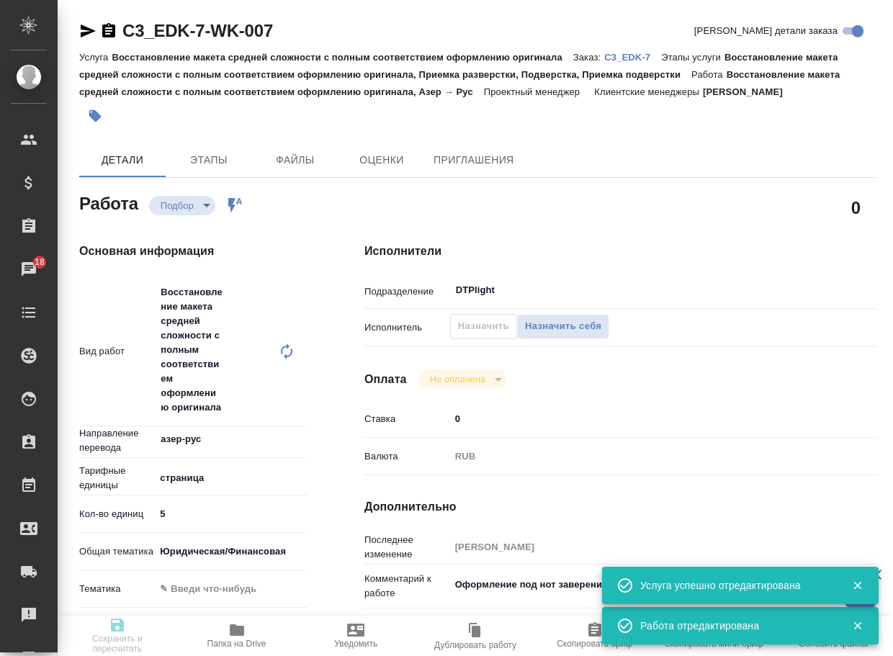
type input "C3_EDK-7"
type input "Восстановление макета средней сложности с полным соответствием оформлению ориги…"
type input "Ильина Екатерина"
type input "[PERSON_NAME]"
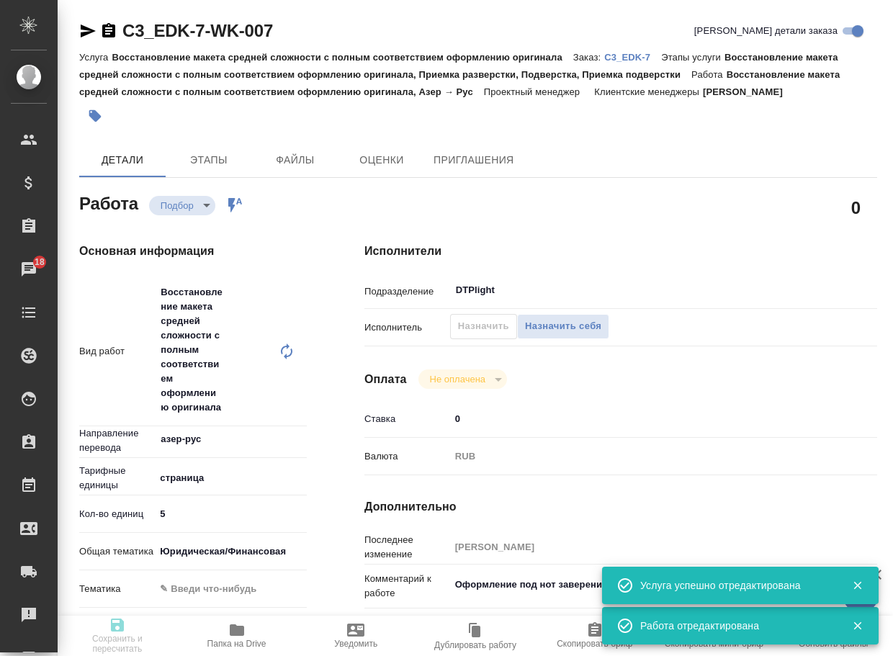
type input "/Clients/ЕвроДекор/Orders/C3_EDK-7"
type textarea "x"
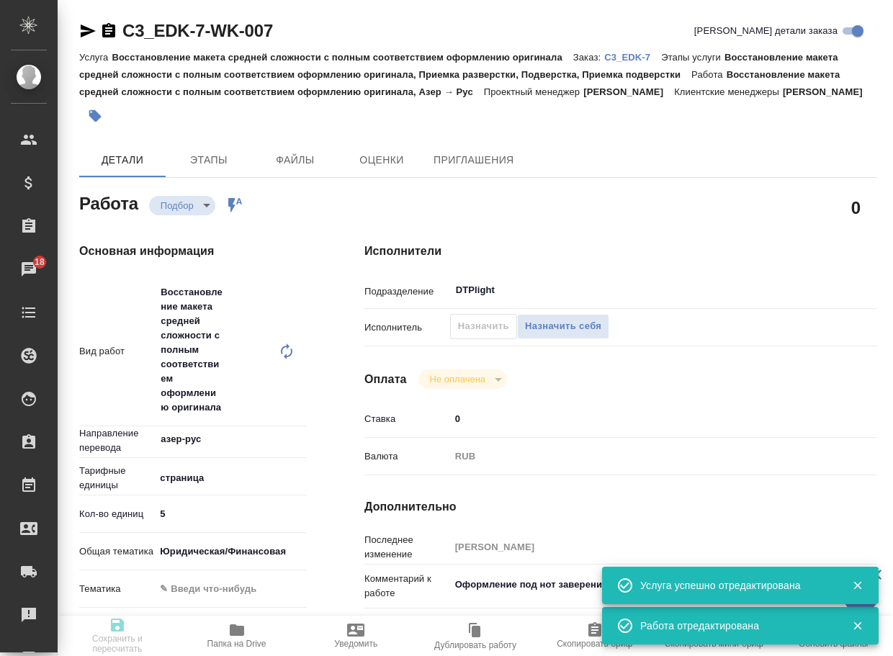
type textarea "x"
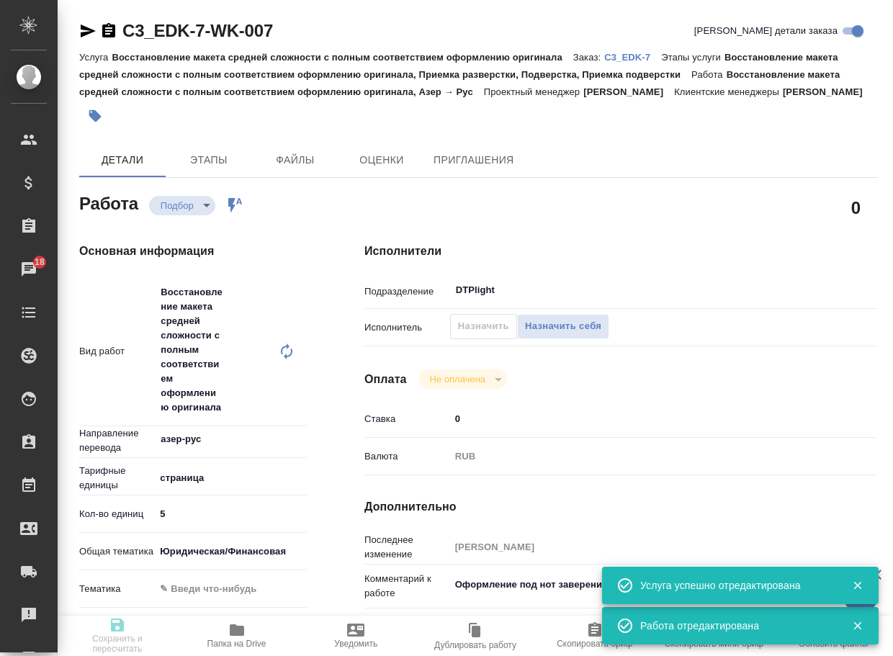
type textarea "x"
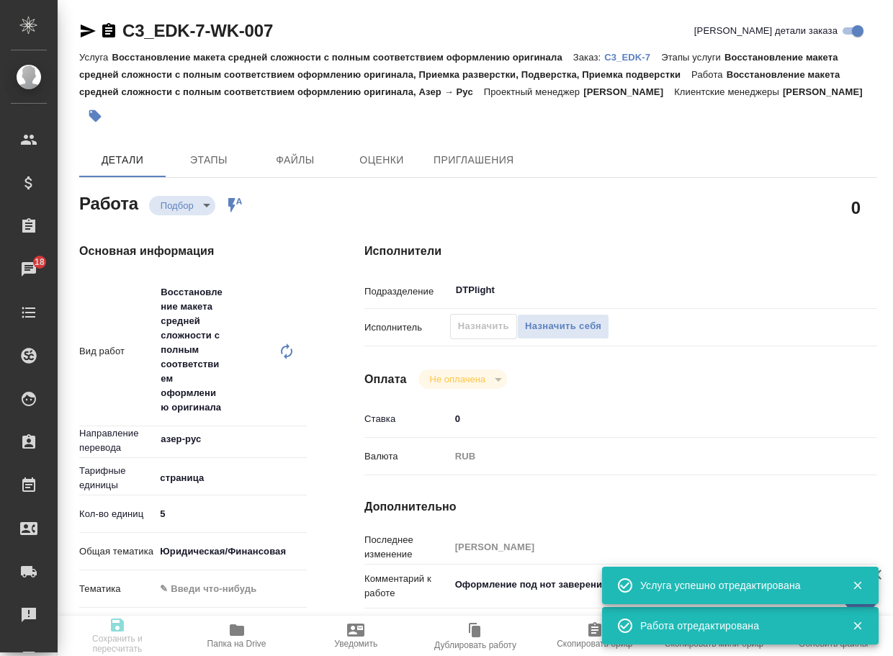
type textarea "x"
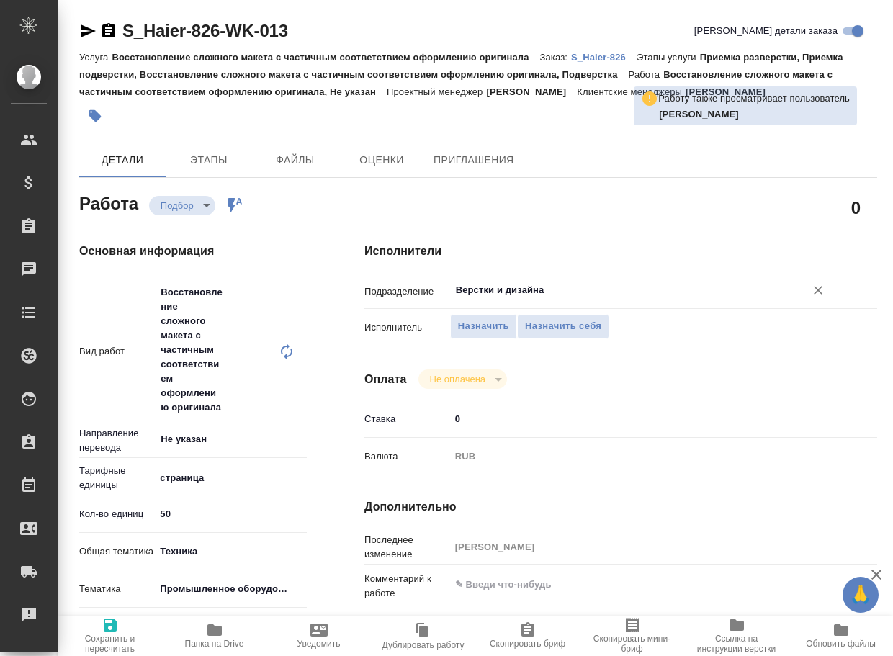
type textarea "x"
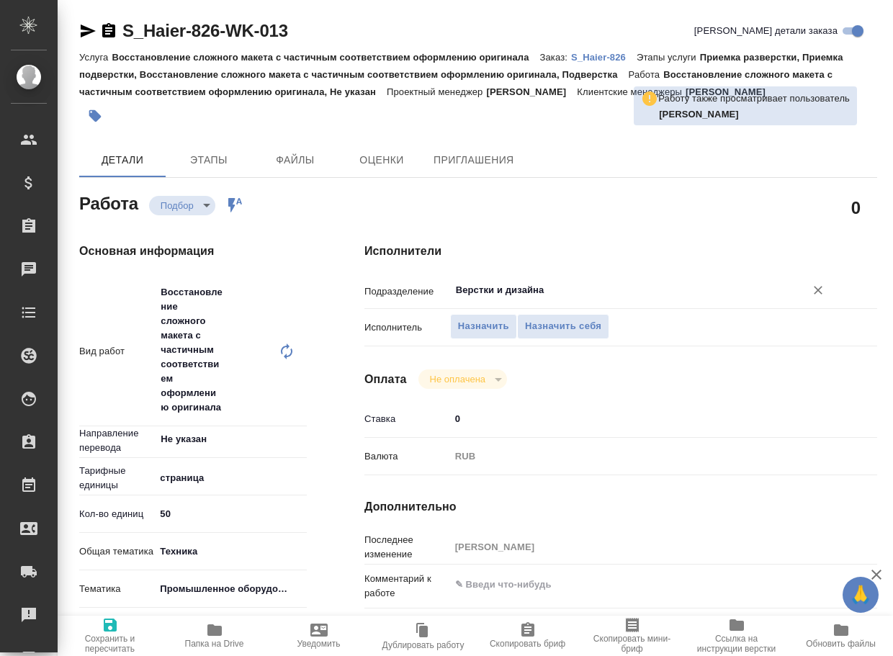
type textarea "x"
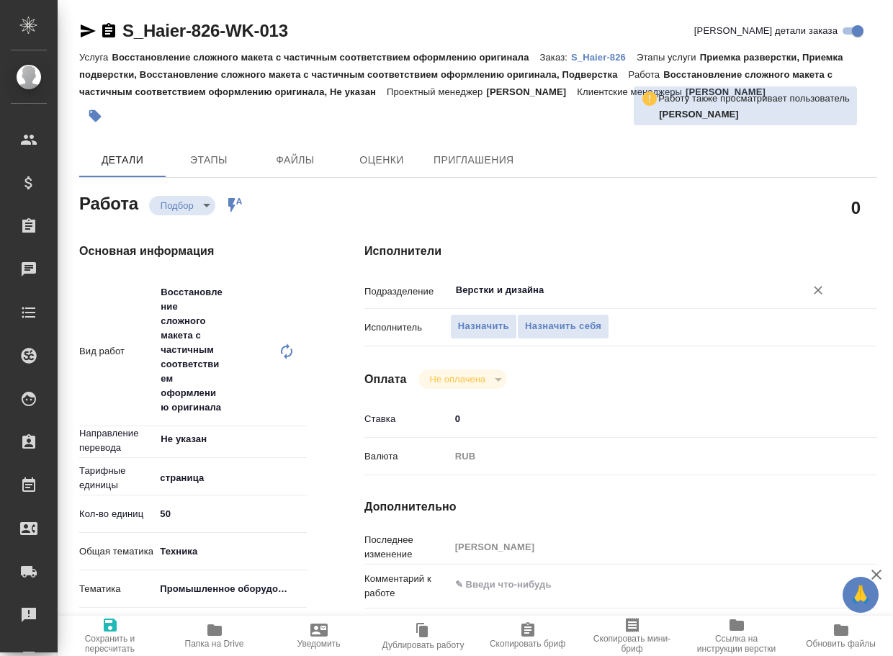
type textarea "x"
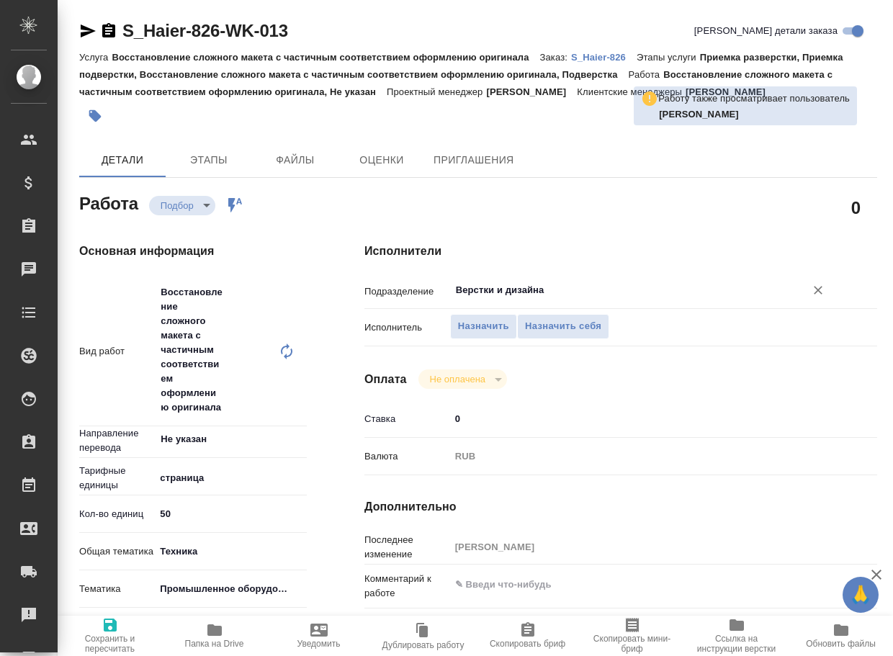
click at [563, 285] on input "Верстки и дизайна" at bounding box center [619, 290] width 328 height 17
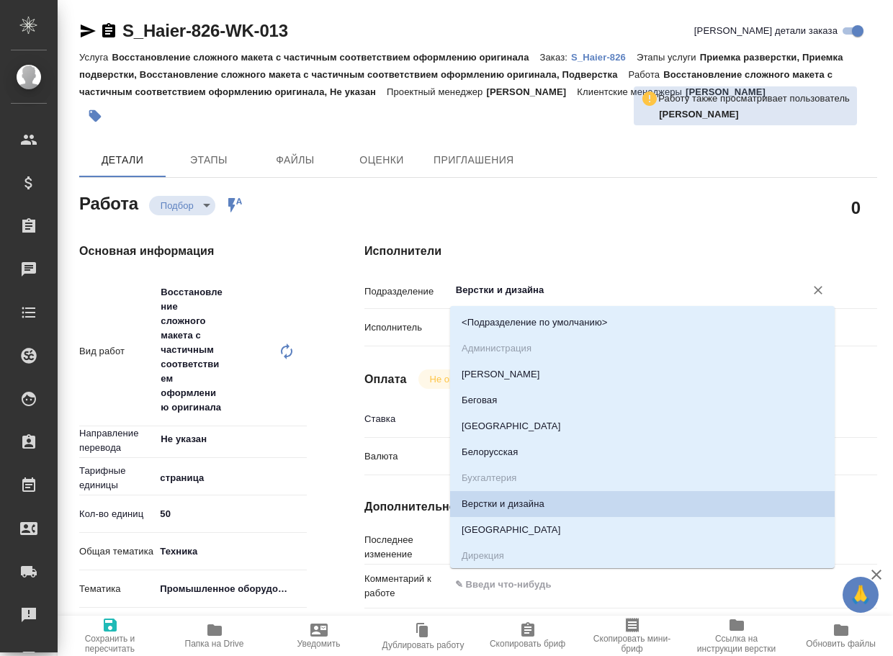
type textarea "x"
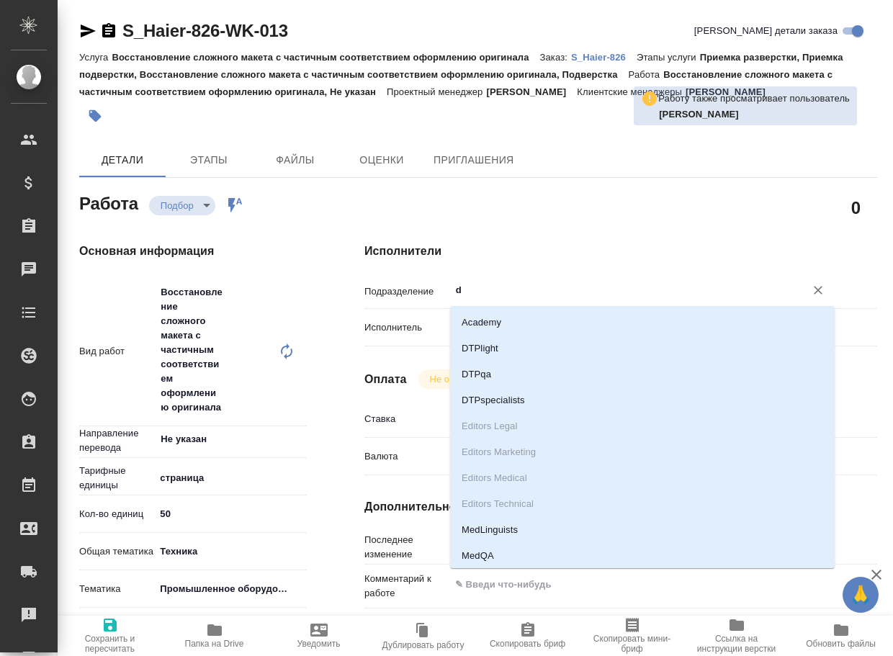
type input "dt"
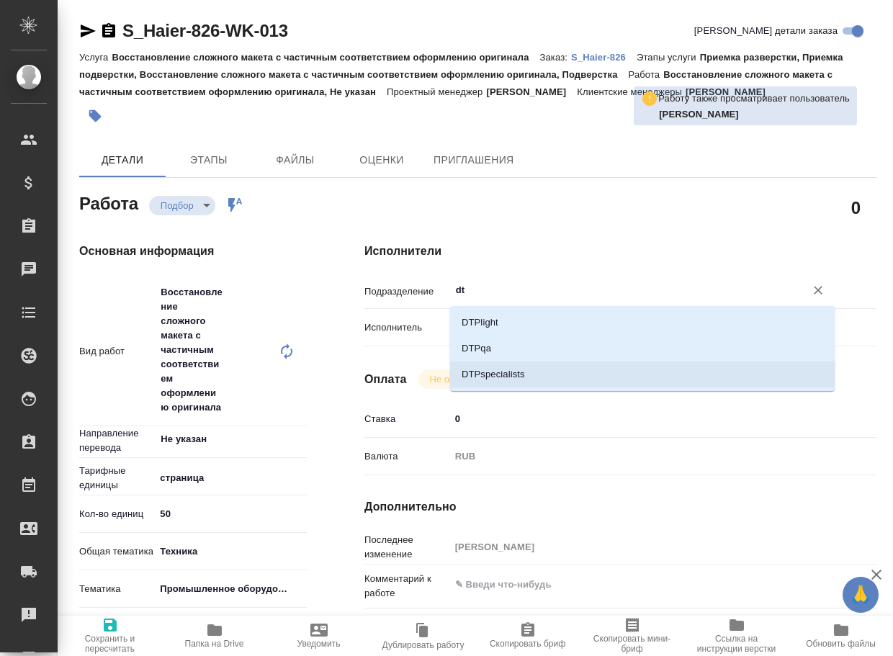
type textarea "x"
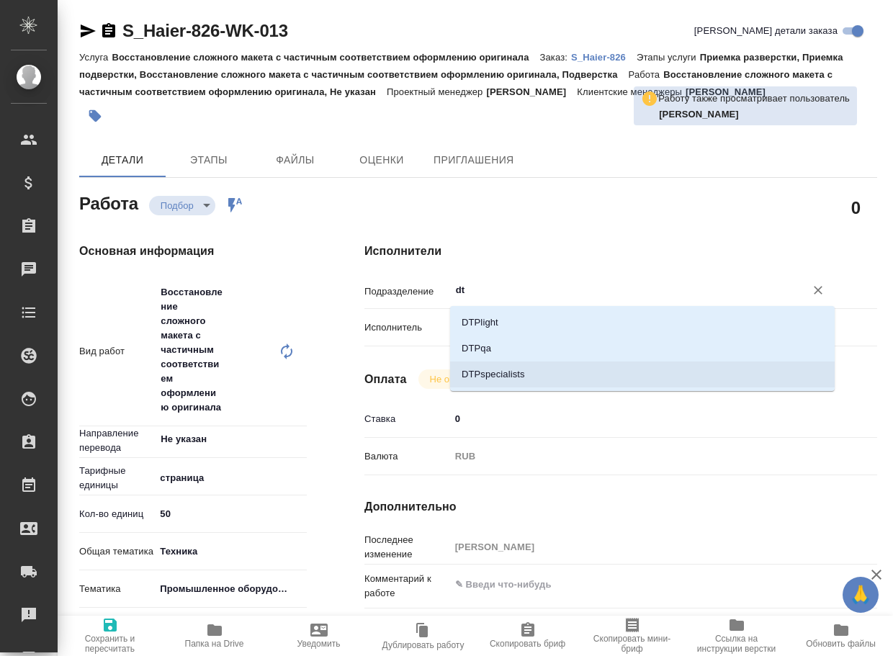
click at [545, 385] on li "DTPspecialists" at bounding box center [642, 375] width 385 height 26
type textarea "x"
type input "DTPspecialists"
type textarea "x"
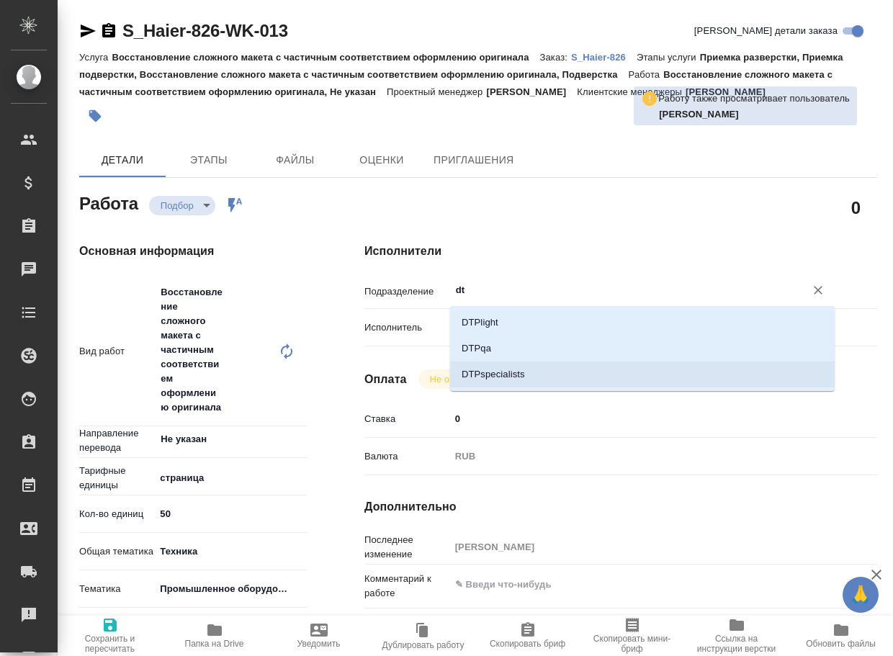
type textarea "x"
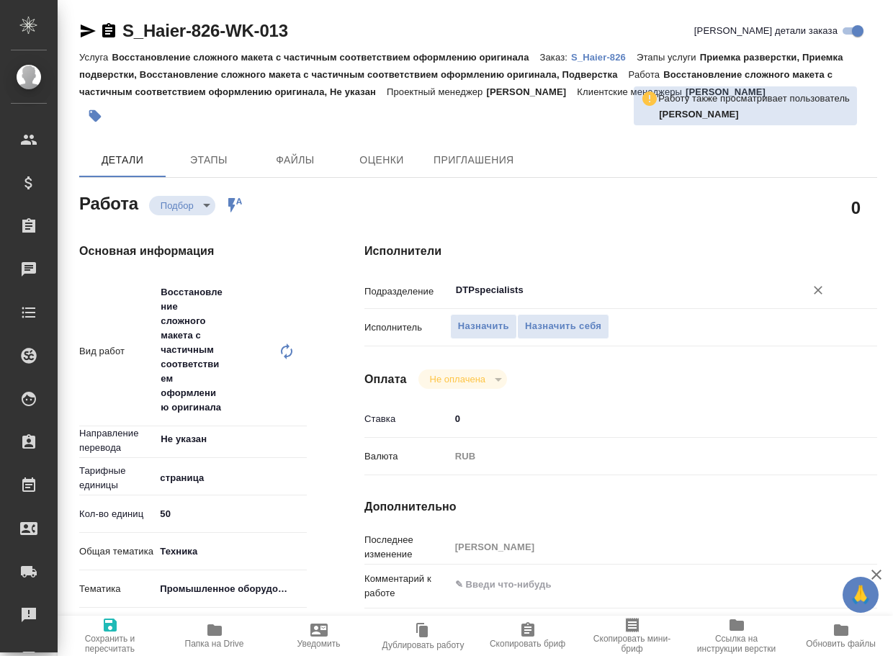
type input "DTPspecialists"
click at [107, 628] on icon "button" at bounding box center [110, 625] width 13 height 13
type textarea "x"
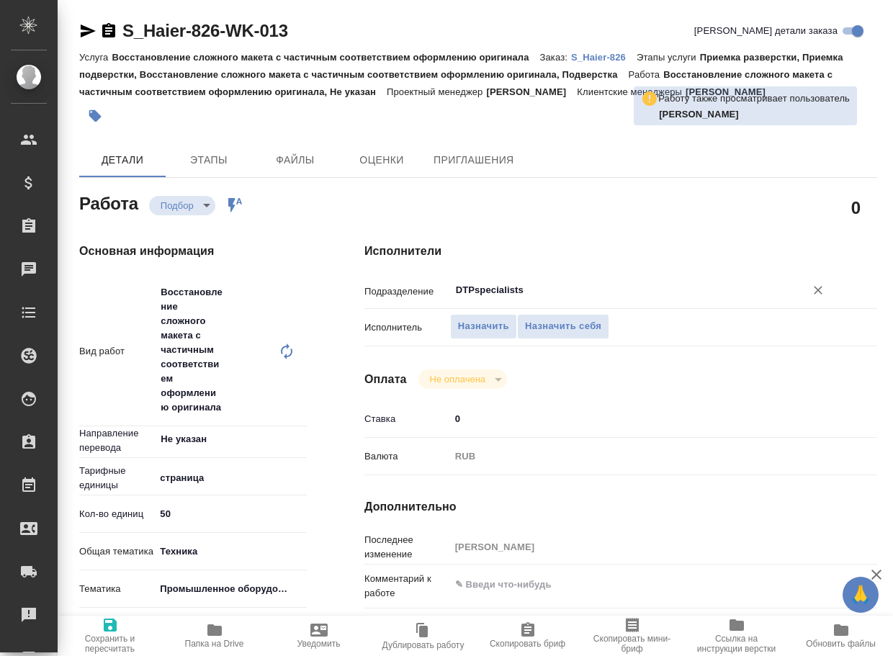
type textarea "x"
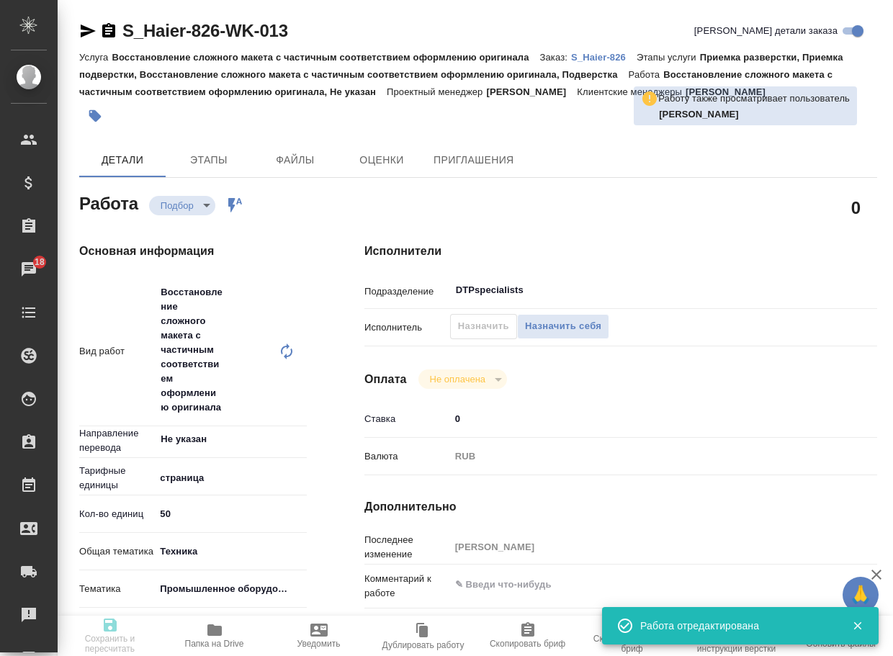
type textarea "x"
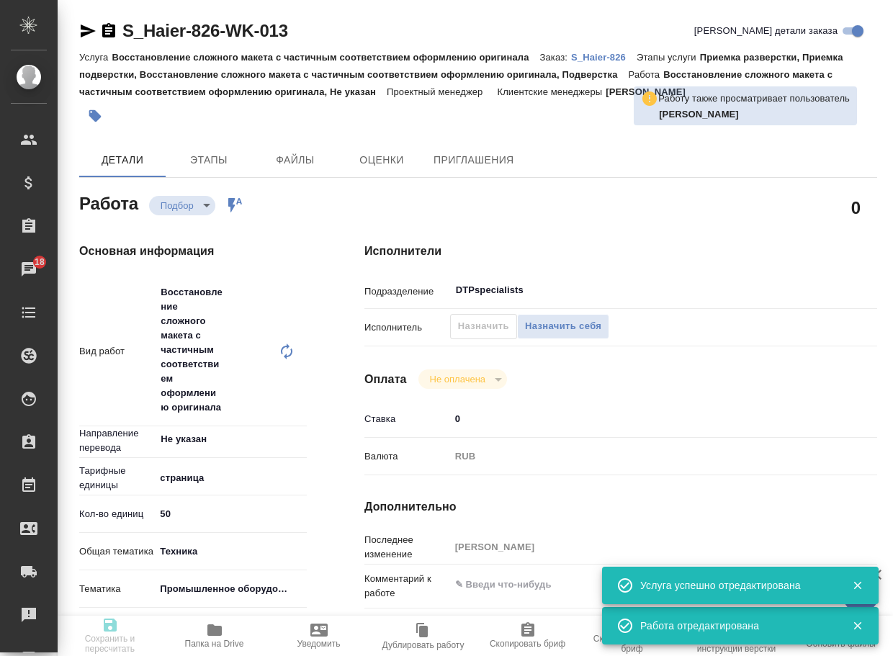
type input "recruiting"
type textarea "Восстановление сложного макета с частичным соответствием оформлению оригинала"
type textarea "x"
type input "Не указан"
type input "5a8b1489cc6b4906c91bfdb2"
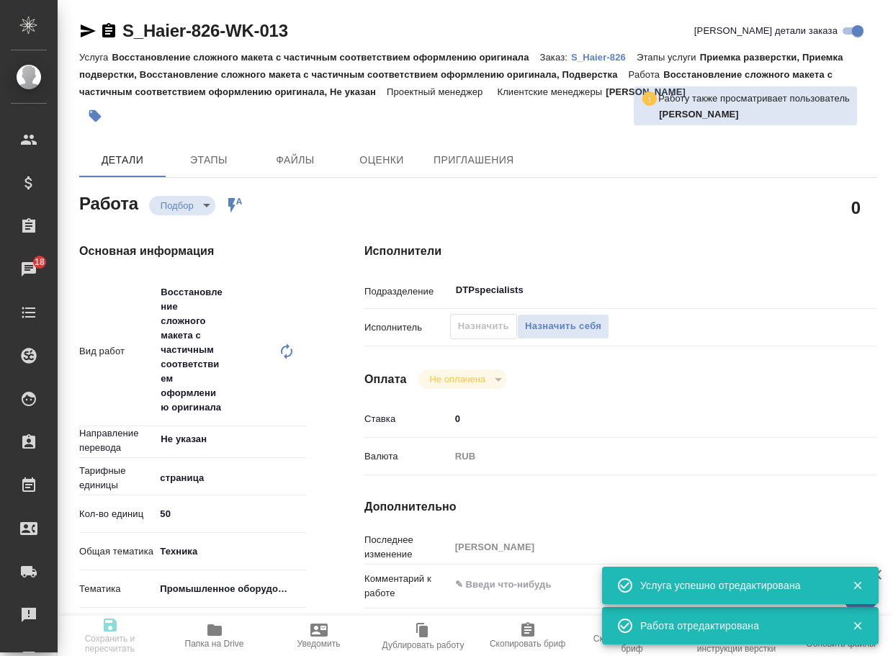
type input "50"
type input "tech"
type input "5f647205b73bc97568ca66bc"
type input "25.08.2025 16:00"
type input "27.08.2025 16:00"
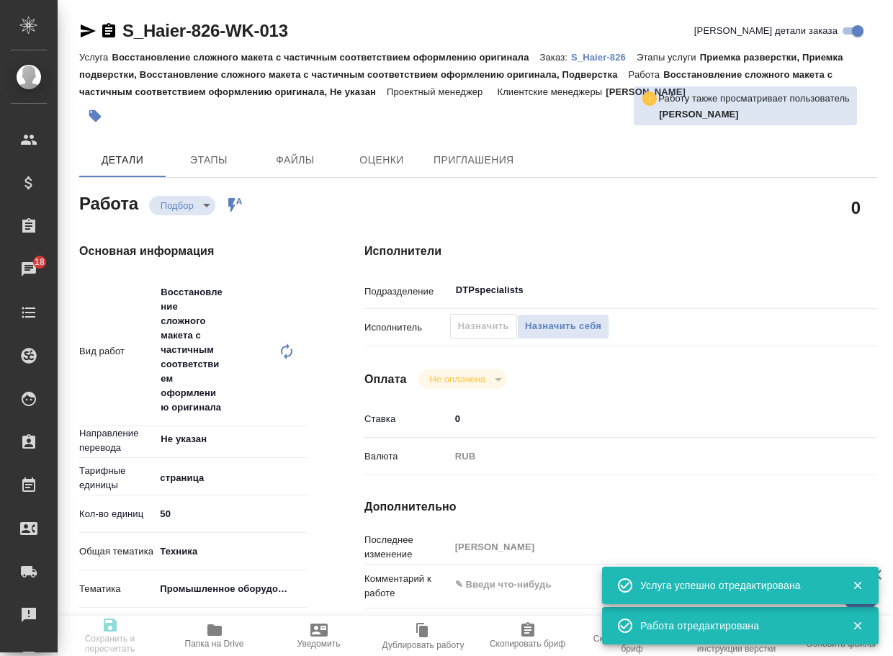
type input "29.08.2025 19:00"
type input "DTPspecialists"
type input "notPayed"
type input "0"
type input "RUB"
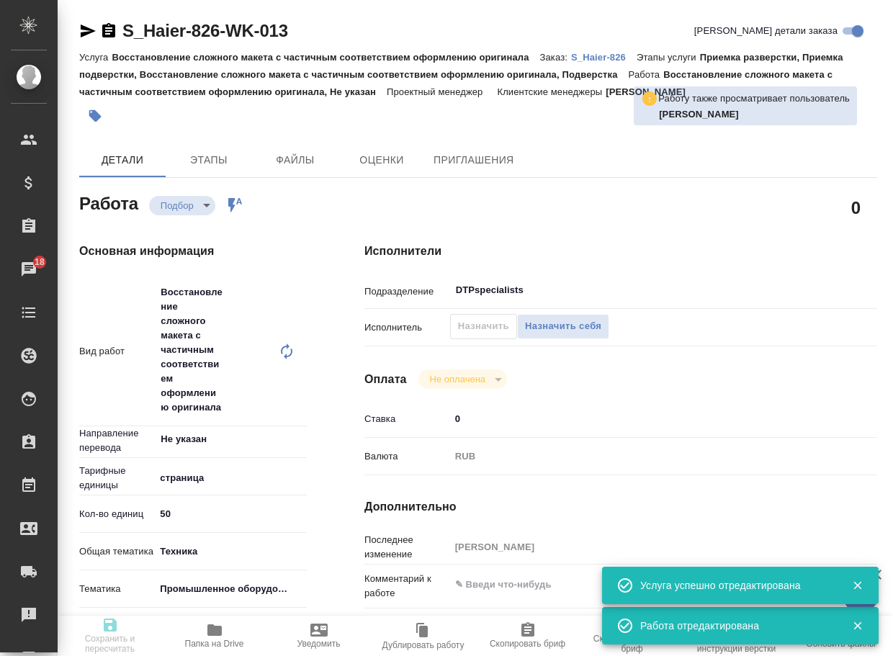
type input "Белякова Юлия"
type textarea "x"
type textarea "/Clients/Хайер Электрикал Эпплаенсиз Рус/Orders/S_Haier-826/DTP/S_Haier-826-WK-…"
type textarea "x"
type input "S_Haier-826"
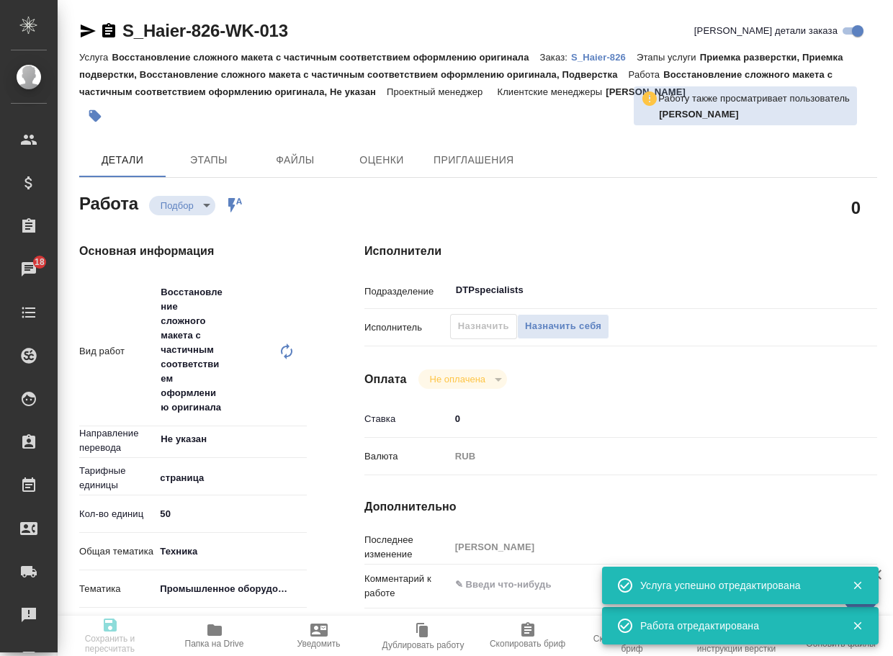
type input "Восстановление сложного макета с частичным соответствием оформлению оригинала"
type input "Приемка разверстки, Приемка подверстки, Восстановление сложного макета с частич…"
type input "Усманова Ольга"
type input "[PERSON_NAME]"
type input "/Clients/Хайер Электрикал Эпплаенсиз Рус/Orders/S_Haier-826"
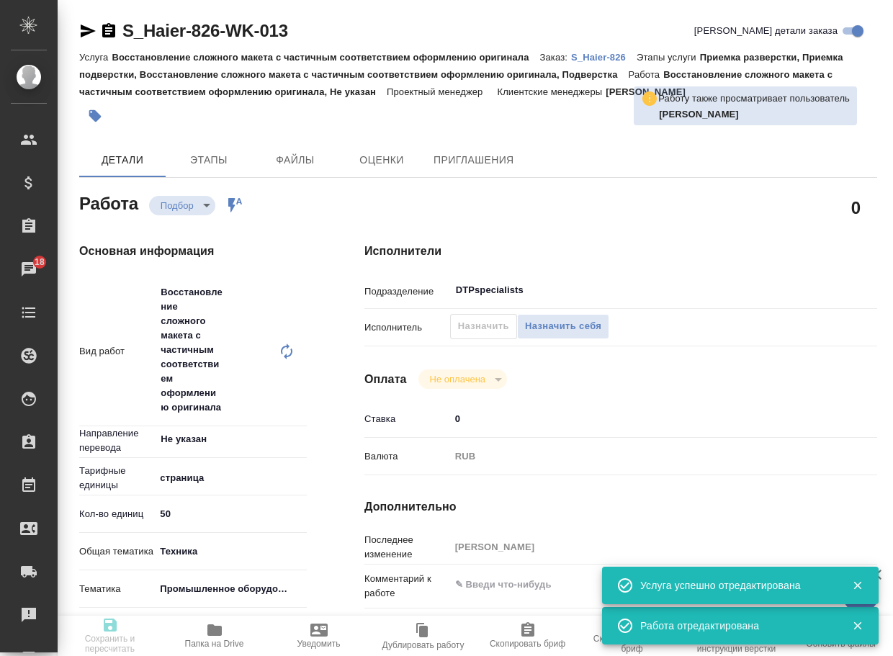
type textarea "x"
type textarea "5 рд англ-рус + 3 рд рус-каз Какие условия перевода руководства на духовые шкаф…"
type textarea "x"
click at [82, 33] on icon "button" at bounding box center [88, 30] width 15 height 13
type textarea "x"
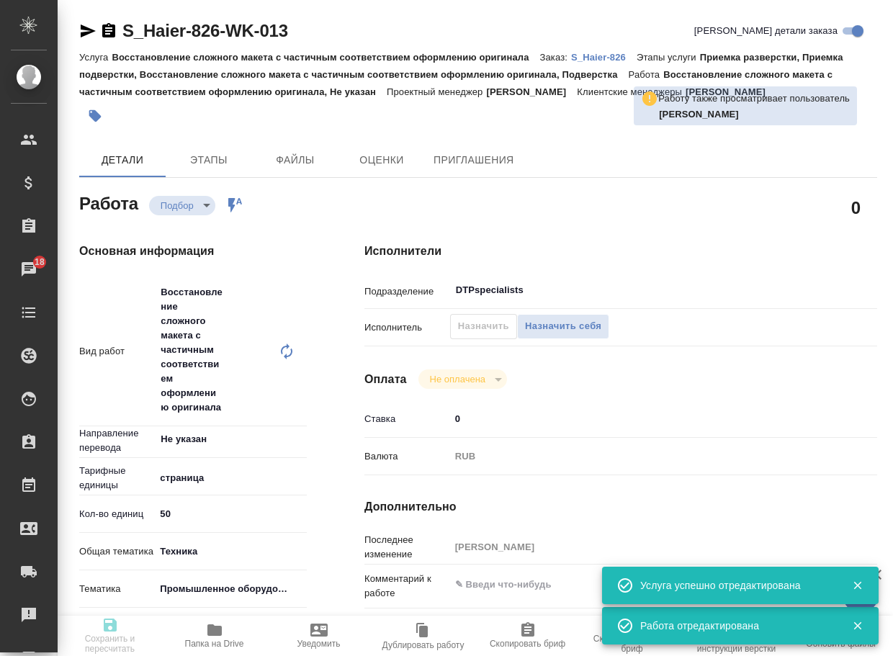
type textarea "x"
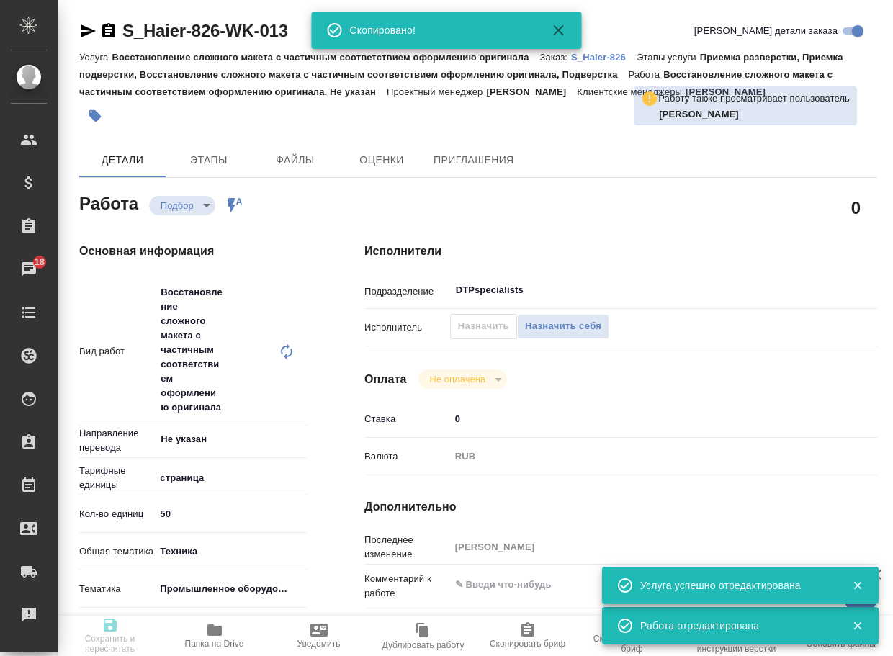
type textarea "x"
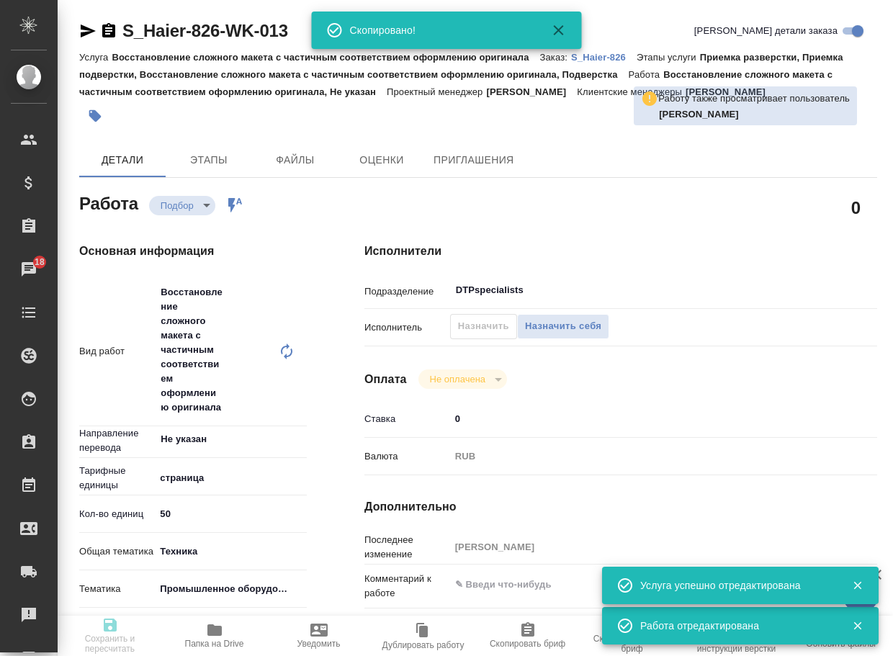
type textarea "x"
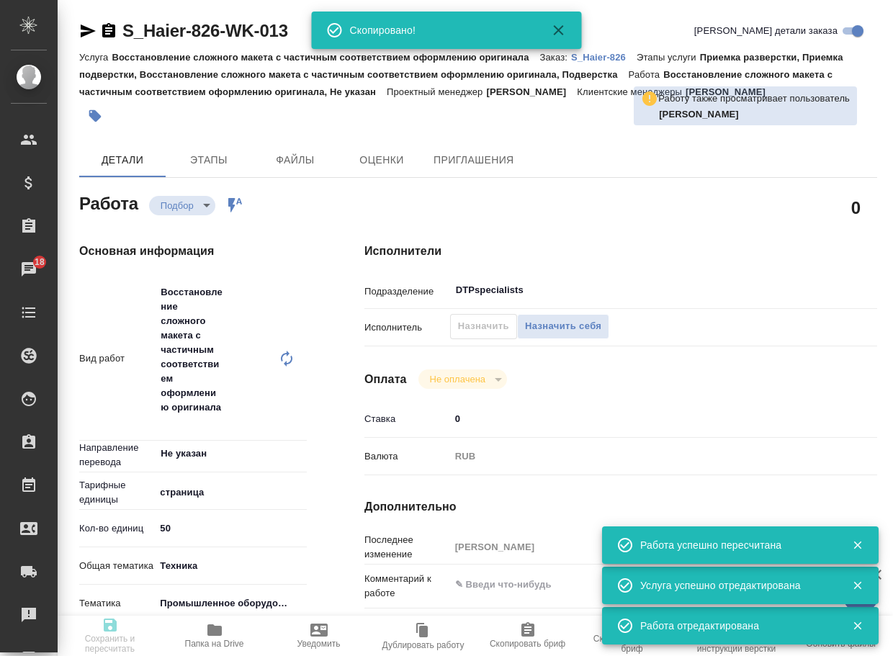
type input "recruiting"
type textarea "Восстановление сложного макета с частичным соответствием оформлению оригинала"
type textarea "x"
type input "Не указан"
type input "5a8b1489cc6b4906c91bfdb2"
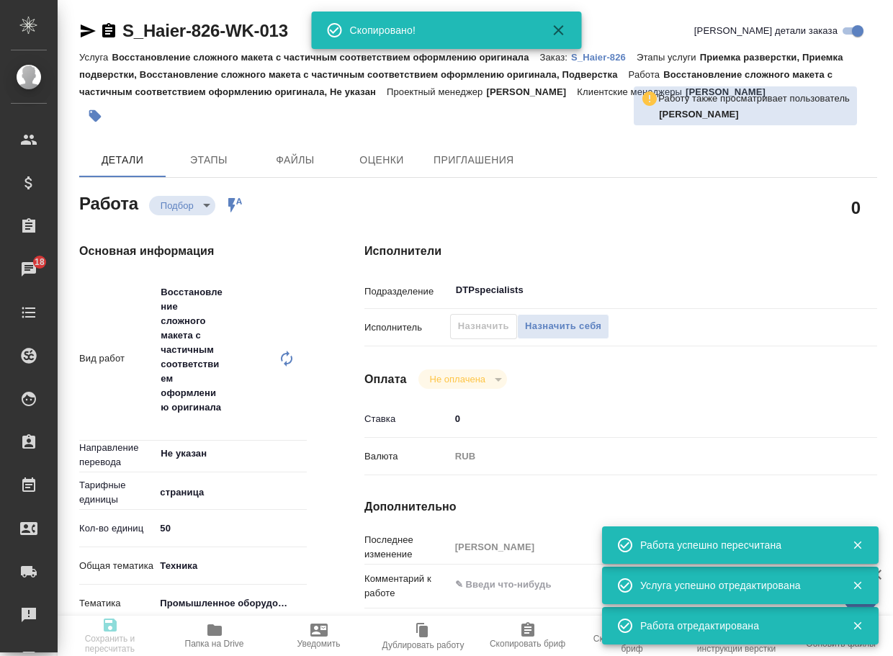
type input "50"
type input "tech"
type input "5f647205b73bc97568ca66bc"
type input "25.08.2025 16:00"
type input "27.08.2025 16:00"
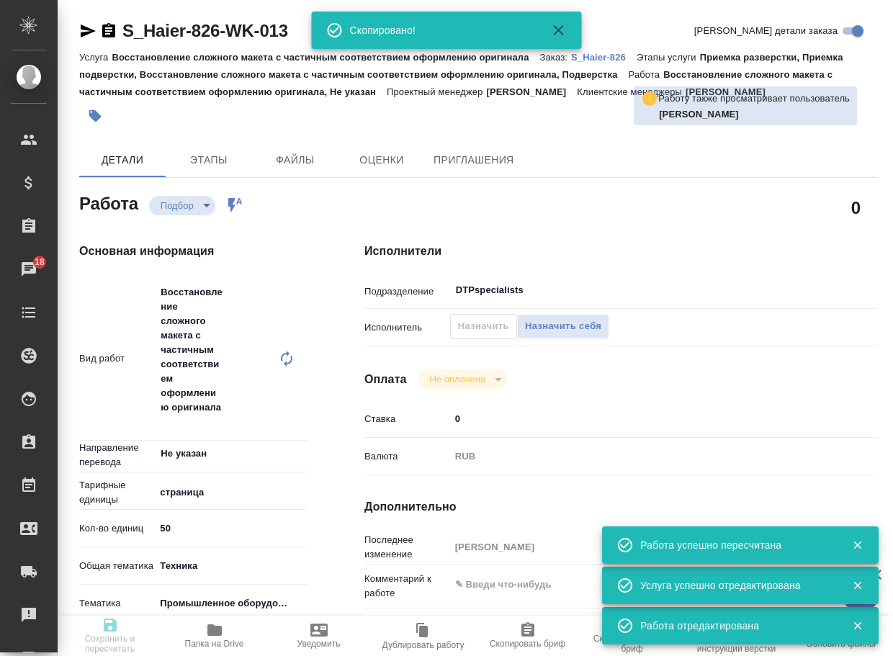
type input "29.08.2025 19:00"
type input "DTPspecialists"
type input "notPayed"
type input "0"
type input "RUB"
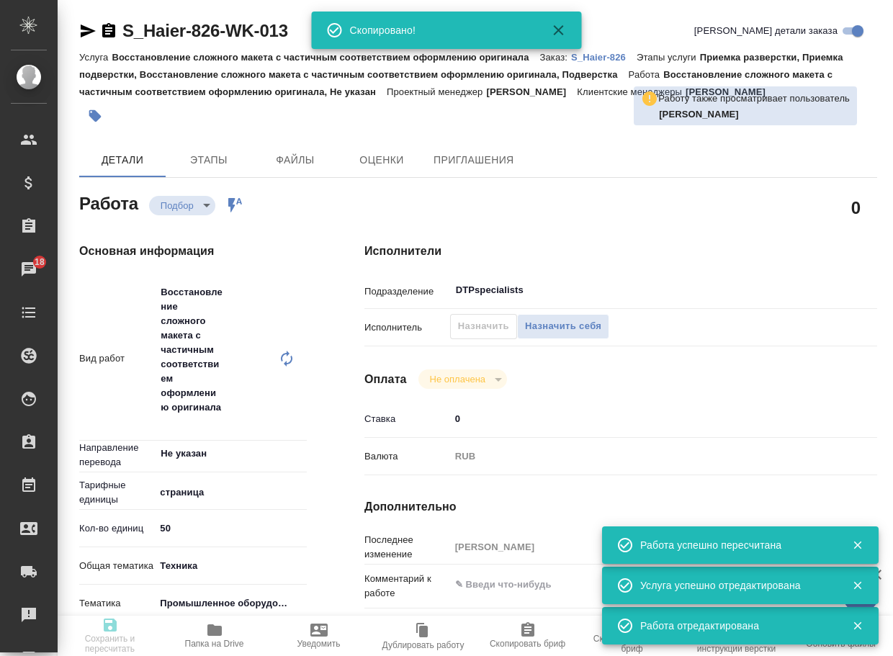
type input "Белякова Юлия"
type textarea "x"
type textarea "/Clients/Хайер Электрикал Эпплаенсиз Рус/Orders/S_Haier-826/DTP/S_Haier-826-WK-…"
type textarea "x"
type input "S_Haier-826"
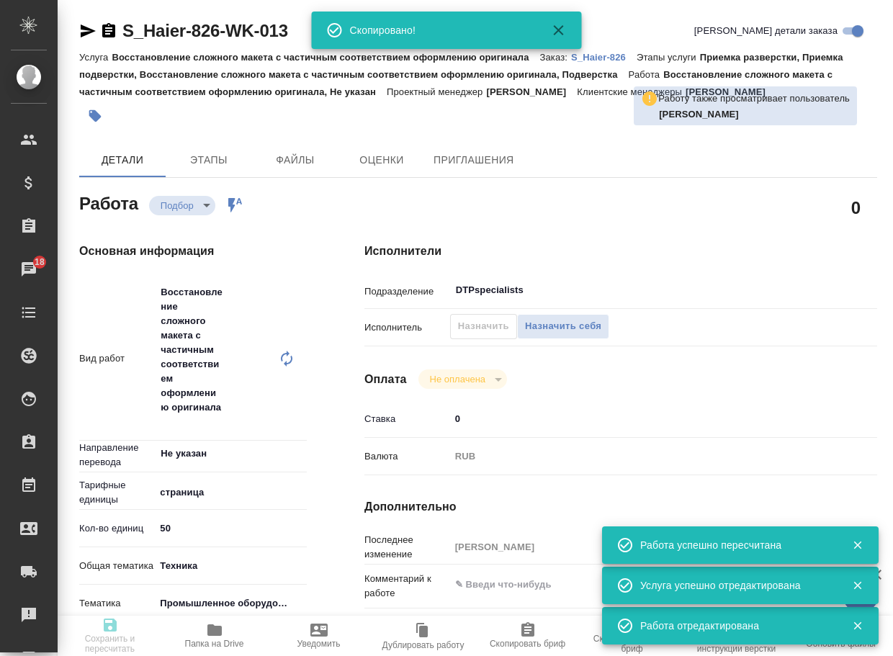
type input "Восстановление сложного макета с частичным соответствием оформлению оригинала"
type input "Приемка разверстки, Приемка подверстки, Восстановление сложного макета с частич…"
type input "Усманова Ольга"
type input "[PERSON_NAME]"
type input "/Clients/Хайер Электрикал Эпплаенсиз Рус/Orders/S_Haier-826"
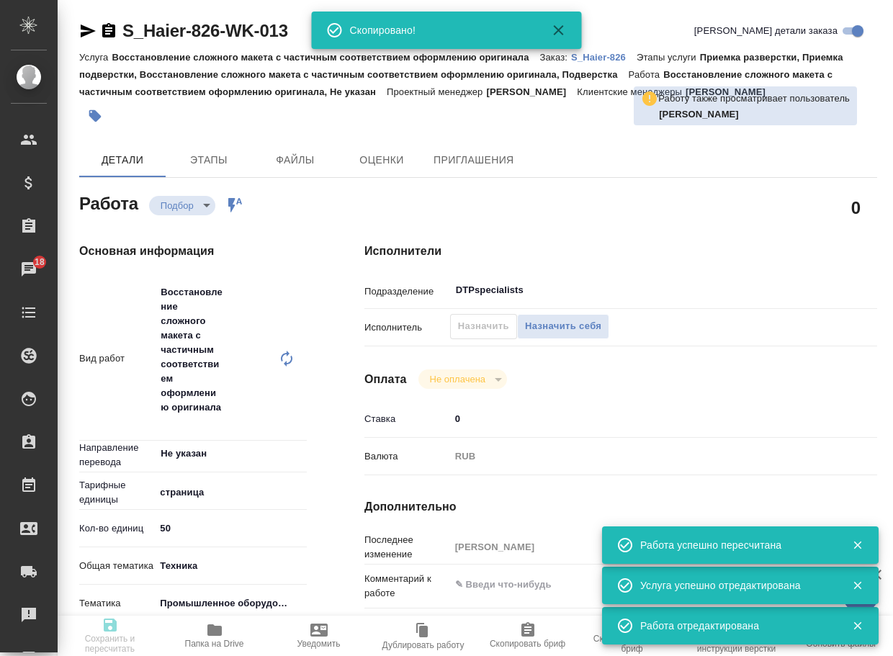
type textarea "x"
type textarea "5 рд англ-рус + 3 рд рус-каз Какие условия перевода руководства на духовые шкаф…"
type textarea "x"
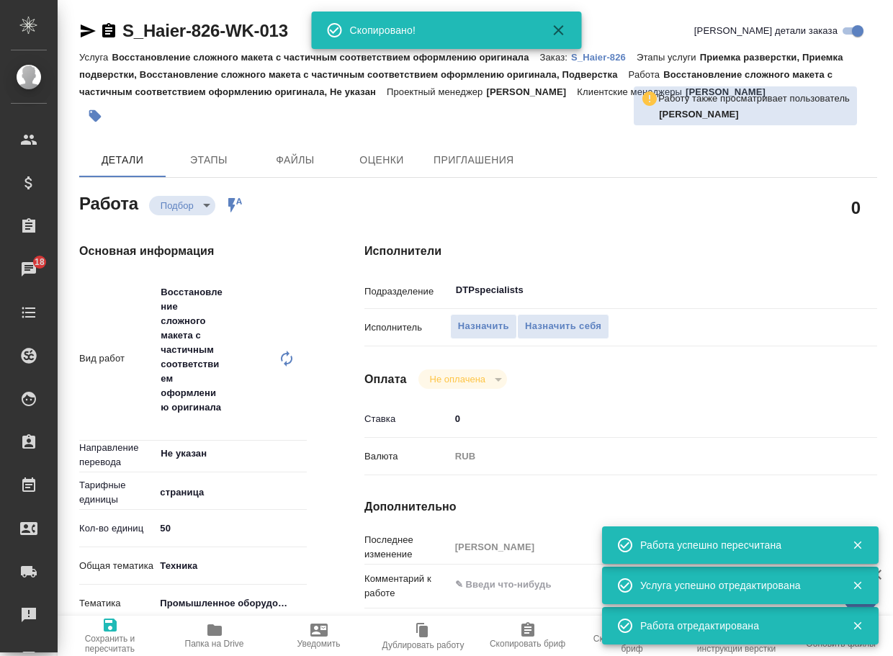
type textarea "x"
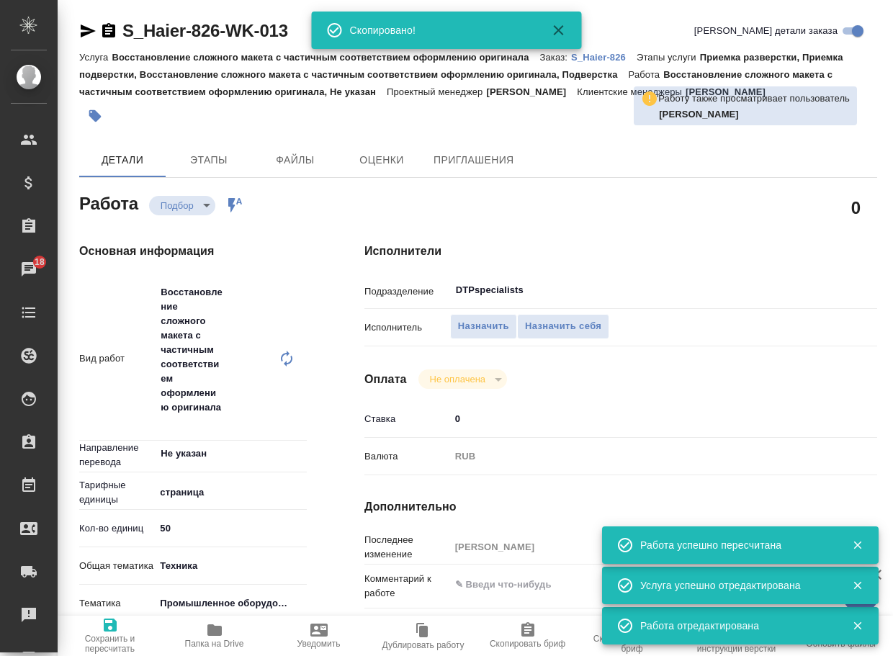
type textarea "x"
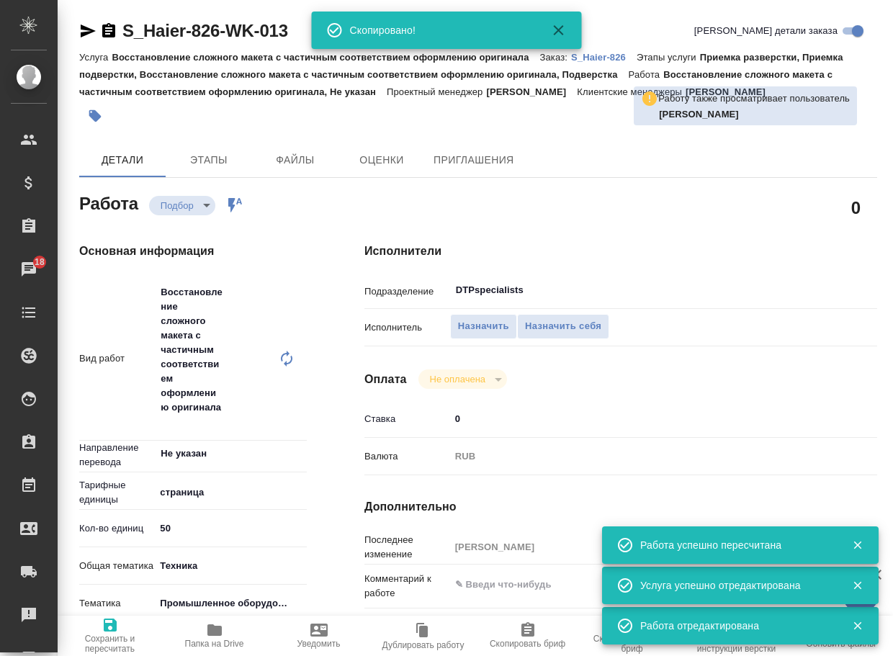
type textarea "x"
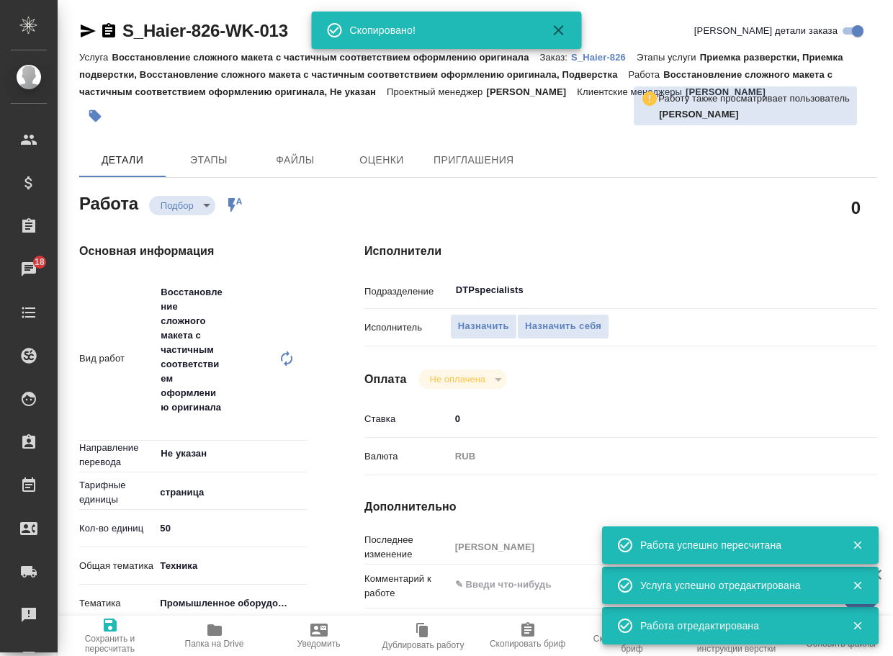
type textarea "x"
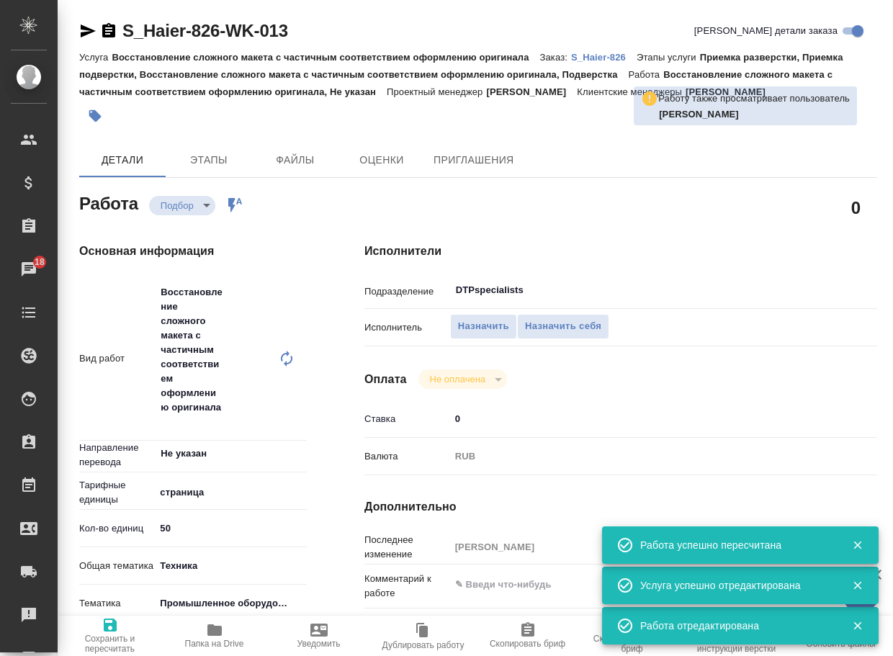
type textarea "x"
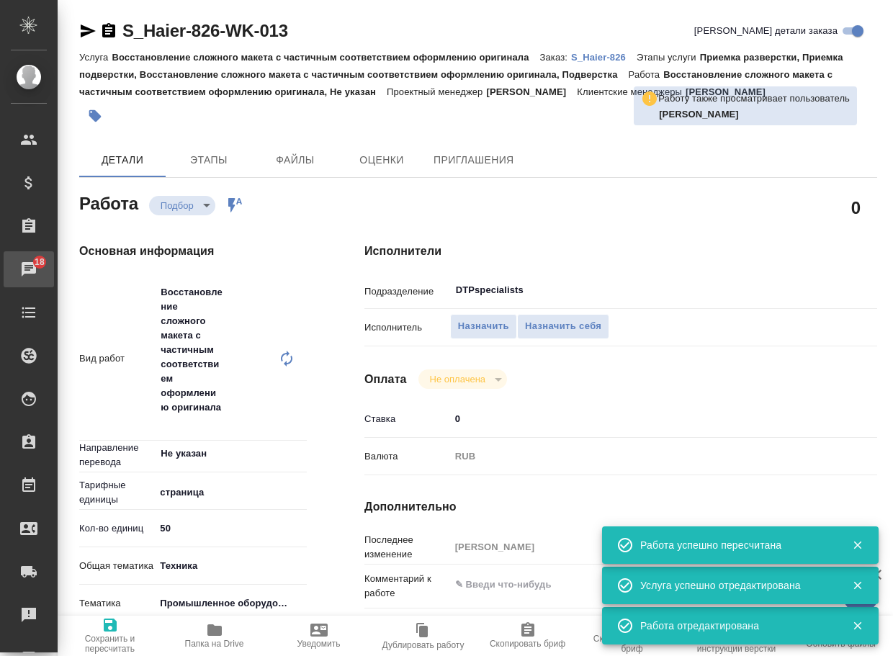
type textarea "x"
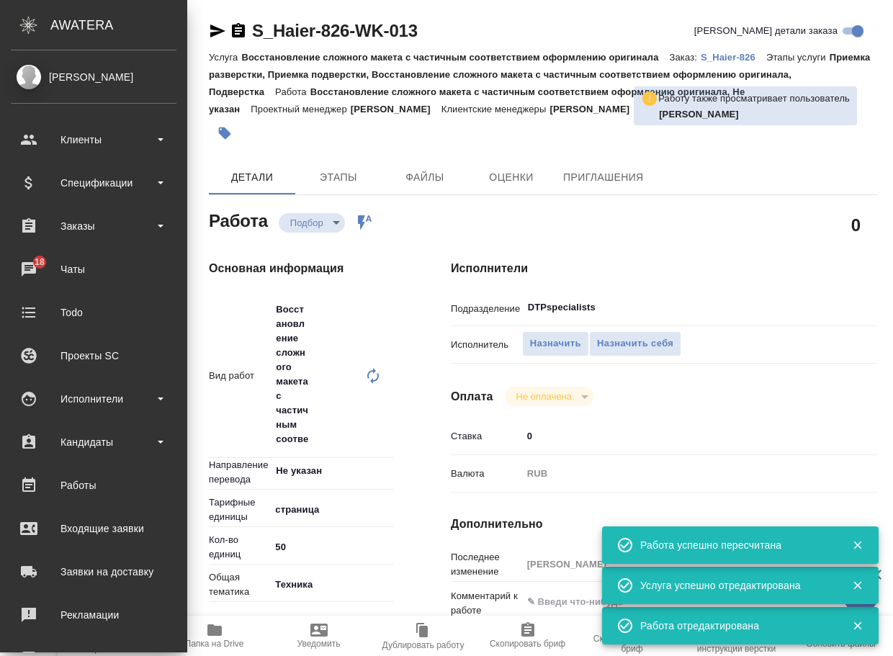
type textarea "x"
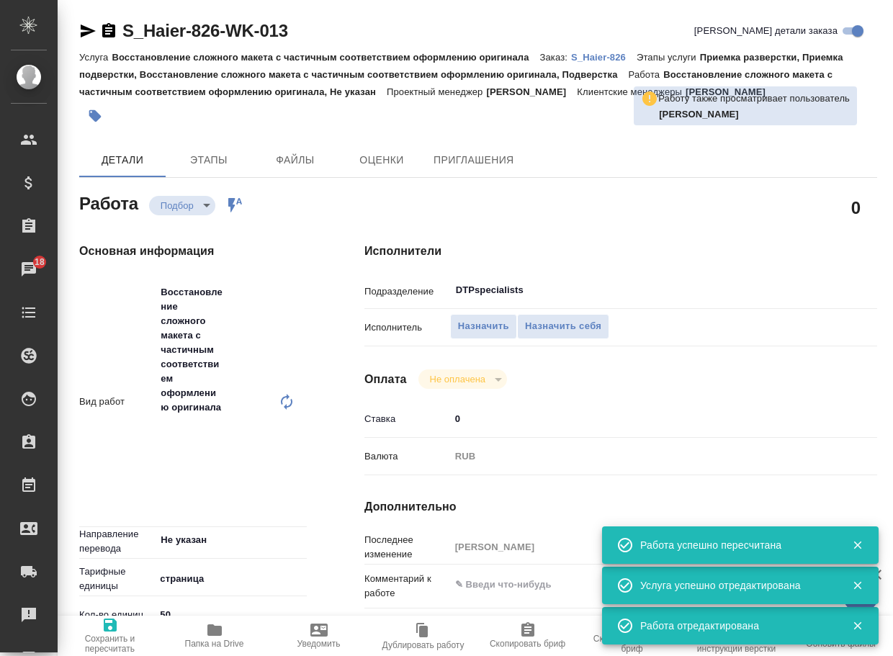
scroll to position [72, 0]
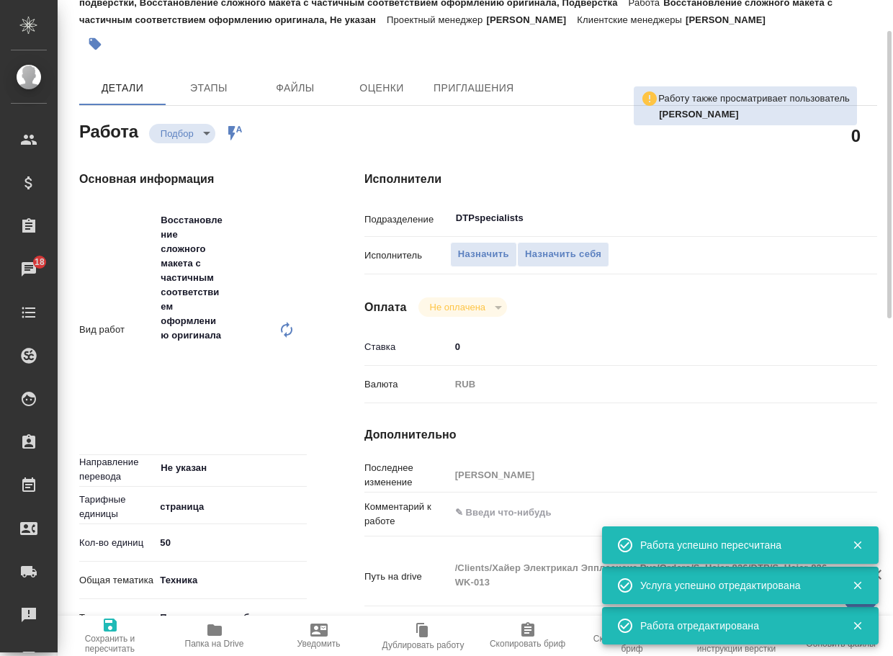
type textarea "x"
click at [499, 522] on textarea at bounding box center [642, 513] width 385 height 24
type textarea "x"
type textarea "д"
type textarea "x"
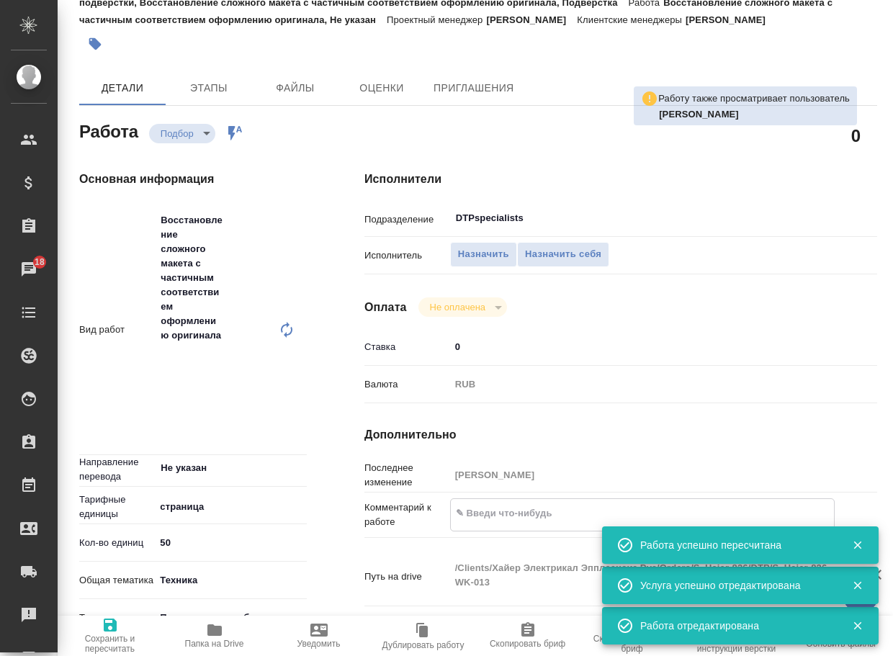
type textarea "x"
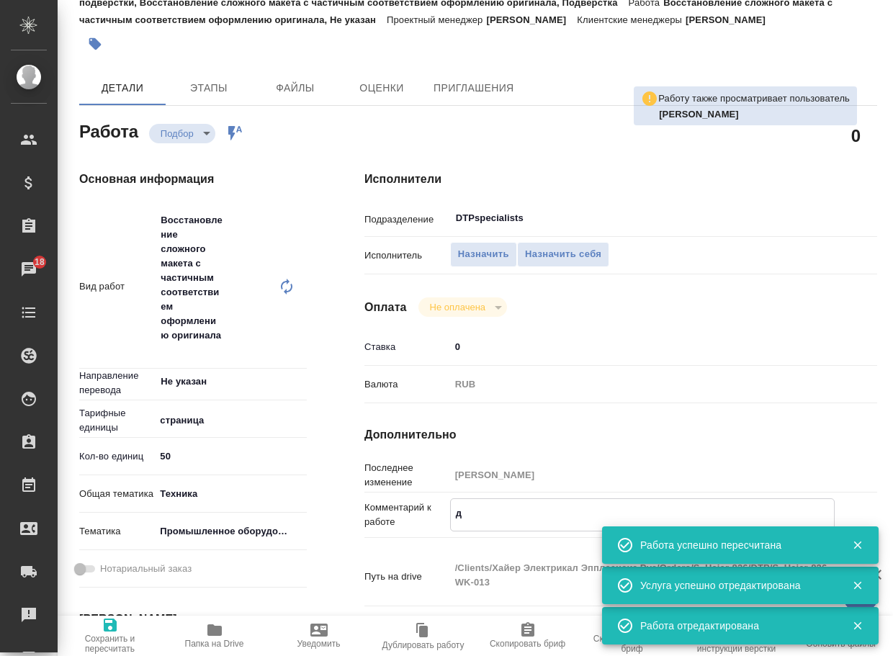
type textarea "x"
type textarea "ди"
type textarea "x"
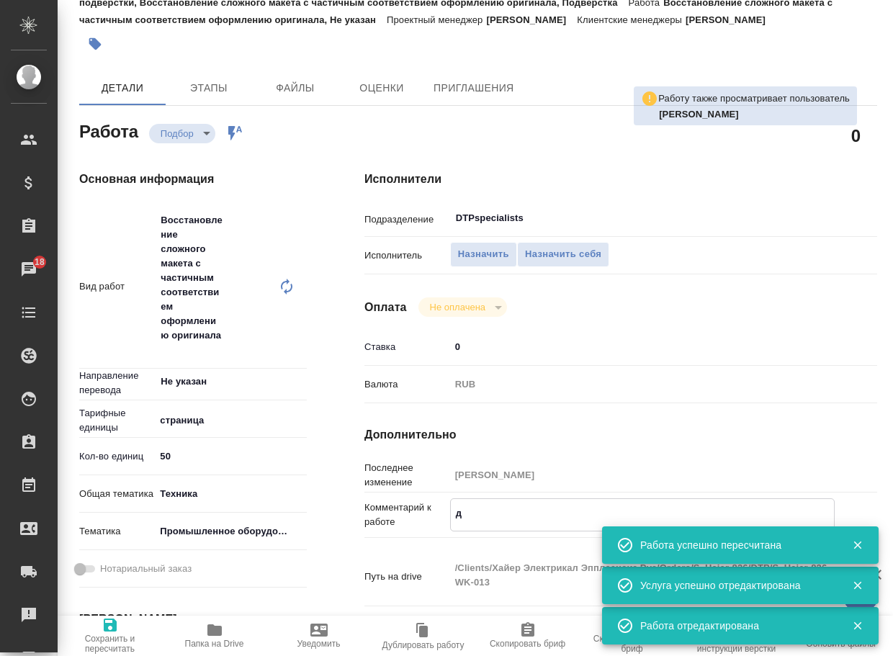
type textarea "x"
type textarea "диз"
type textarea "x"
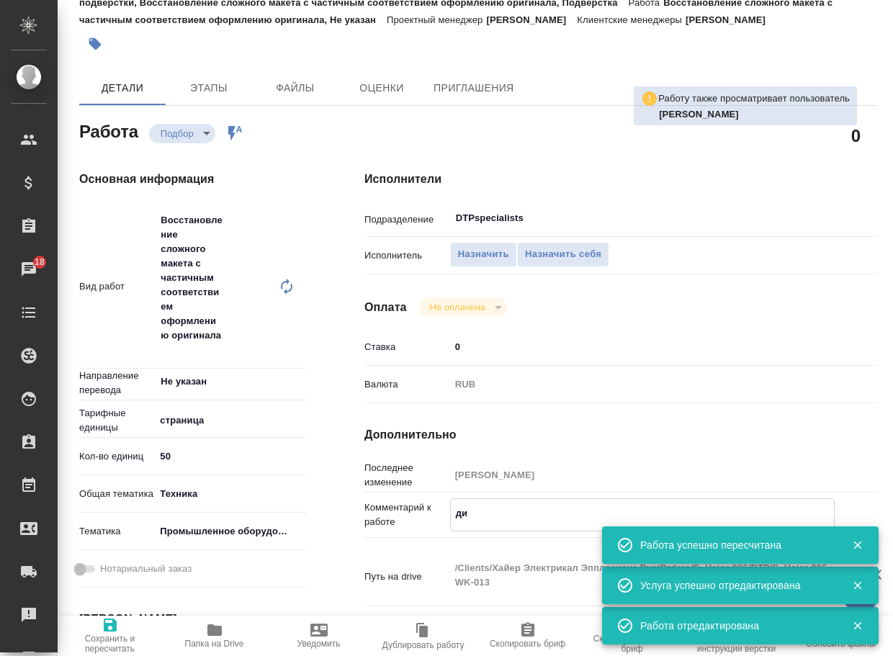
type textarea "x"
type textarea "диза"
type textarea "x"
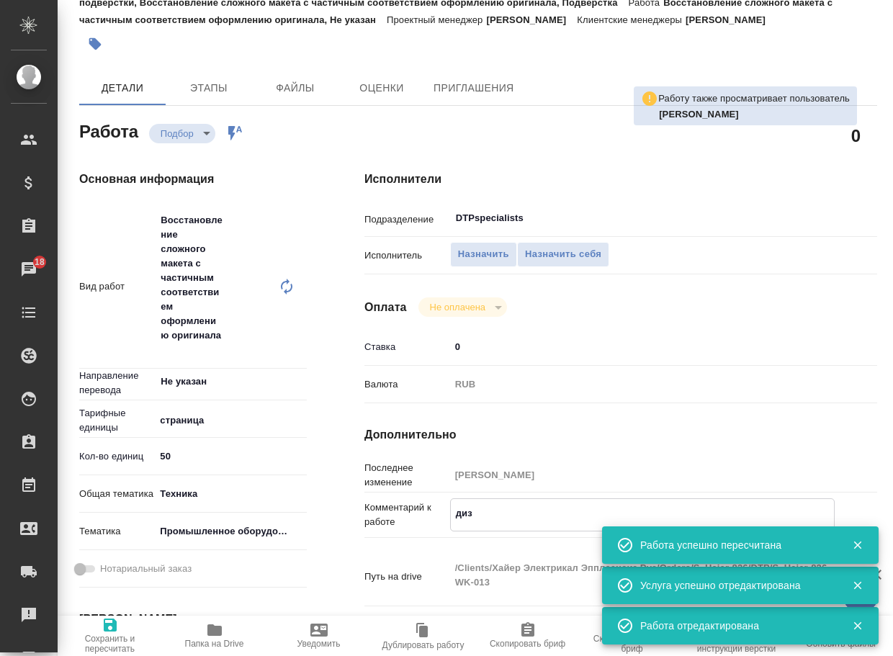
type textarea "x"
type textarea "дизай"
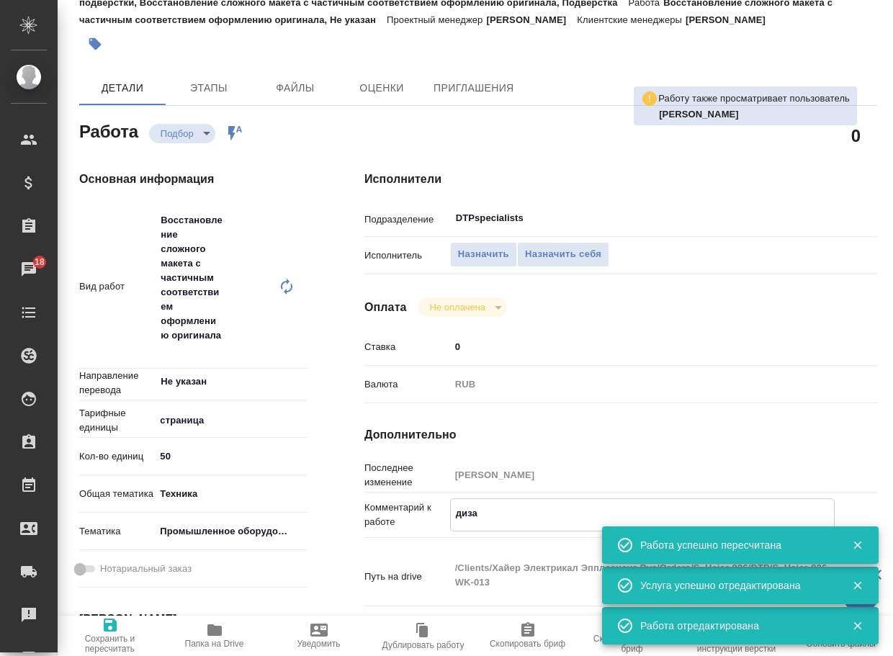
type textarea "x"
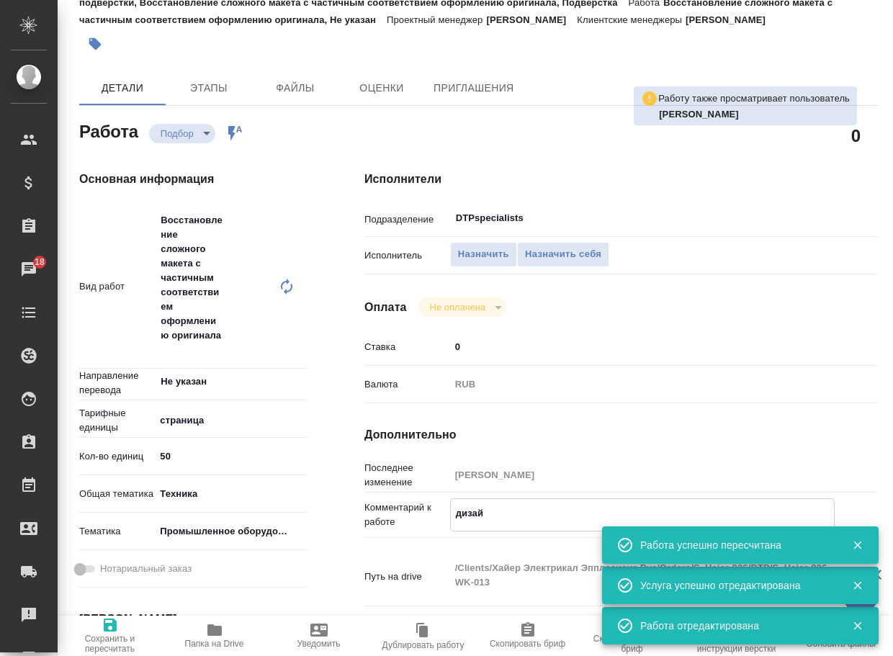
type textarea "дизайн"
type textarea "x"
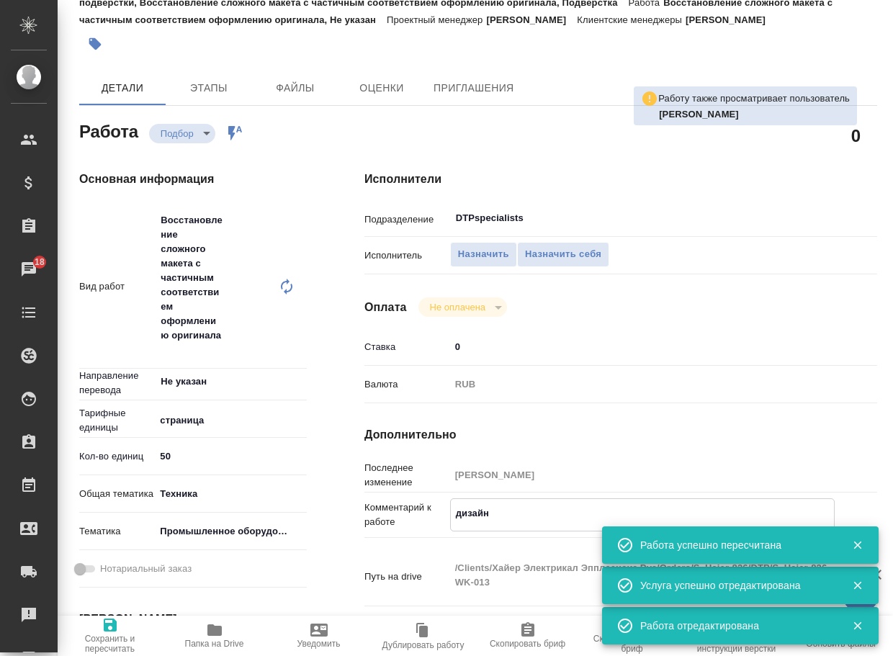
type textarea "x"
type textarea "дизайн"
type textarea "x"
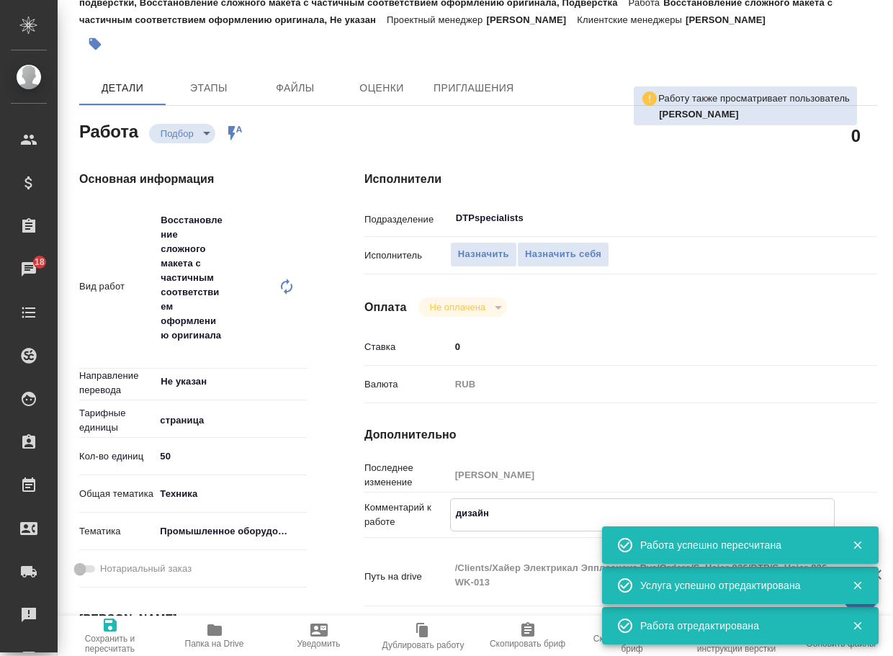
type textarea "x"
type textarea "дизайн о"
type textarea "x"
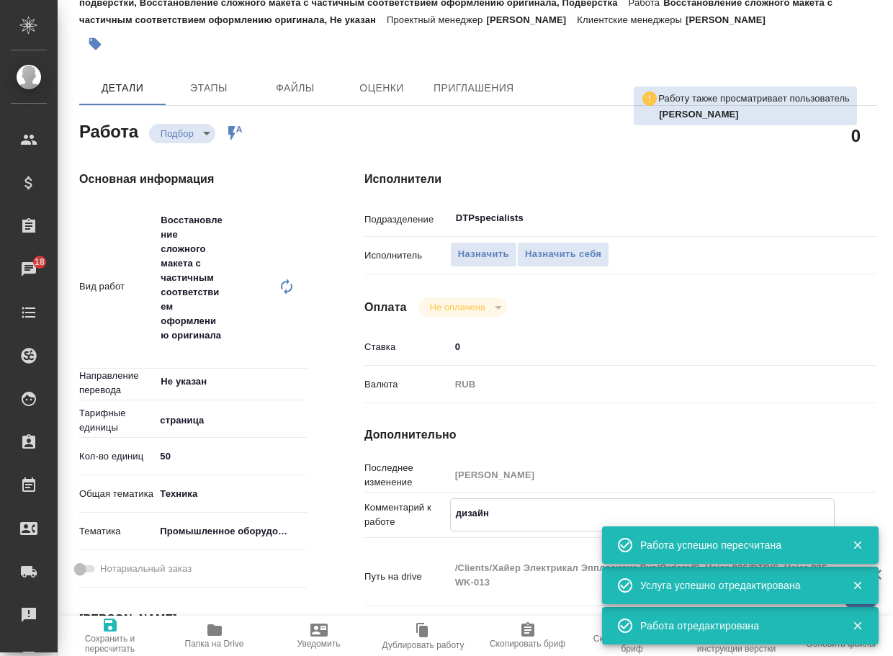
type textarea "x"
type textarea "дизайн ос"
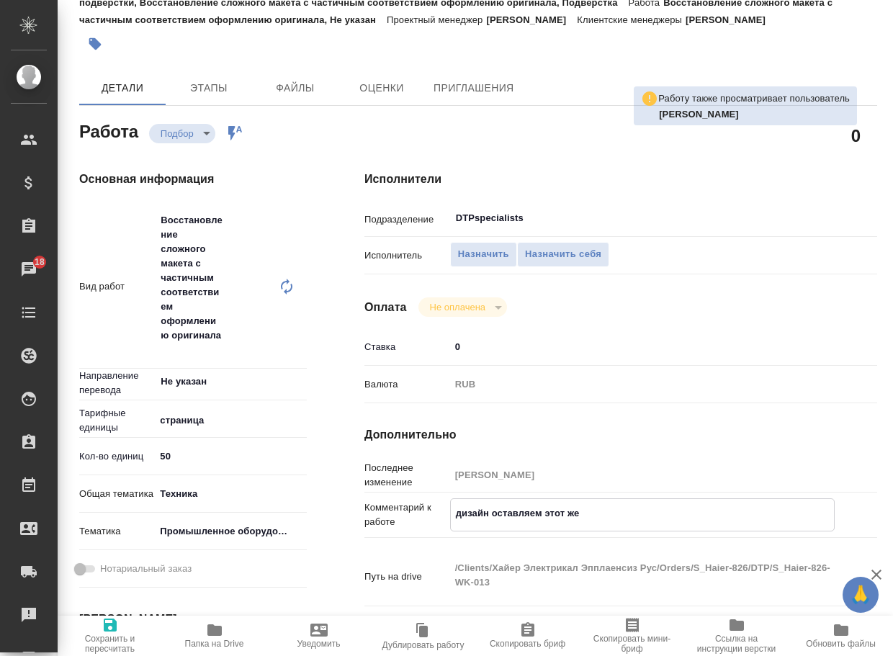
click at [119, 631] on span "Сохранить и пересчитать" at bounding box center [109, 635] width 87 height 37
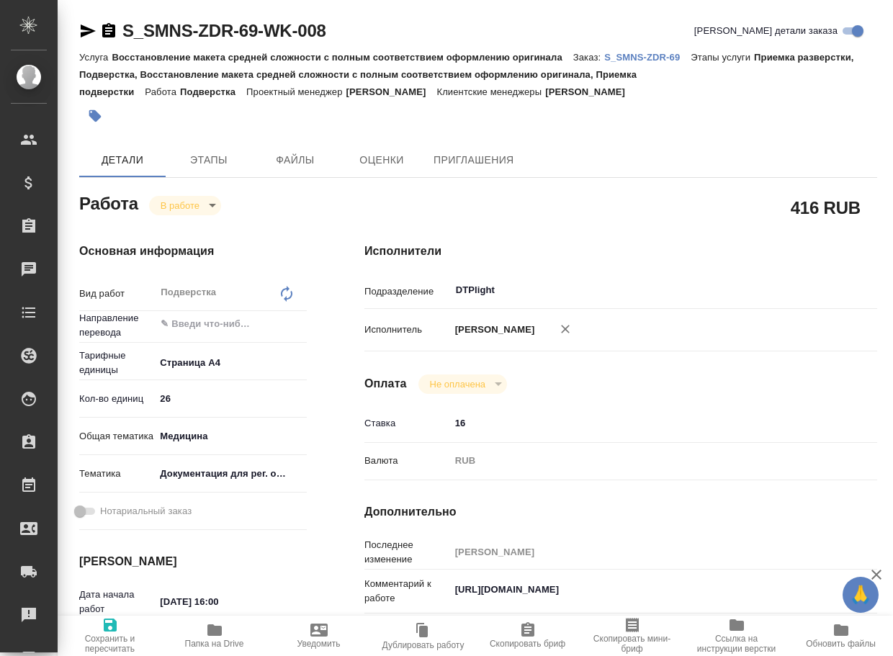
type textarea "x"
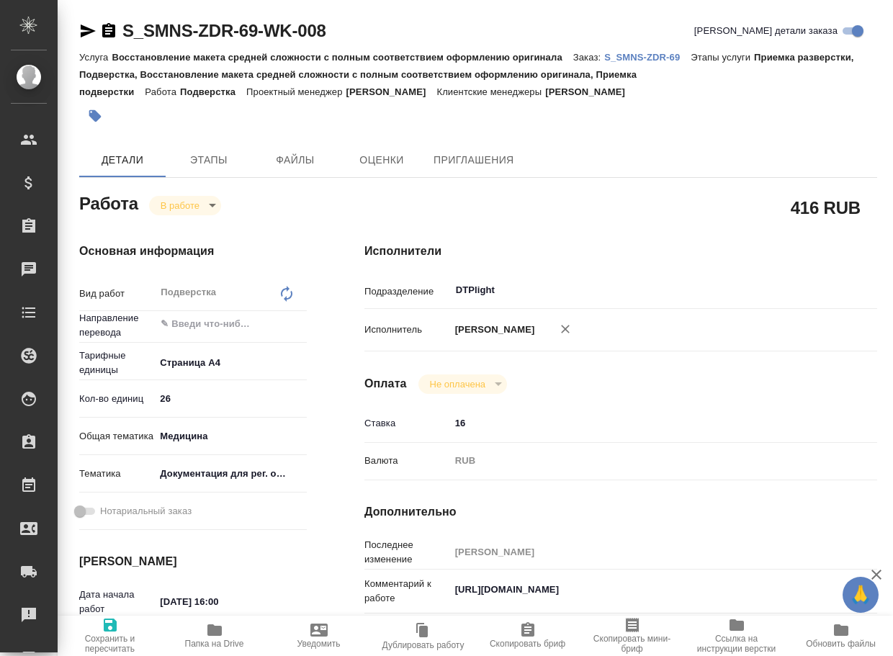
type textarea "x"
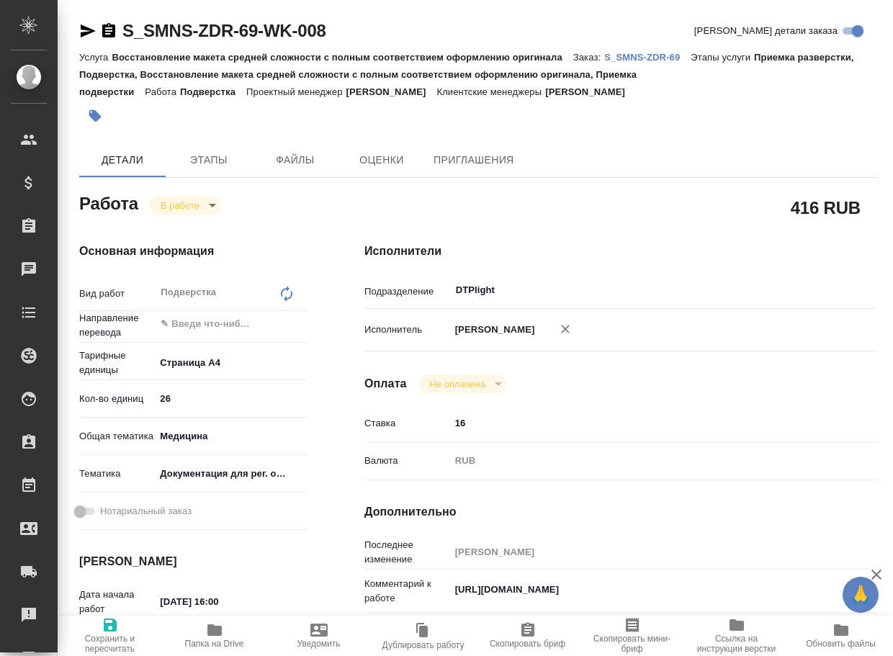
type textarea "x"
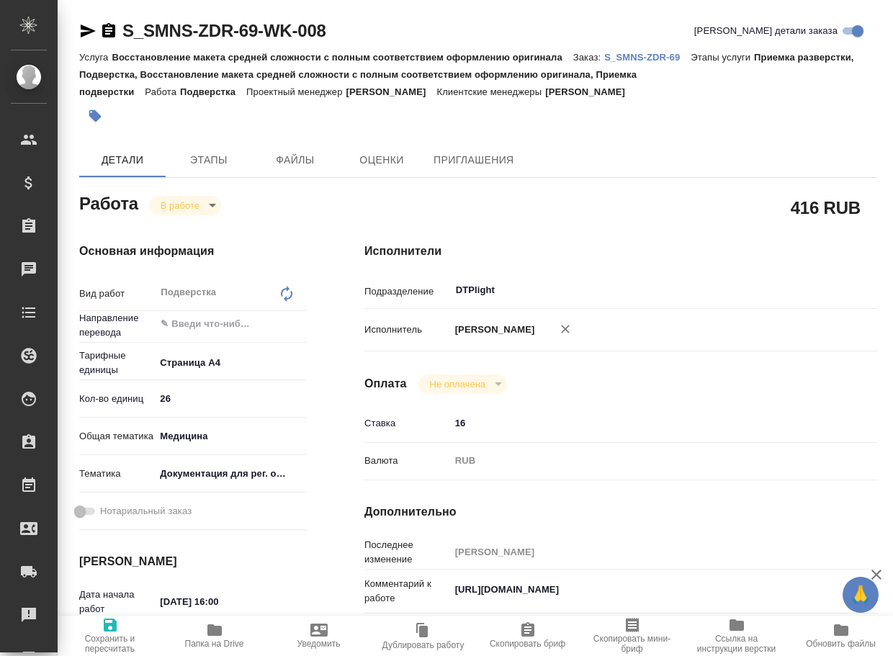
type textarea "x"
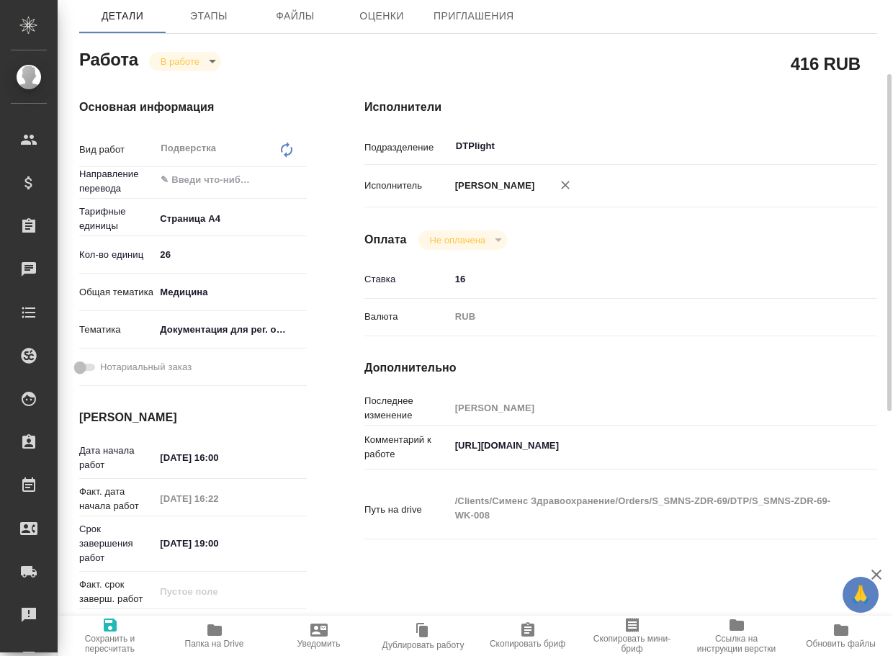
scroll to position [288, 0]
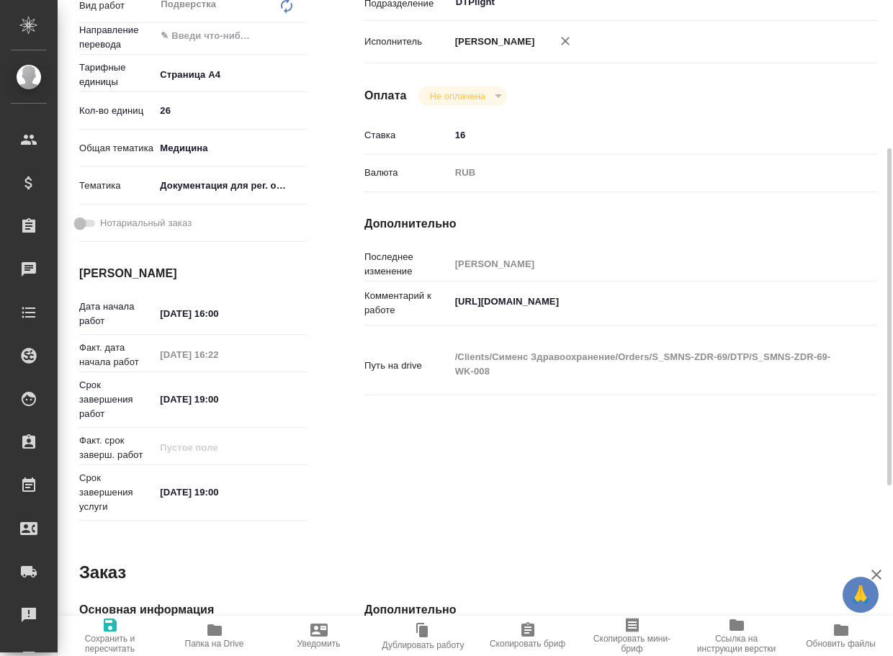
type textarea "x"
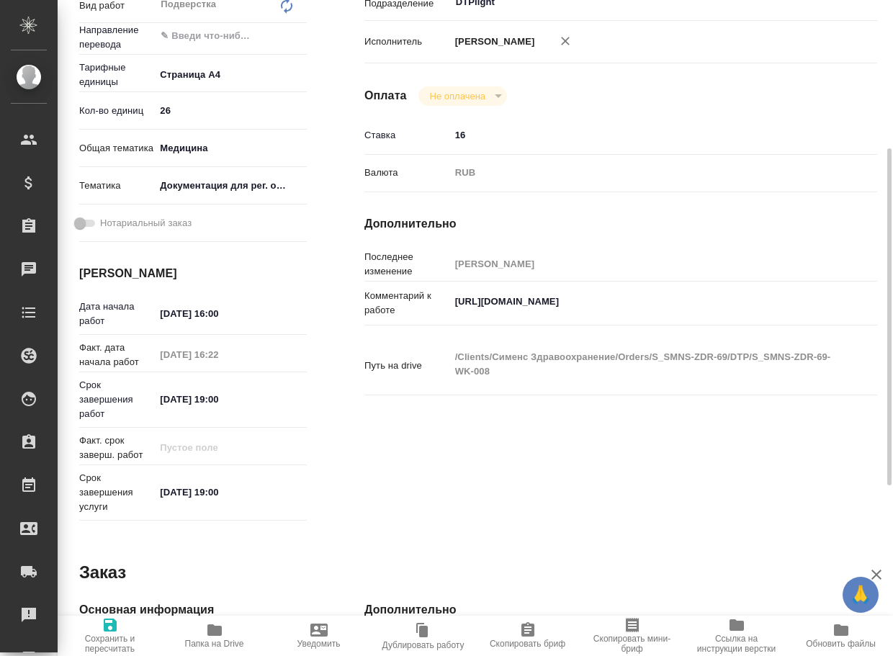
type textarea "x"
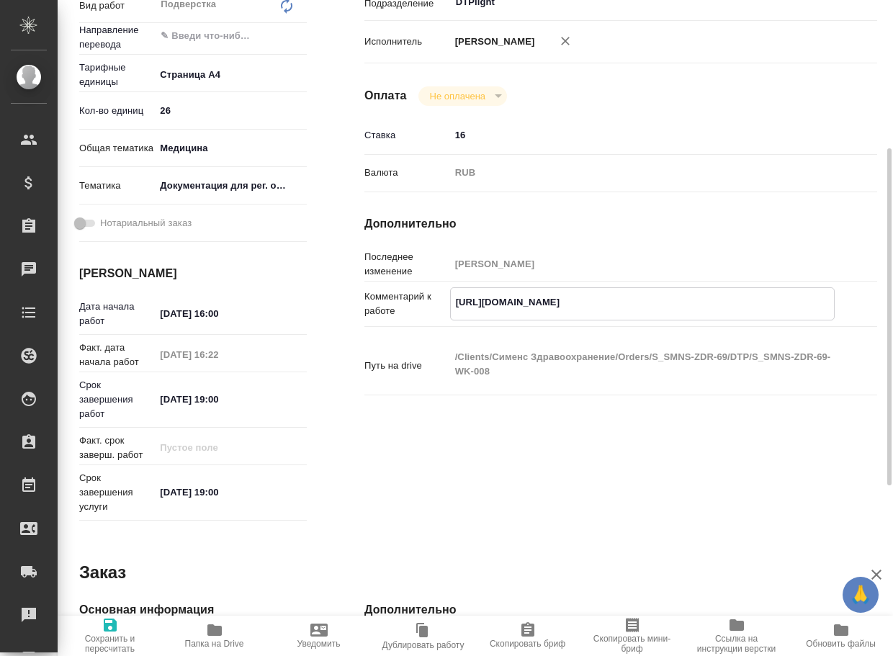
type textarea "x"
drag, startPoint x: 722, startPoint y: 299, endPoint x: 425, endPoint y: 290, distance: 297.0
click at [425, 290] on div "Комментарий к работе [URL][DOMAIN_NAME] x" at bounding box center [621, 303] width 513 height 33
type textarea "x"
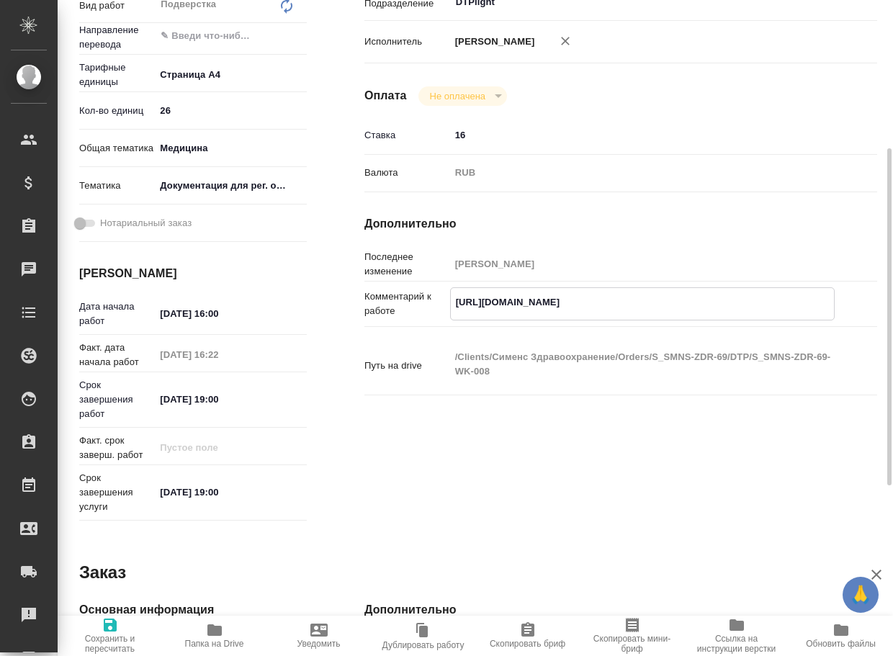
type textarea "x"
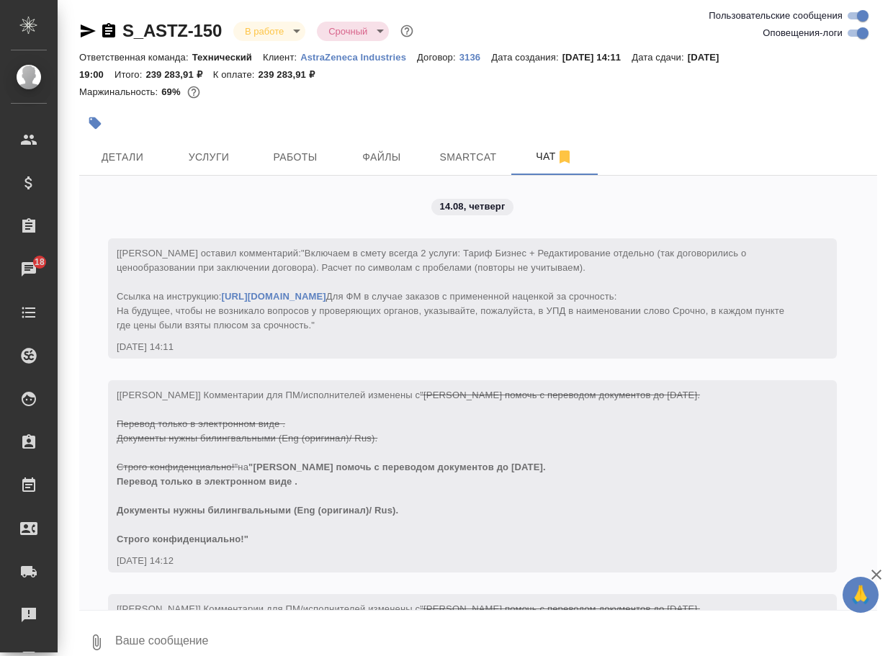
scroll to position [9186, 0]
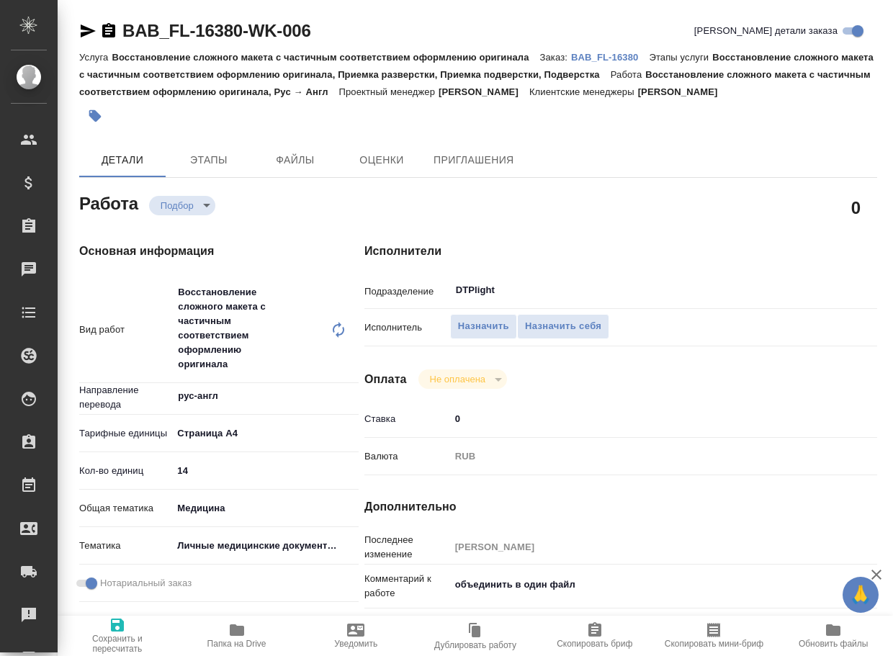
type textarea "x"
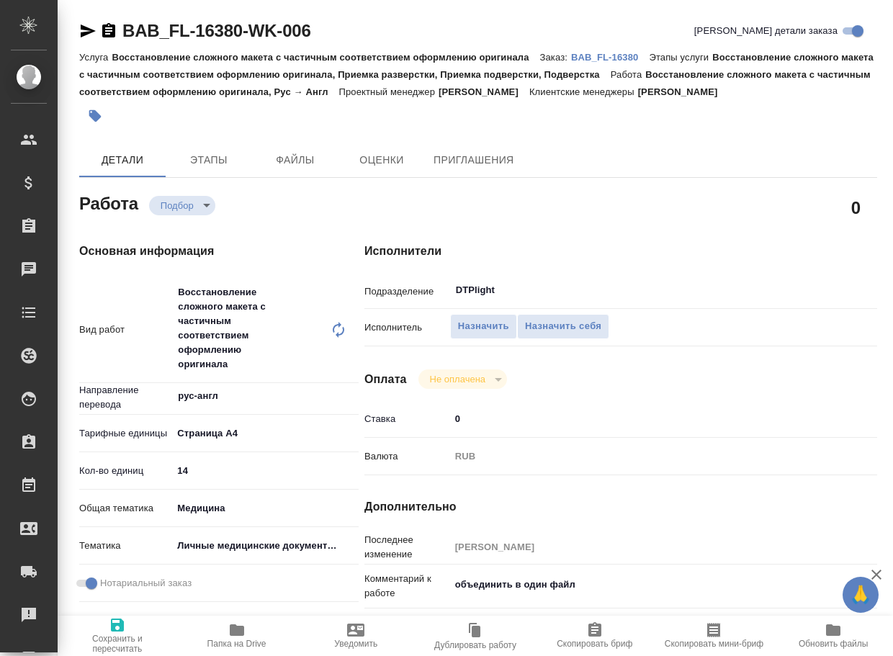
type textarea "x"
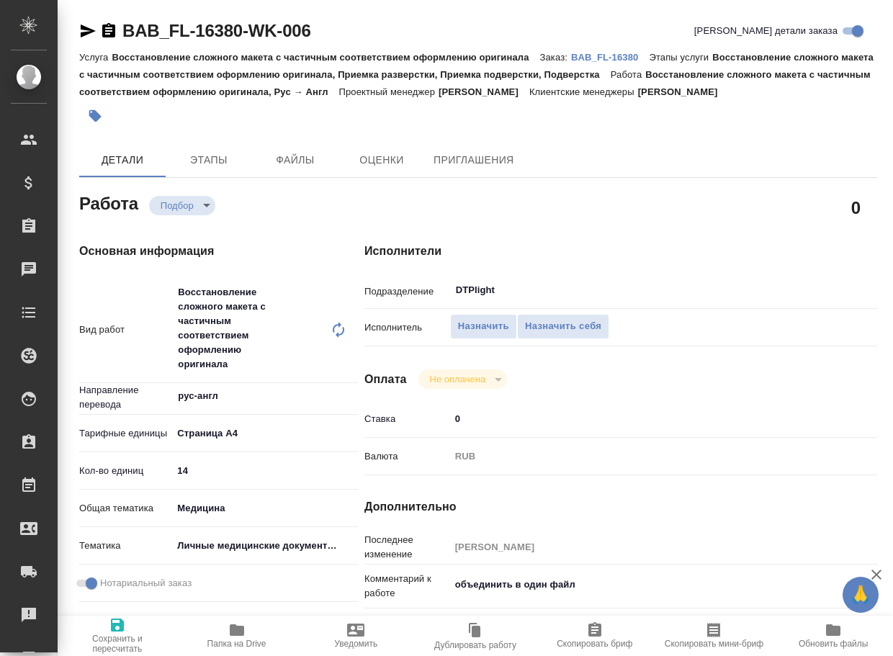
type textarea "x"
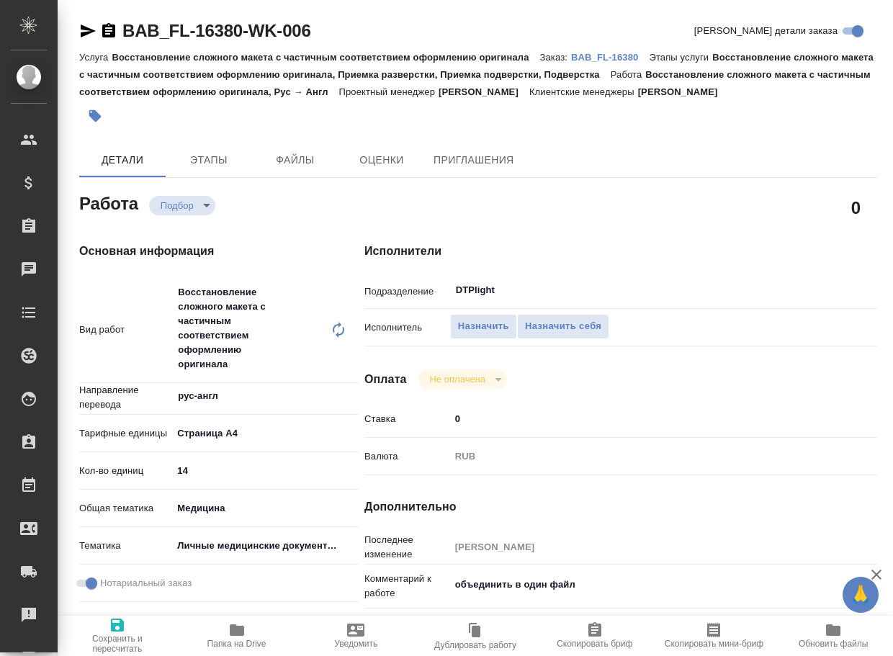
type textarea "x"
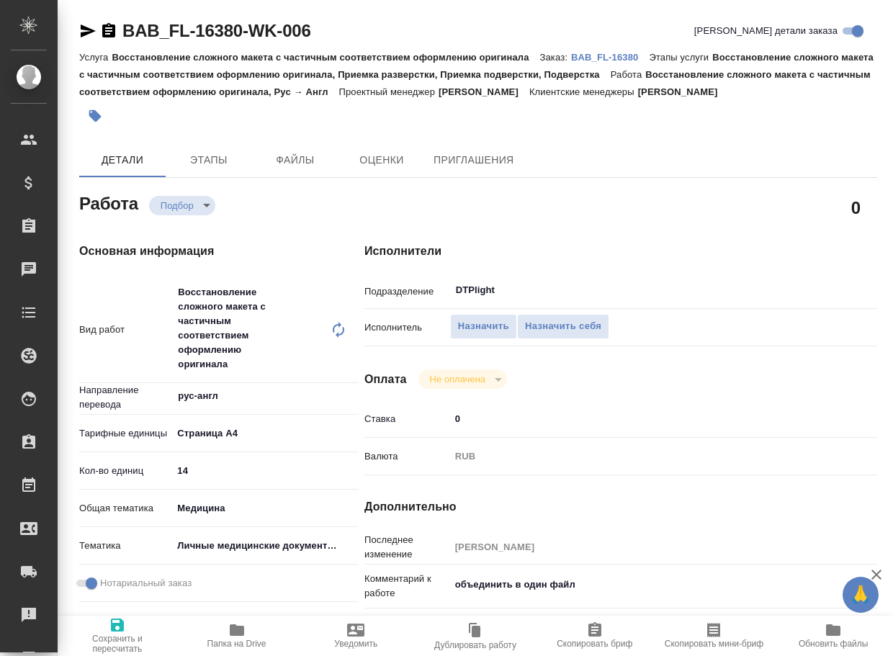
type textarea "x"
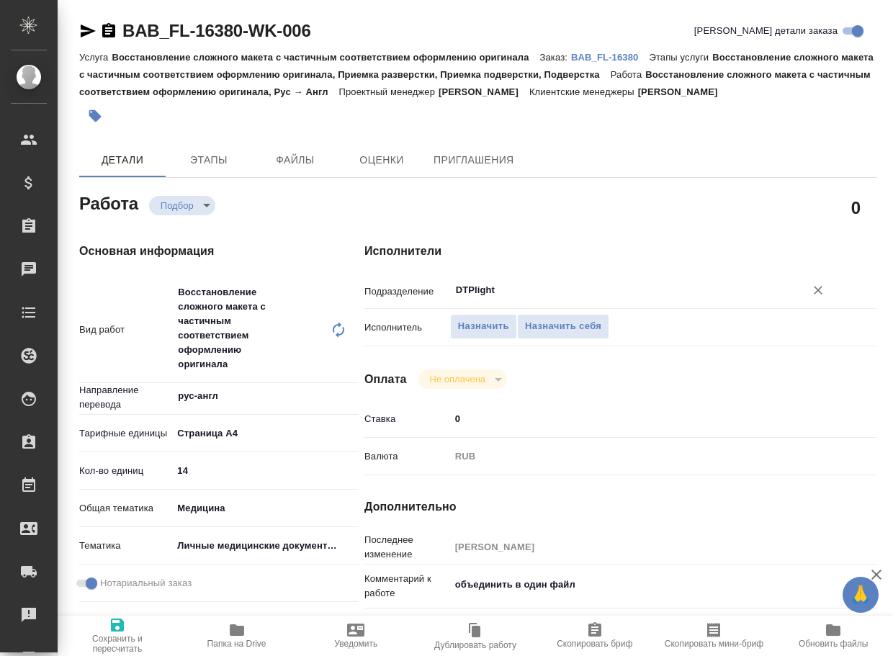
type textarea "x"
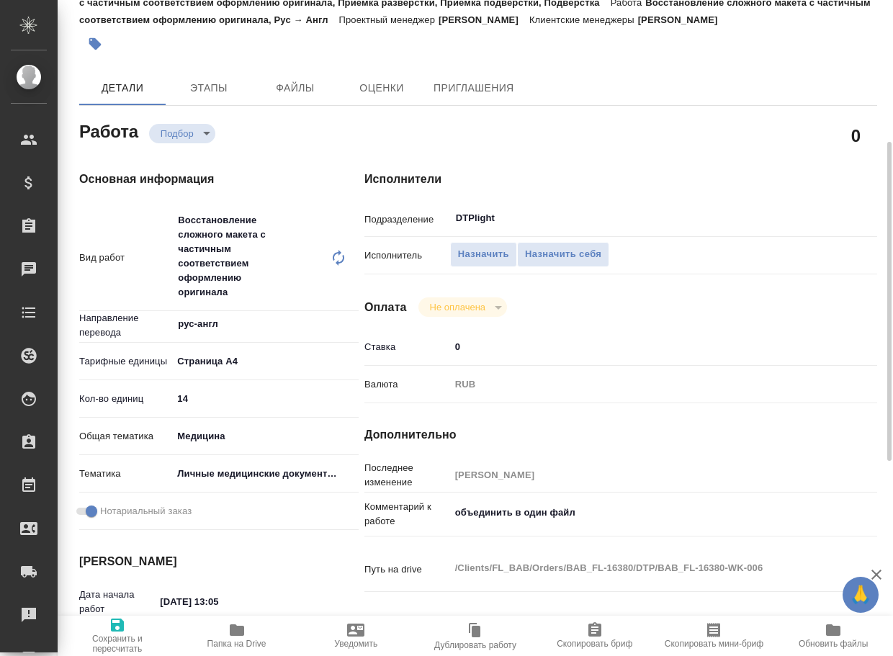
type textarea "x"
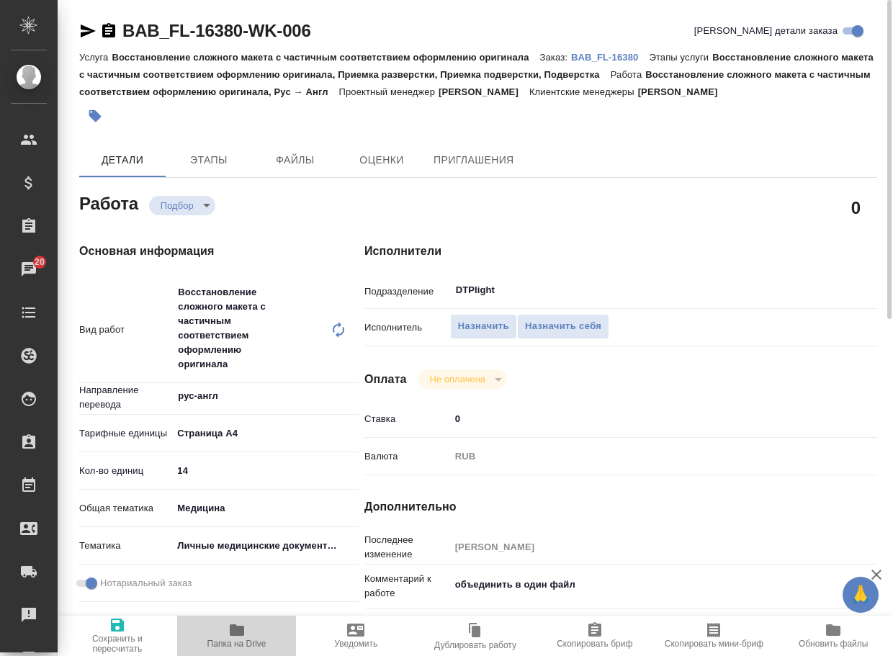
click at [231, 641] on span "Папка на Drive" at bounding box center [237, 644] width 59 height 10
click at [605, 61] on p "BAB_FL-16380" at bounding box center [610, 57] width 78 height 11
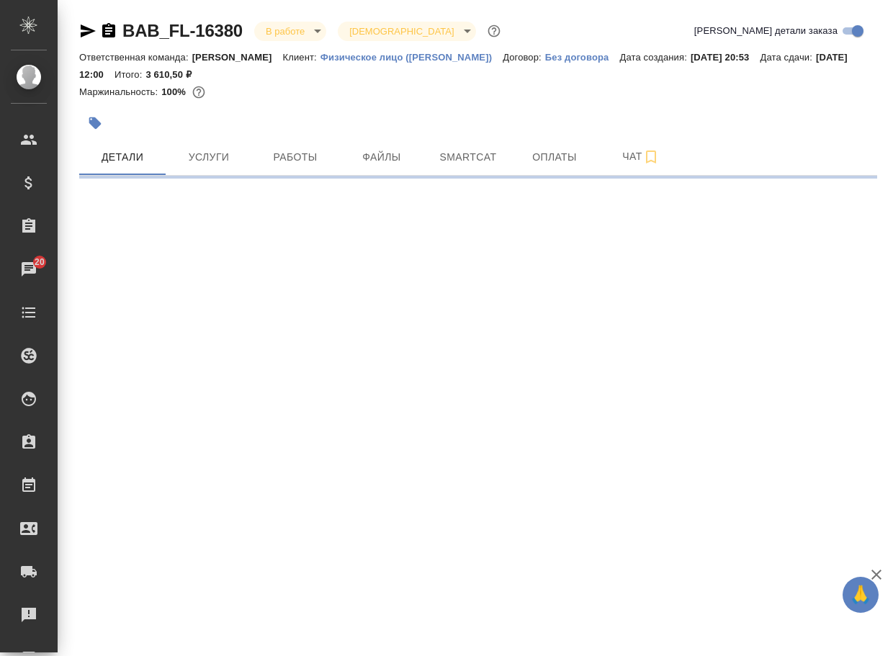
select select "RU"
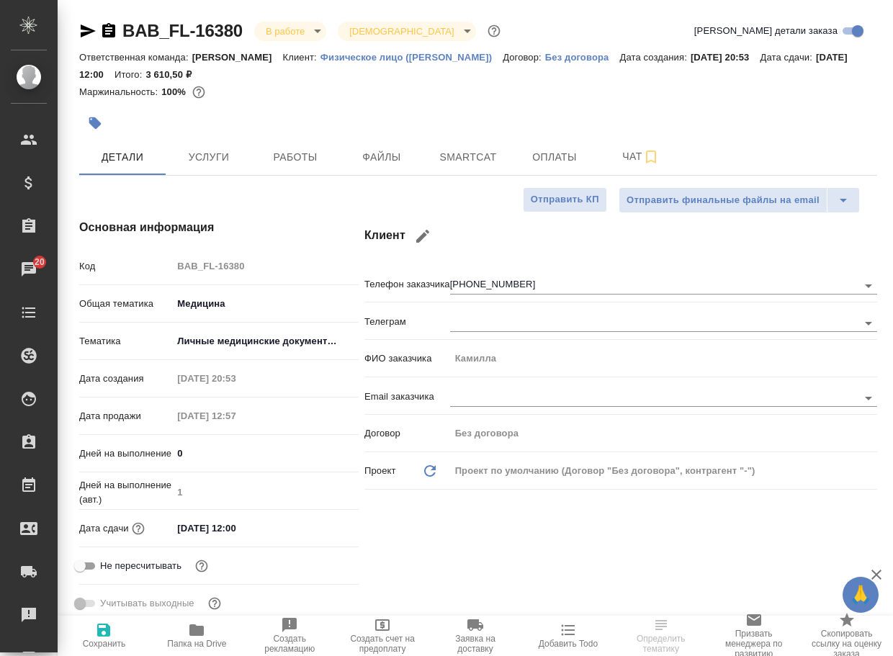
type textarea "x"
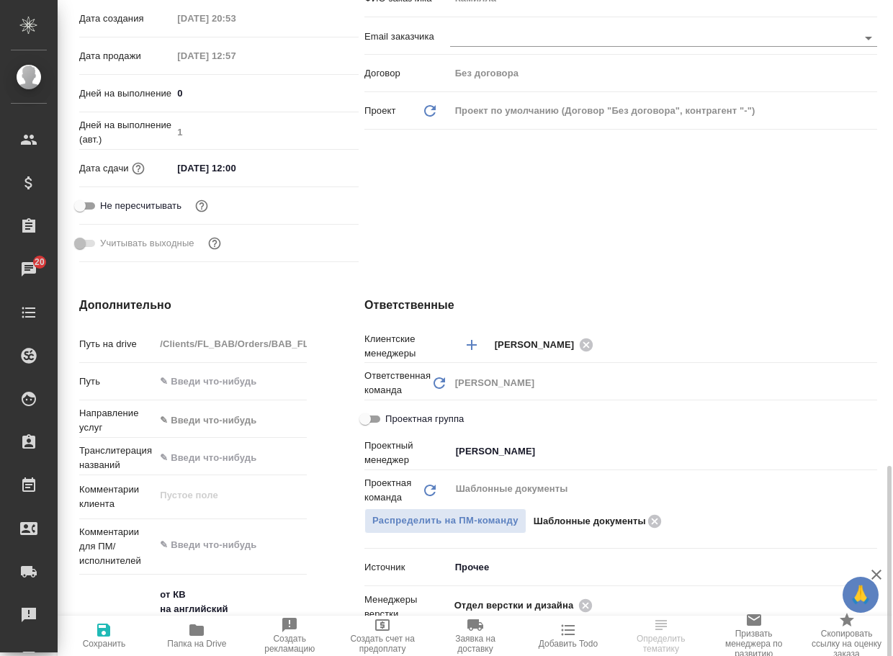
scroll to position [576, 0]
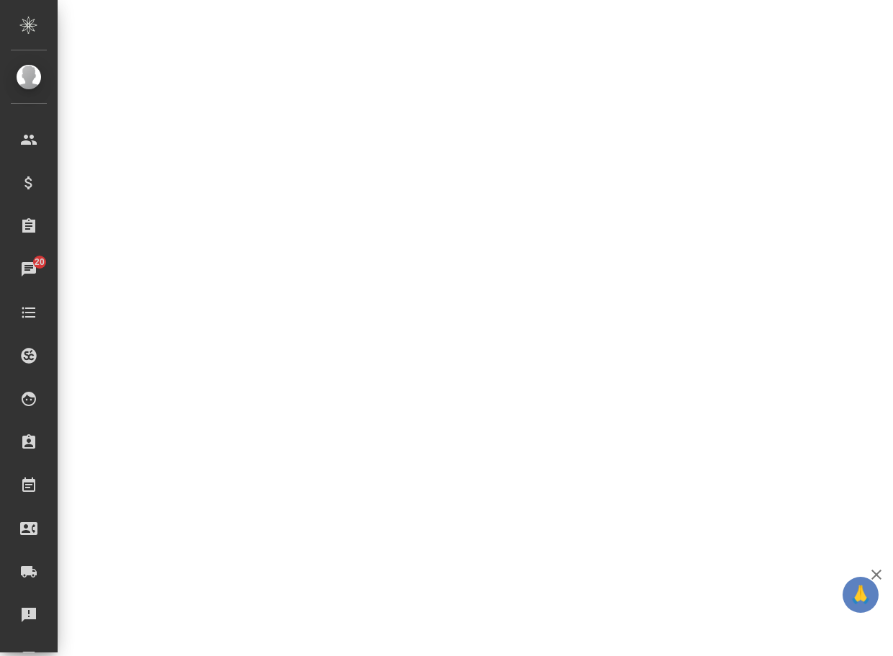
select select "RU"
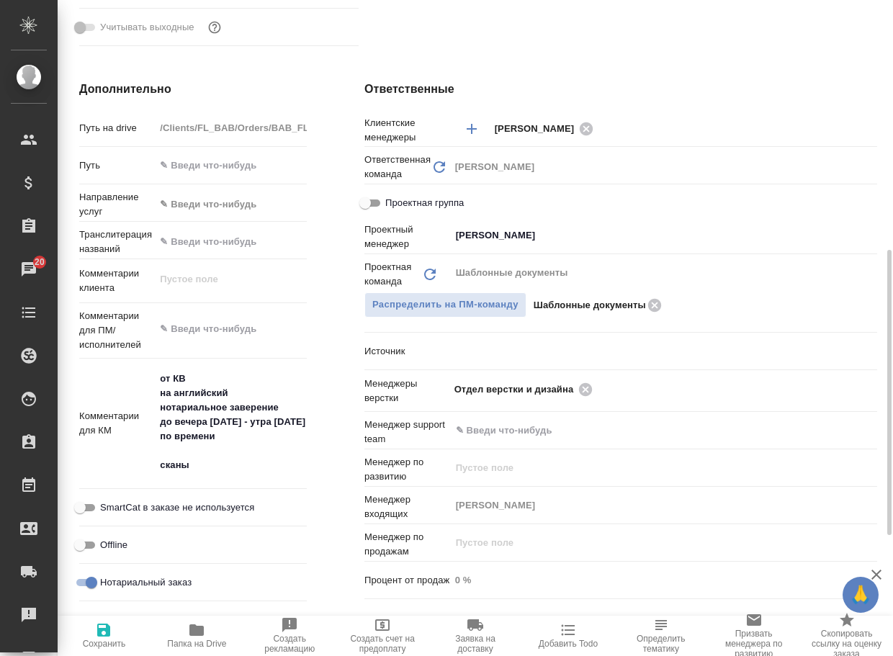
type textarea "x"
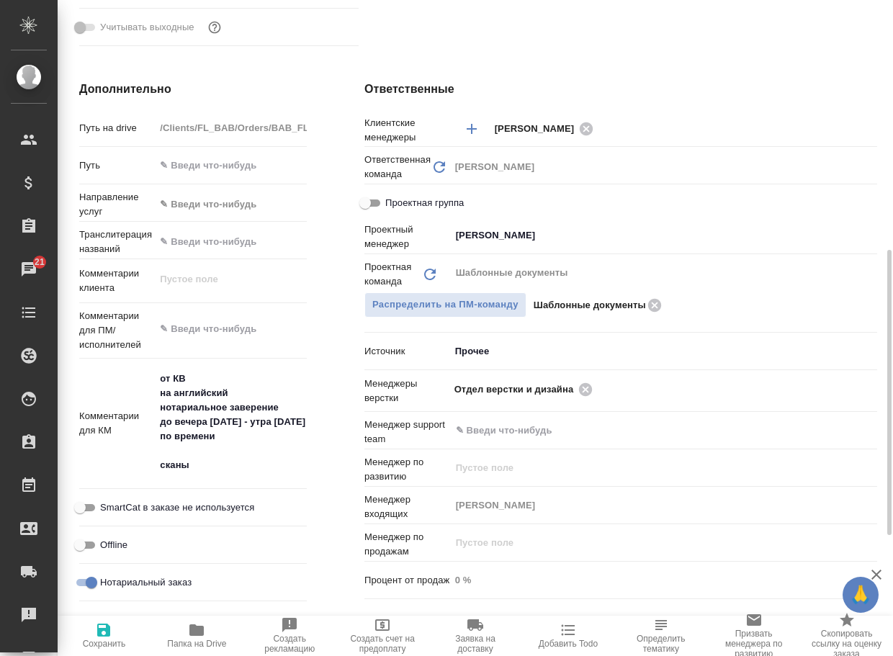
type textarea "x"
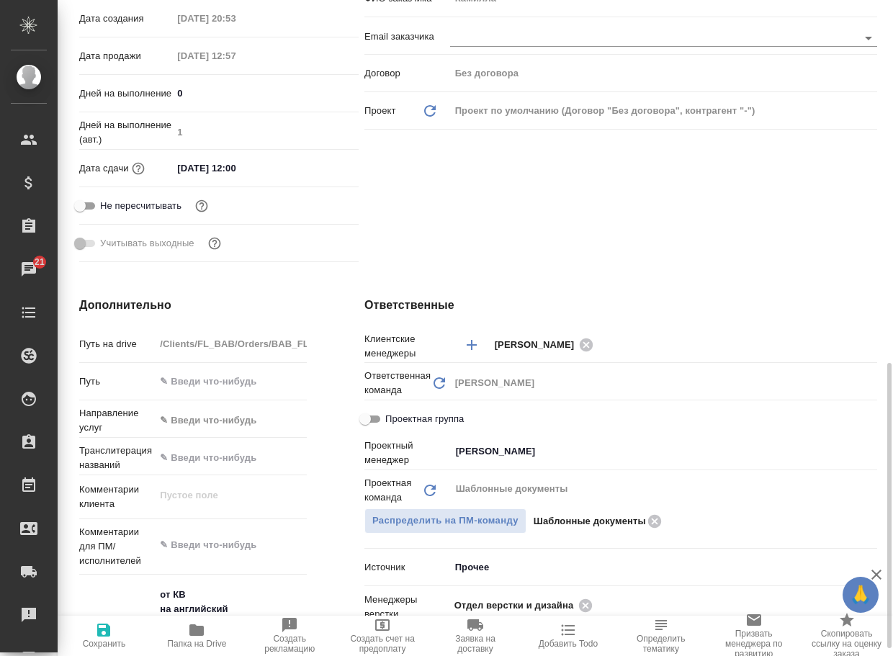
scroll to position [504, 0]
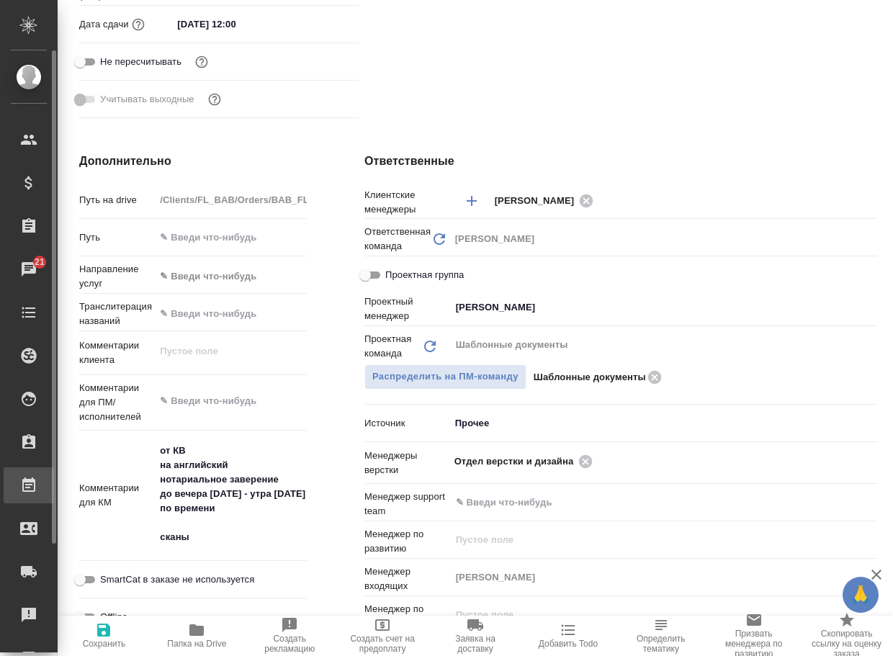
type textarea "x"
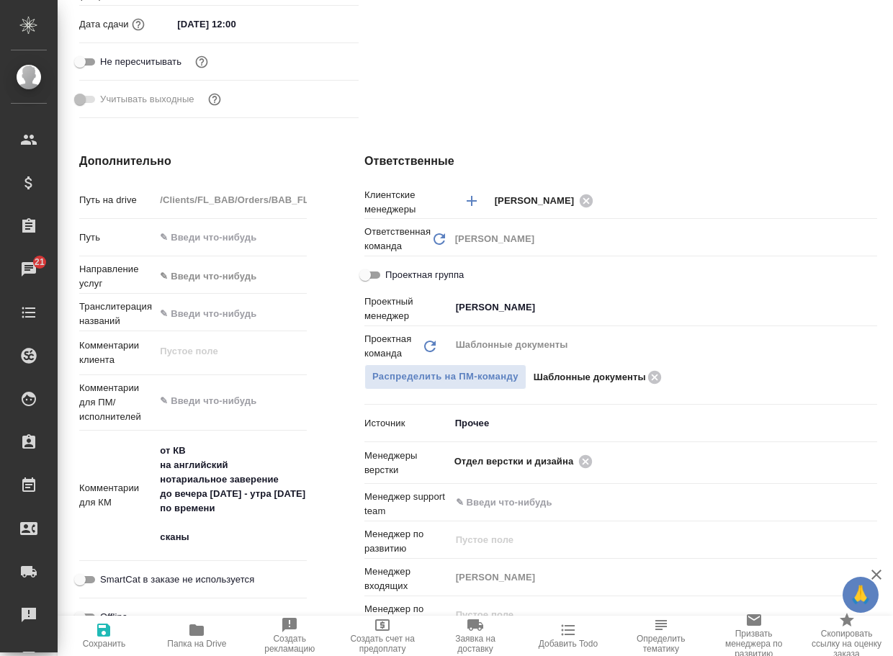
type textarea "x"
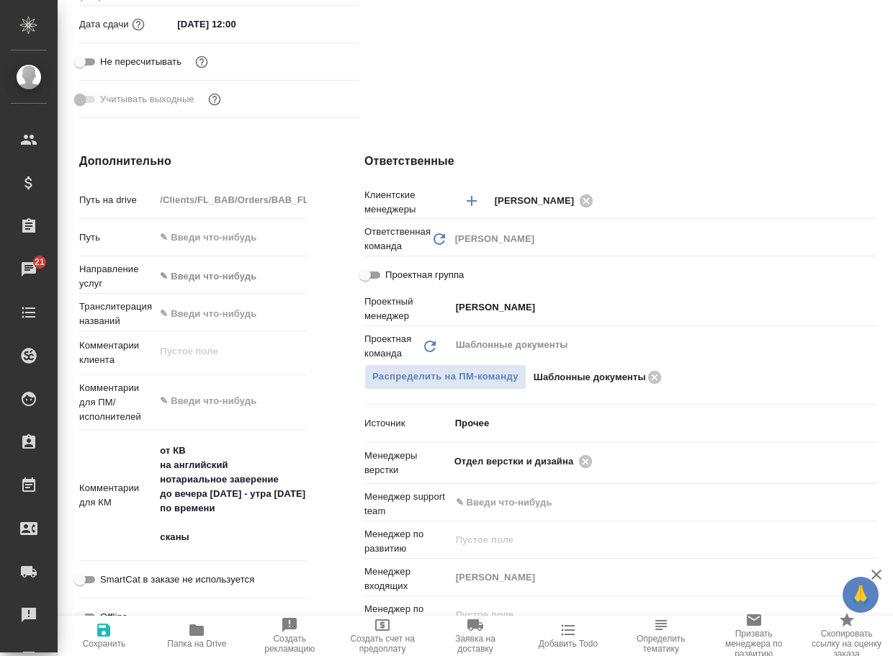
type textarea "x"
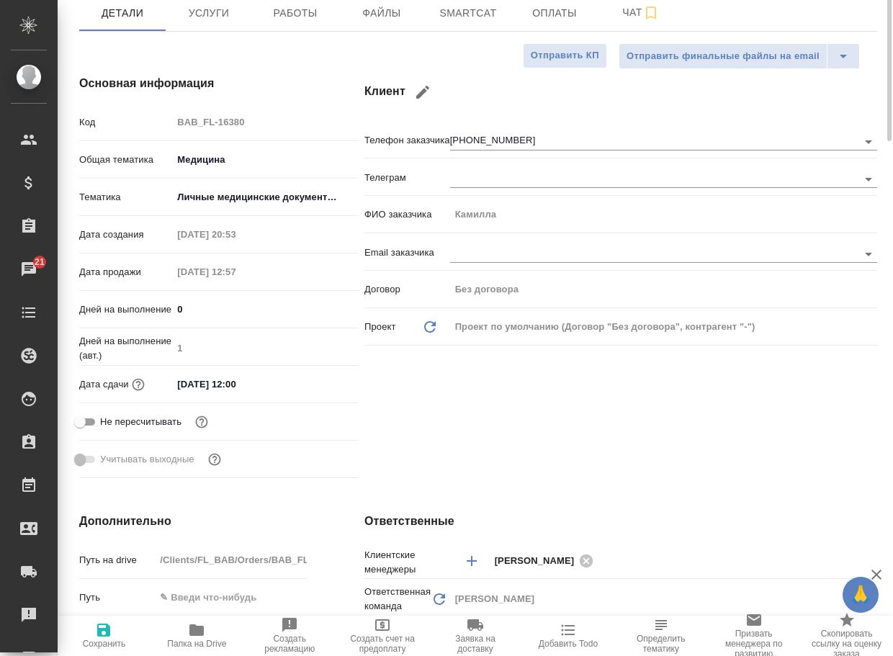
scroll to position [0, 0]
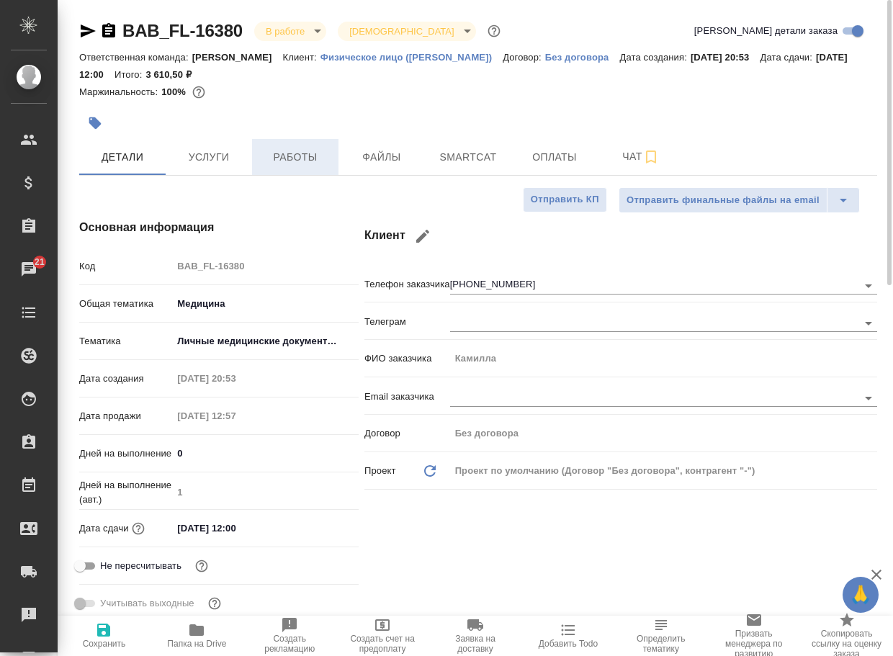
click at [295, 160] on span "Работы" at bounding box center [295, 157] width 69 height 18
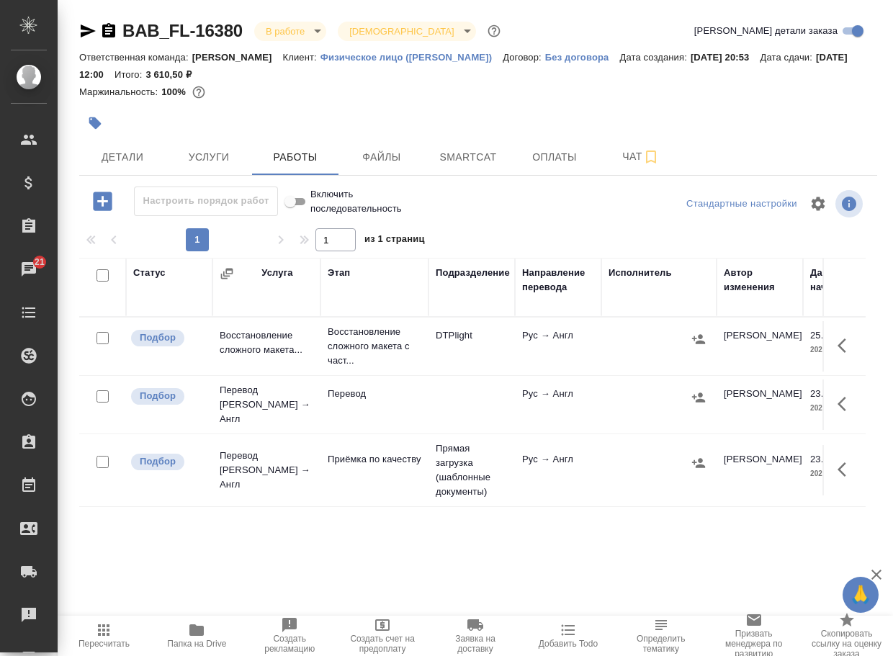
click at [515, 543] on div "Статус Услуга Этап Подразделение Направление перевода Исполнитель Автор изменен…" at bounding box center [472, 420] width 787 height 324
click at [112, 155] on span "Детали" at bounding box center [122, 157] width 69 height 18
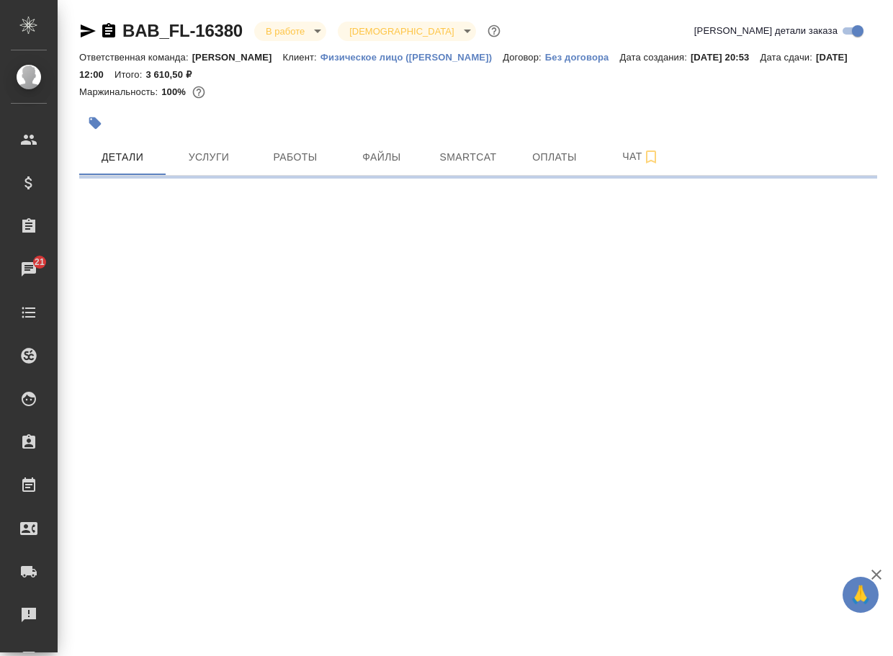
click at [787, 120] on div at bounding box center [478, 123] width 798 height 32
select select "RU"
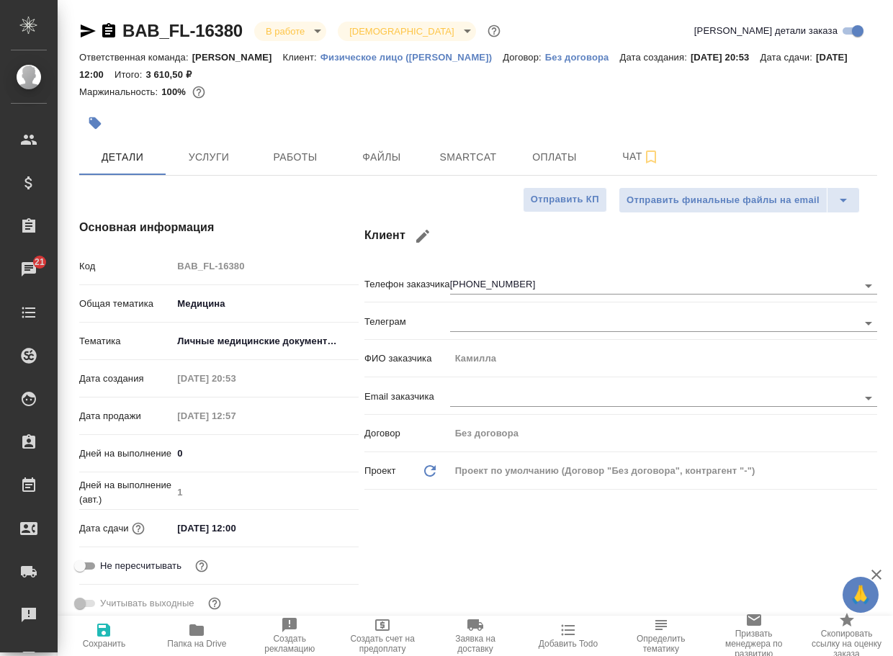
type textarea "x"
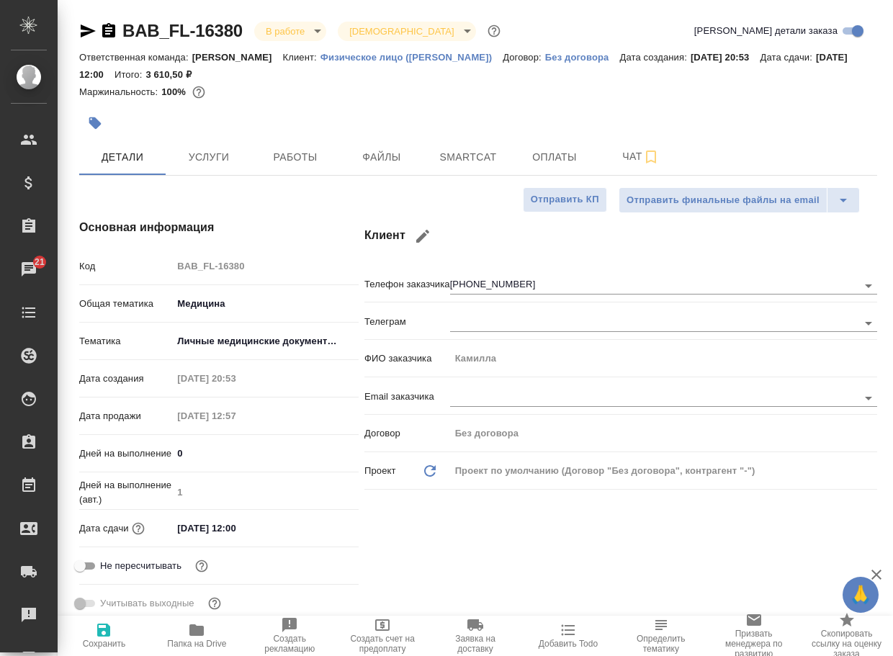
type textarea "x"
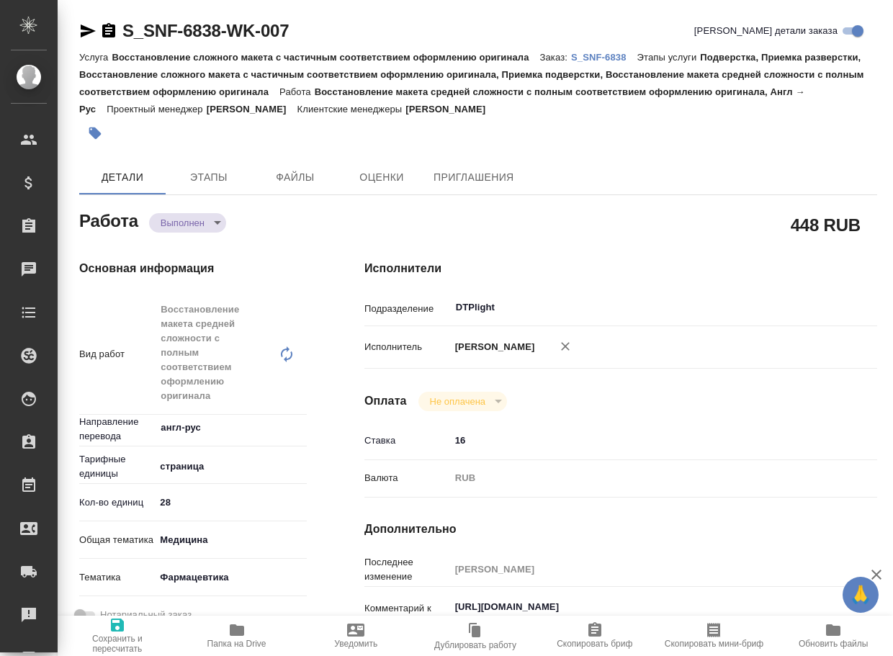
type textarea "x"
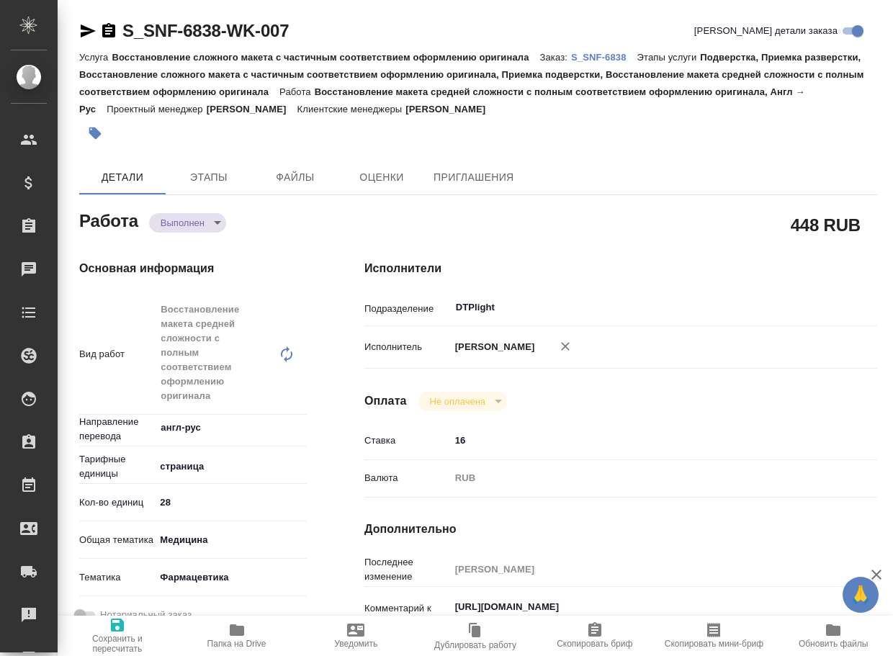
type textarea "x"
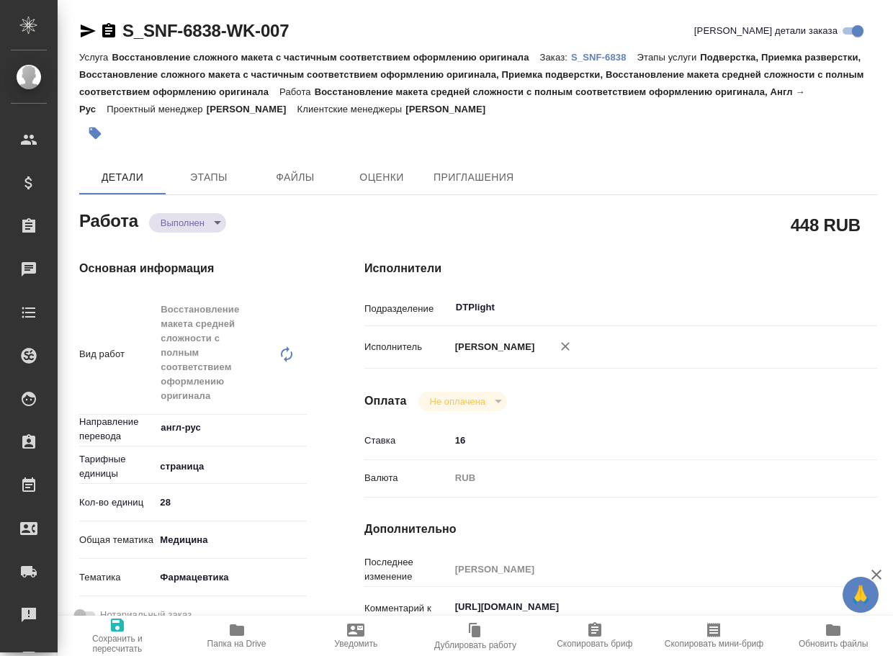
type textarea "x"
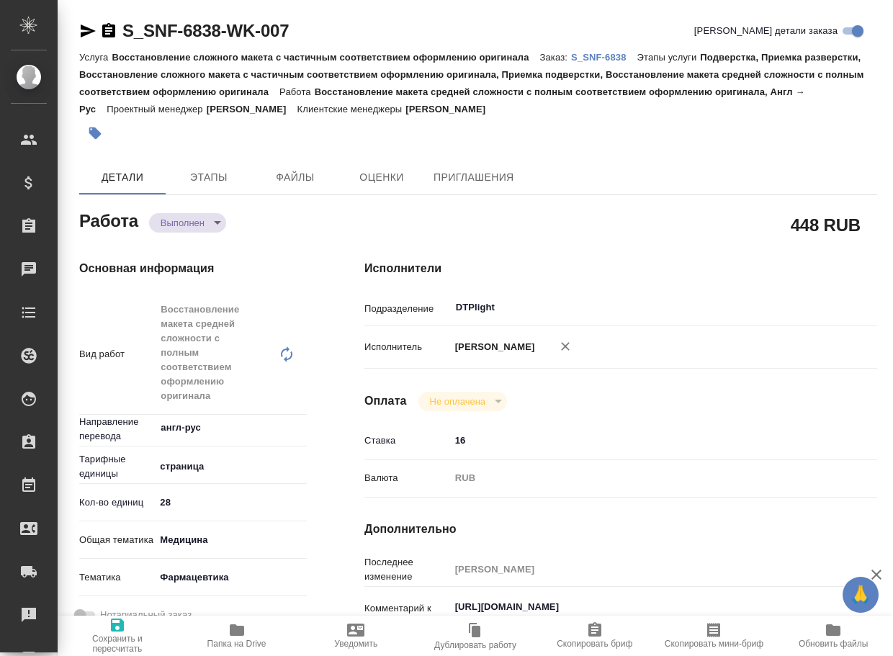
type textarea "x"
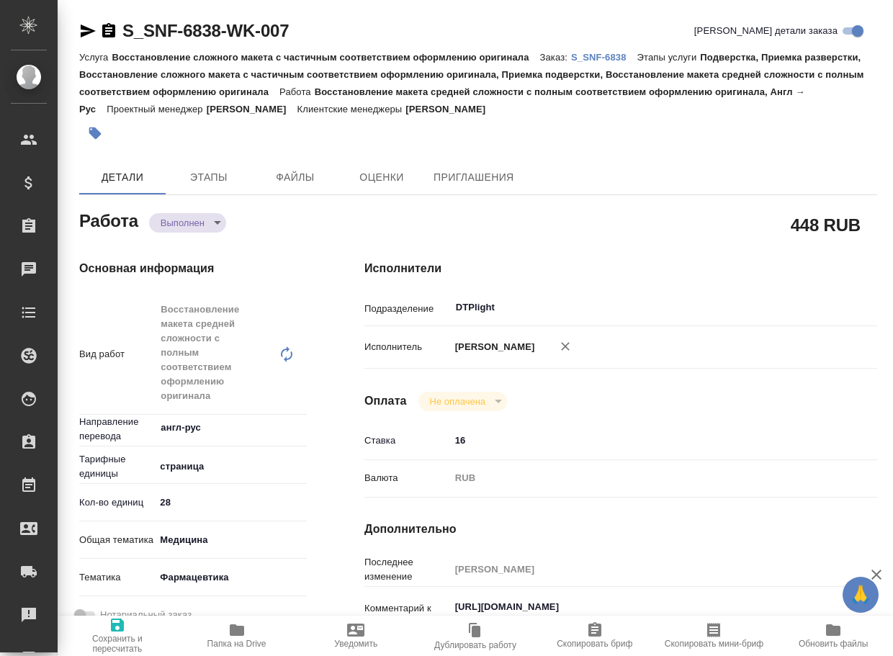
type textarea "x"
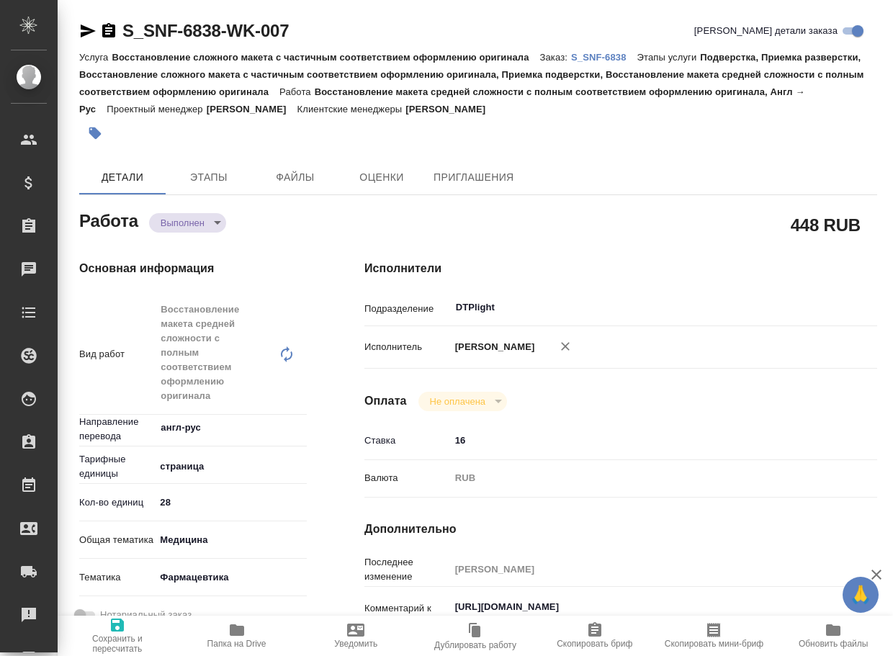
click at [239, 623] on icon "button" at bounding box center [236, 630] width 17 height 17
type textarea "x"
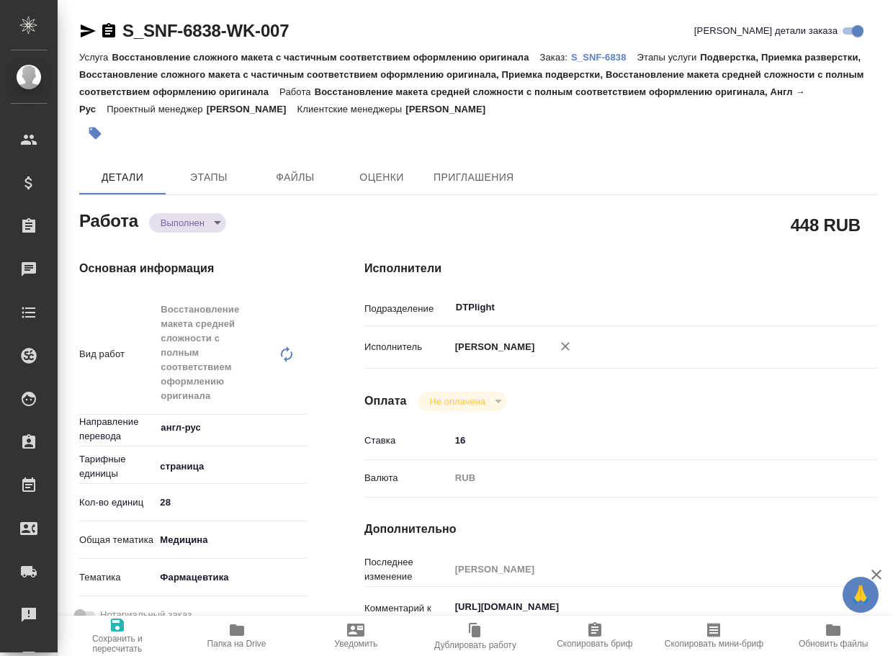
type textarea "x"
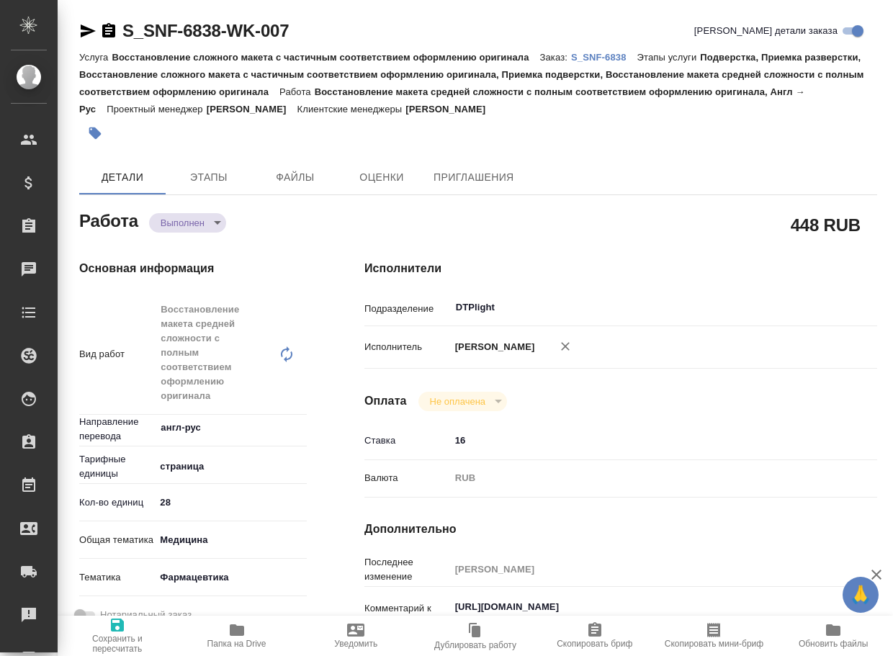
type textarea "x"
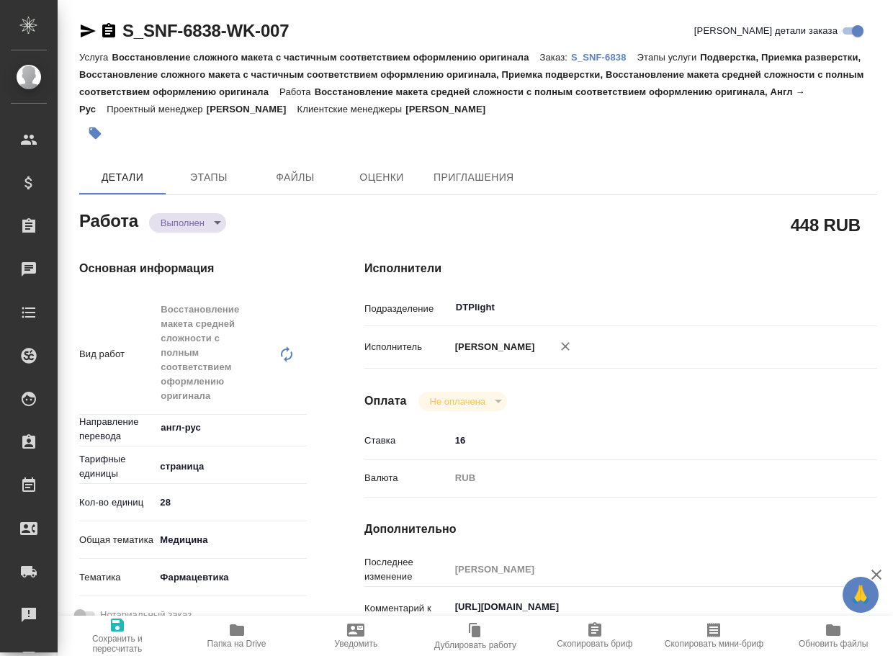
type textarea "x"
click at [205, 215] on body "🙏 .cls-1 fill:#fff; AWATERA Arsenyeva [PERSON_NAME] Спецификации Заказы 22 Чаты…" at bounding box center [446, 328] width 893 height 656
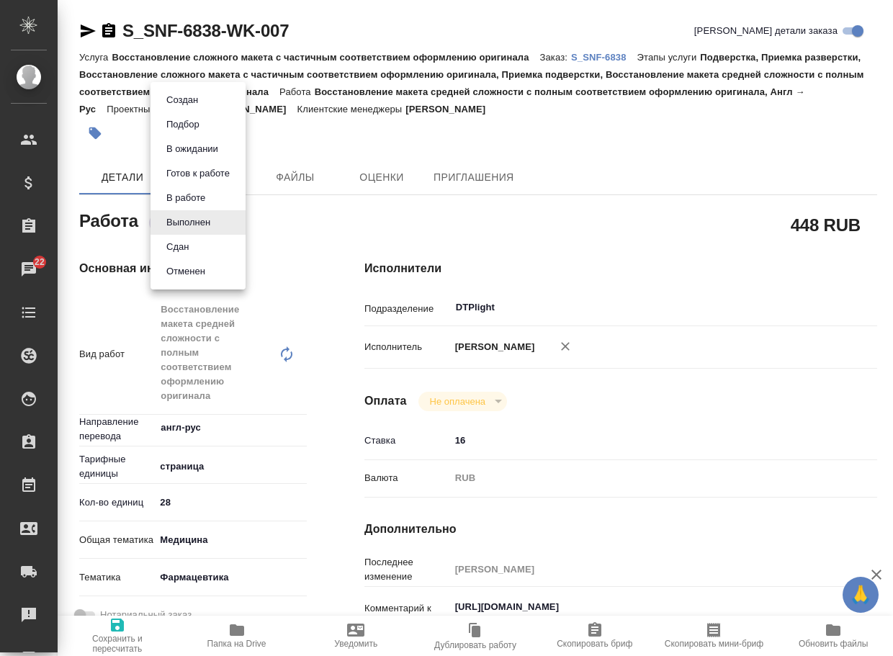
click at [192, 247] on button "Сдан" at bounding box center [177, 247] width 31 height 16
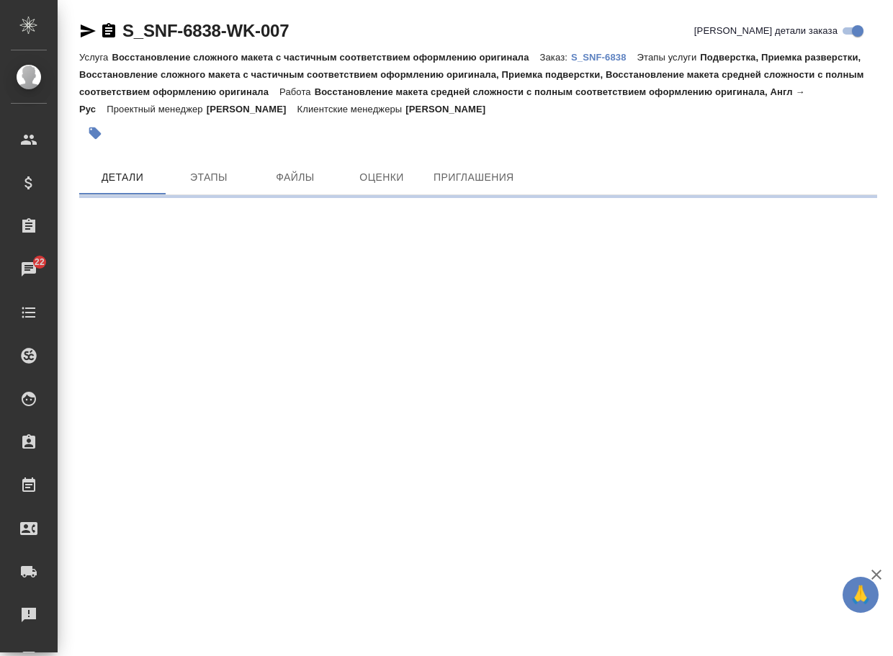
click at [625, 50] on link "S_SNF-6838" at bounding box center [604, 56] width 66 height 12
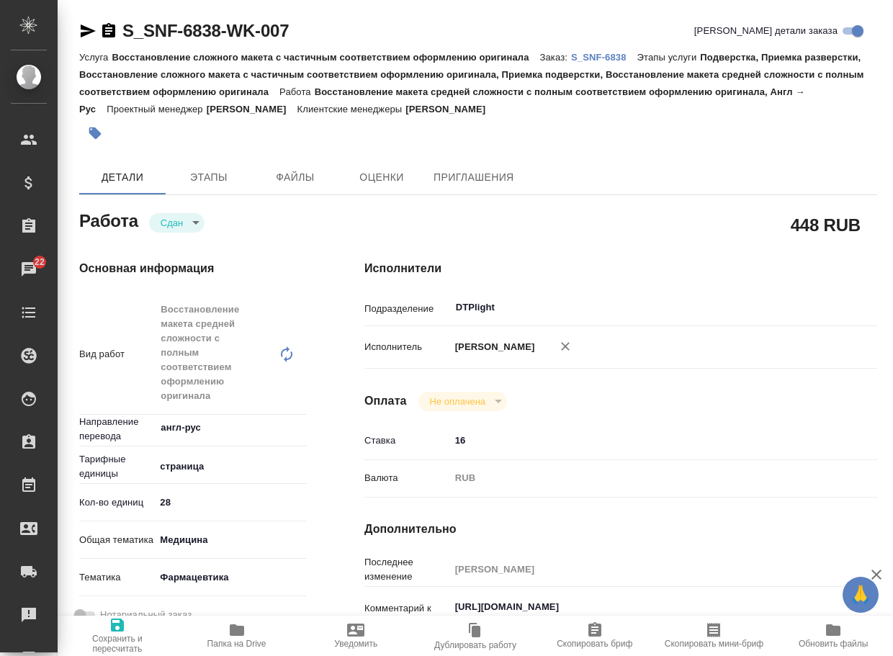
type textarea "x"
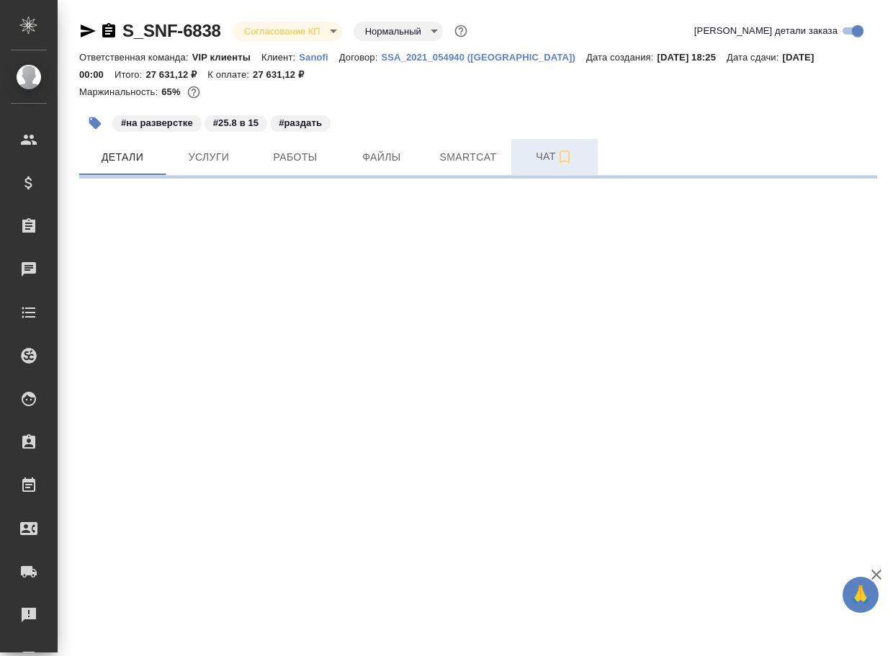
select select "RU"
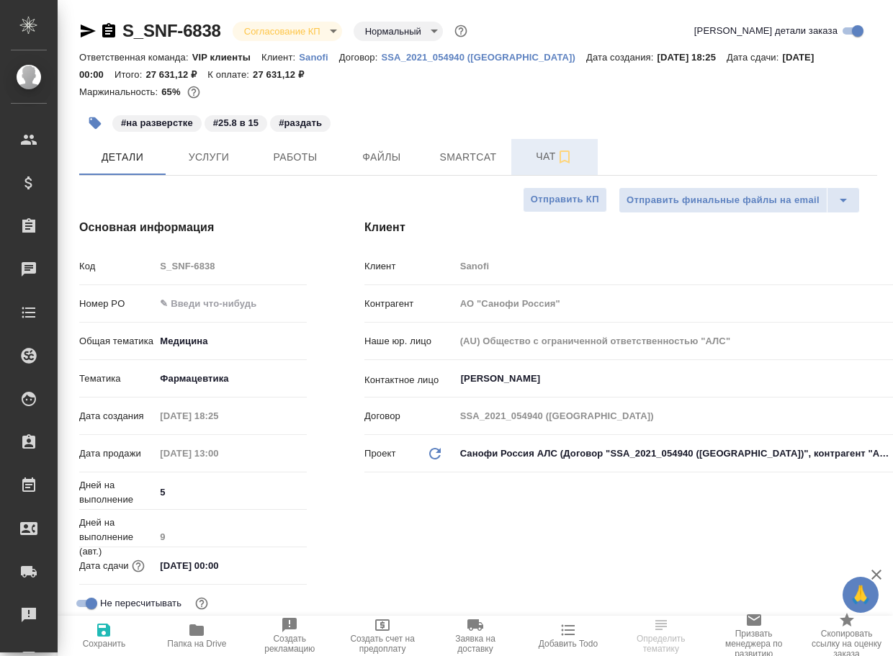
click at [553, 159] on span "Чат" at bounding box center [554, 157] width 69 height 18
type textarea "x"
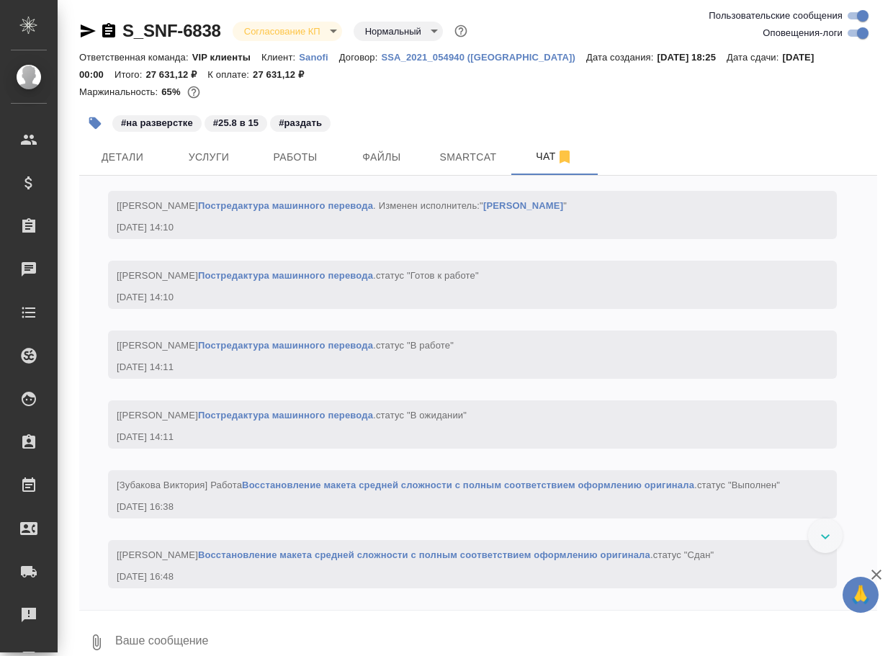
click at [183, 638] on textarea at bounding box center [496, 642] width 764 height 49
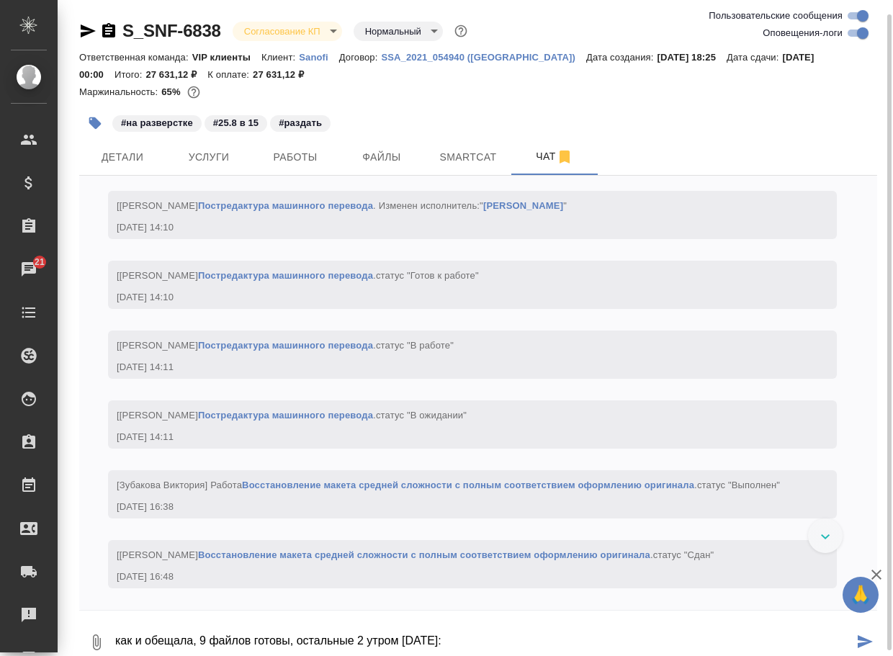
scroll to position [7, 0]
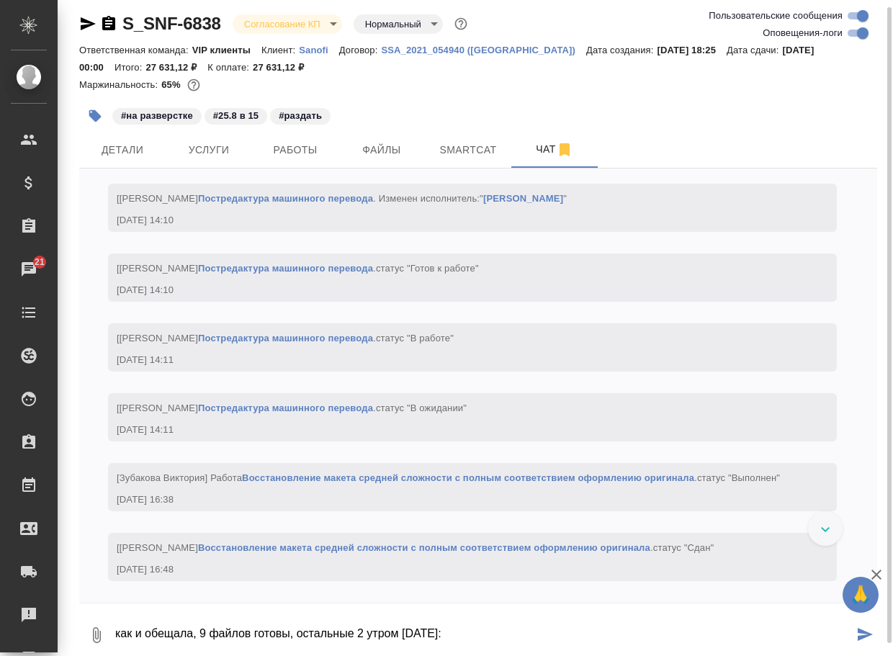
paste textarea "https://drive.awatera.com/apps/files/files/10168169?dir=/Shares/Sanofi/Orders/S…"
type textarea "как и обещала, 9 файлов готовы, остальные 2 утром завтра: https://drive.awatera…"
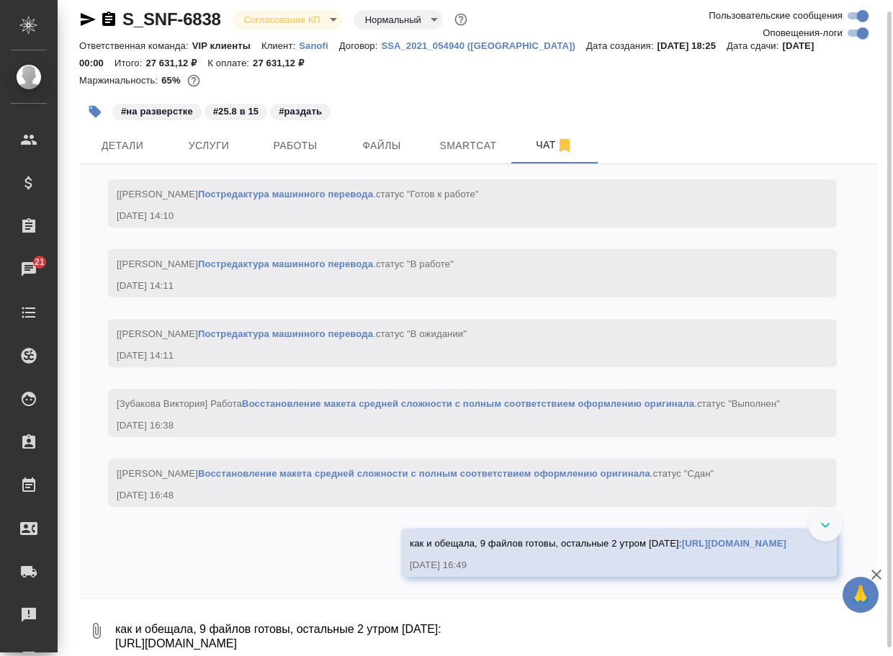
scroll to position [5236, 0]
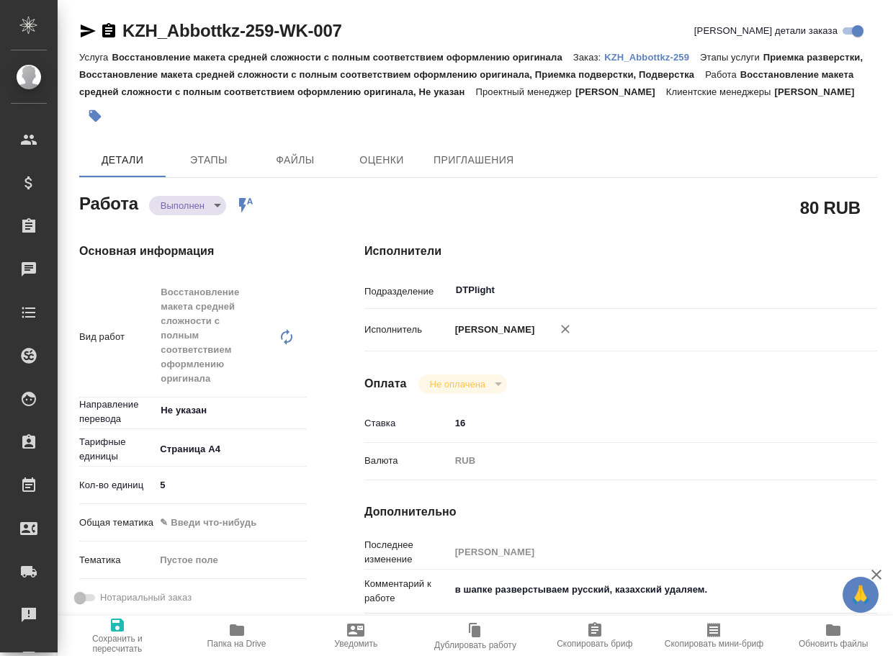
type textarea "x"
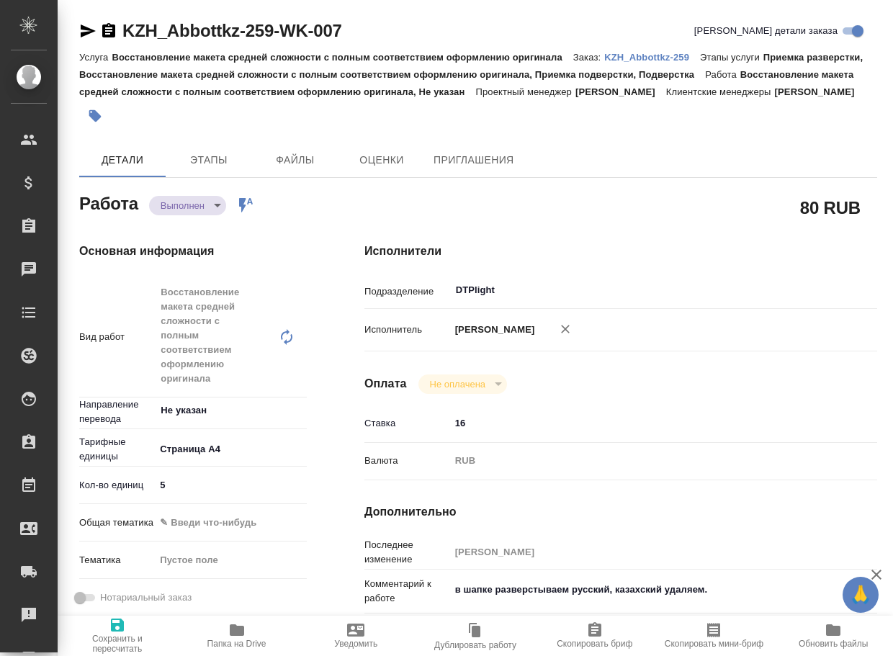
type textarea "x"
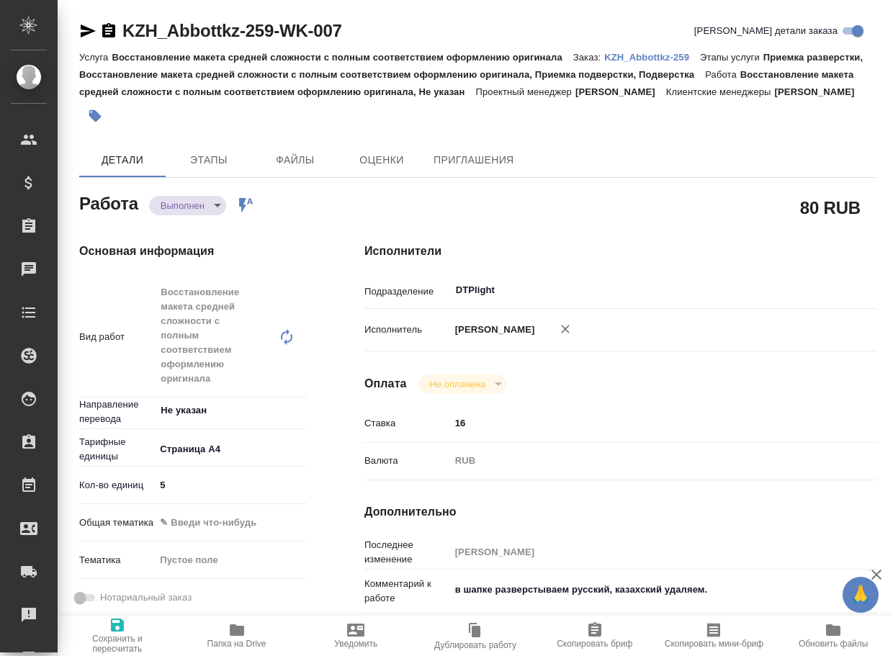
type textarea "x"
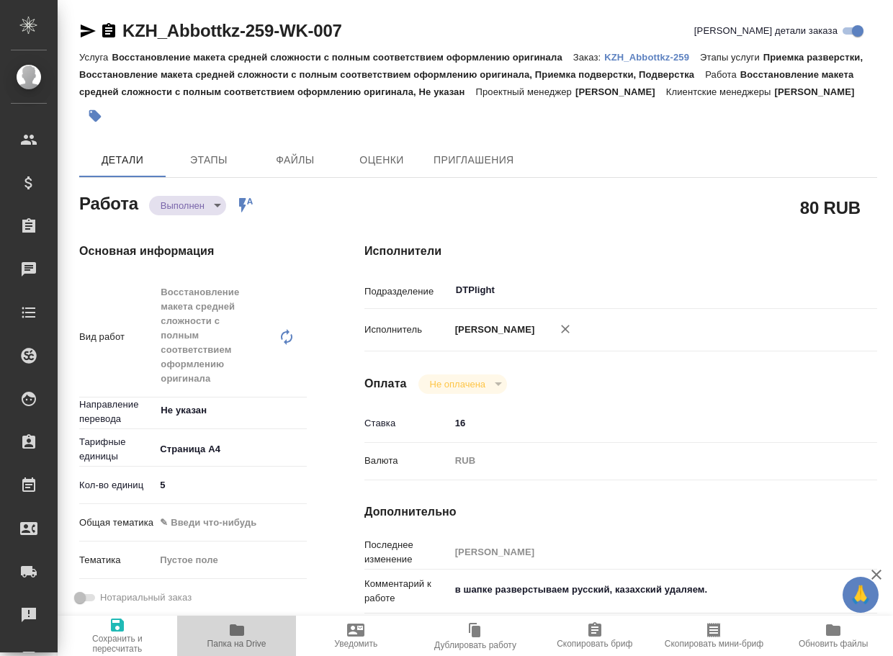
click at [228, 640] on span "Папка на Drive" at bounding box center [237, 644] width 59 height 10
type textarea "x"
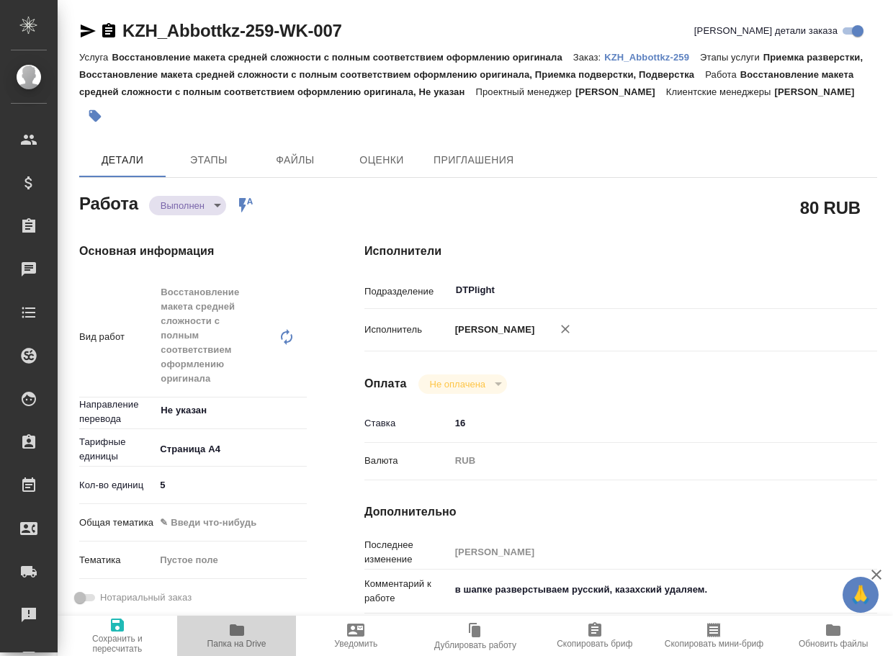
type textarea "x"
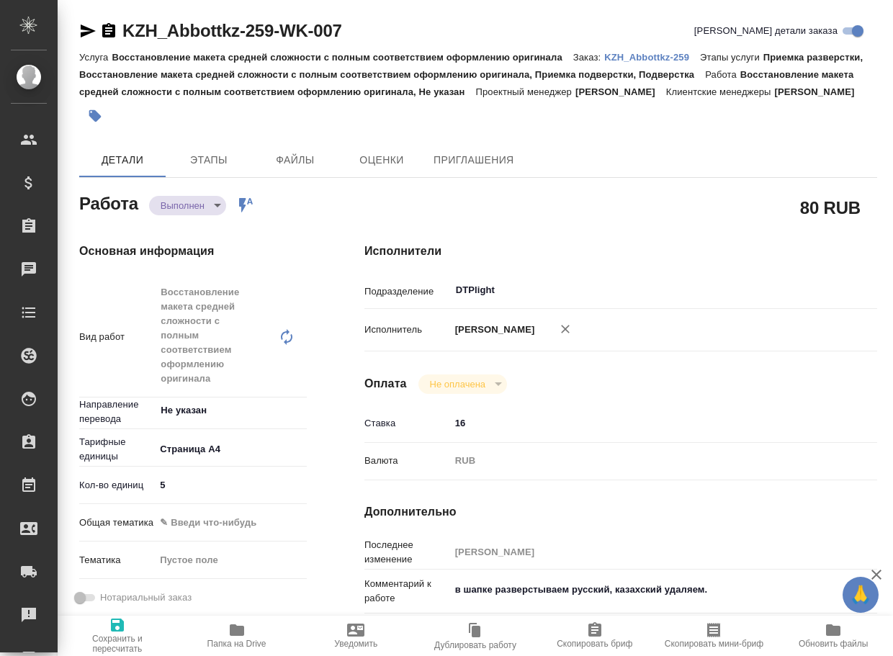
type textarea "x"
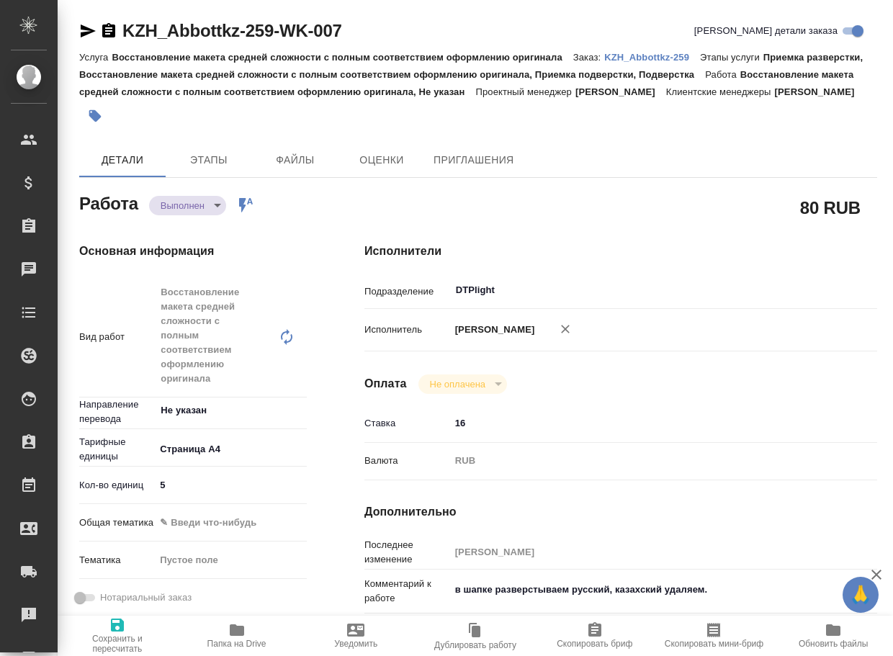
type textarea "x"
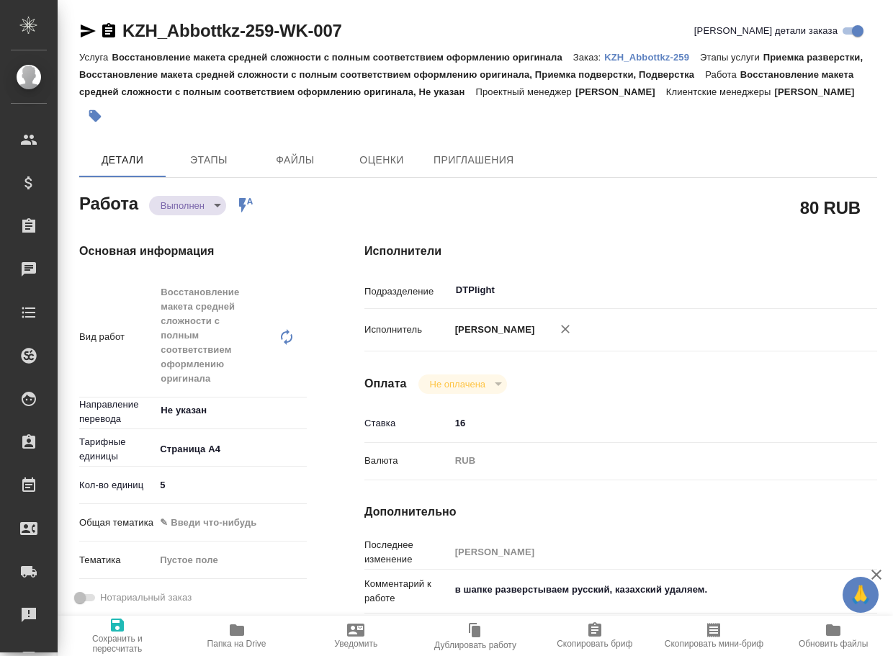
type textarea "x"
click at [193, 220] on body "🙏 .cls-1 fill:#fff; AWATERA Arsenyeva [PERSON_NAME] Спецификации Заказы 21 Чаты…" at bounding box center [446, 328] width 893 height 656
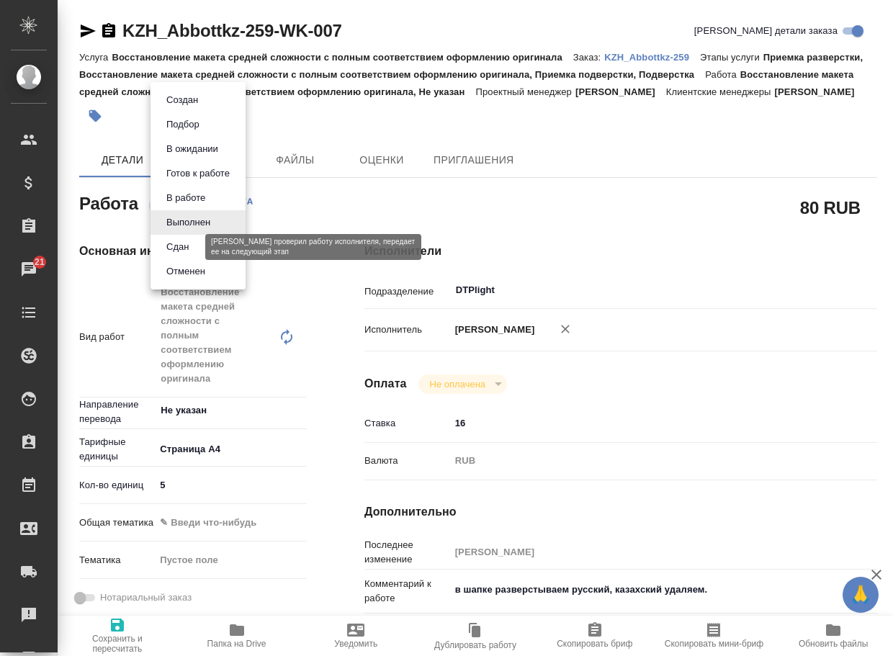
click at [175, 246] on button "Сдан" at bounding box center [177, 247] width 31 height 16
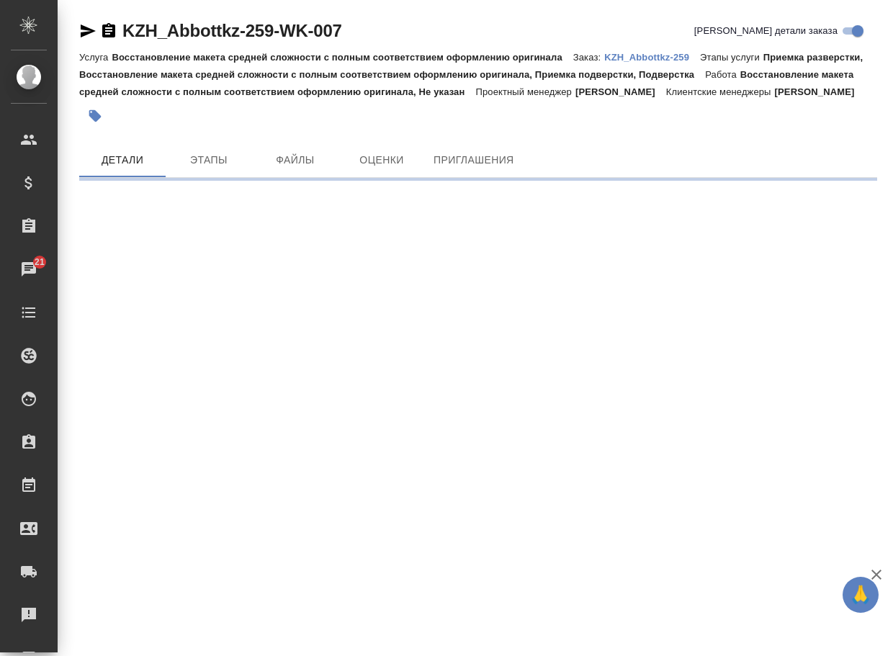
click at [674, 59] on p "KZH_Abbottkz-259" at bounding box center [653, 57] width 96 height 11
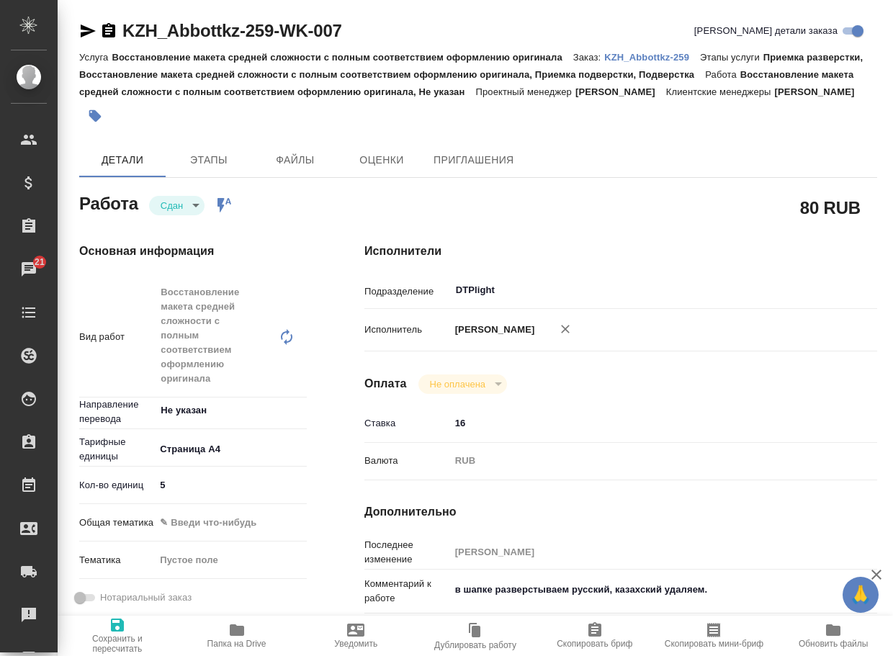
type textarea "x"
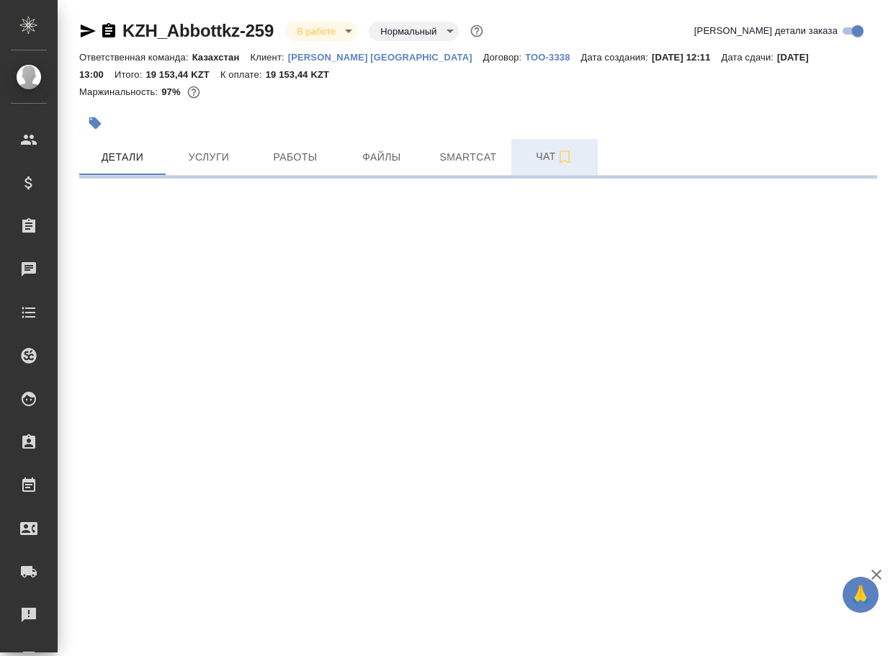
select select "RU"
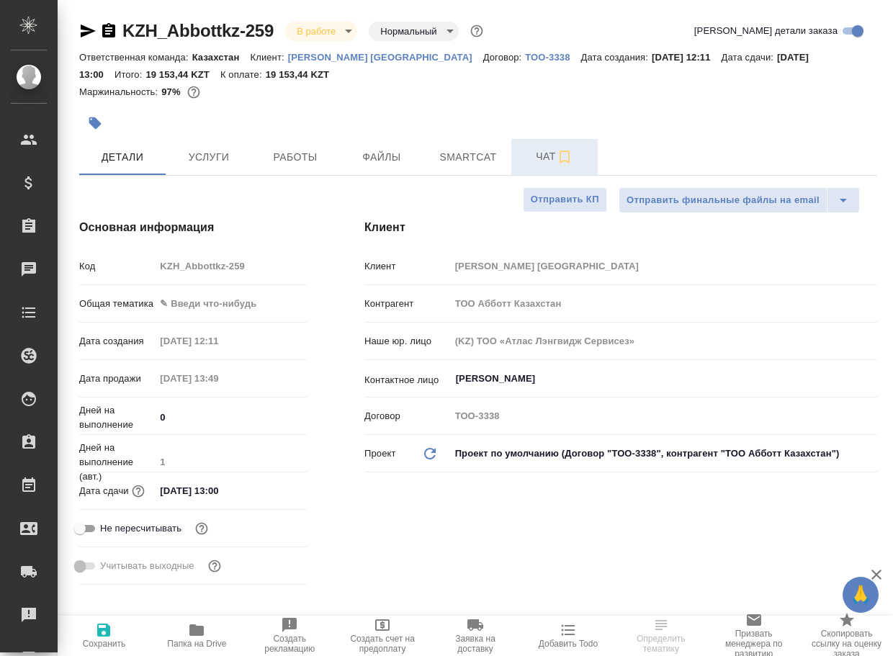
type textarea "x"
click at [550, 159] on span "Чат" at bounding box center [554, 157] width 69 height 18
type textarea "x"
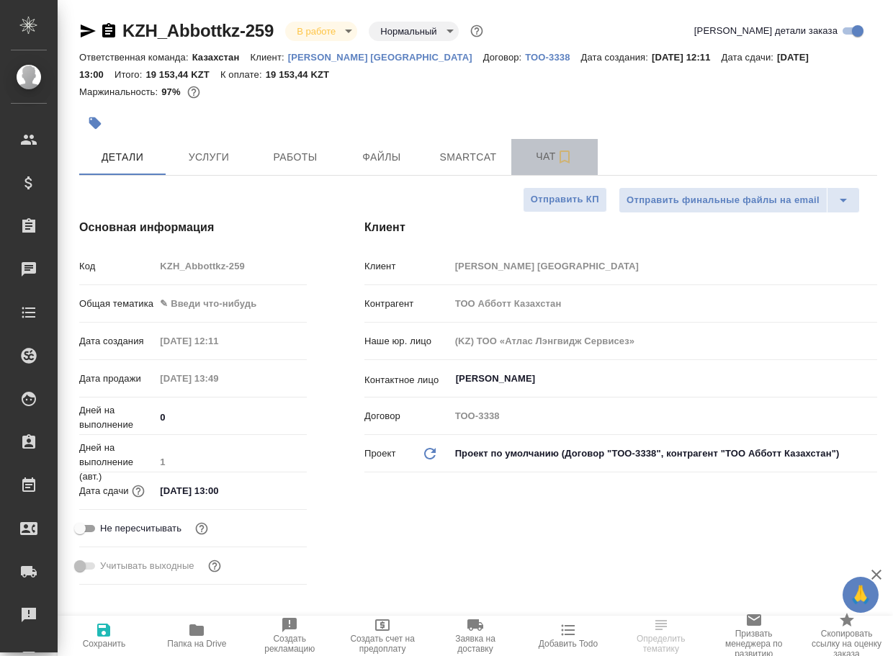
type textarea "x"
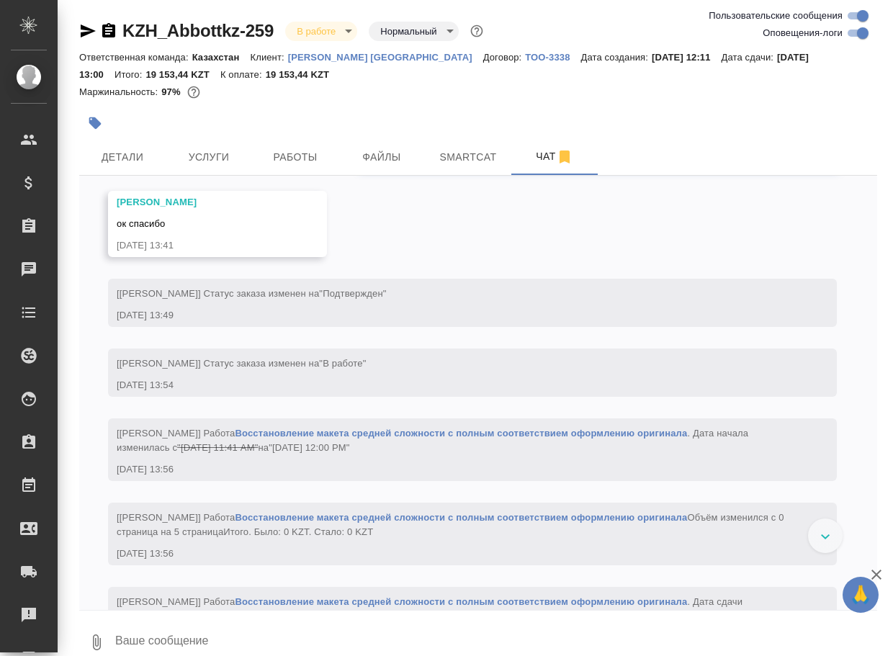
click at [331, 632] on textarea at bounding box center [496, 642] width 764 height 49
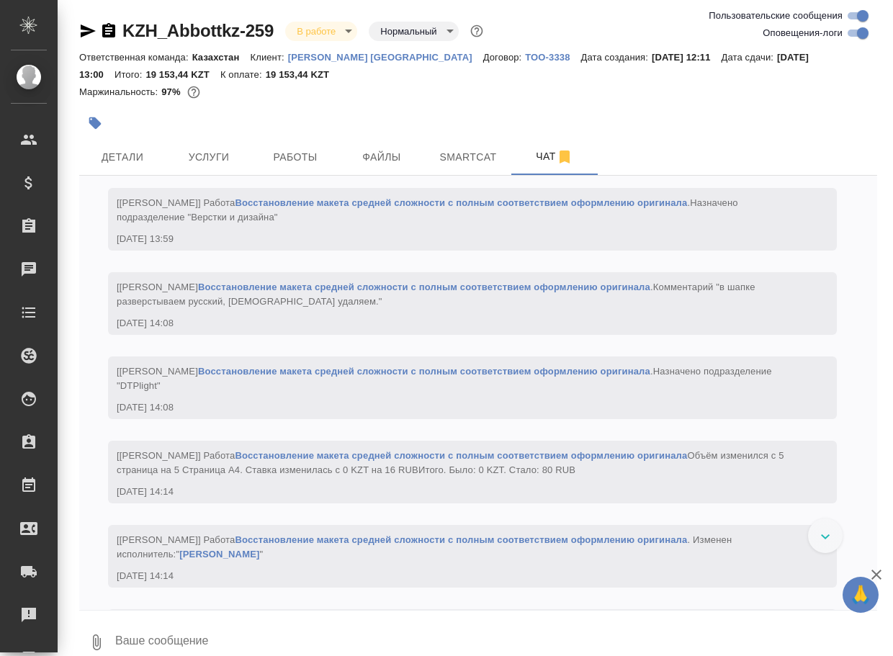
paste textarea "[URL][DOMAIN_NAME]"
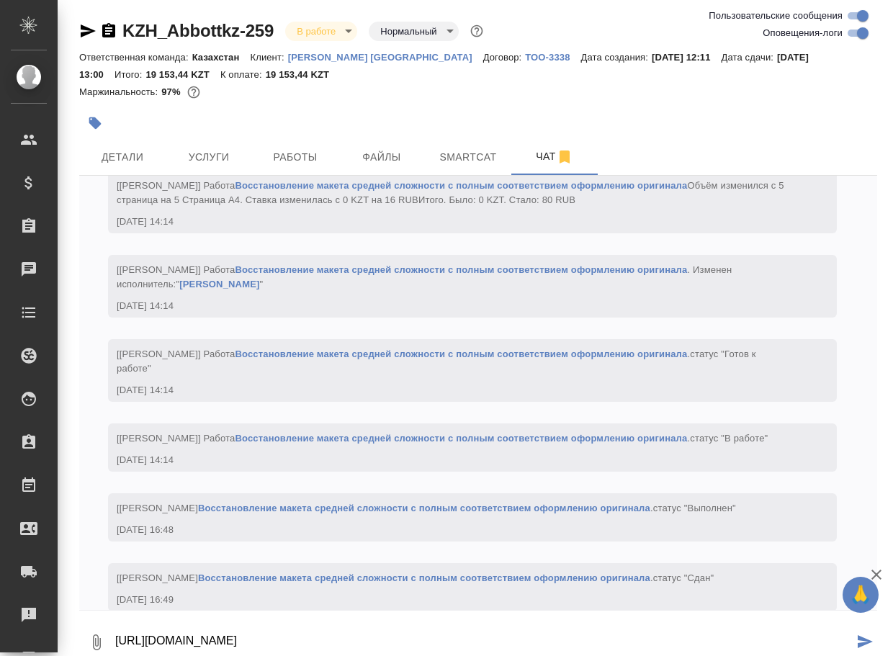
type textarea "[URL][DOMAIN_NAME]"
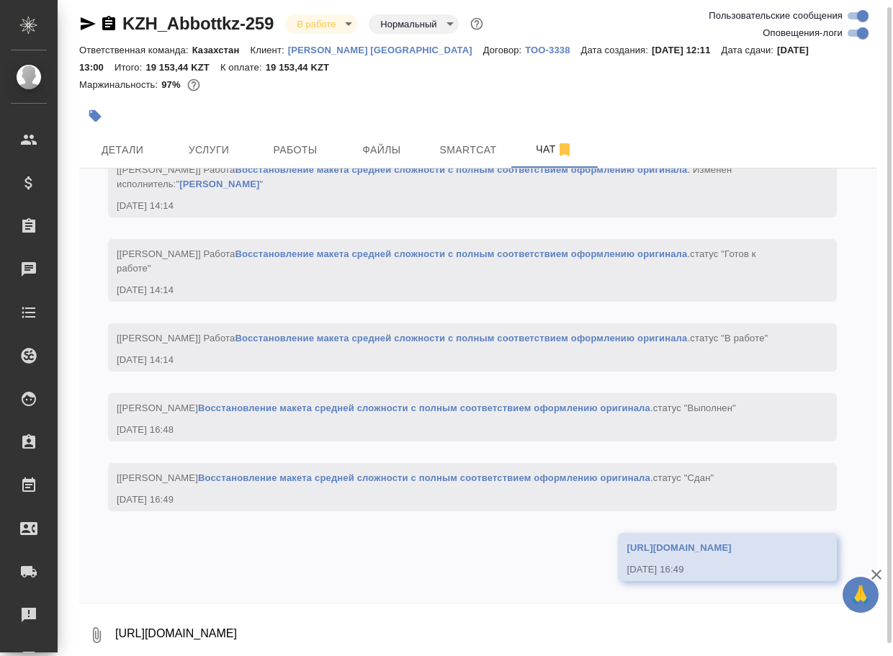
scroll to position [2962, 0]
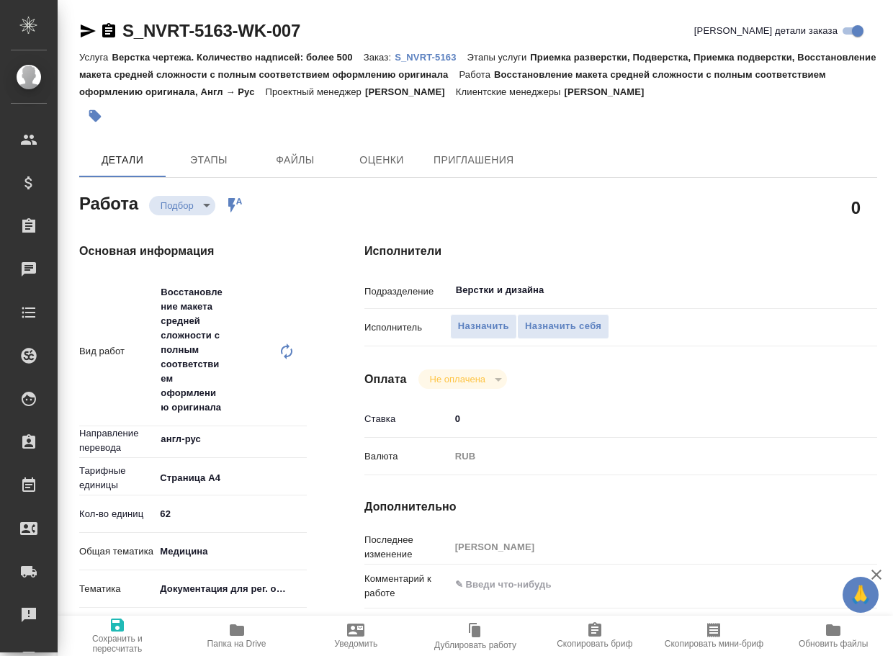
type textarea "x"
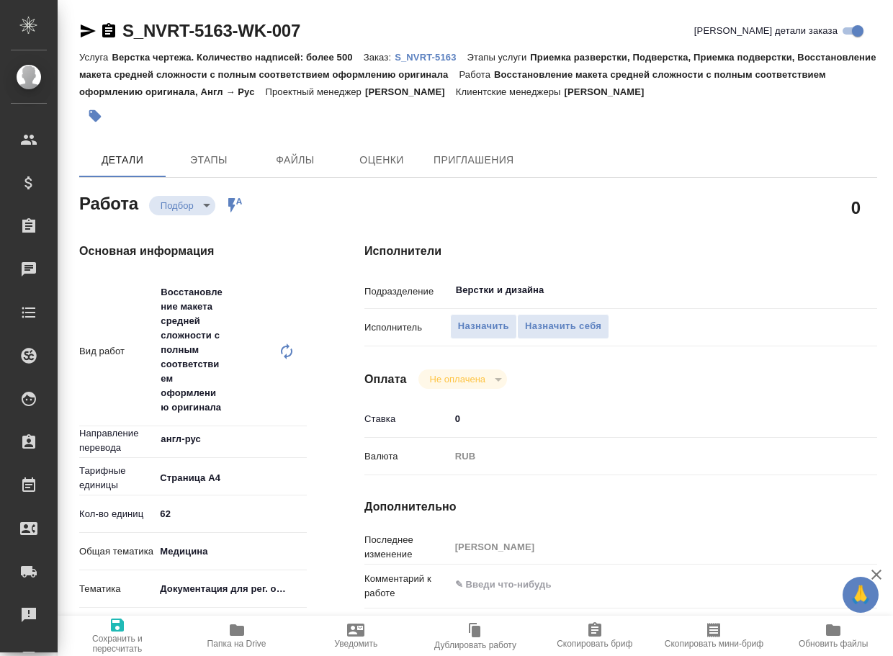
type textarea "x"
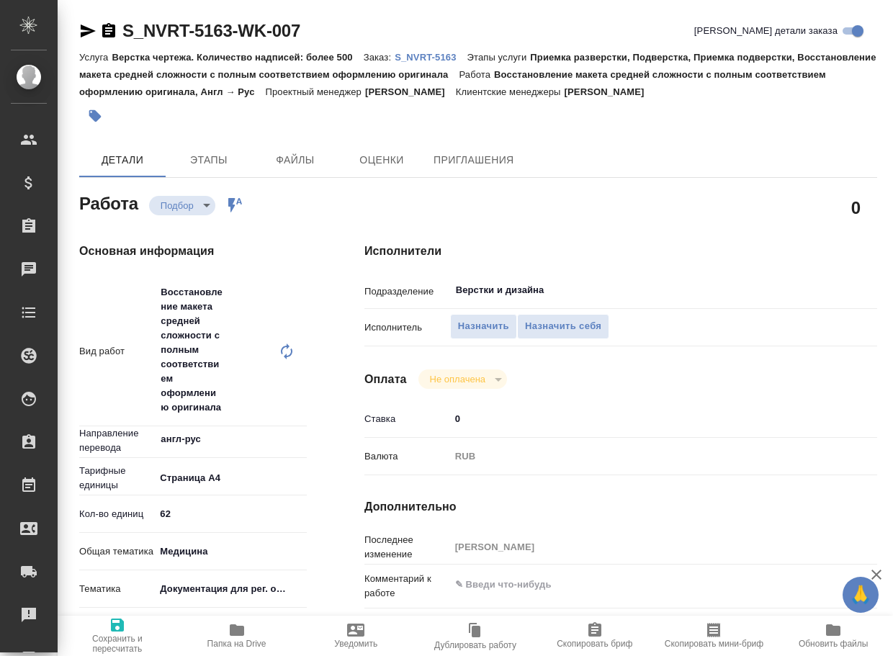
type textarea "x"
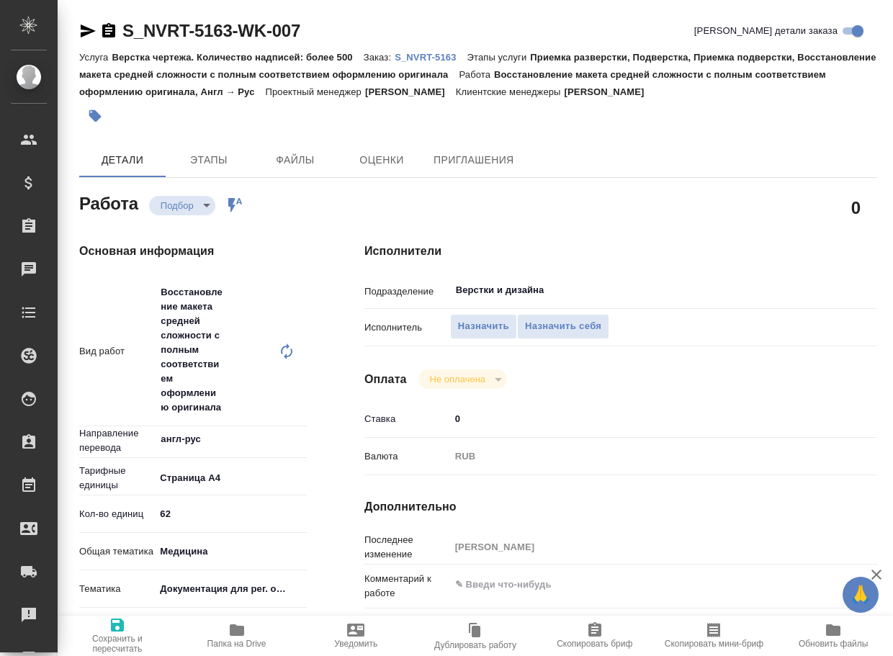
type textarea "x"
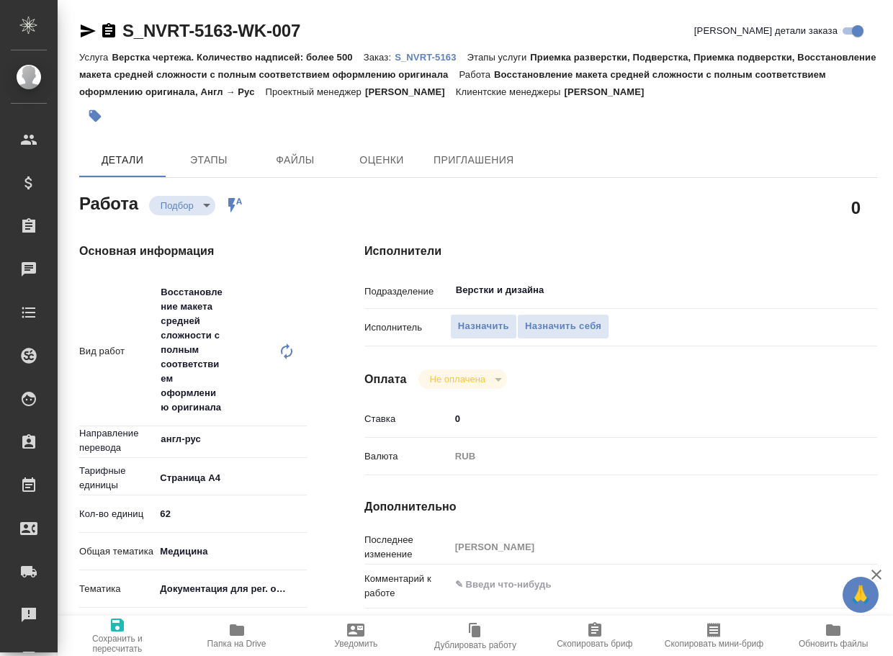
type textarea "x"
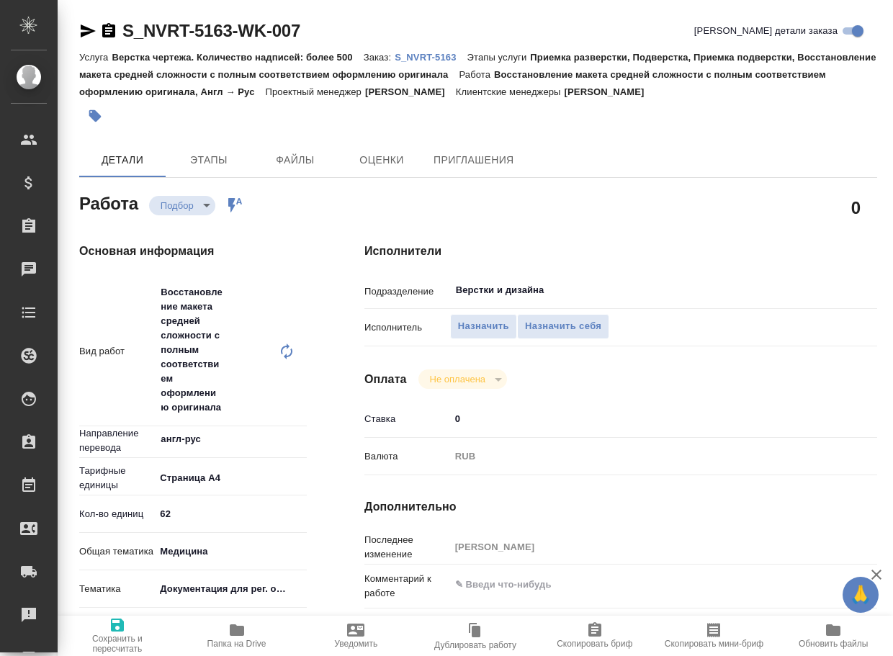
type textarea "x"
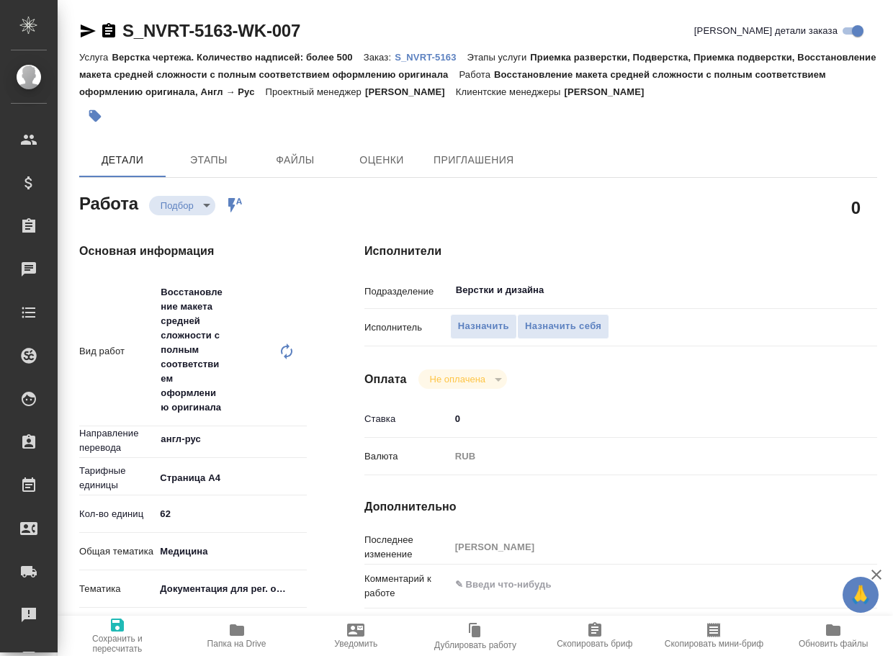
click at [87, 26] on icon "button" at bounding box center [87, 30] width 17 height 17
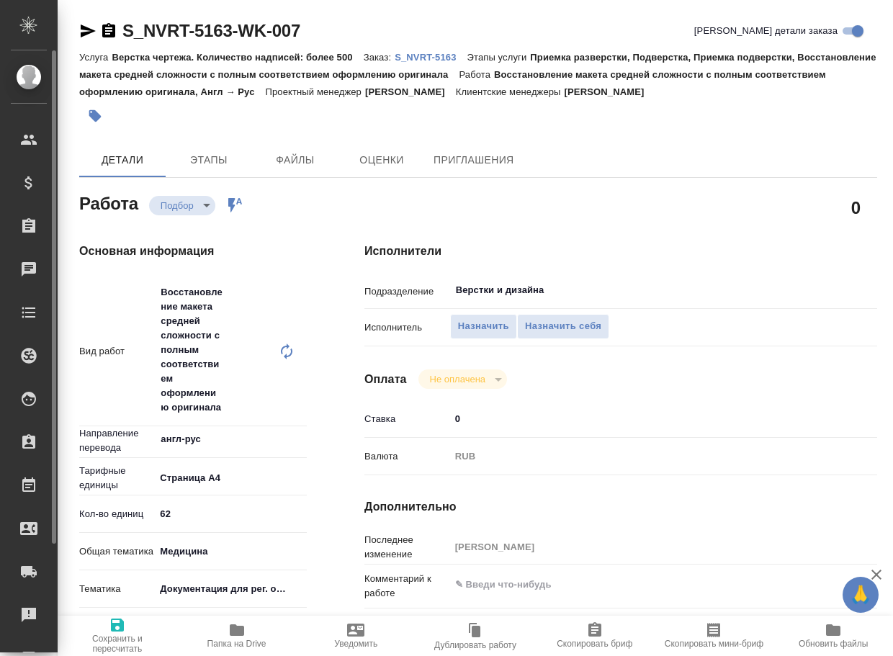
type textarea "x"
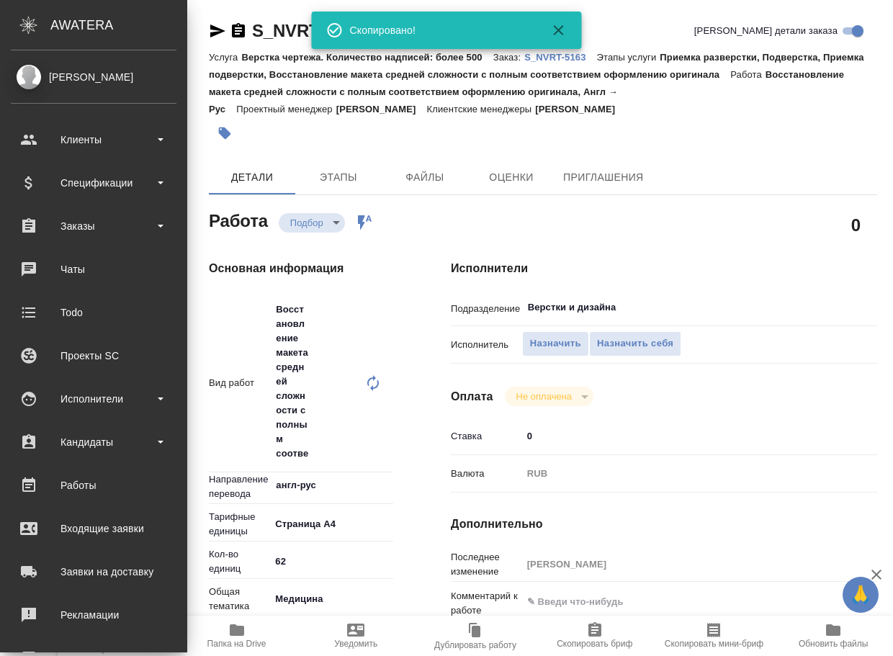
type textarea "x"
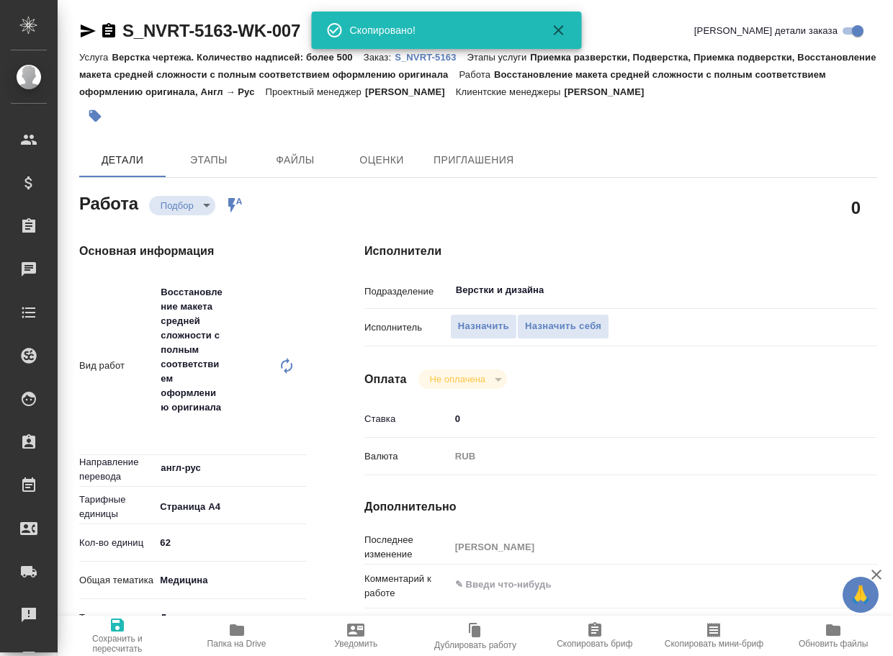
type textarea "x"
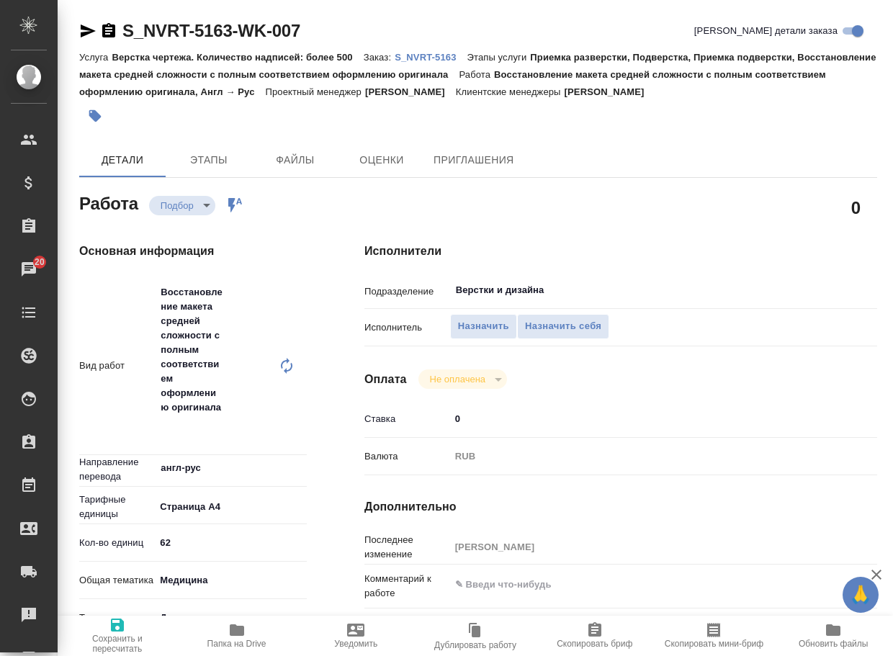
type textarea "x"
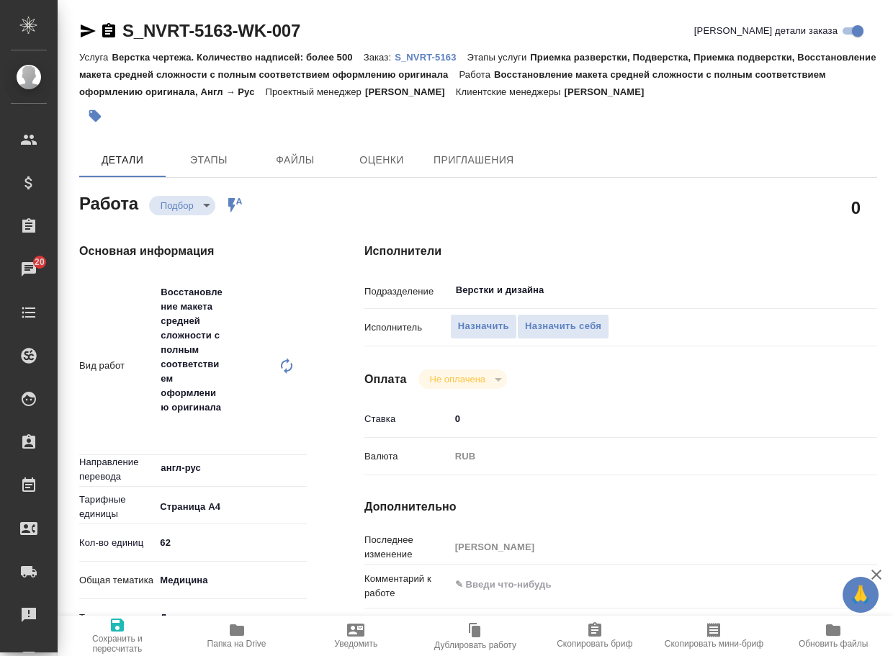
type textarea "x"
